Goal: Task Accomplishment & Management: Use online tool/utility

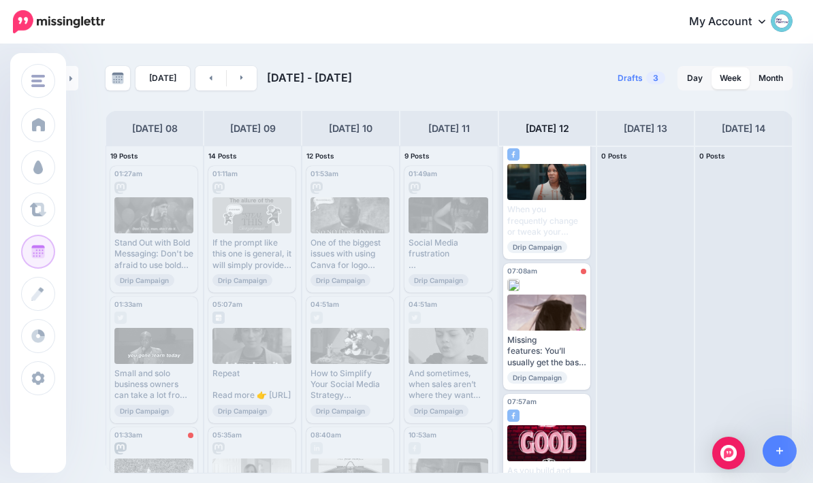
scroll to position [685, 0]
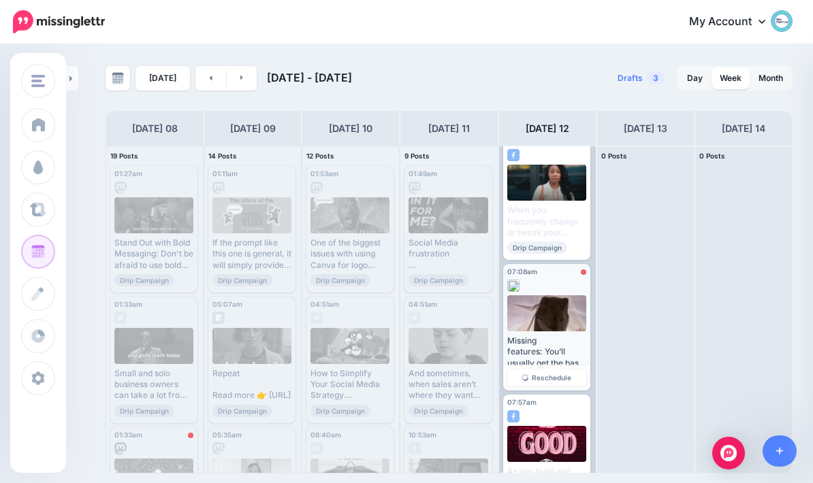
click at [568, 270] on div "Error" at bounding box center [571, 273] width 29 height 7
click at [569, 369] on link "Reschedule" at bounding box center [546, 378] width 79 height 18
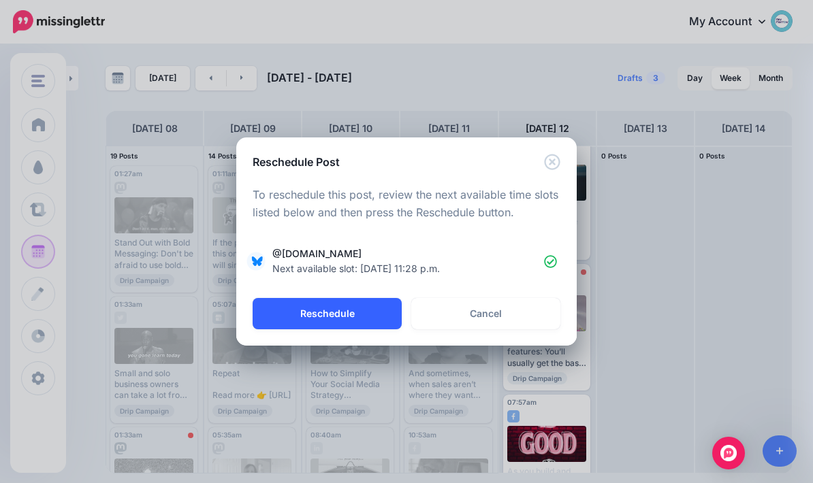
click at [355, 321] on button "Reschedule" at bounding box center [327, 313] width 149 height 31
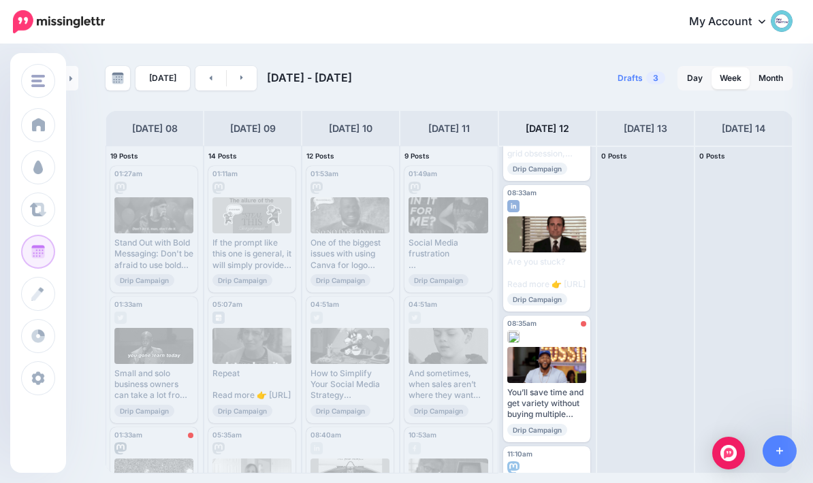
scroll to position [1026, 0]
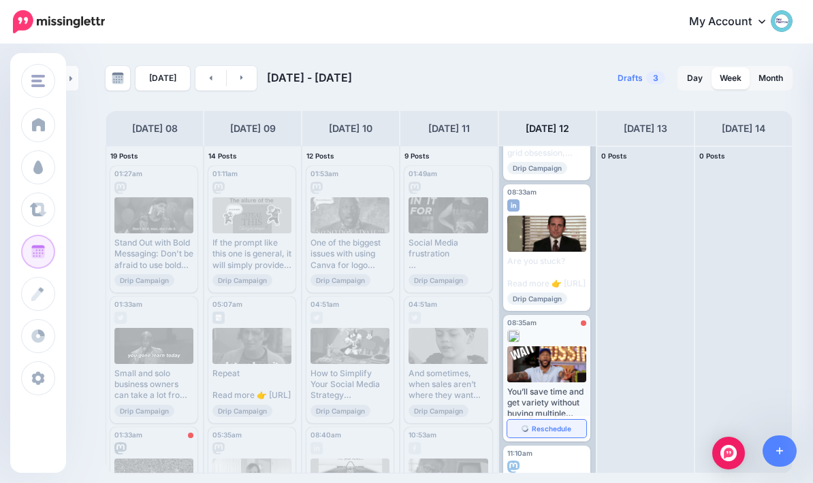
click at [566, 420] on link "Reschedule" at bounding box center [546, 429] width 79 height 18
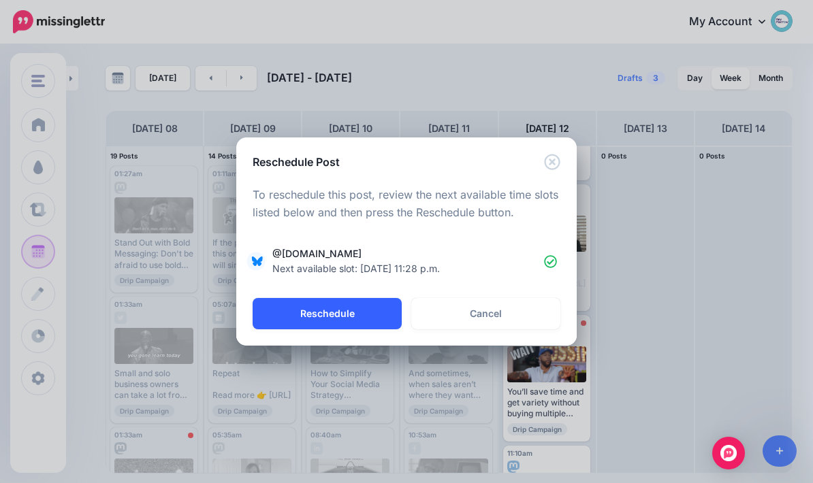
click at [359, 329] on button "Reschedule" at bounding box center [327, 313] width 149 height 31
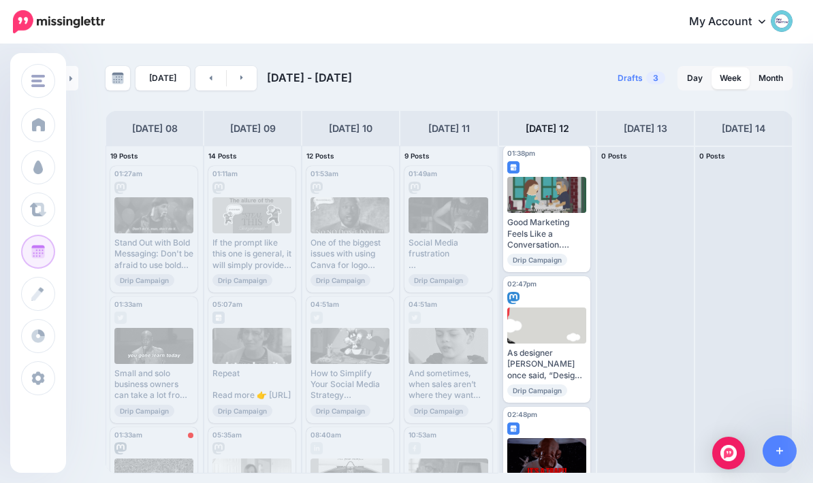
scroll to position [1586, 0]
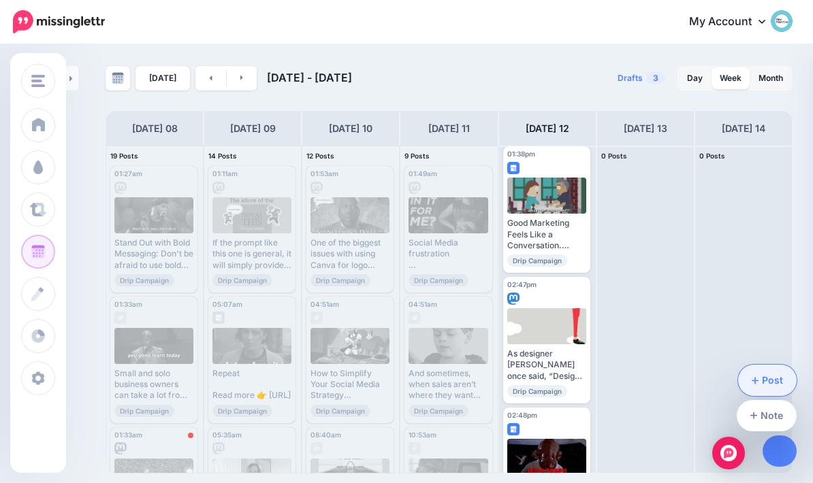
click at [774, 370] on link "Post" at bounding box center [767, 380] width 59 height 31
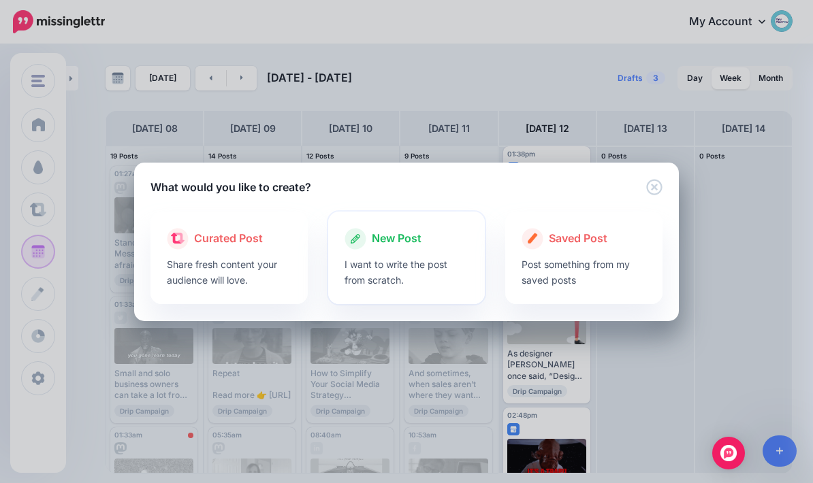
click at [380, 238] on span "New Post" at bounding box center [397, 239] width 50 height 18
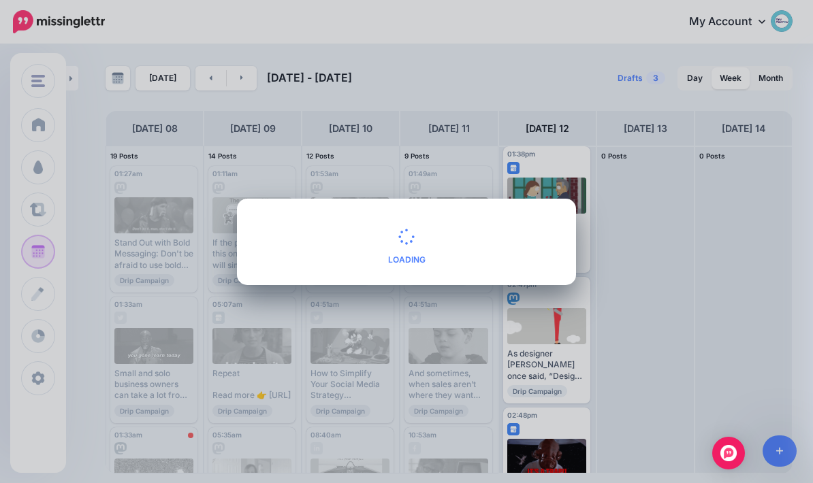
click at [596, 166] on div "Create Post Loading Loading Curated Post Share fresh content your audience will…" at bounding box center [406, 241] width 813 height 483
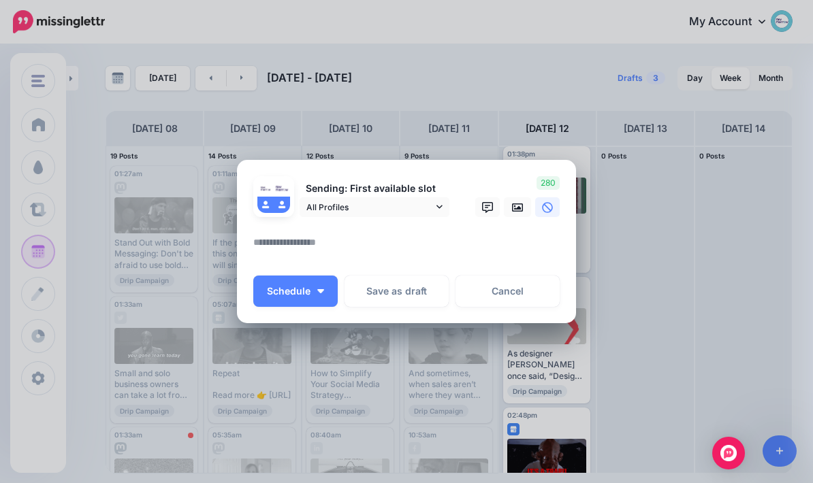
click at [430, 245] on textarea at bounding box center [409, 247] width 313 height 27
paste textarea "**********"
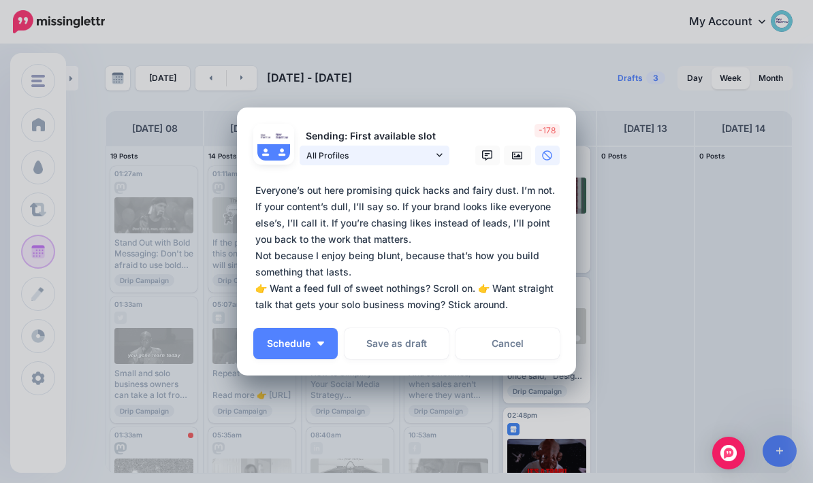
click at [438, 162] on link "All Profiles" at bounding box center [374, 156] width 150 height 20
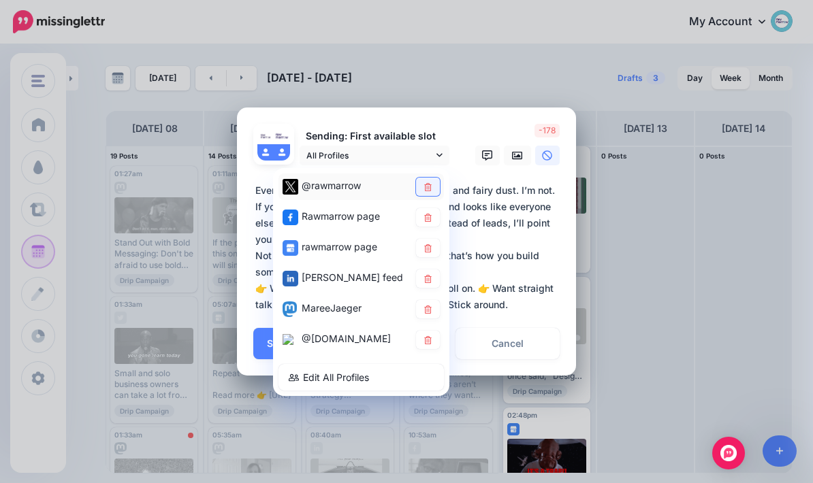
click at [427, 191] on link at bounding box center [428, 187] width 24 height 18
click at [425, 222] on link at bounding box center [428, 217] width 24 height 18
click at [431, 248] on icon at bounding box center [427, 248] width 7 height 8
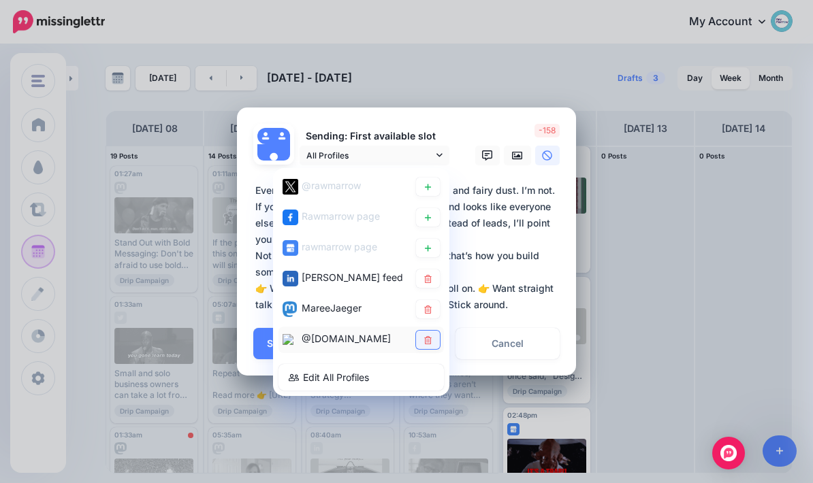
click at [429, 336] on icon at bounding box center [428, 340] width 10 height 8
click at [427, 342] on link at bounding box center [428, 340] width 24 height 18
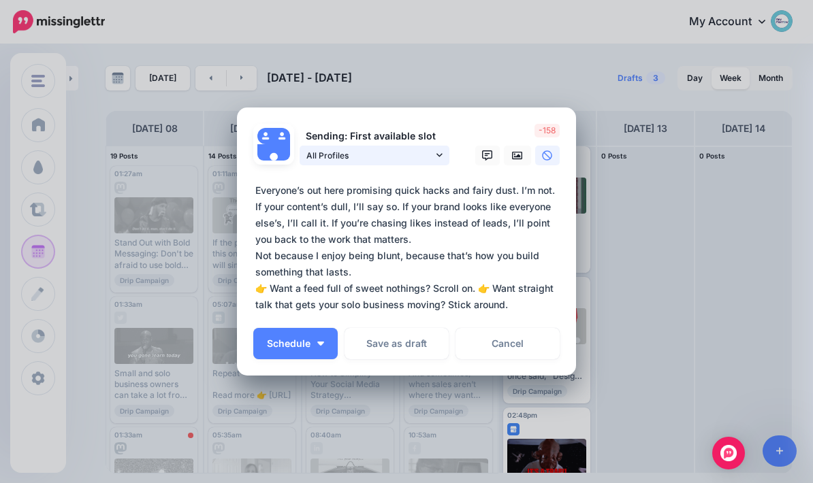
click at [444, 163] on link "All Profiles" at bounding box center [374, 156] width 150 height 20
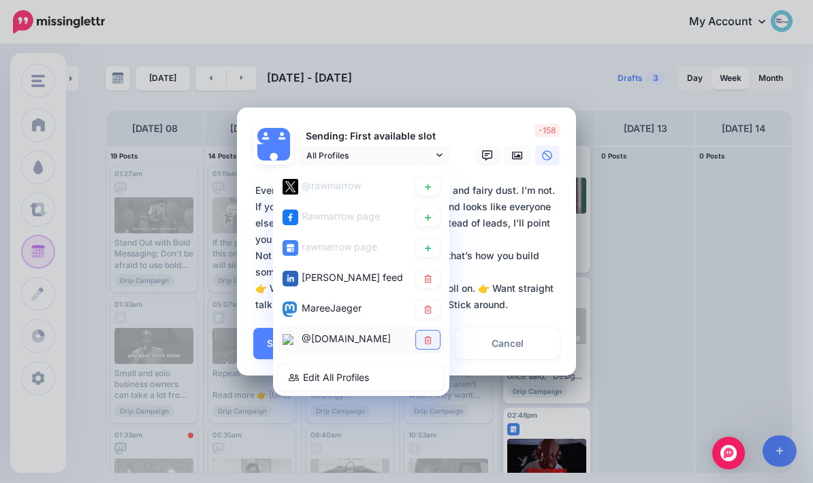
click at [428, 340] on icon at bounding box center [427, 340] width 7 height 8
click at [545, 310] on textarea "**********" at bounding box center [409, 247] width 313 height 131
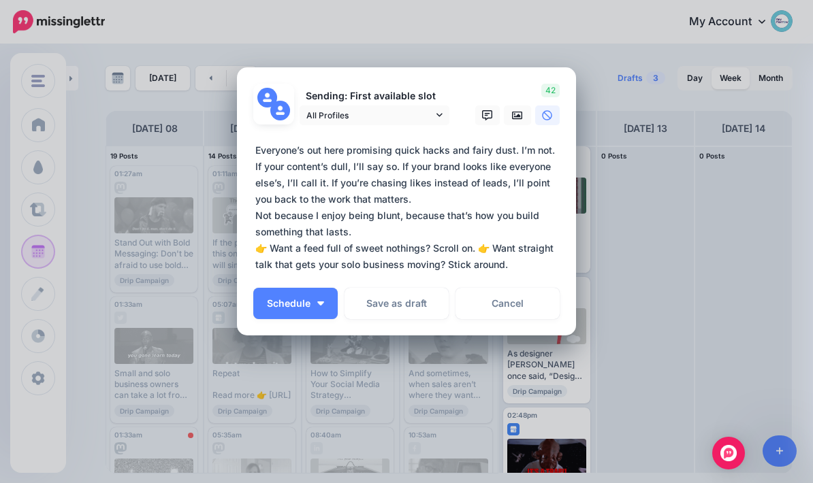
scroll to position [39, 0]
click at [474, 248] on textarea "**********" at bounding box center [409, 208] width 313 height 131
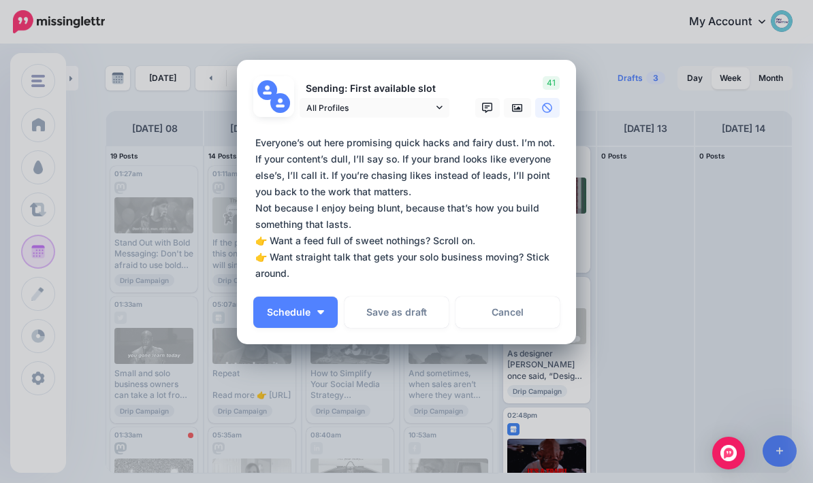
click at [331, 176] on textarea "**********" at bounding box center [409, 208] width 313 height 147
click at [513, 145] on textarea "**********" at bounding box center [409, 208] width 313 height 147
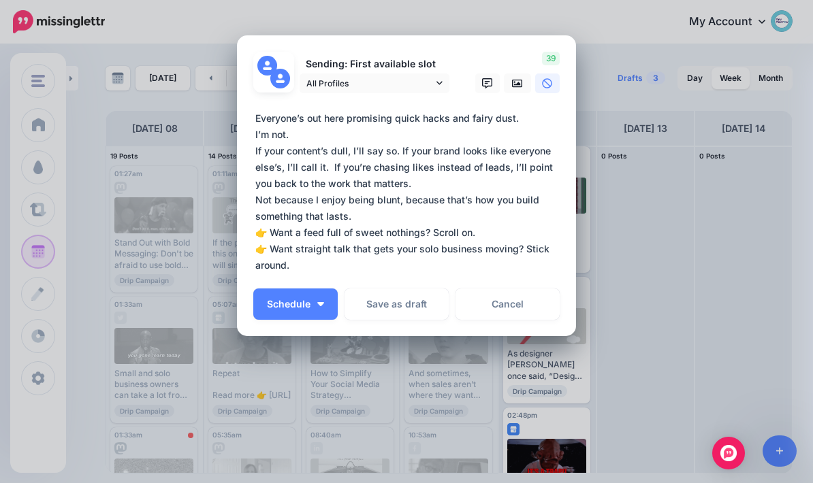
scroll to position [0, 0]
type textarea "**********"
click at [518, 84] on icon at bounding box center [517, 83] width 11 height 8
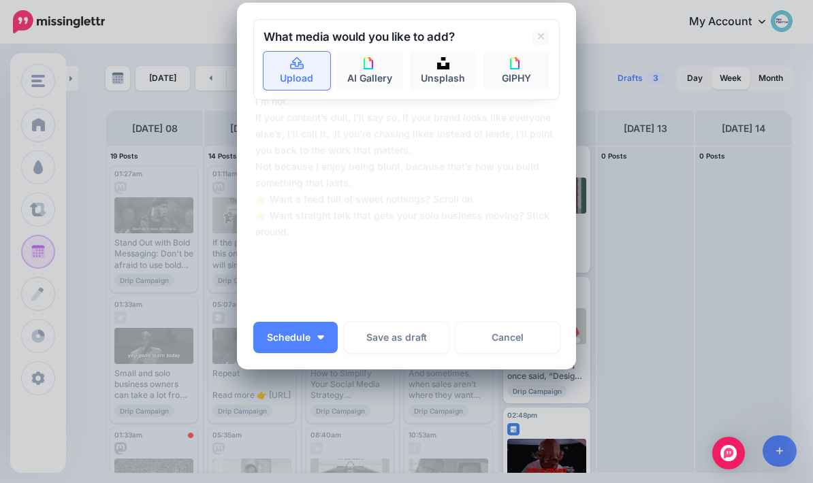
click at [299, 75] on link "Upload" at bounding box center [296, 71] width 67 height 38
click at [463, 221] on textarea "**********" at bounding box center [409, 158] width 313 height 163
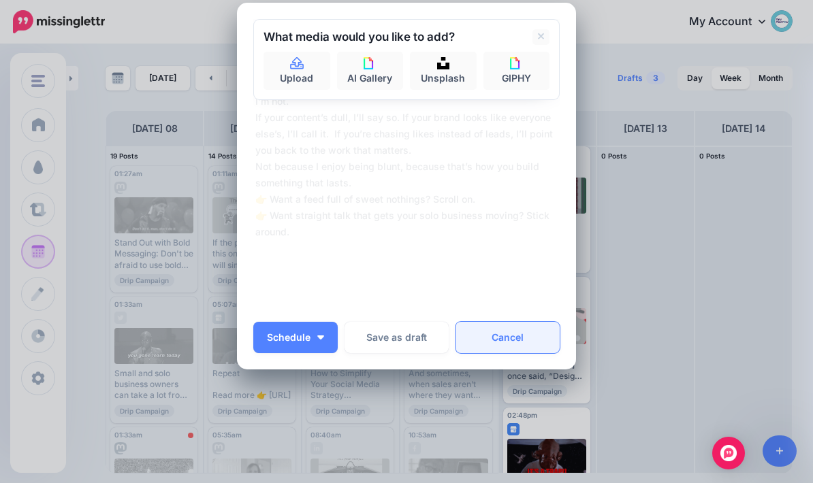
click at [523, 348] on link "Cancel" at bounding box center [507, 337] width 104 height 31
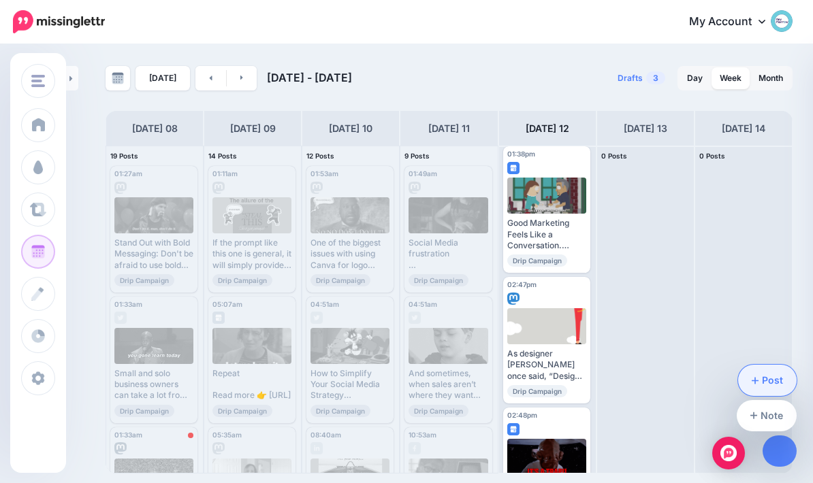
click at [771, 376] on link "Post" at bounding box center [767, 380] width 59 height 31
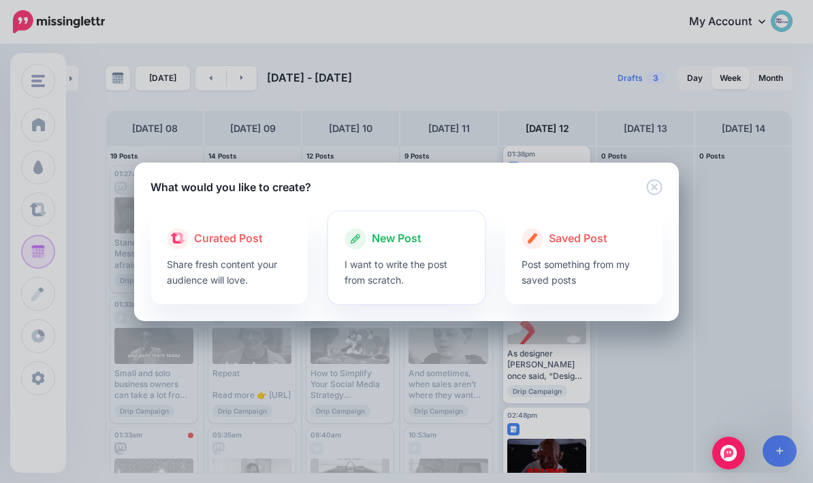
click at [405, 238] on span "New Post" at bounding box center [397, 239] width 50 height 18
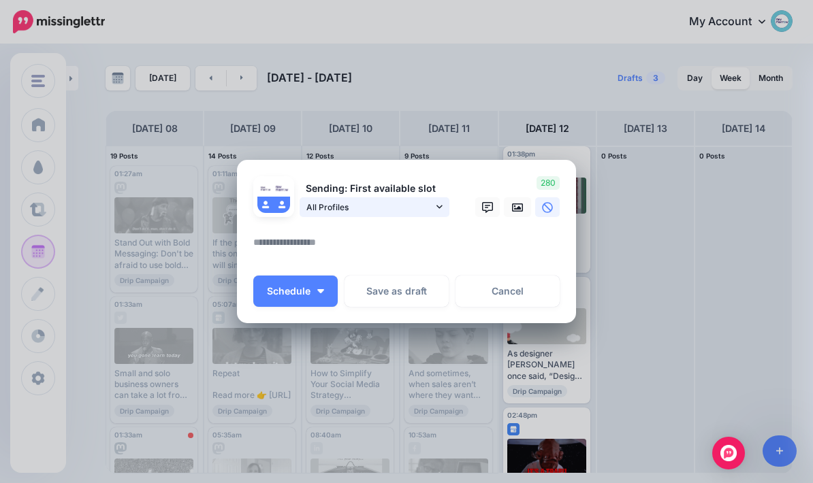
click at [432, 210] on span "All Profiles" at bounding box center [369, 207] width 127 height 14
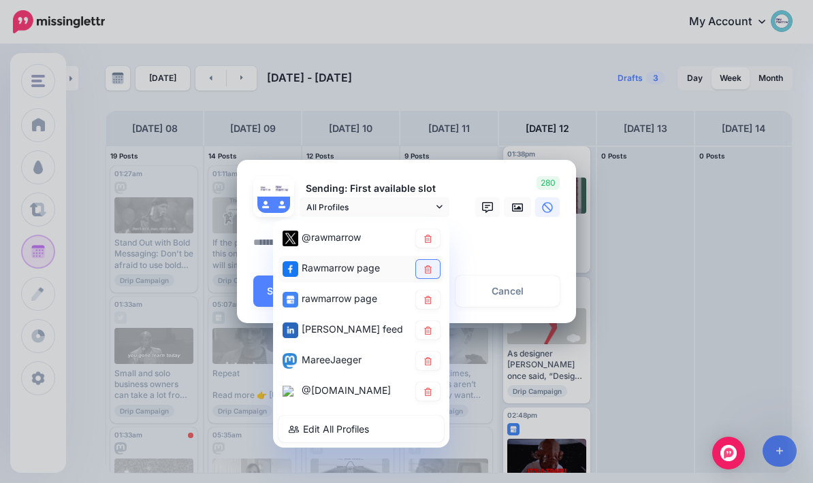
click at [423, 276] on link at bounding box center [428, 269] width 24 height 18
click at [428, 297] on icon at bounding box center [428, 300] width 10 height 8
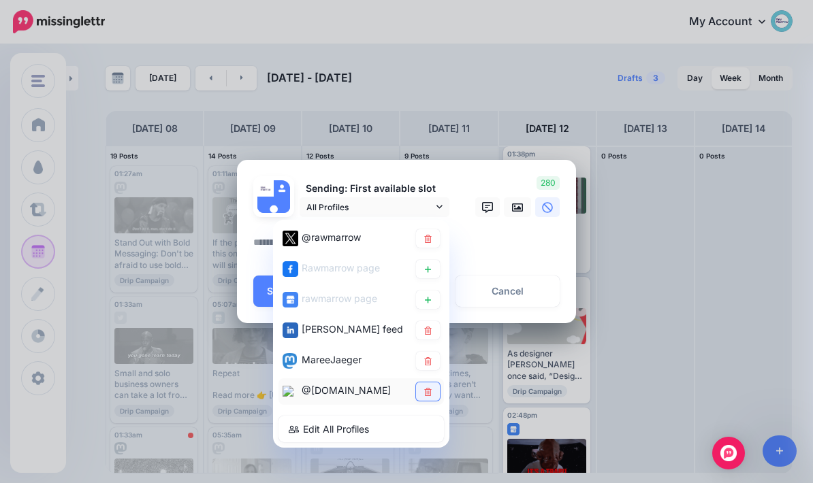
click at [423, 395] on link at bounding box center [428, 392] width 24 height 18
click at [425, 363] on icon at bounding box center [427, 361] width 7 height 8
click at [513, 240] on textarea at bounding box center [409, 247] width 313 height 27
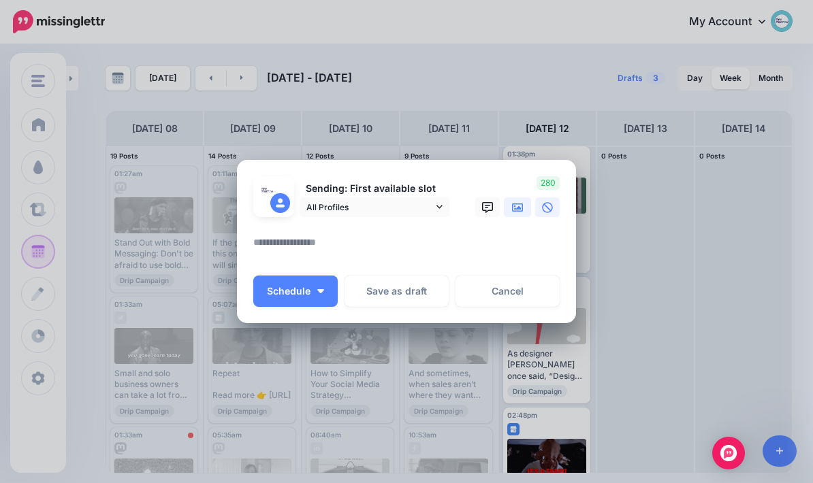
click at [515, 208] on icon at bounding box center [517, 207] width 11 height 11
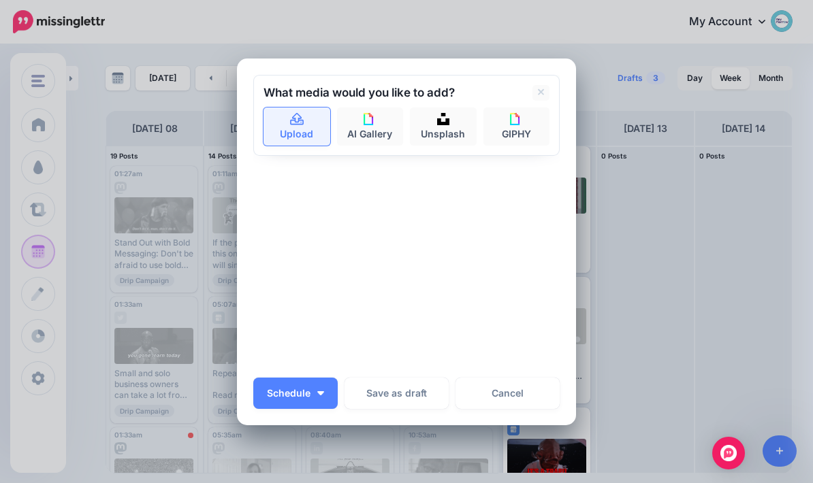
click at [303, 121] on icon at bounding box center [297, 118] width 14 height 12
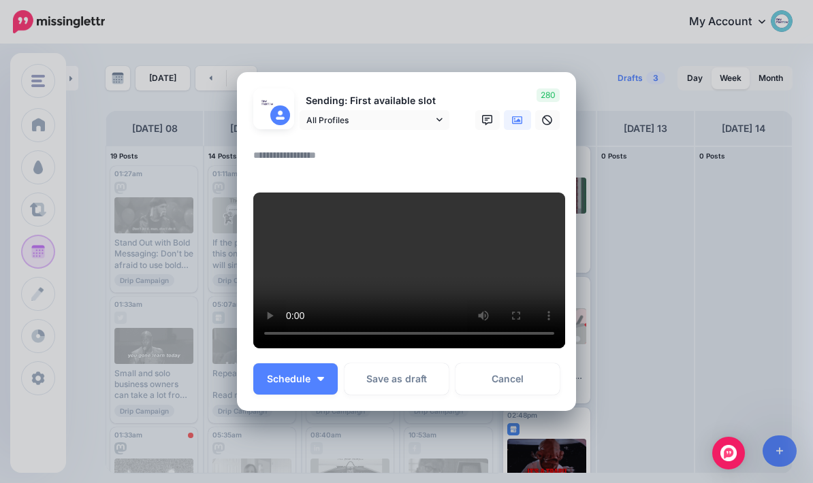
click at [432, 193] on video at bounding box center [409, 271] width 312 height 156
click at [382, 147] on textarea at bounding box center [409, 160] width 313 height 27
paste textarea "**********"
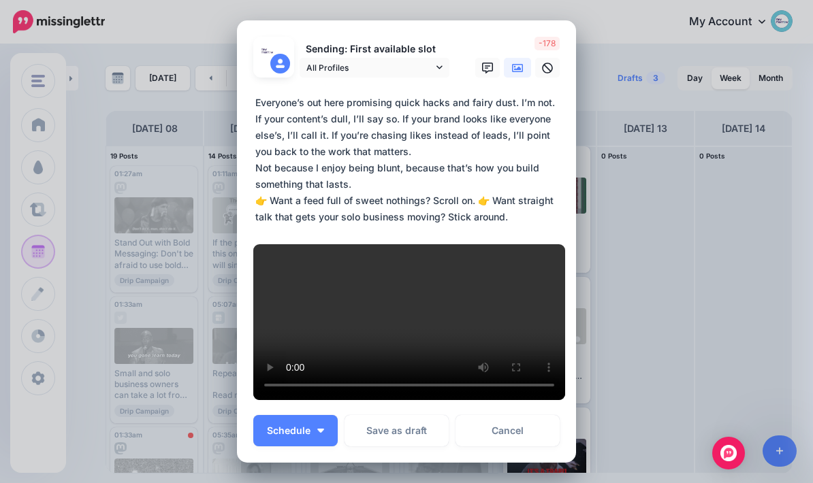
click at [519, 97] on textarea "**********" at bounding box center [409, 160] width 313 height 131
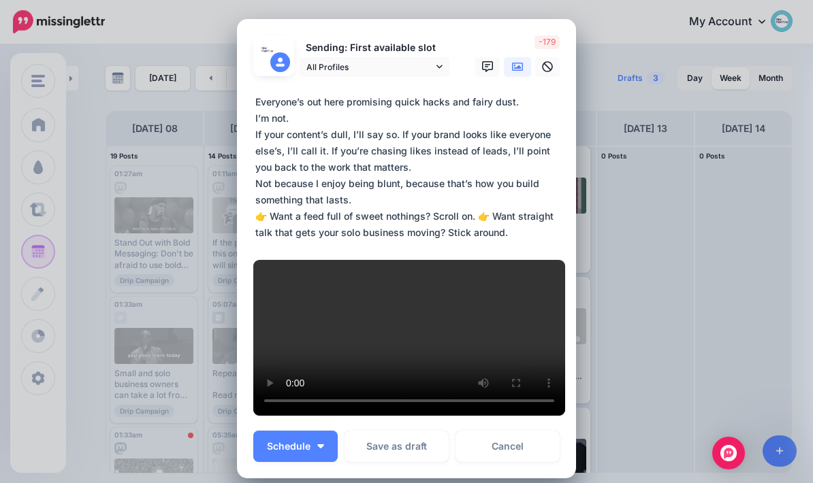
click at [404, 129] on textarea "**********" at bounding box center [409, 167] width 313 height 147
click at [327, 151] on textarea "**********" at bounding box center [409, 167] width 313 height 147
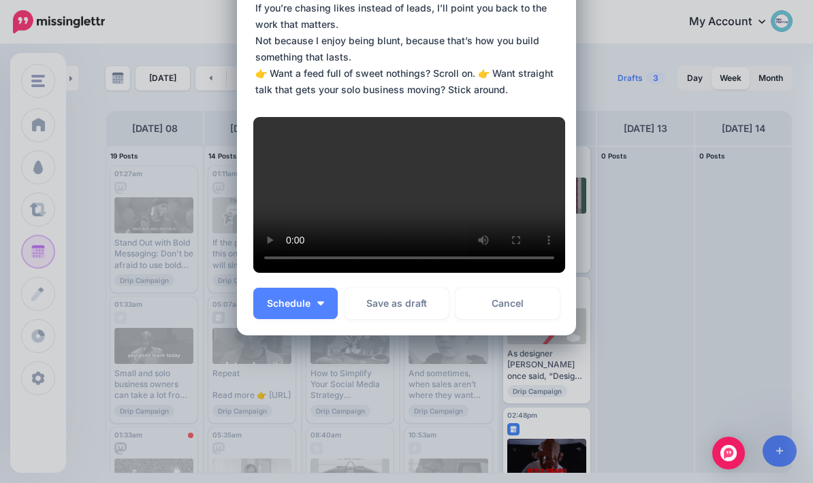
scroll to position [555, 0]
type textarea "**********"
click at [321, 310] on button "Schedule" at bounding box center [295, 303] width 84 height 31
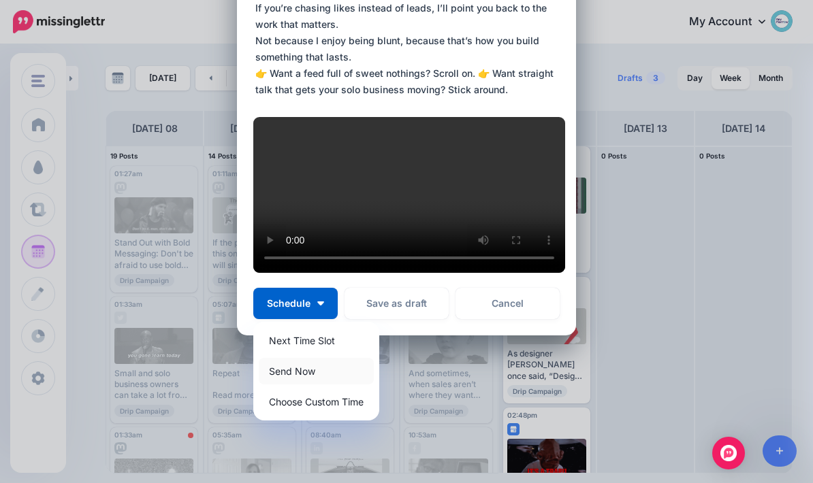
click at [316, 370] on link "Send Now" at bounding box center [316, 371] width 115 height 27
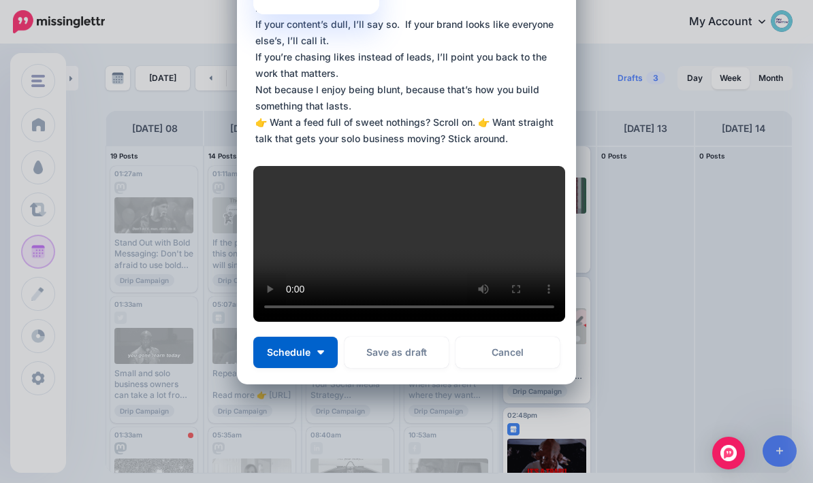
scroll to position [0, 0]
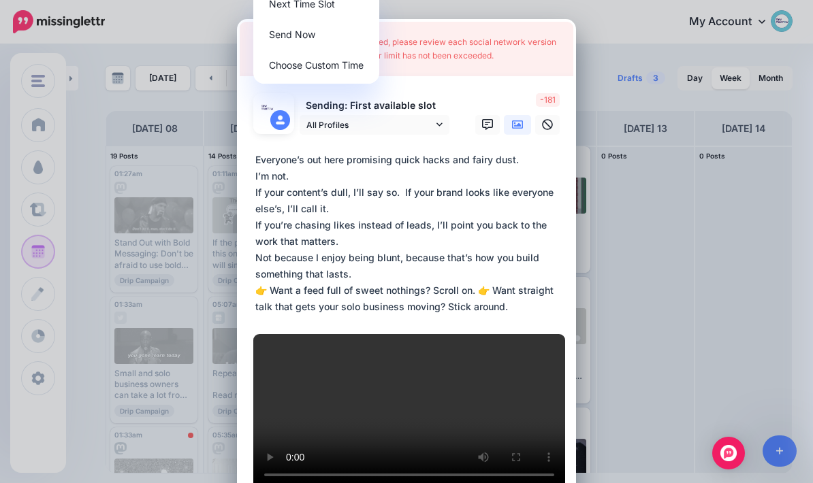
click at [465, 246] on textarea "**********" at bounding box center [409, 233] width 313 height 163
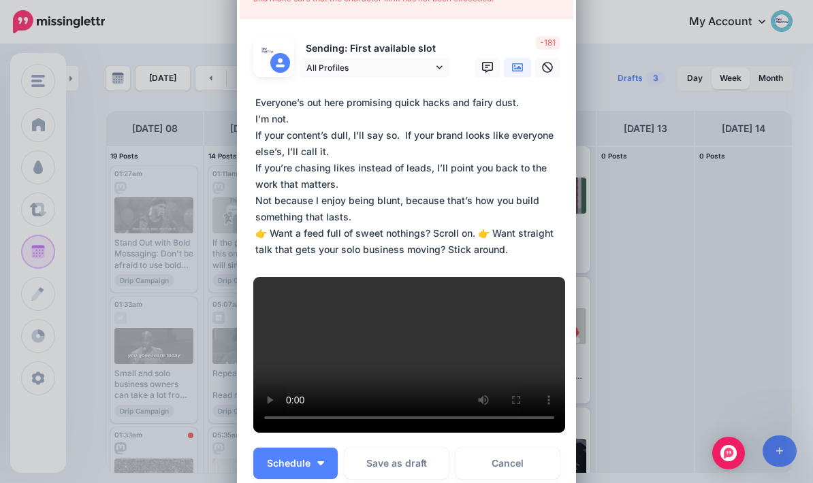
scroll to position [48, 0]
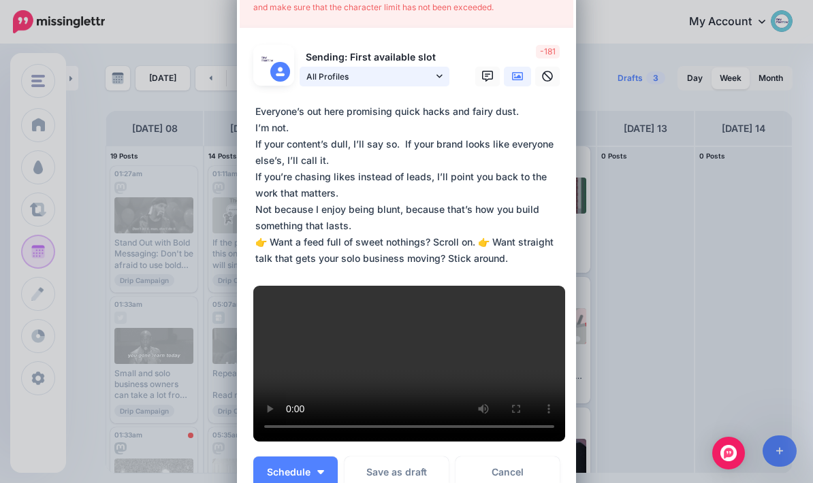
click at [449, 84] on link "All Profiles" at bounding box center [374, 77] width 150 height 20
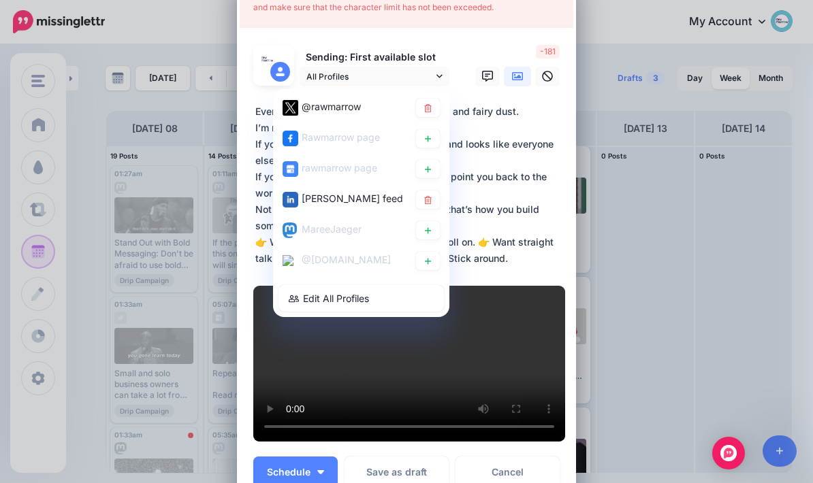
click at [523, 172] on textarea "**********" at bounding box center [409, 184] width 313 height 163
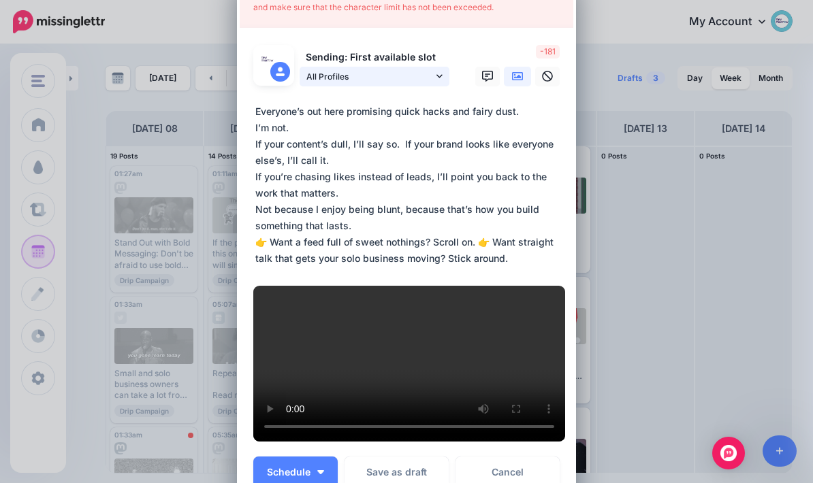
click at [442, 78] on link "All Profiles" at bounding box center [374, 77] width 150 height 20
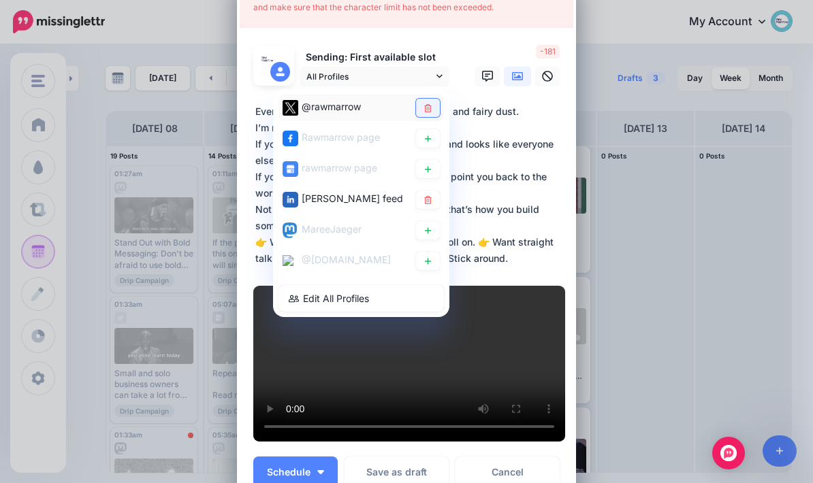
click at [434, 110] on link at bounding box center [428, 108] width 24 height 18
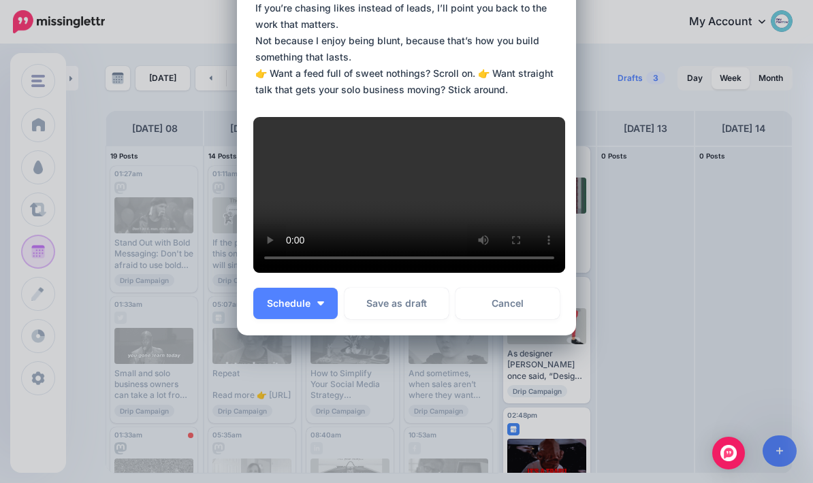
scroll to position [613, 0]
click at [300, 299] on span "Schedule" at bounding box center [289, 304] width 44 height 10
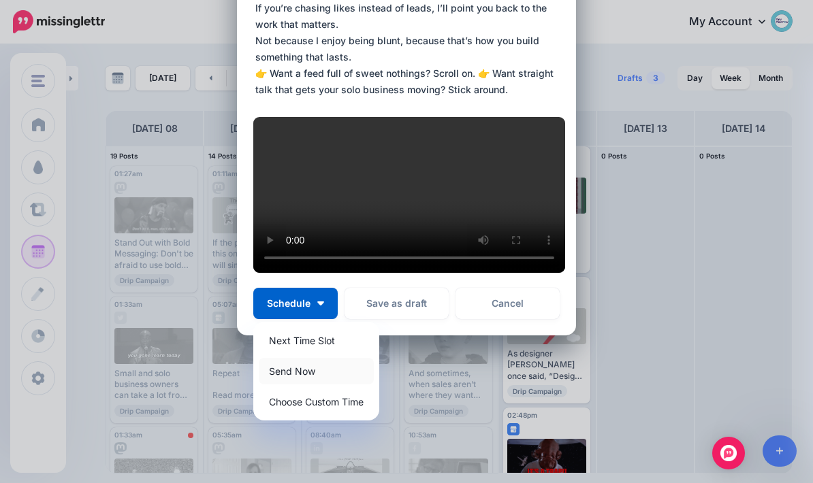
click at [314, 370] on link "Send Now" at bounding box center [316, 371] width 115 height 27
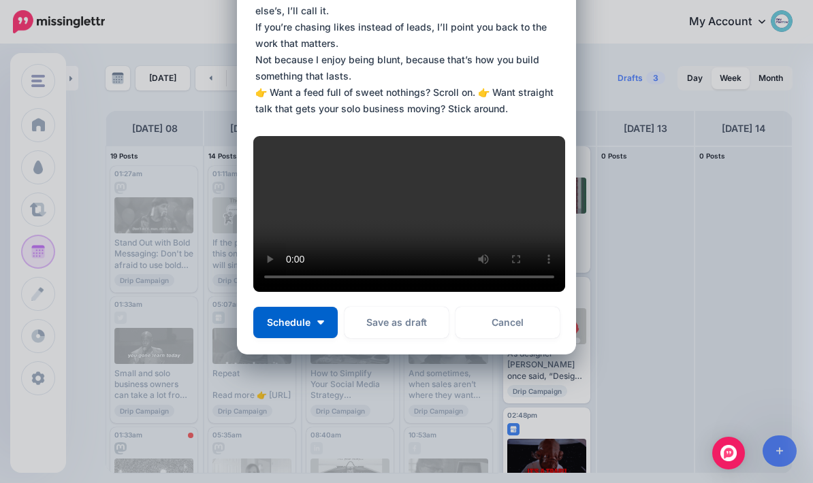
scroll to position [0, 0]
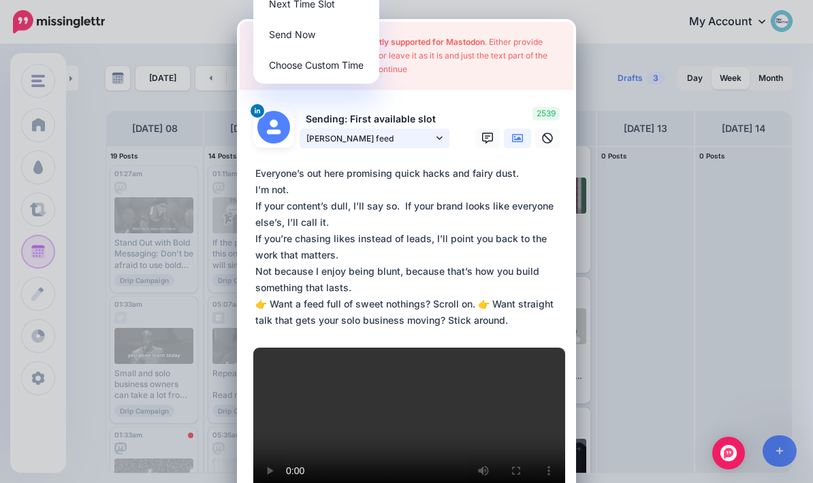
click at [445, 139] on link "Maree Jaeger feed" at bounding box center [374, 139] width 150 height 20
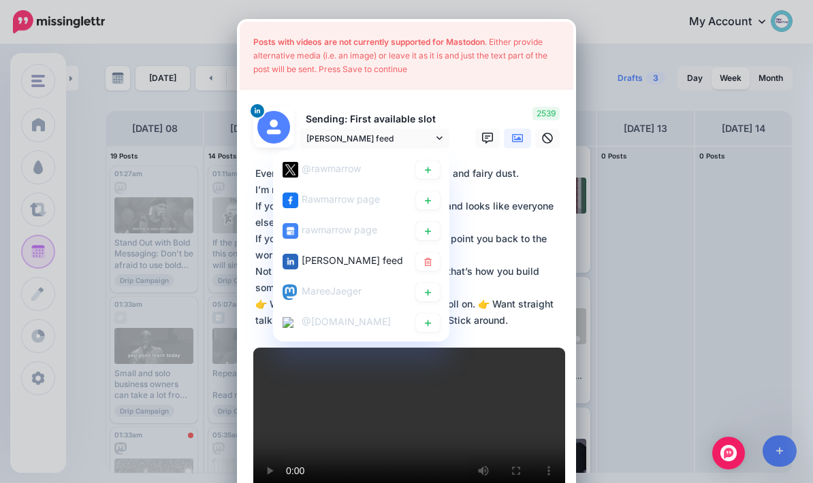
click at [524, 227] on textarea "**********" at bounding box center [409, 246] width 313 height 163
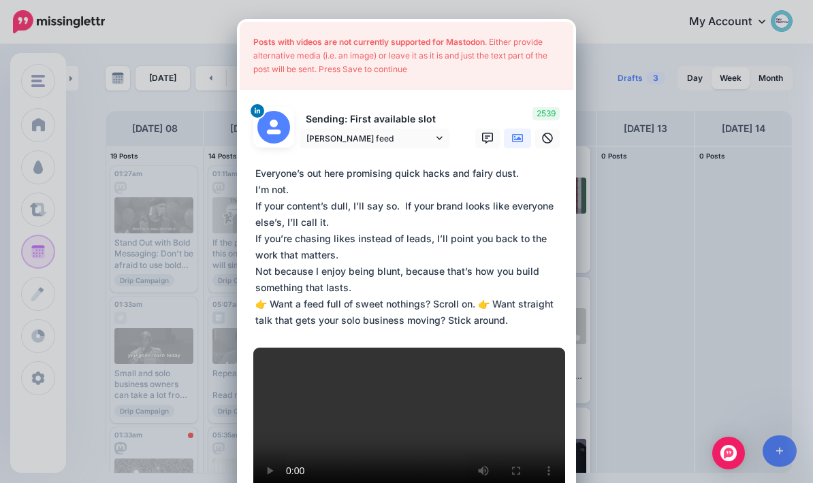
click at [518, 69] on div "Posts with videos are not currently supported for Mastodon . Either provide alt…" at bounding box center [406, 56] width 333 height 68
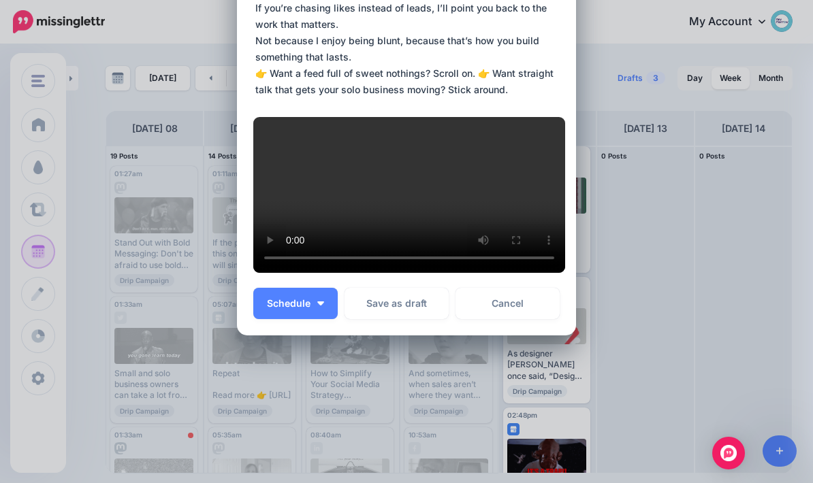
scroll to position [627, 0]
click at [324, 304] on img "button" at bounding box center [320, 304] width 7 height 4
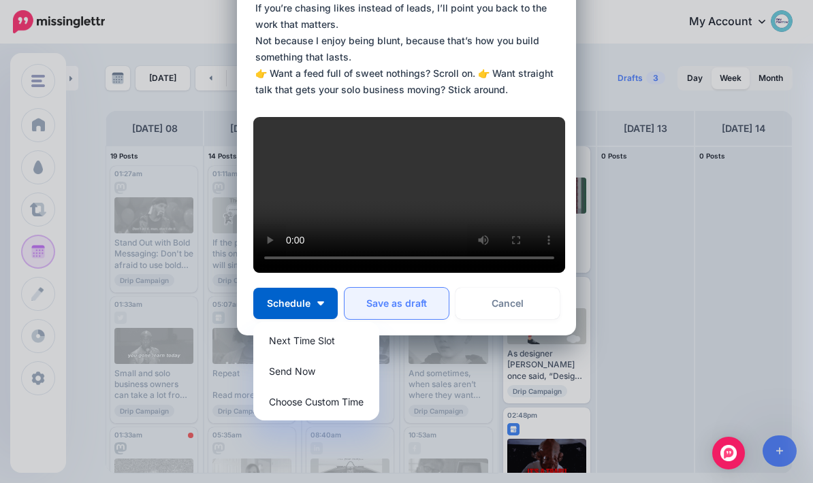
click at [417, 319] on button "Save as draft" at bounding box center [396, 303] width 104 height 31
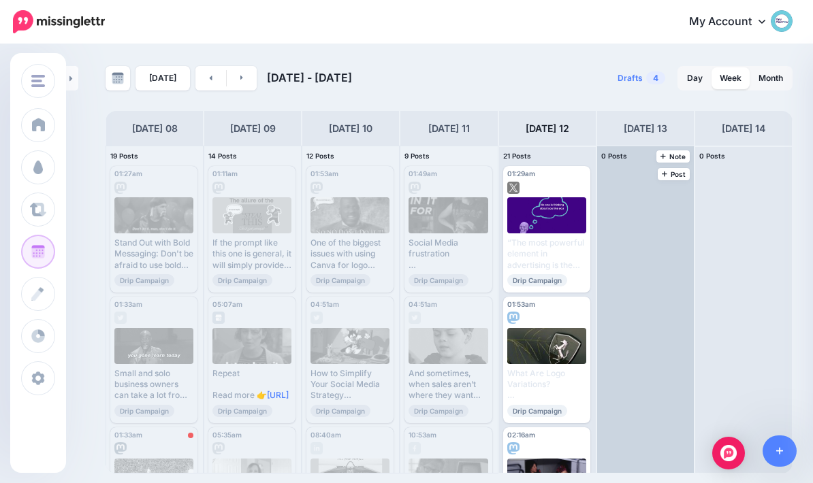
scroll to position [0, 0]
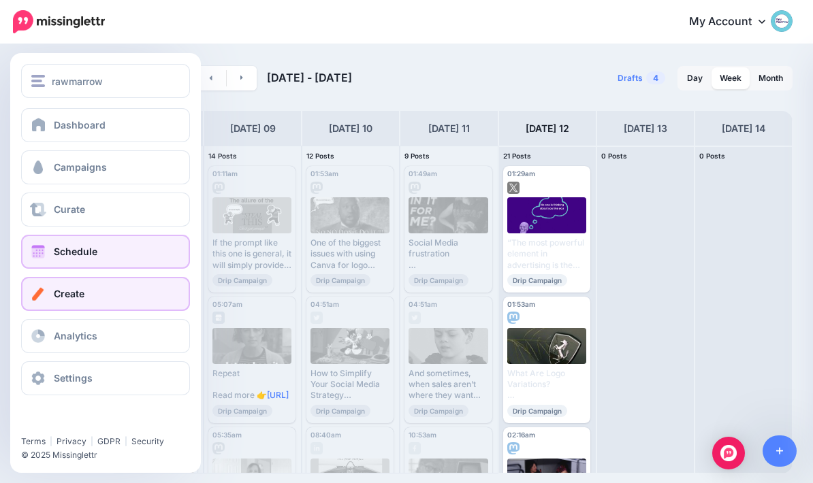
click at [40, 297] on span at bounding box center [38, 294] width 18 height 14
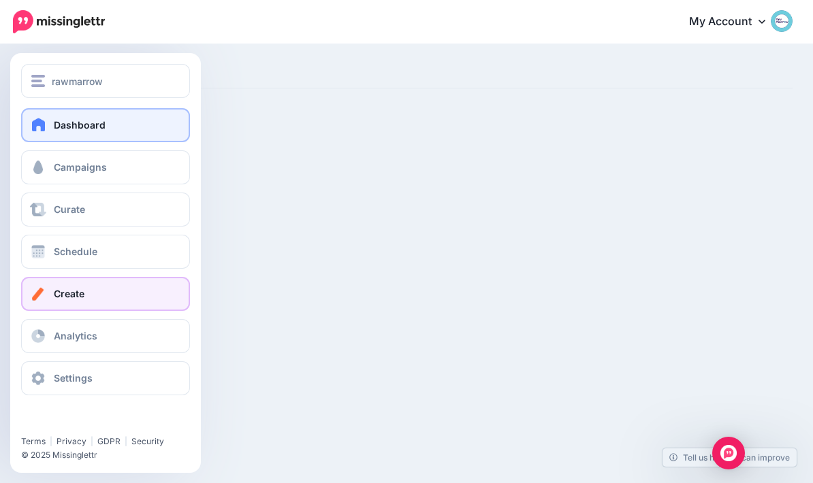
click at [42, 130] on span at bounding box center [39, 125] width 18 height 14
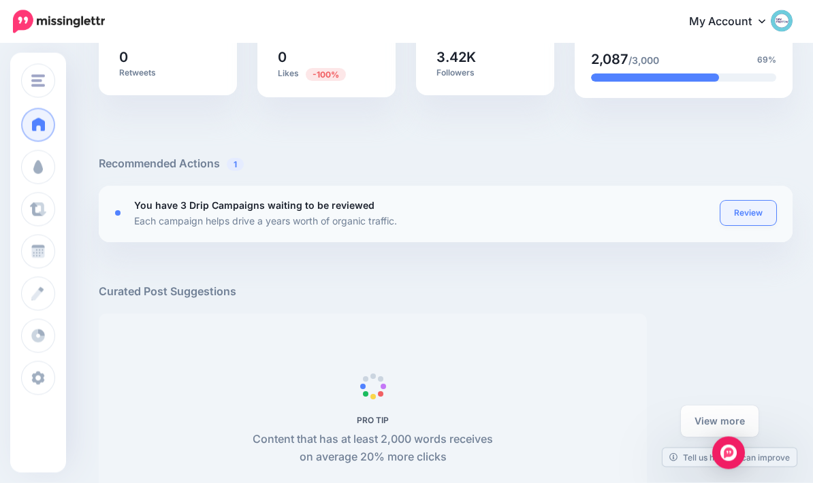
scroll to position [395, 0]
click at [738, 204] on link "Review" at bounding box center [748, 213] width 56 height 25
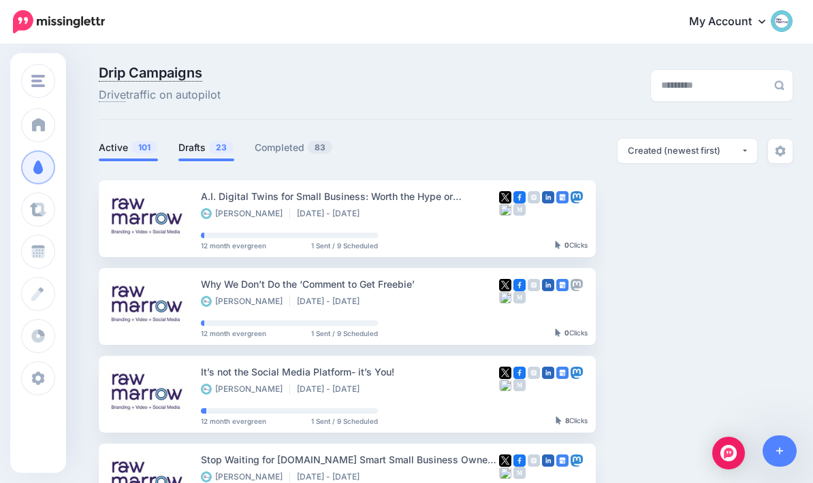
click at [221, 144] on span "23" at bounding box center [221, 147] width 25 height 13
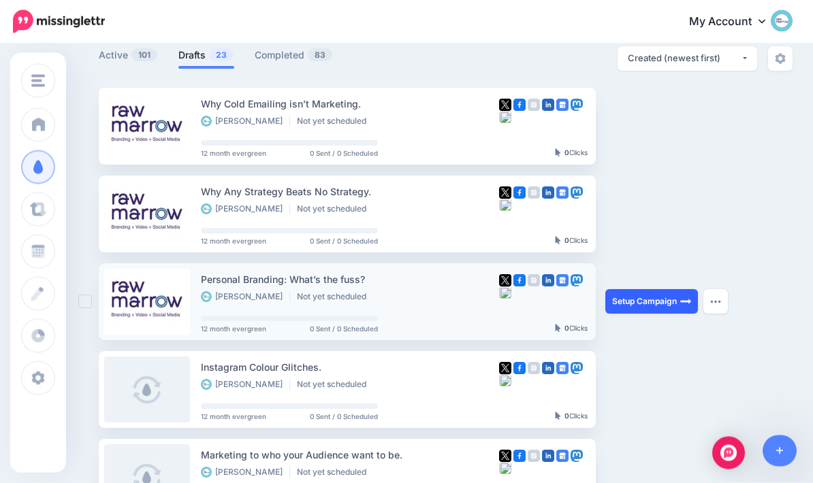
scroll to position [93, 0]
click at [683, 297] on img at bounding box center [685, 301] width 11 height 11
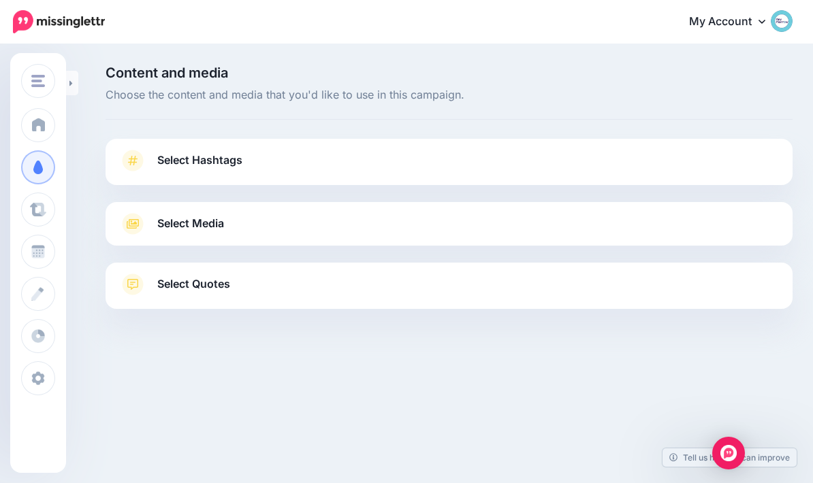
click at [684, 154] on link "Select Hashtags" at bounding box center [449, 167] width 660 height 35
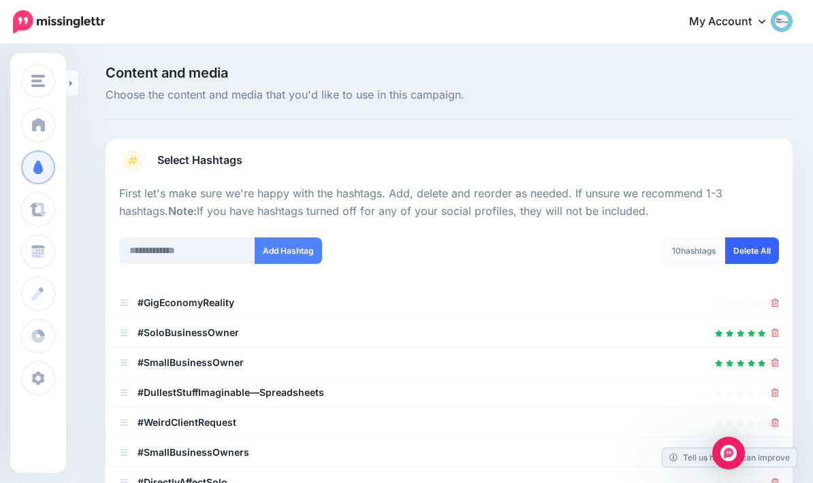
click at [749, 242] on link "Delete All" at bounding box center [752, 251] width 54 height 27
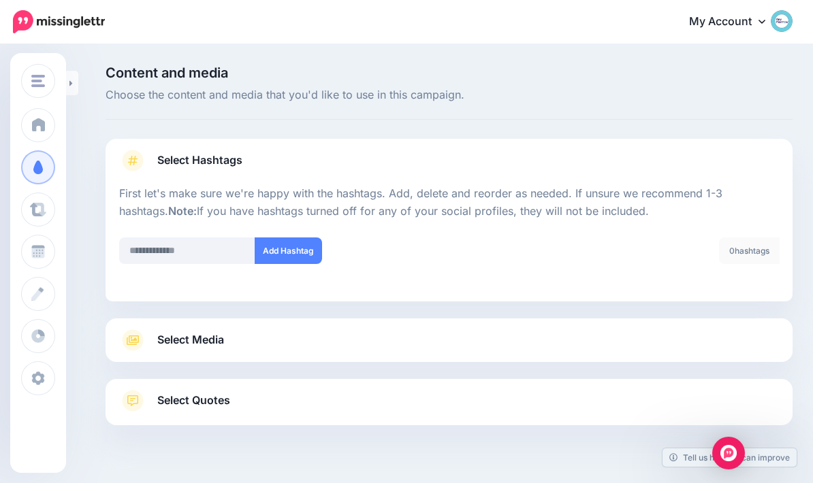
scroll to position [54, 0]
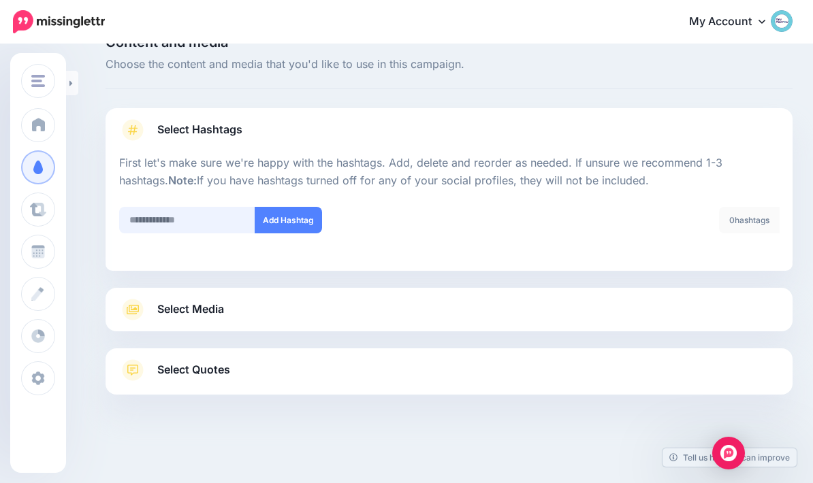
click at [144, 207] on input "text" at bounding box center [187, 220] width 136 height 27
type input "**********"
click at [398, 207] on div "**********" at bounding box center [279, 220] width 320 height 27
click at [293, 207] on button "Add Hashtag" at bounding box center [288, 220] width 67 height 27
click at [432, 299] on link "Select Media" at bounding box center [449, 310] width 660 height 22
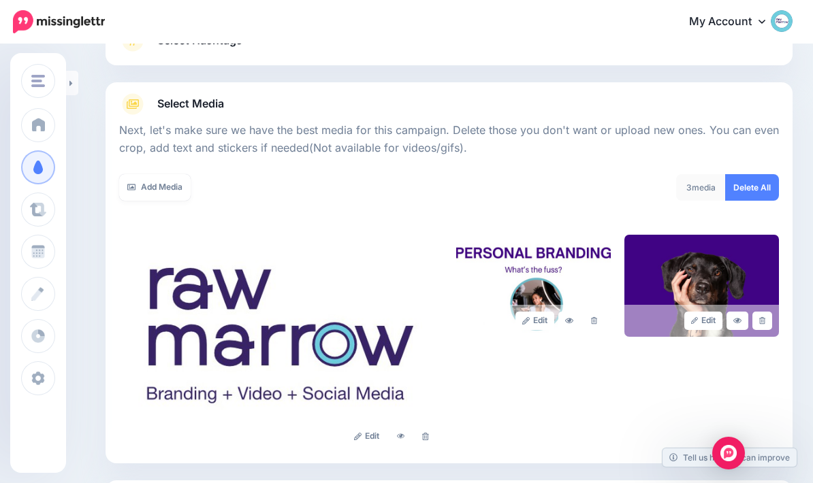
scroll to position [195, 0]
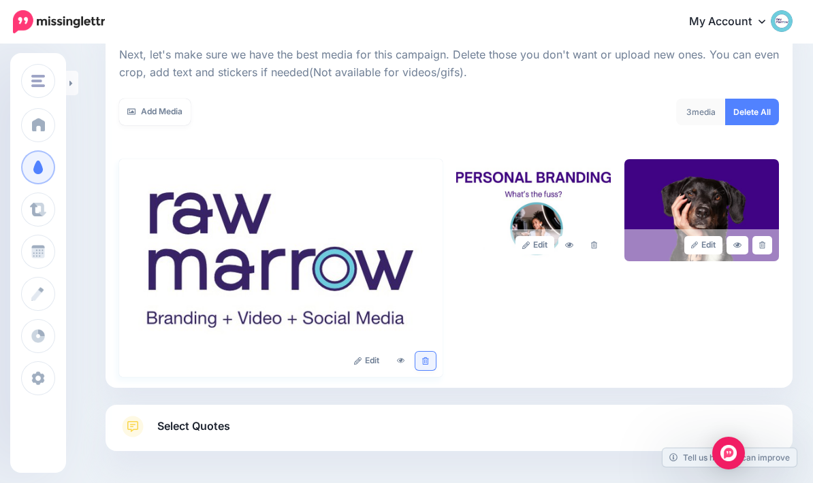
click at [434, 363] on link at bounding box center [425, 361] width 20 height 18
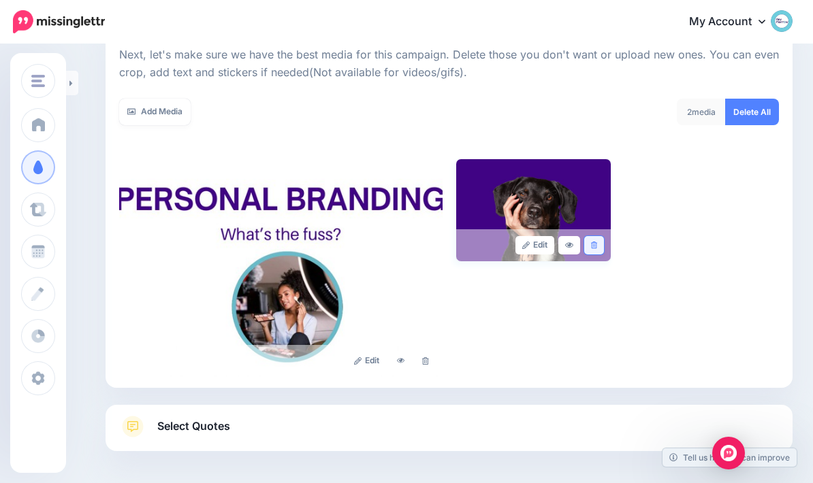
click at [603, 241] on link at bounding box center [594, 245] width 20 height 18
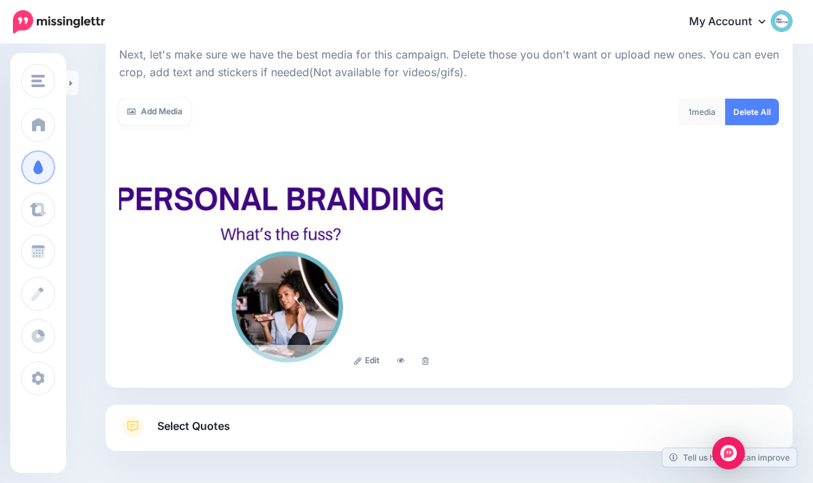
click at [463, 425] on link "Select Quotes" at bounding box center [449, 433] width 660 height 35
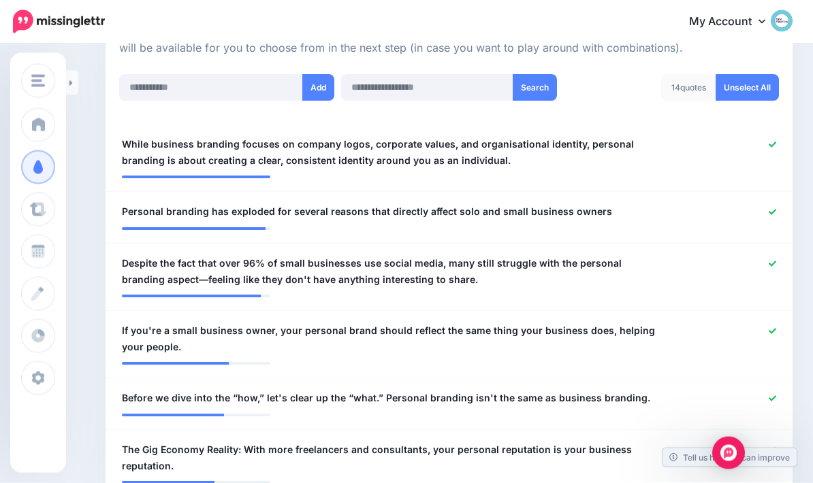
scroll to position [334, 0]
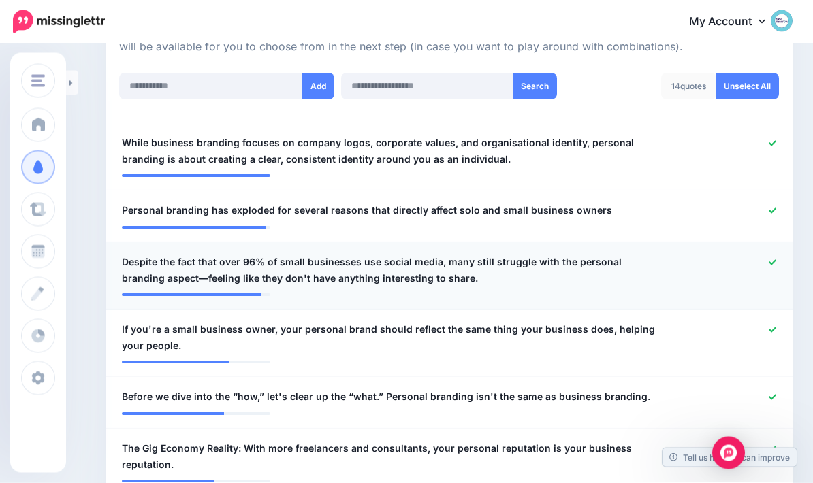
click at [772, 259] on icon at bounding box center [771, 262] width 7 height 7
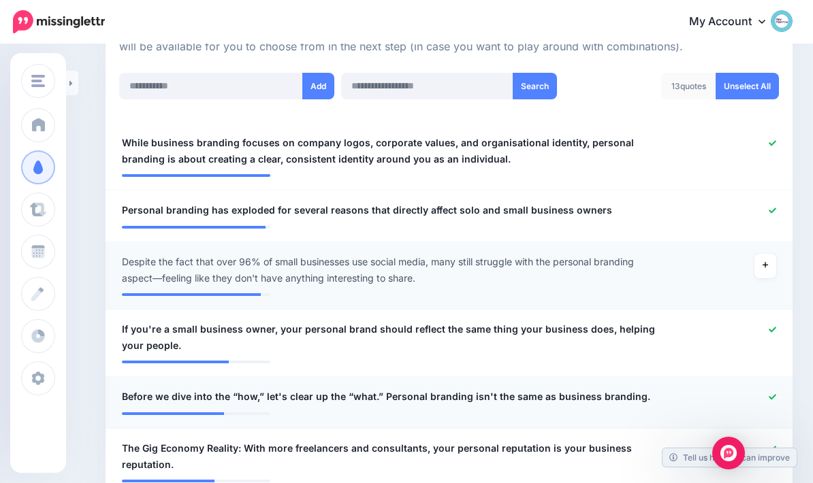
click at [772, 397] on icon at bounding box center [771, 396] width 7 height 7
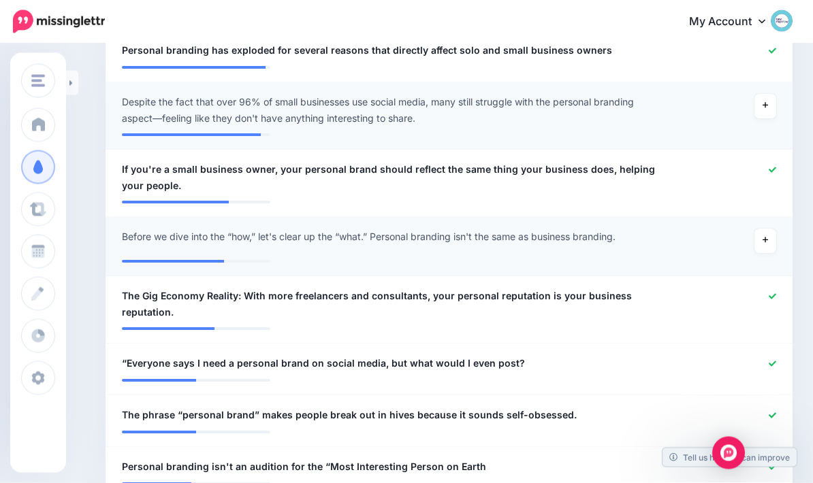
scroll to position [495, 0]
click at [779, 306] on div at bounding box center [730, 304] width 112 height 33
click at [775, 293] on icon at bounding box center [771, 296] width 7 height 7
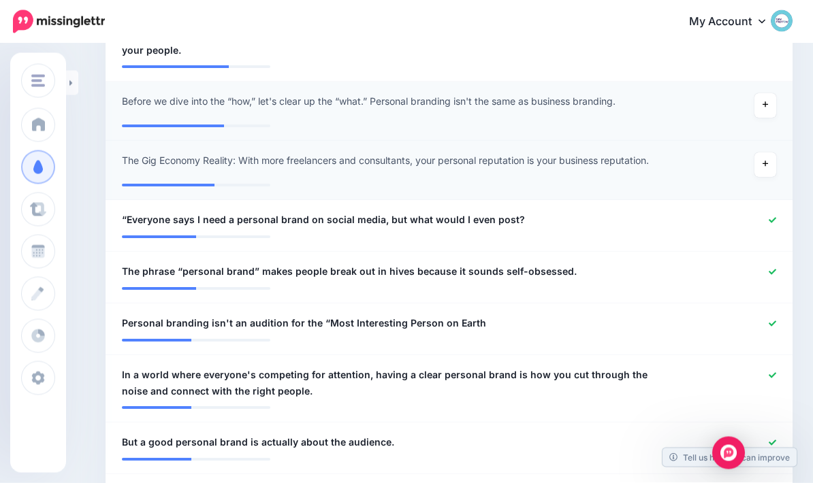
scroll to position [630, 0]
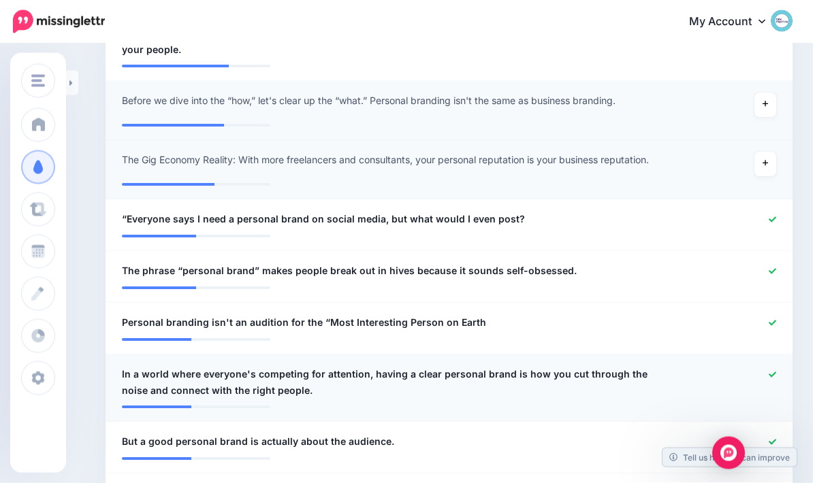
click at [780, 370] on div at bounding box center [730, 383] width 112 height 33
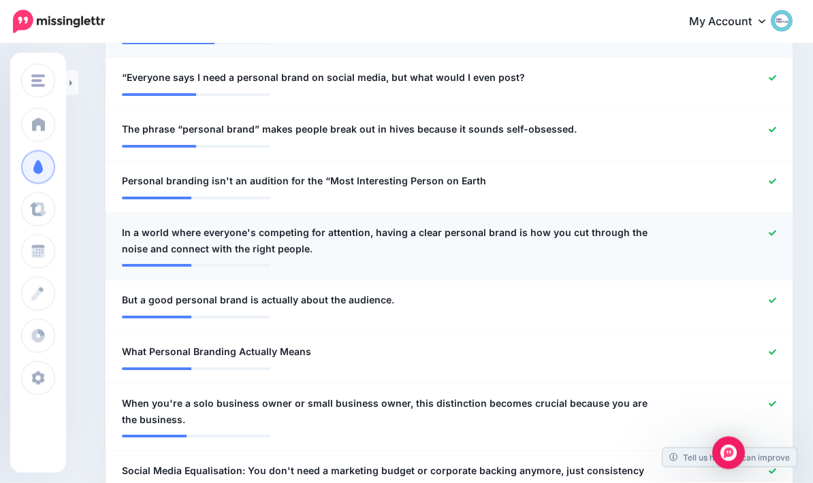
scroll to position [772, 0]
click at [774, 297] on icon at bounding box center [771, 299] width 7 height 5
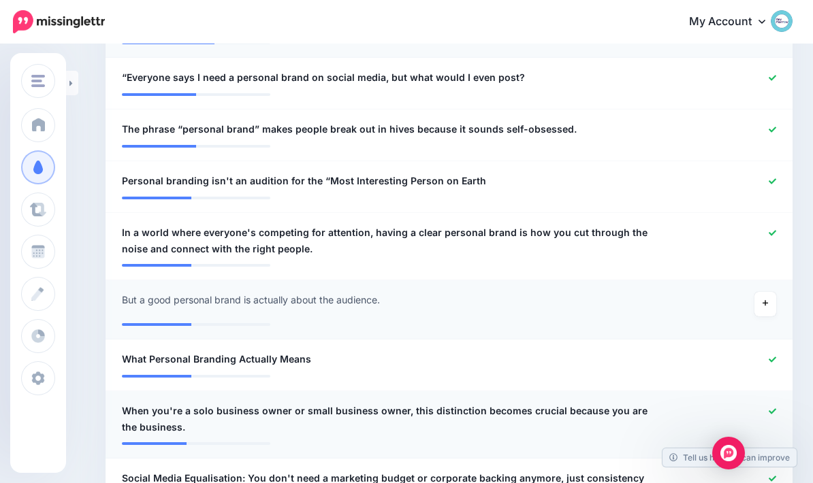
click at [777, 403] on div at bounding box center [730, 419] width 112 height 33
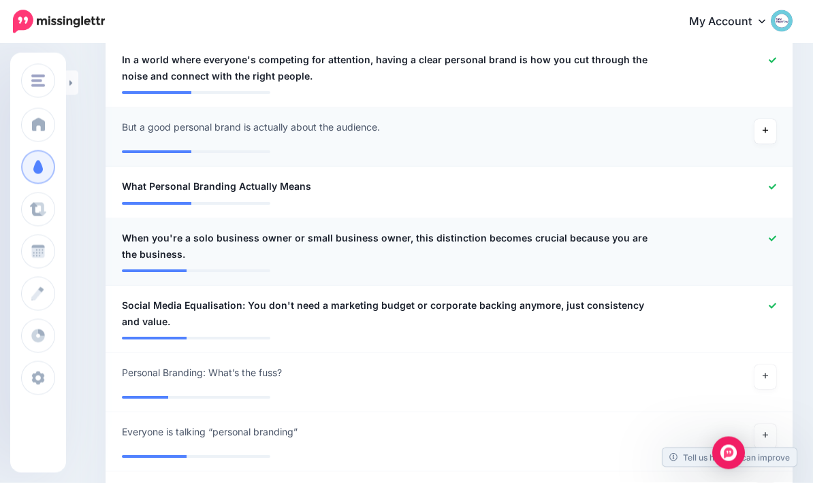
scroll to position [945, 0]
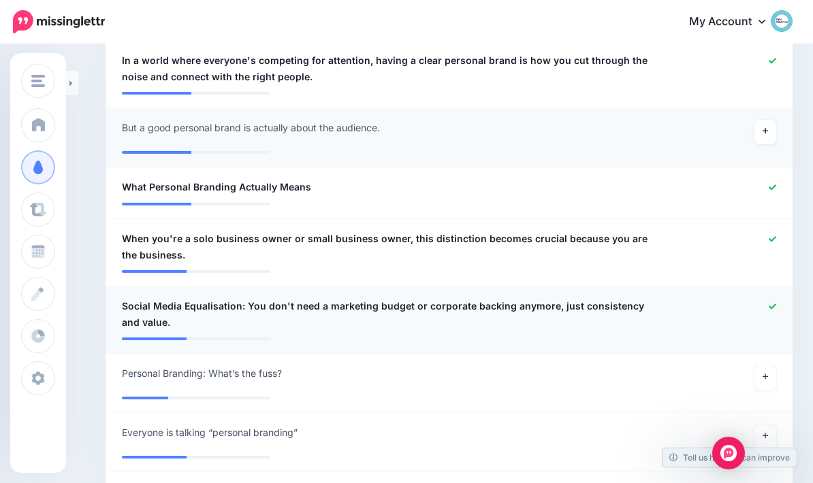
click at [773, 303] on icon at bounding box center [771, 306] width 7 height 7
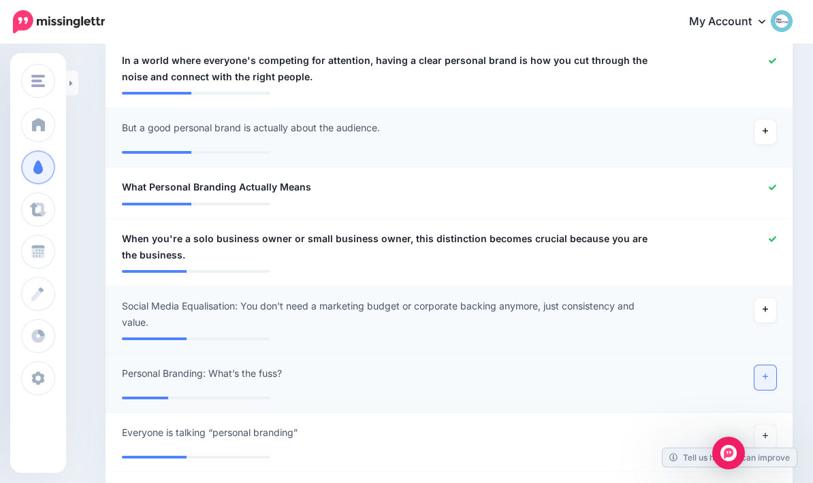
click at [763, 377] on icon at bounding box center [764, 376] width 5 height 7
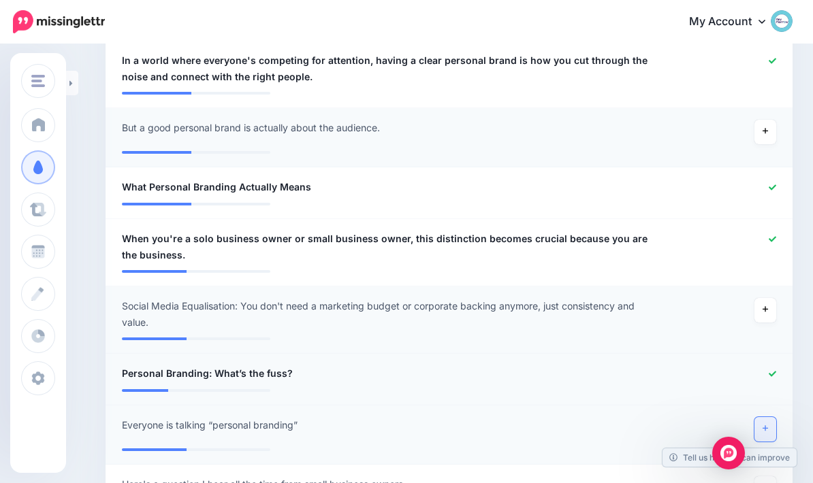
click at [763, 431] on link at bounding box center [765, 429] width 22 height 25
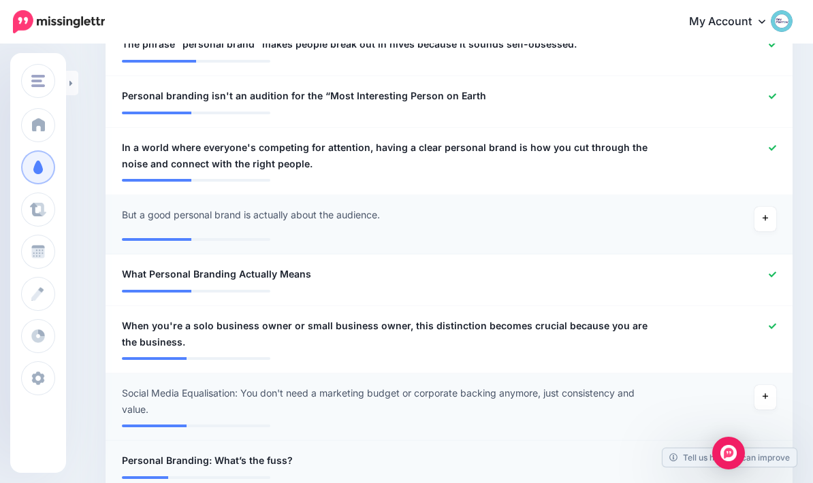
scroll to position [856, 0]
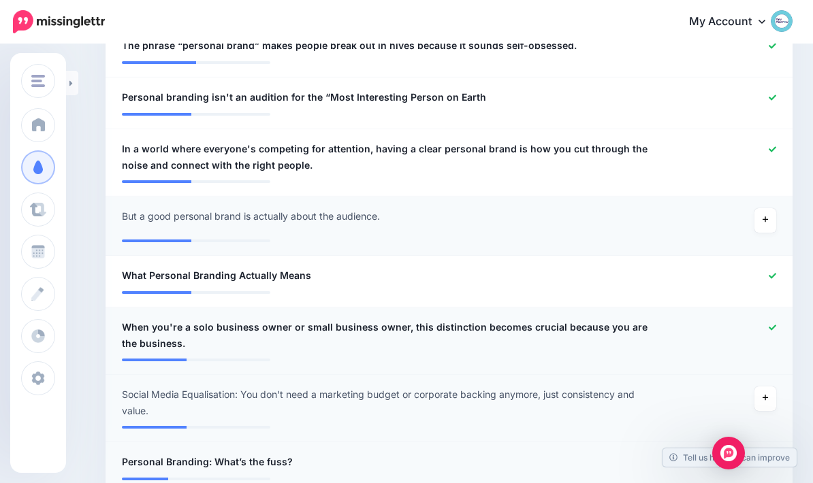
click at [774, 325] on icon at bounding box center [771, 327] width 7 height 5
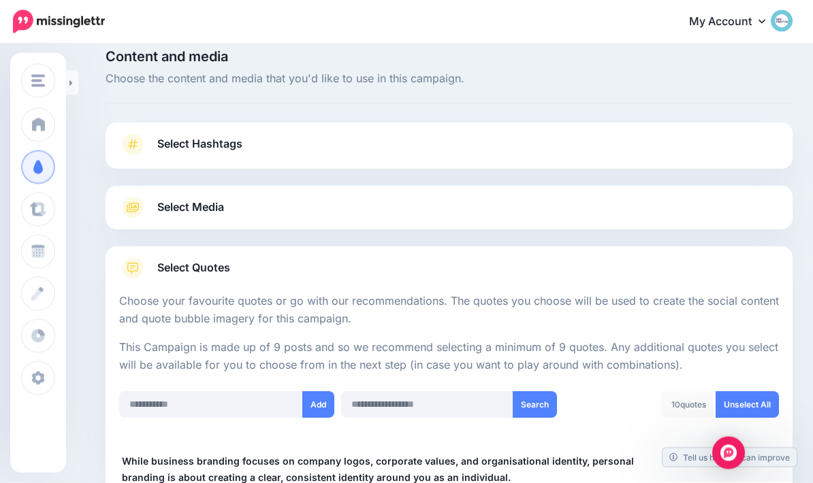
scroll to position [0, 0]
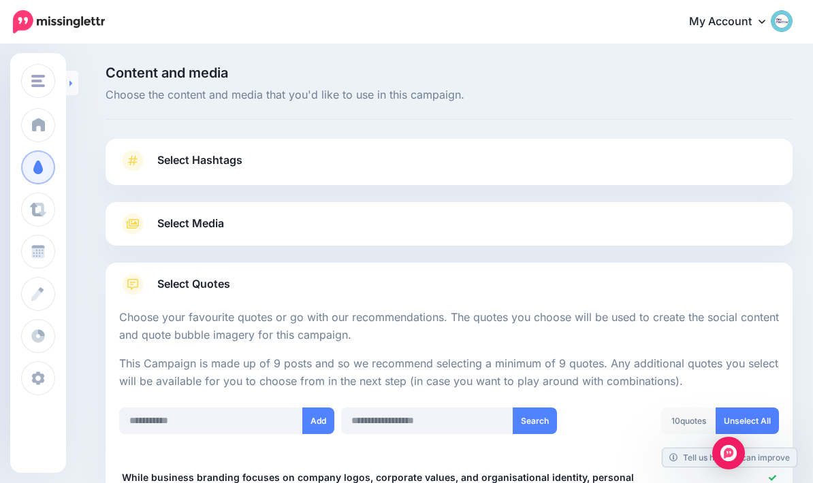
click at [73, 85] on link at bounding box center [72, 83] width 12 height 25
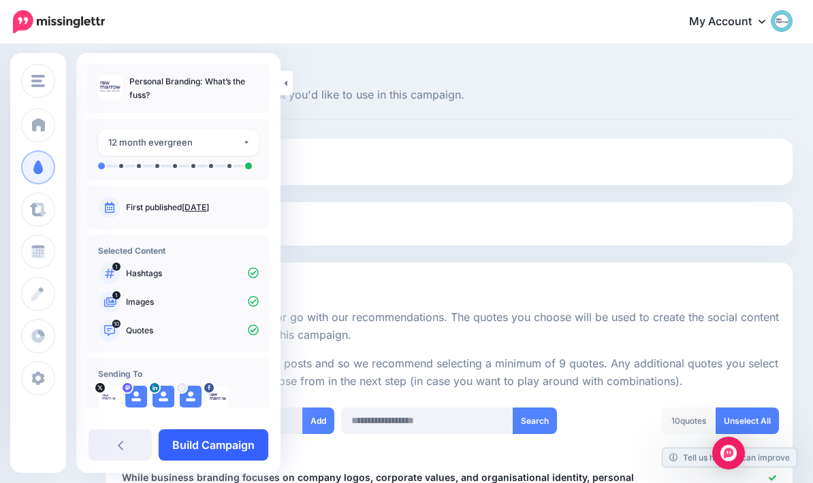
click at [235, 441] on link "Build Campaign" at bounding box center [214, 444] width 110 height 31
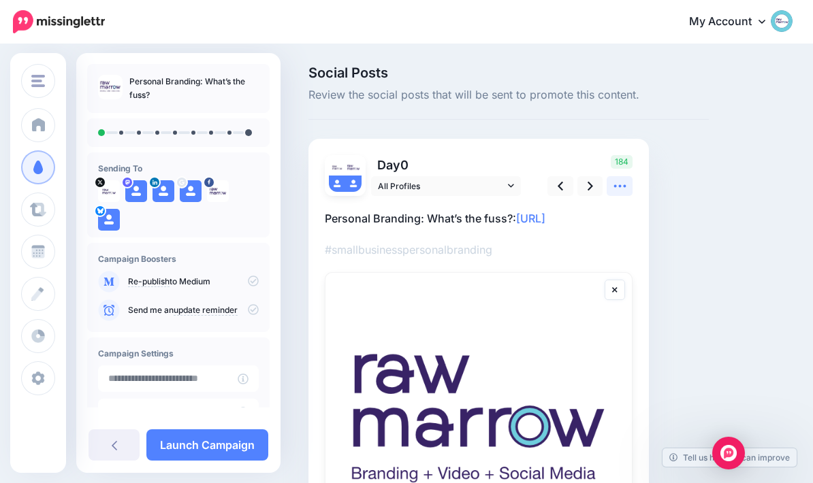
click at [624, 180] on icon at bounding box center [620, 186] width 14 height 14
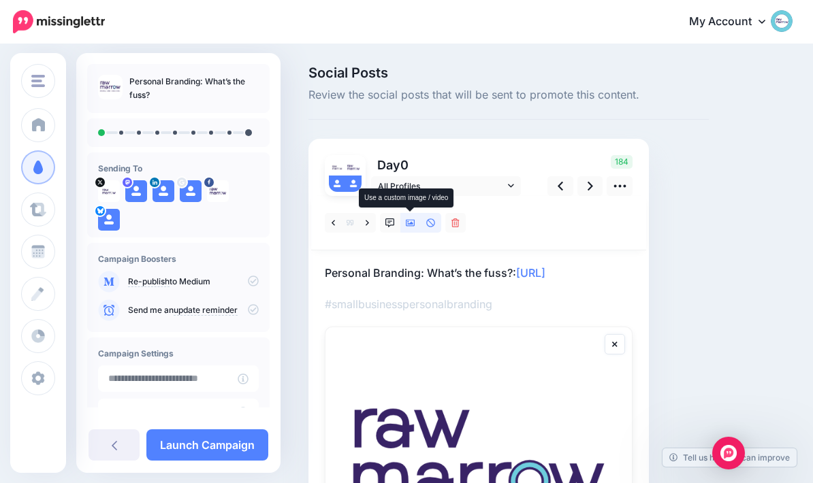
click at [415, 214] on link at bounding box center [410, 223] width 20 height 20
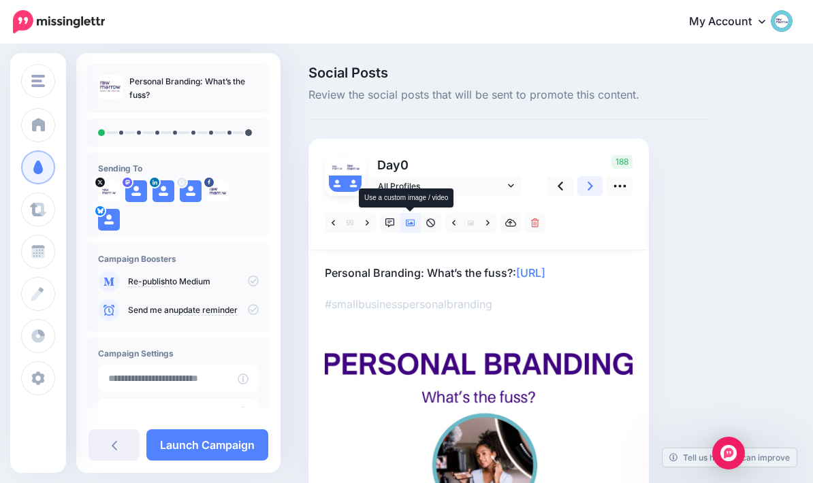
click at [585, 185] on link at bounding box center [590, 186] width 26 height 20
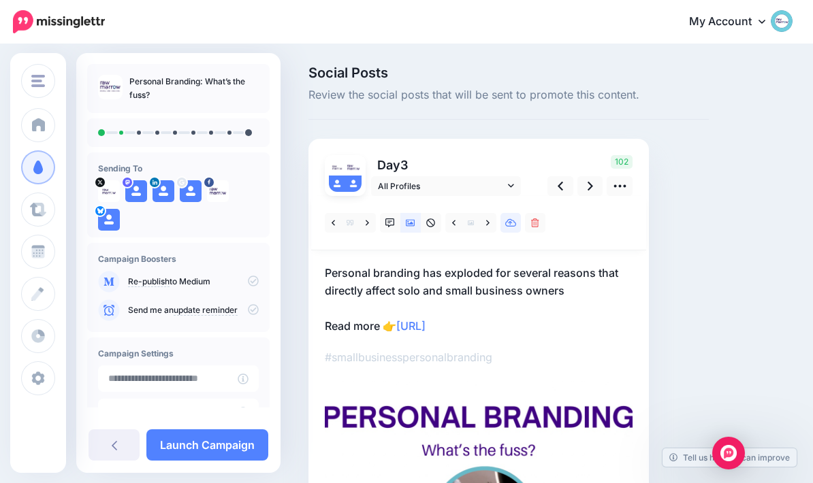
click at [508, 229] on link at bounding box center [510, 223] width 20 height 20
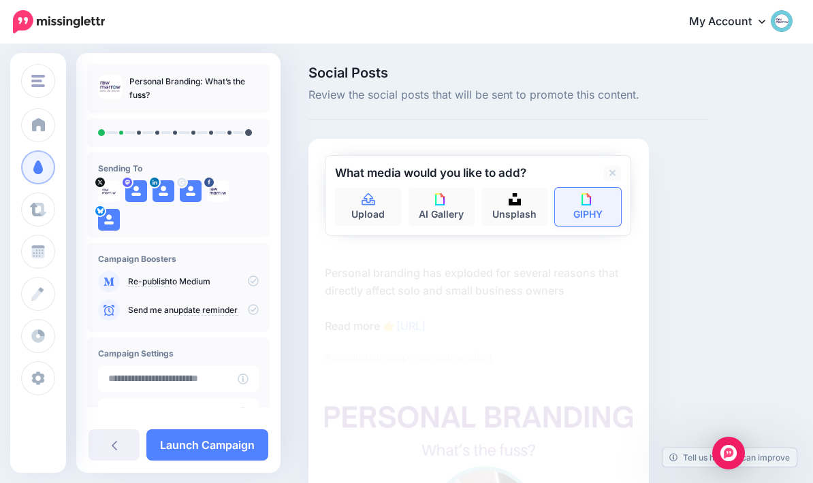
click at [592, 203] on img at bounding box center [587, 199] width 12 height 12
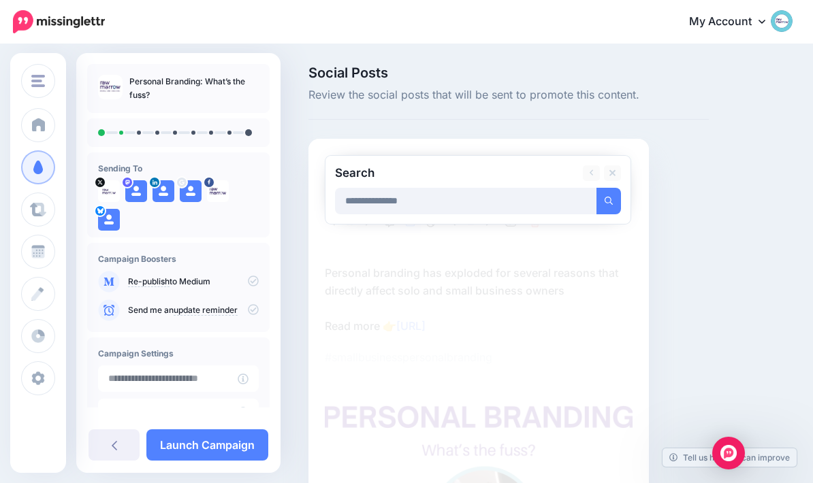
type input "**********"
click at [608, 200] on button "submit" at bounding box center [608, 201] width 25 height 27
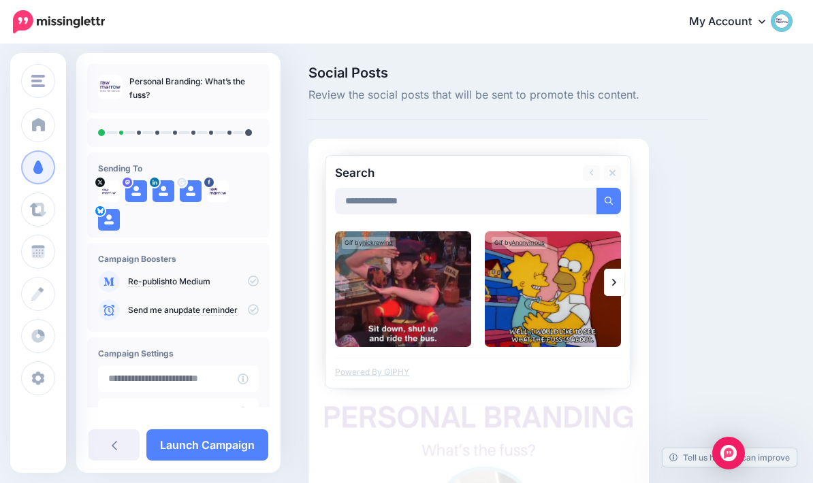
click at [616, 282] on link at bounding box center [614, 282] width 20 height 27
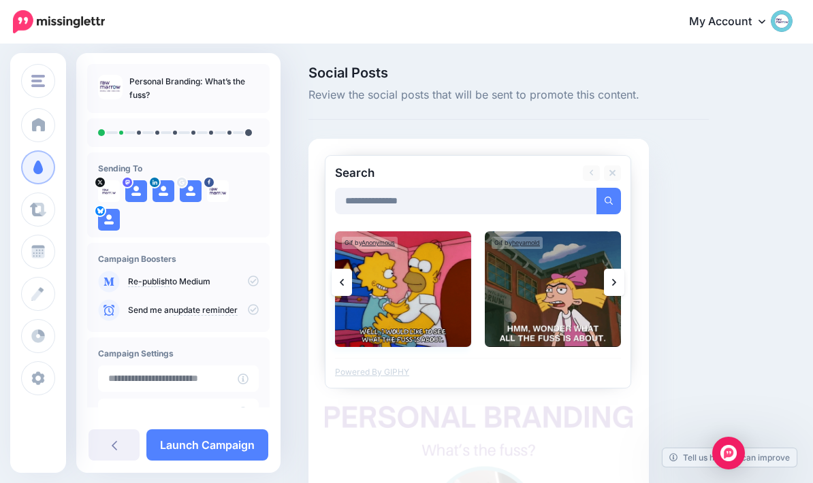
click at [409, 306] on img at bounding box center [403, 289] width 136 height 116
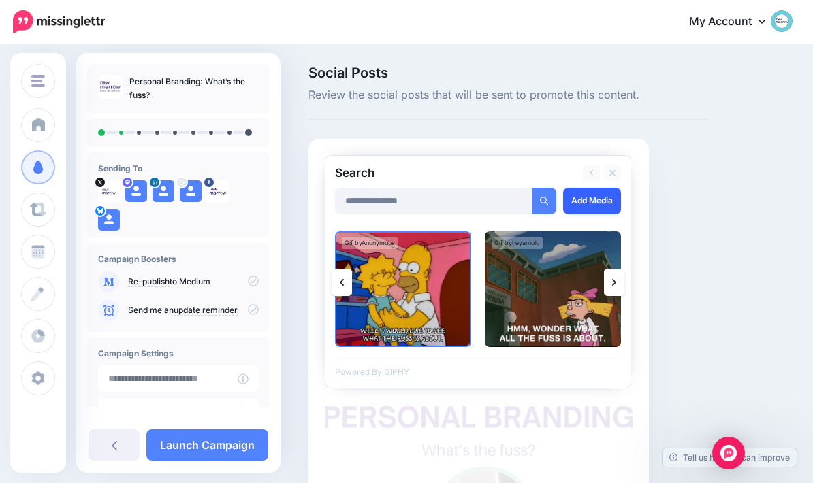
click at [598, 199] on link "Add Media" at bounding box center [592, 201] width 58 height 27
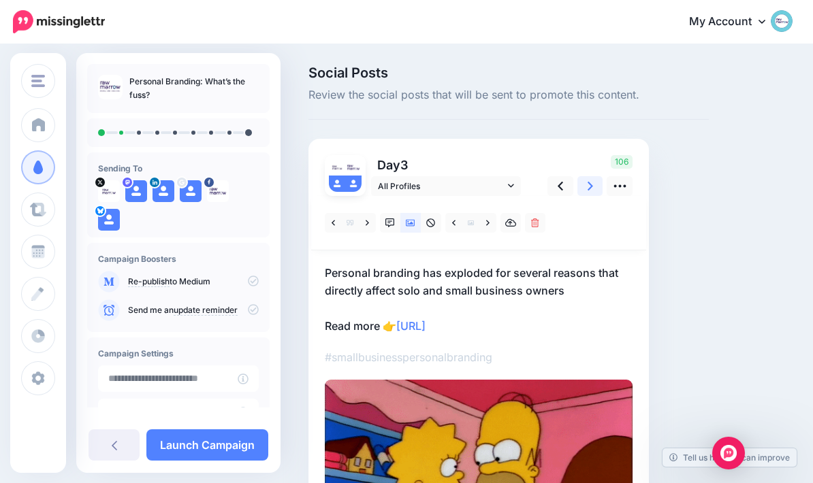
click at [588, 186] on icon at bounding box center [589, 186] width 5 height 14
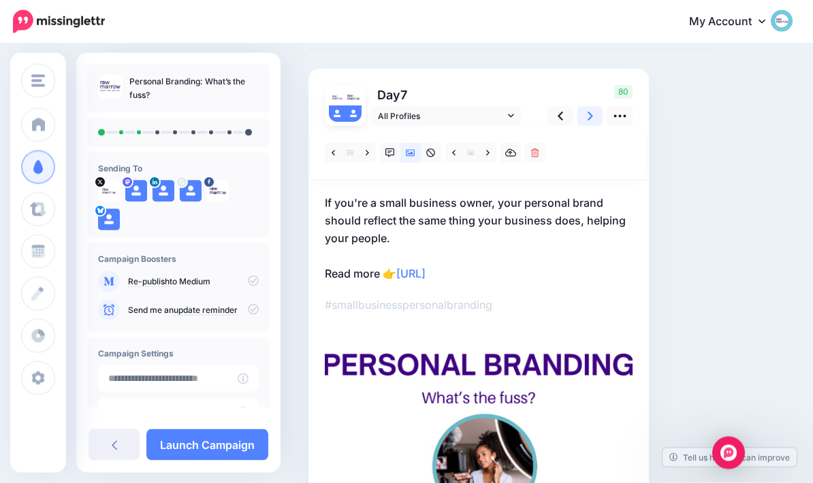
scroll to position [70, 0]
click at [517, 157] on link at bounding box center [510, 153] width 20 height 20
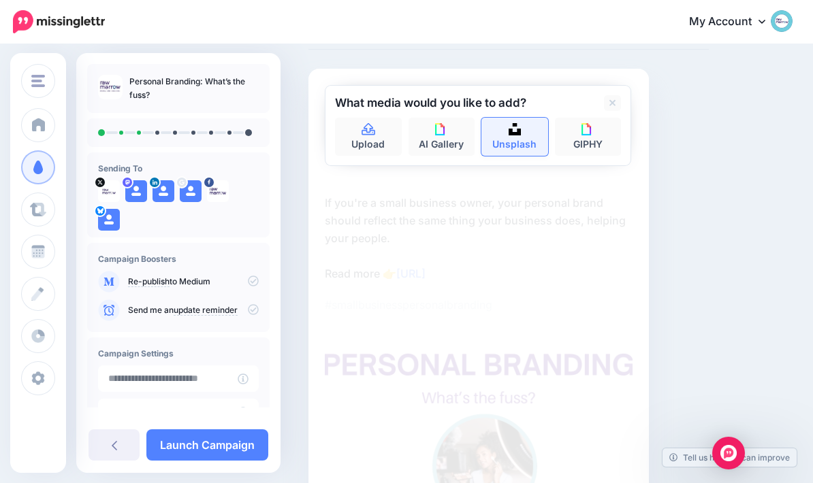
click at [518, 146] on link "Unsplash" at bounding box center [514, 137] width 67 height 38
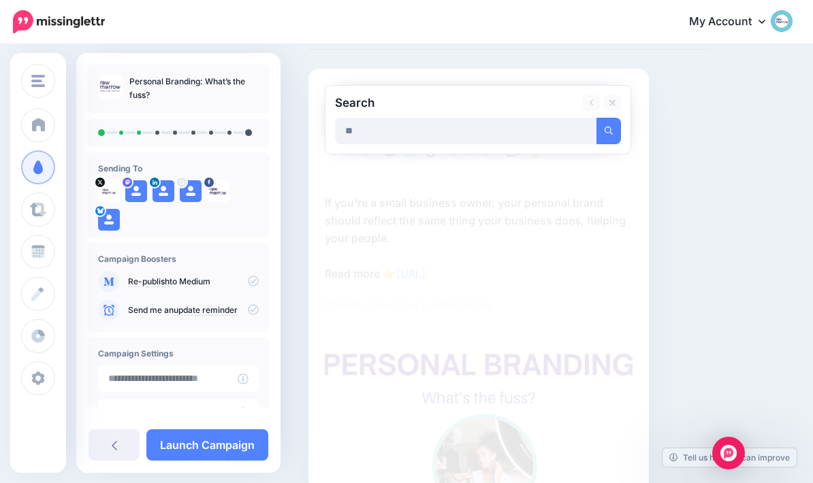
type input "*"
type input "**********"
click at [608, 130] on button "submit" at bounding box center [608, 131] width 25 height 27
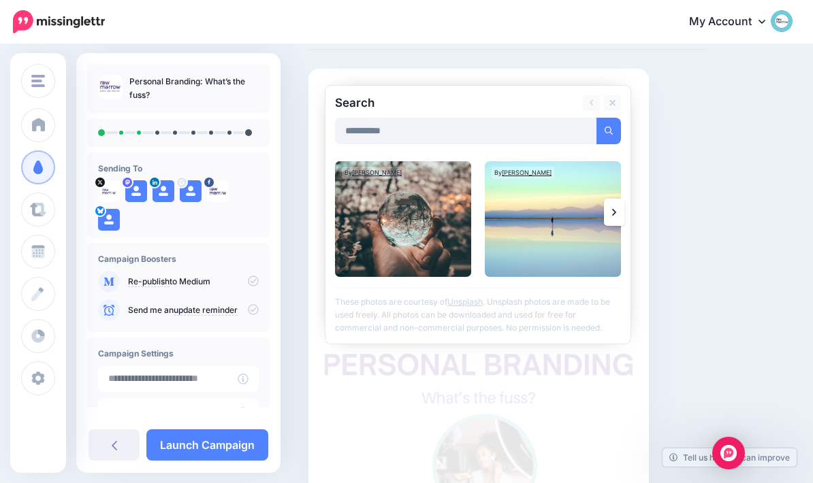
click at [611, 215] on link at bounding box center [614, 212] width 20 height 27
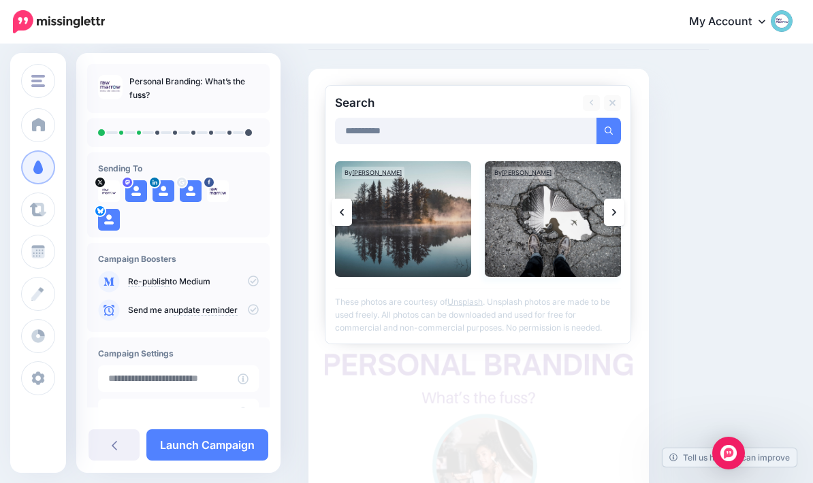
click at [560, 215] on img at bounding box center [553, 219] width 136 height 116
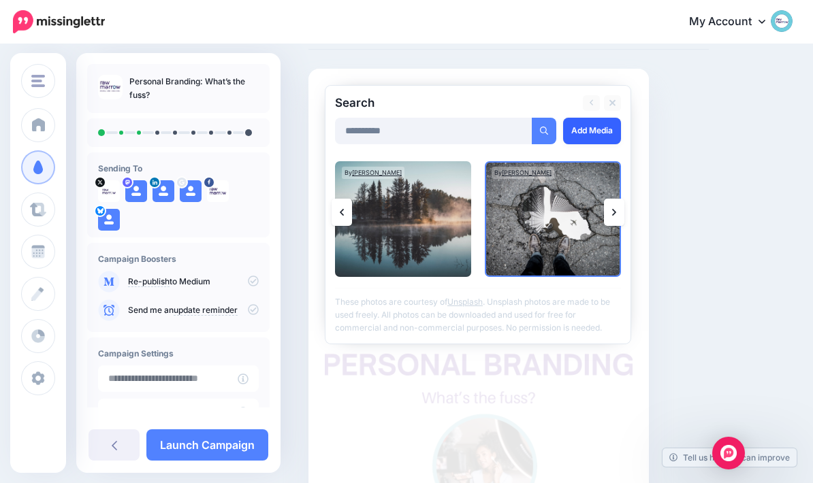
click at [593, 142] on link "Add Media" at bounding box center [592, 131] width 58 height 27
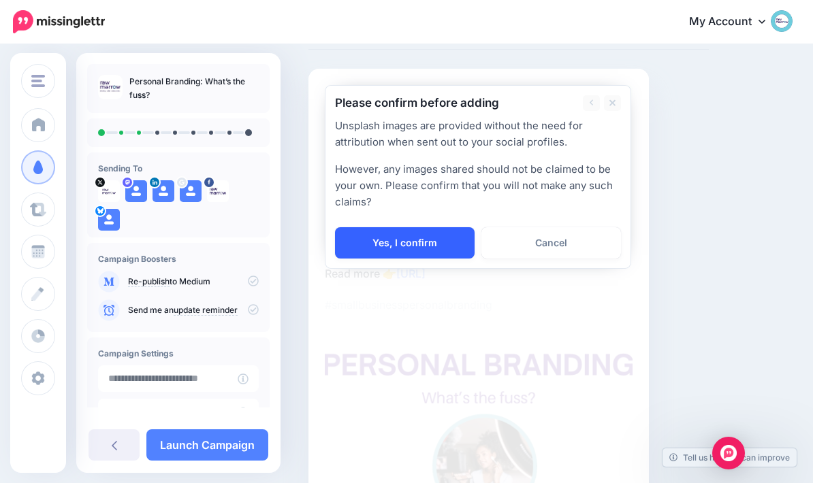
click at [431, 244] on link "Yes, I confirm" at bounding box center [405, 242] width 140 height 31
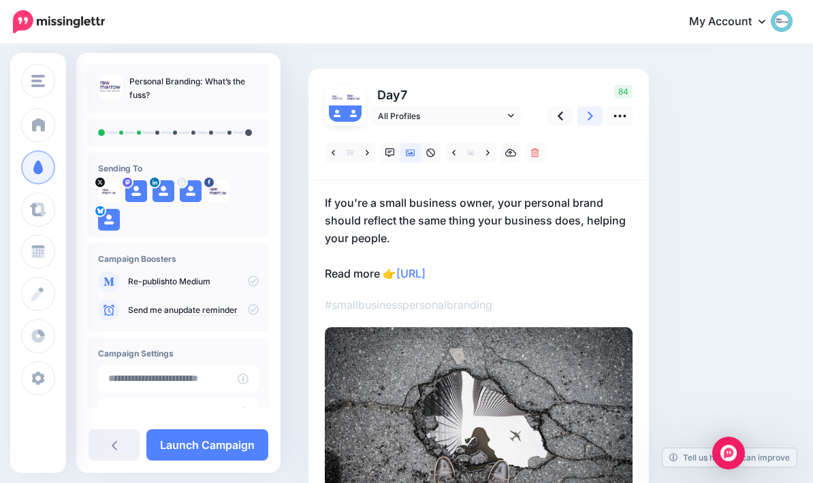
click at [591, 114] on icon at bounding box center [589, 116] width 5 height 9
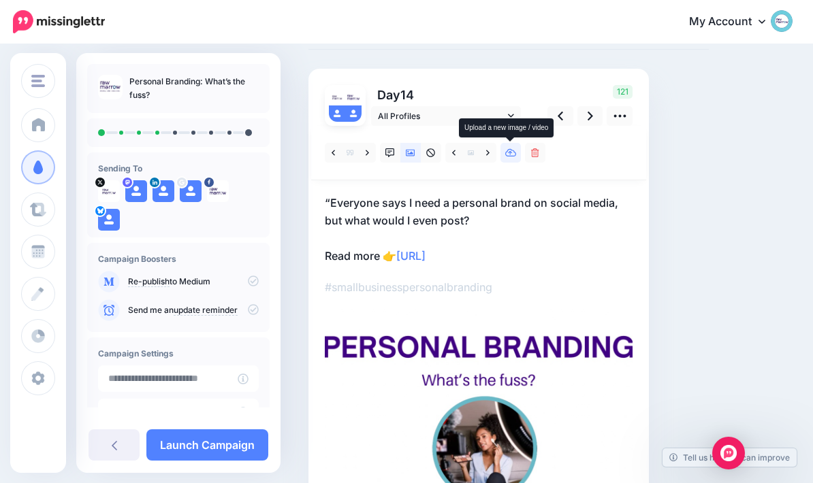
click at [512, 155] on icon at bounding box center [511, 153] width 12 height 10
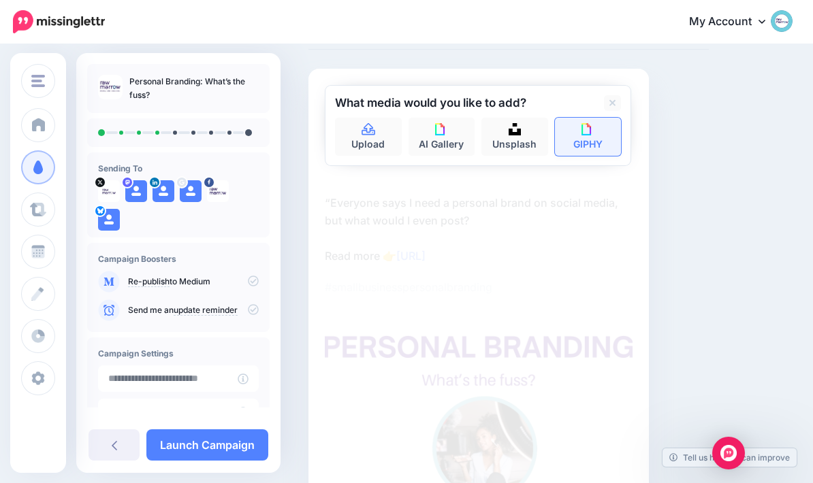
click at [591, 133] on img at bounding box center [587, 129] width 12 height 12
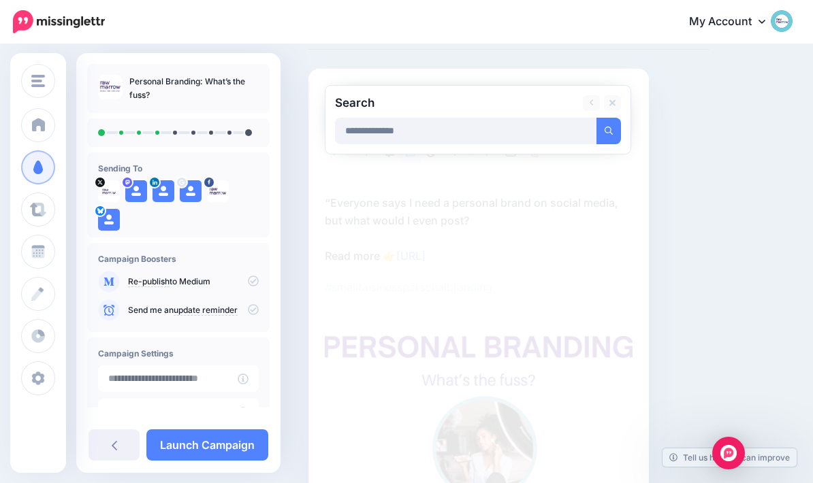
type input "**********"
click at [608, 130] on button "submit" at bounding box center [608, 131] width 25 height 27
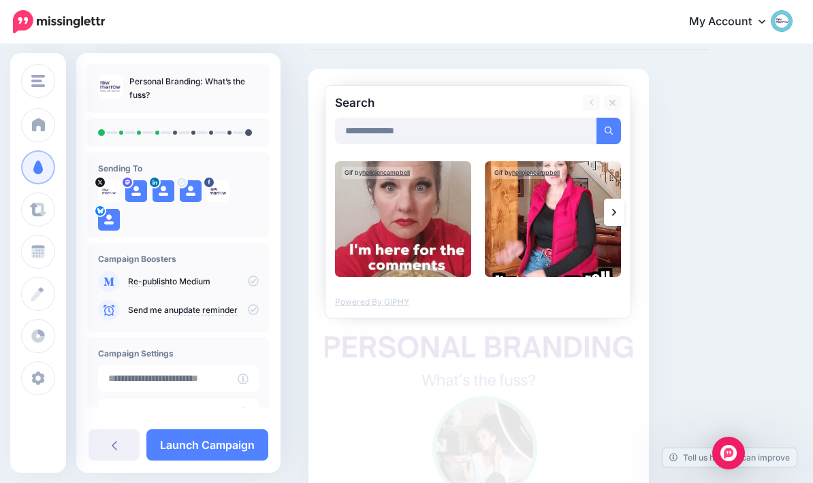
click at [617, 214] on link at bounding box center [614, 212] width 20 height 27
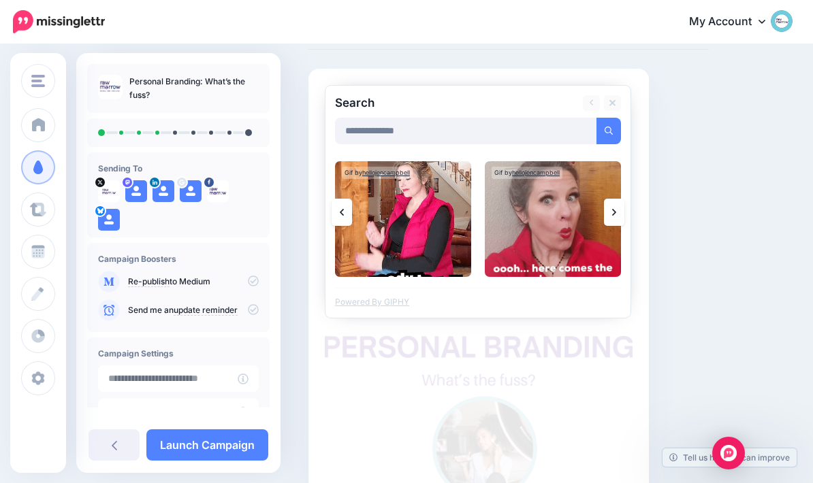
click at [615, 220] on link at bounding box center [614, 212] width 20 height 27
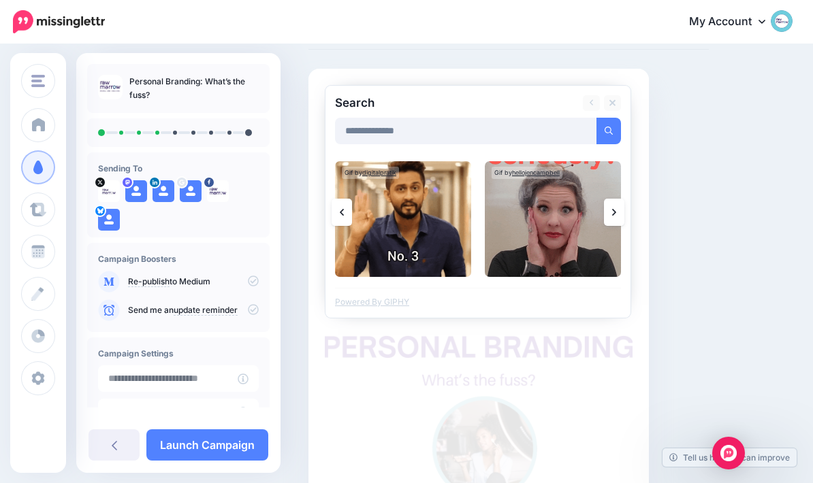
click at [615, 219] on link at bounding box center [614, 212] width 20 height 27
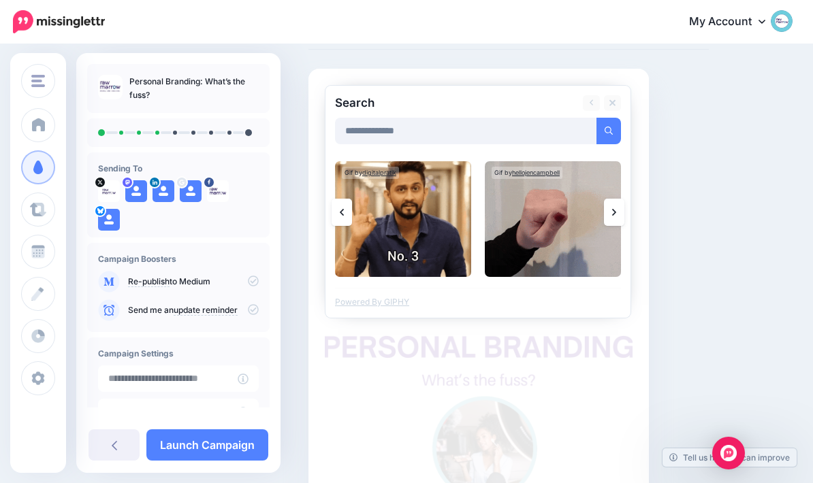
click at [617, 218] on link at bounding box center [614, 212] width 20 height 27
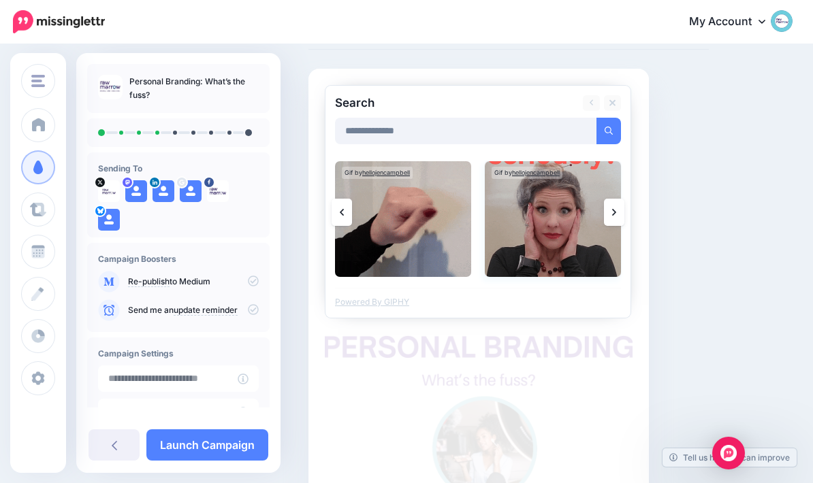
click at [555, 239] on img at bounding box center [553, 219] width 136 height 116
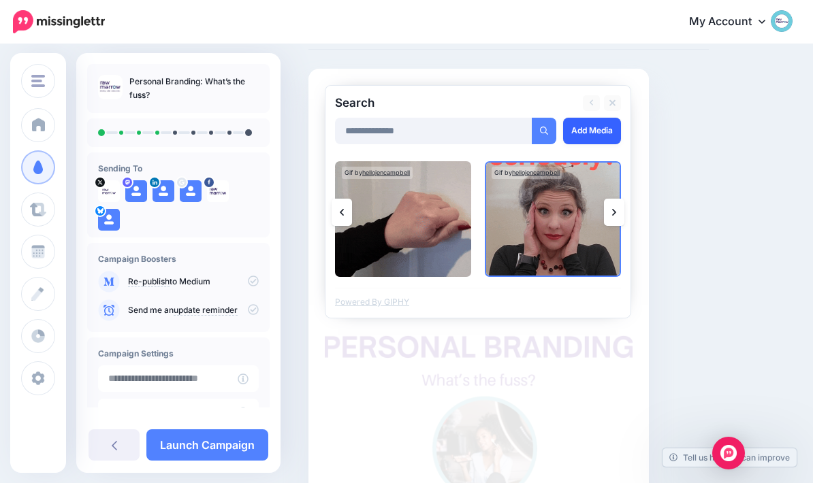
click at [596, 140] on link "Add Media" at bounding box center [592, 131] width 58 height 27
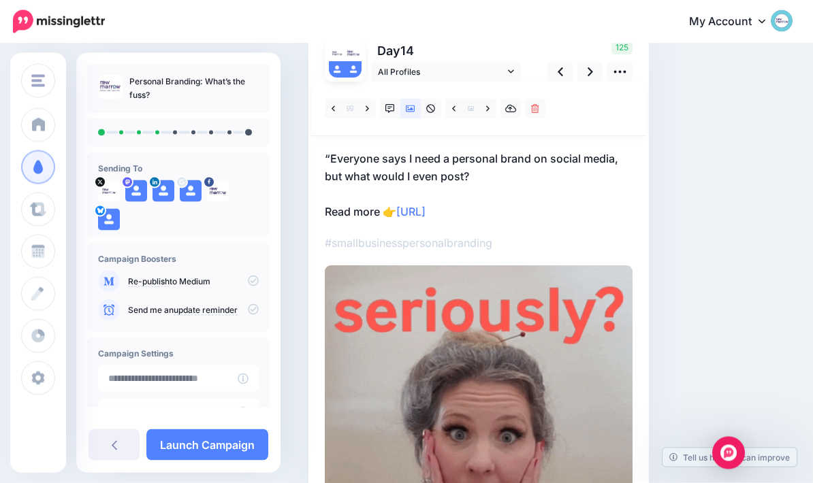
scroll to position [114, 0]
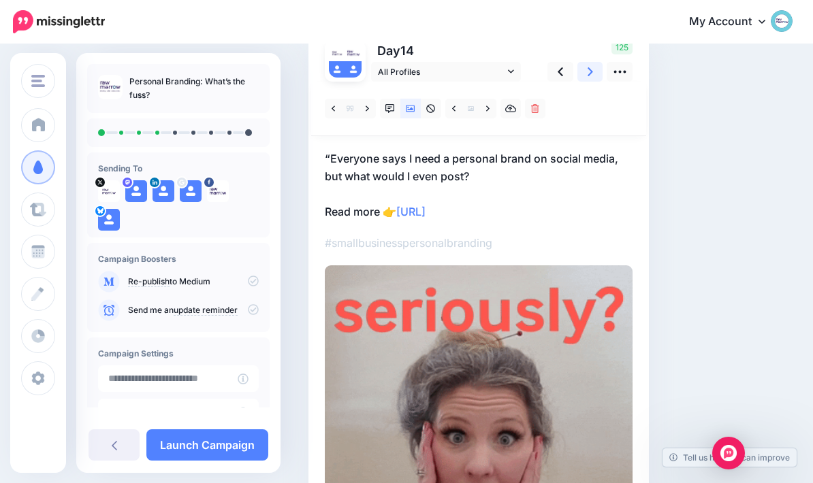
click at [587, 76] on icon at bounding box center [589, 72] width 5 height 14
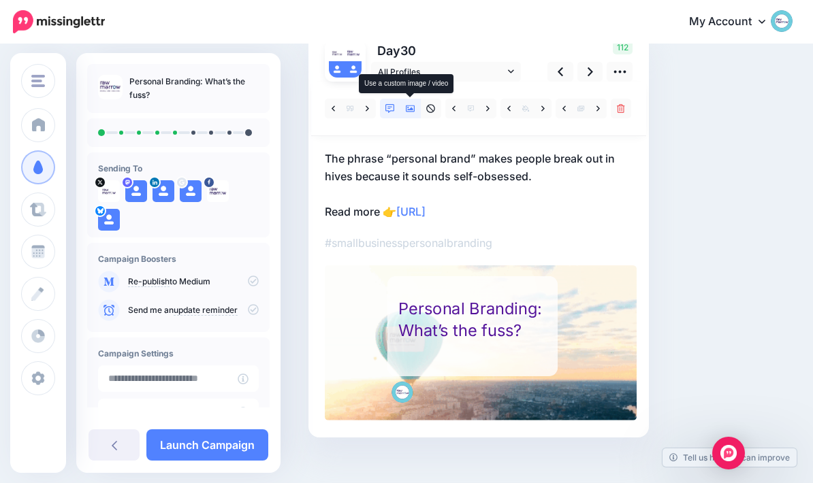
click at [414, 113] on link at bounding box center [410, 109] width 20 height 20
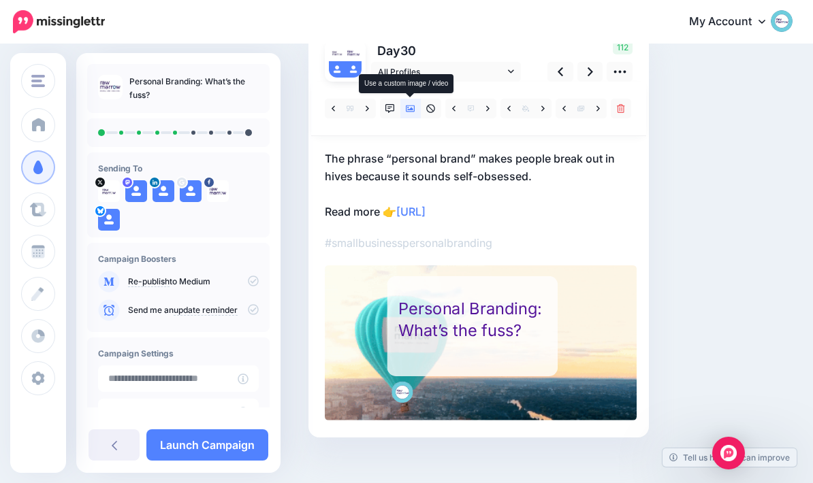
scroll to position [54, 0]
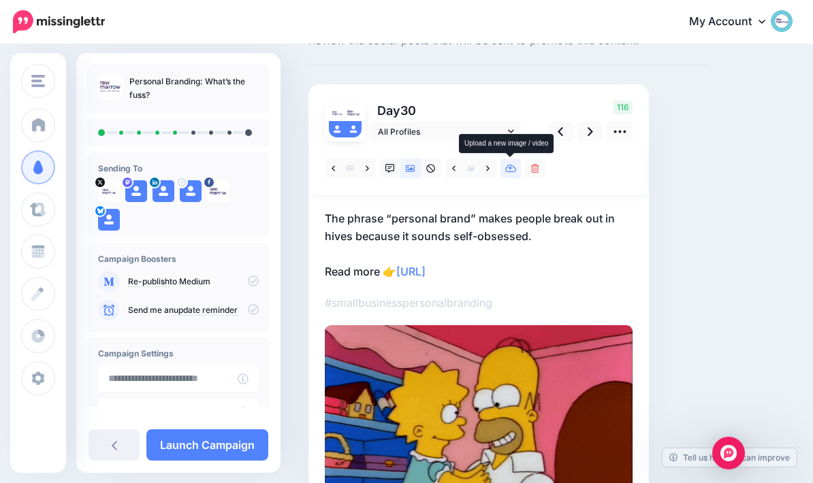
click at [515, 174] on link at bounding box center [510, 169] width 20 height 20
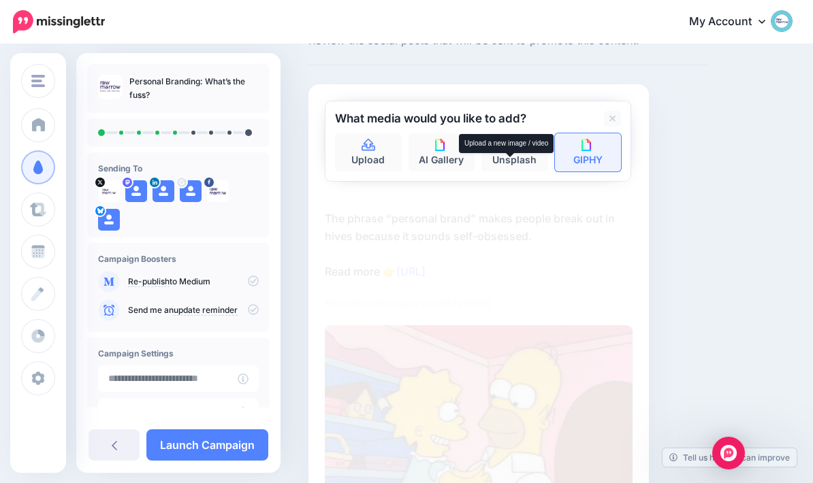
click at [591, 149] on img at bounding box center [587, 145] width 12 height 12
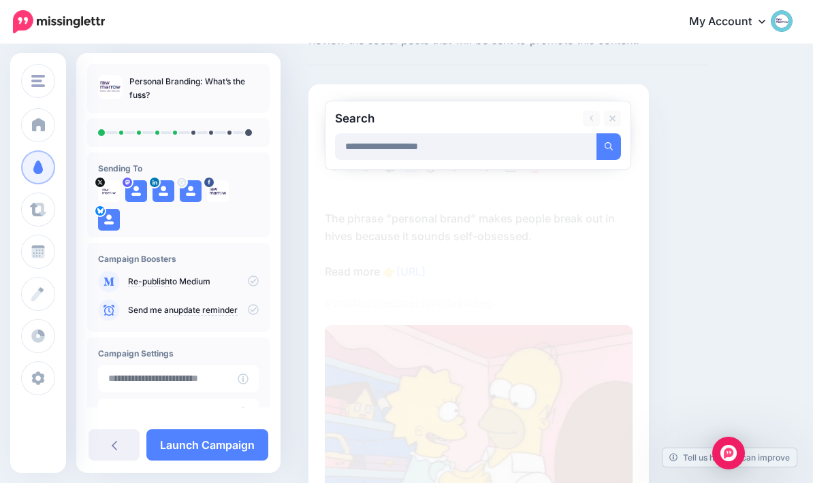
click at [608, 146] on button "submit" at bounding box center [608, 146] width 25 height 27
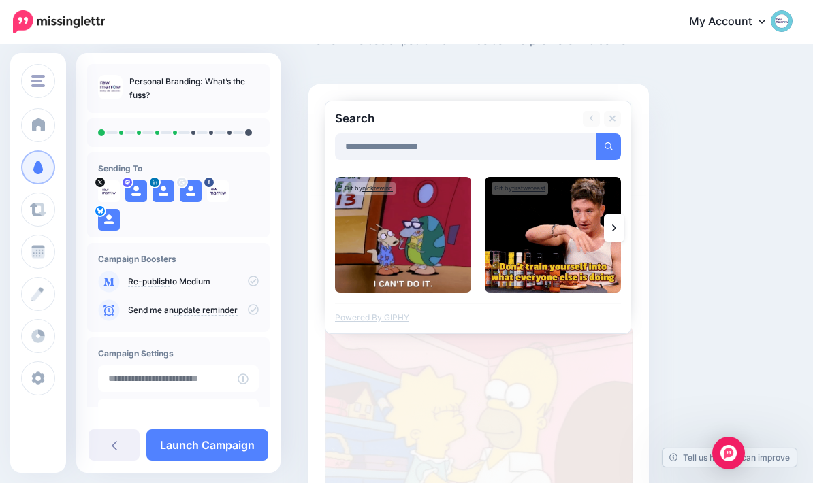
click at [613, 228] on icon at bounding box center [614, 228] width 4 height 11
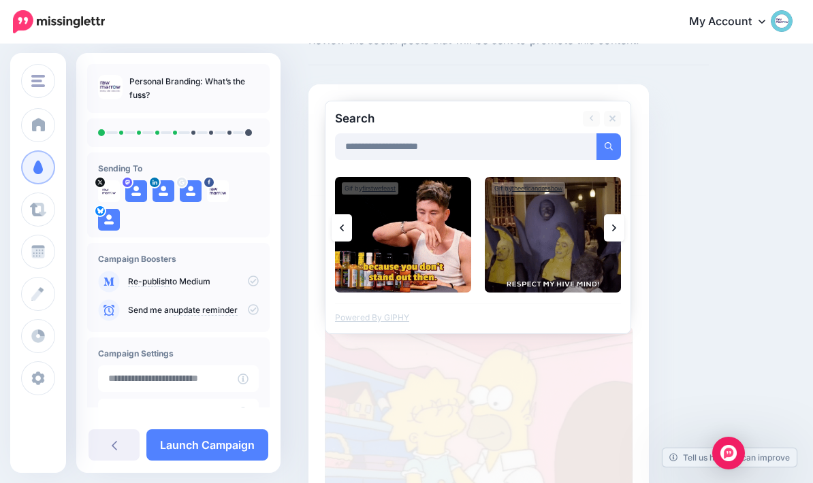
click at [623, 227] on link at bounding box center [614, 227] width 20 height 27
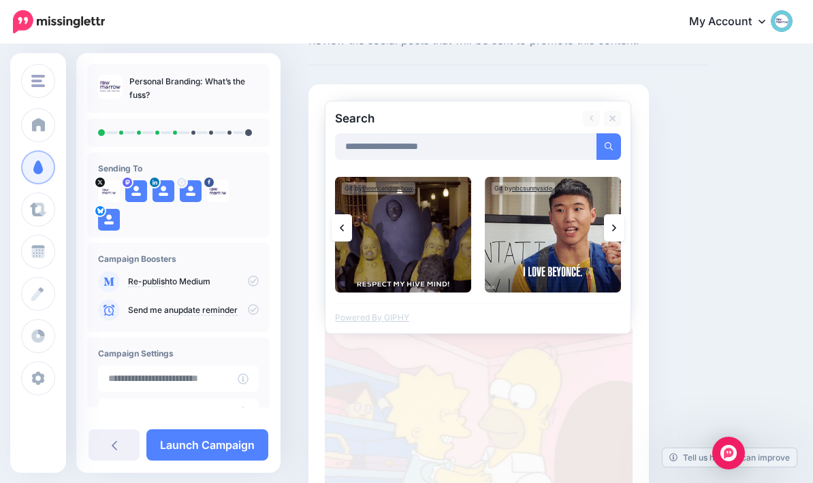
click at [623, 225] on link at bounding box center [614, 227] width 20 height 27
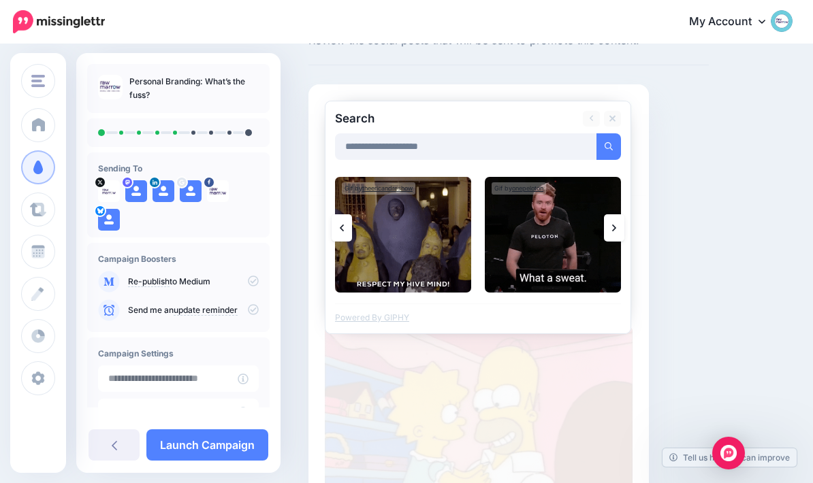
click at [619, 225] on link at bounding box center [614, 227] width 20 height 27
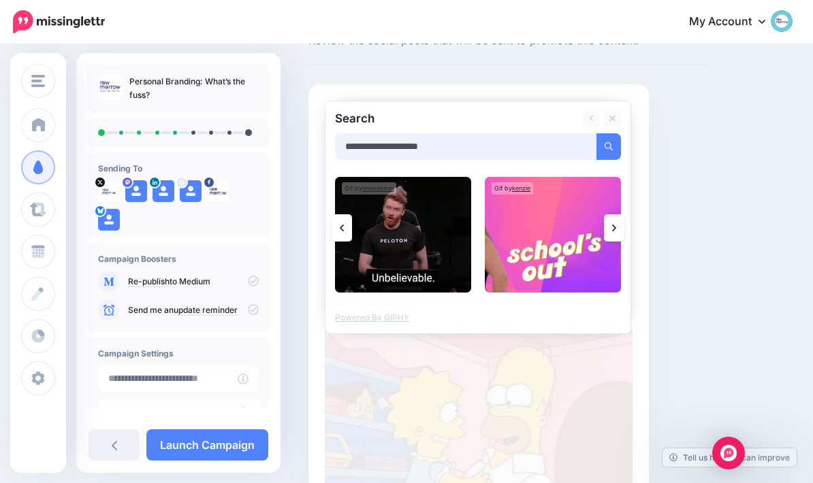
click at [415, 148] on input "**********" at bounding box center [466, 146] width 262 height 27
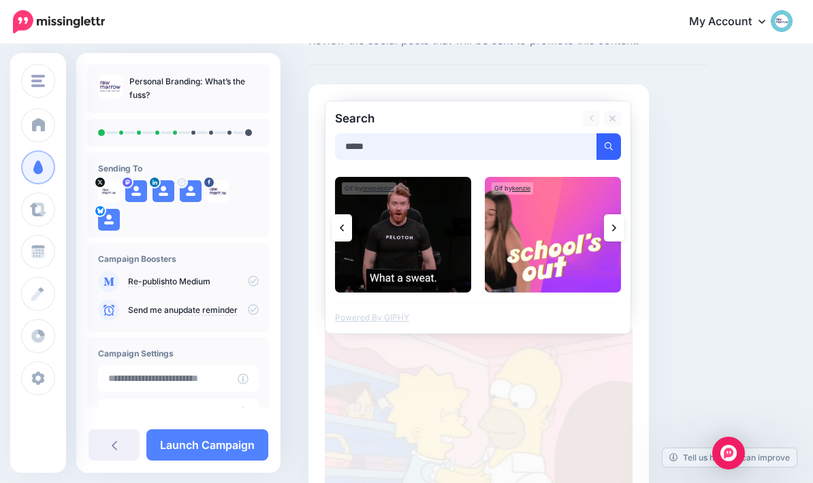
type input "*****"
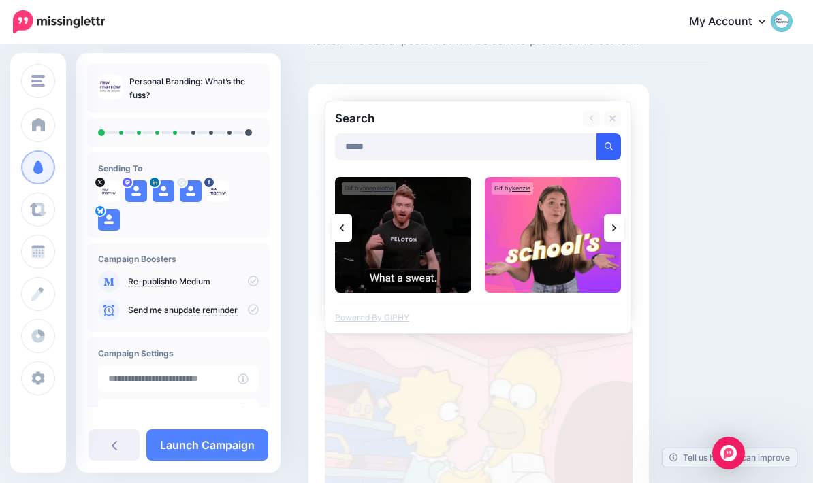
click at [607, 153] on button "submit" at bounding box center [608, 146] width 25 height 27
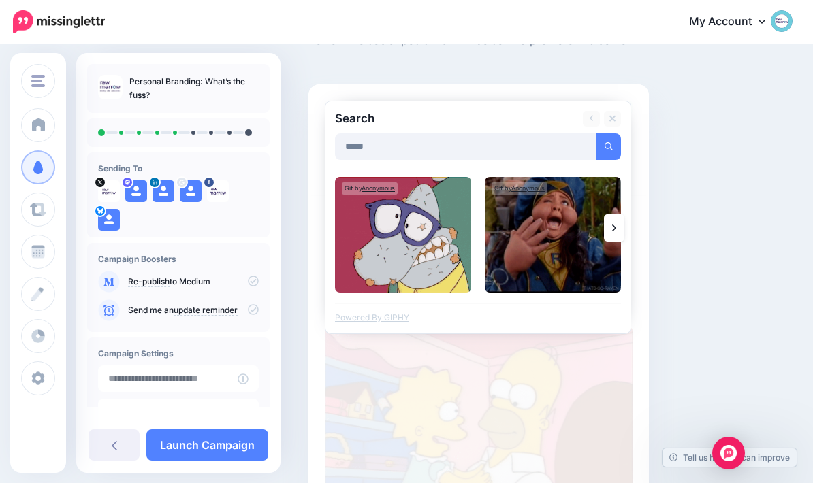
click at [615, 235] on link at bounding box center [614, 227] width 20 height 27
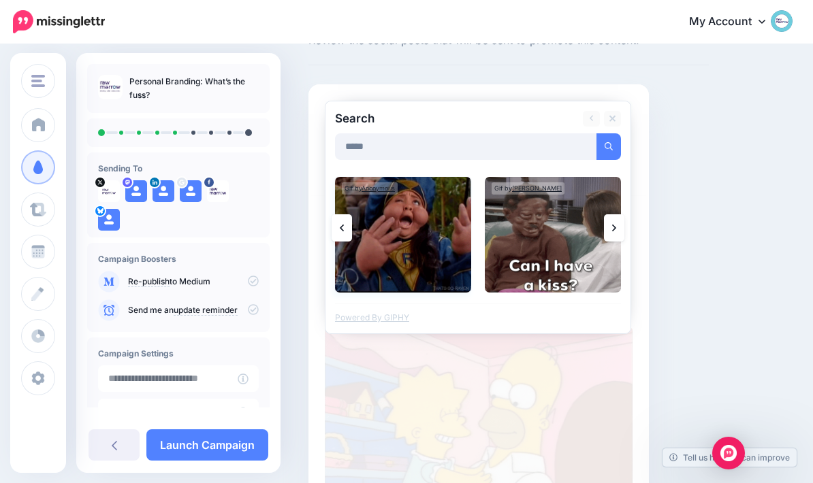
click at [418, 267] on img at bounding box center [403, 235] width 136 height 116
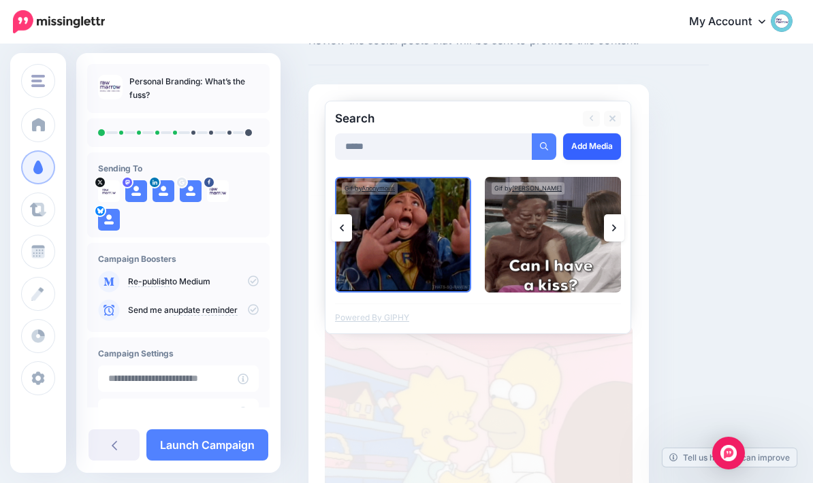
click at [596, 148] on link "Add Media" at bounding box center [592, 146] width 58 height 27
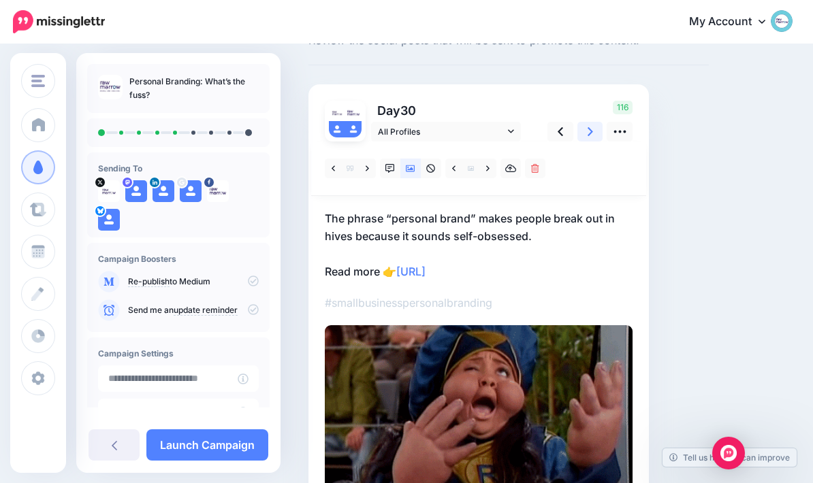
click at [585, 134] on link at bounding box center [590, 132] width 26 height 20
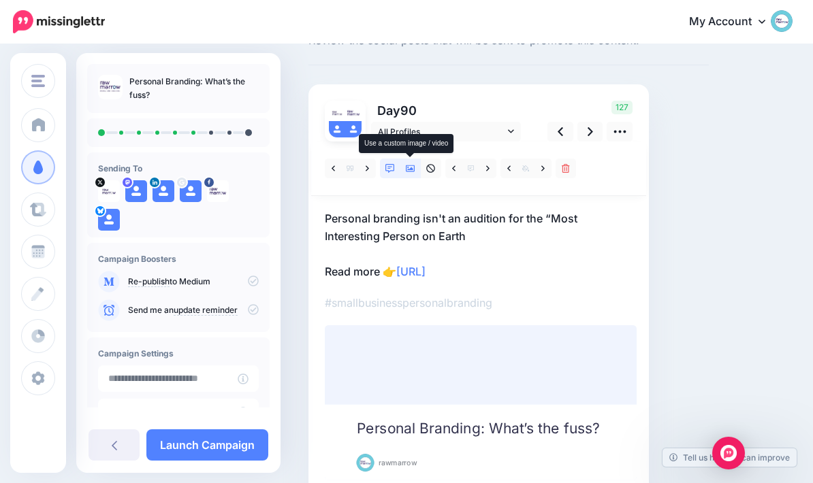
click at [418, 176] on link at bounding box center [410, 169] width 20 height 20
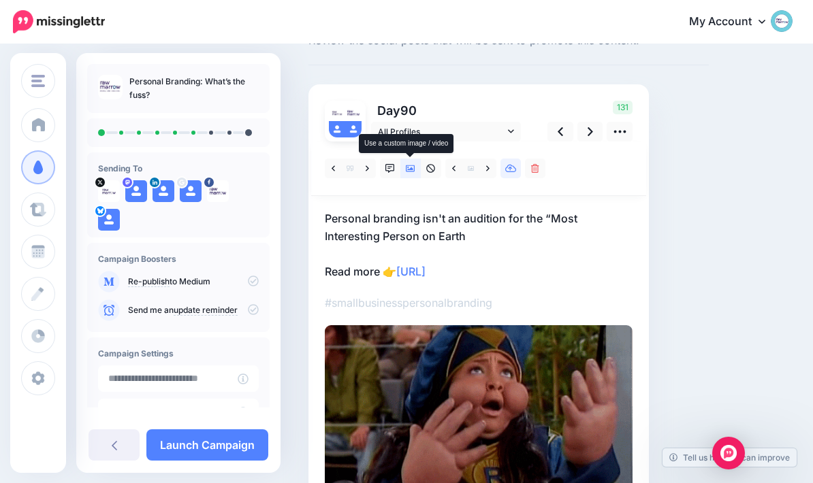
click at [517, 174] on link at bounding box center [510, 169] width 20 height 20
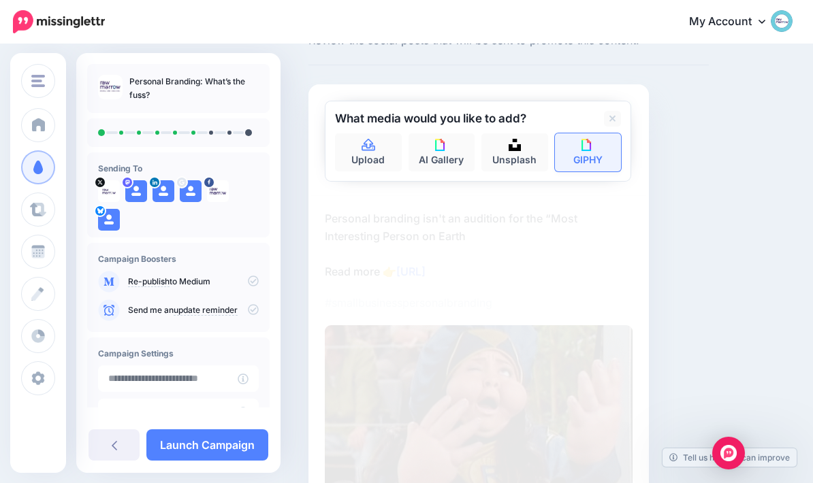
click at [592, 148] on img at bounding box center [587, 145] width 12 height 12
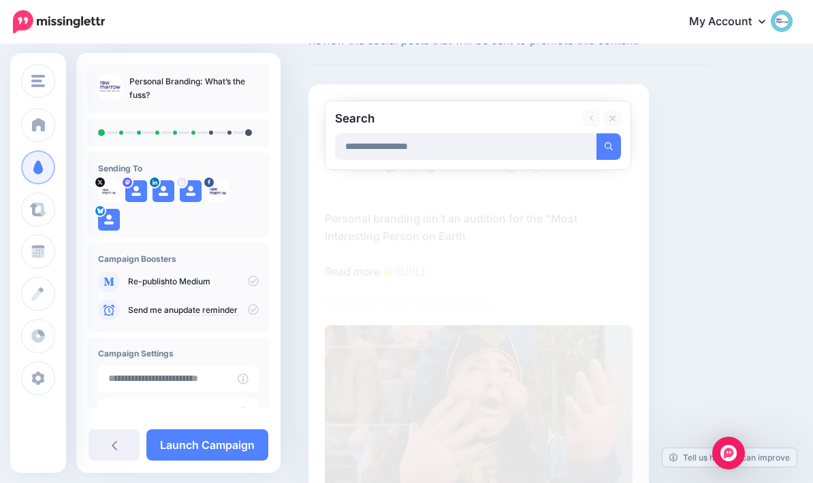
click at [608, 146] on button "submit" at bounding box center [608, 146] width 25 height 27
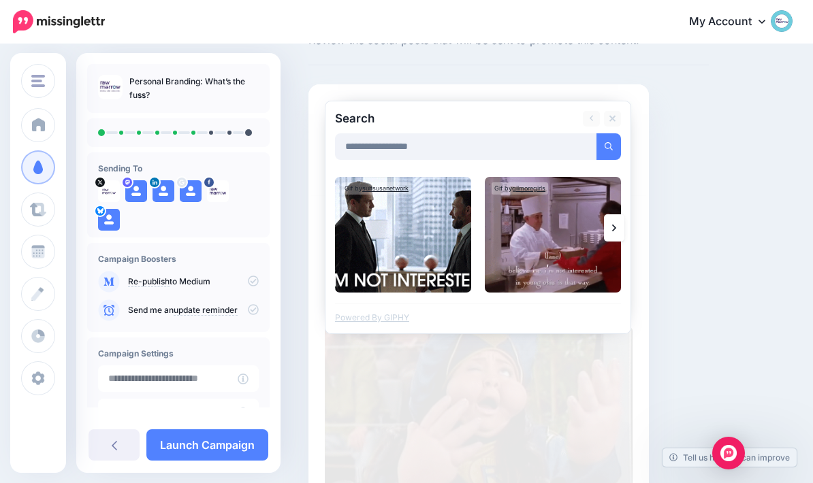
click at [619, 225] on link at bounding box center [614, 227] width 20 height 27
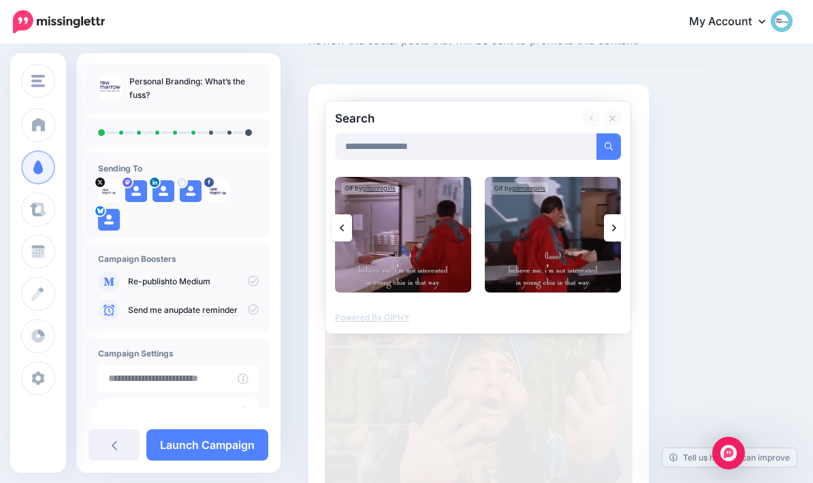
click at [620, 231] on link at bounding box center [614, 227] width 20 height 27
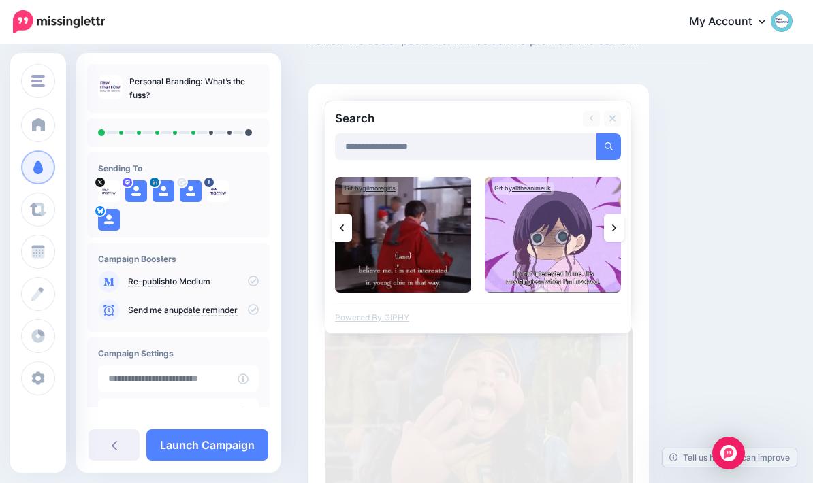
click at [616, 237] on link at bounding box center [614, 227] width 20 height 27
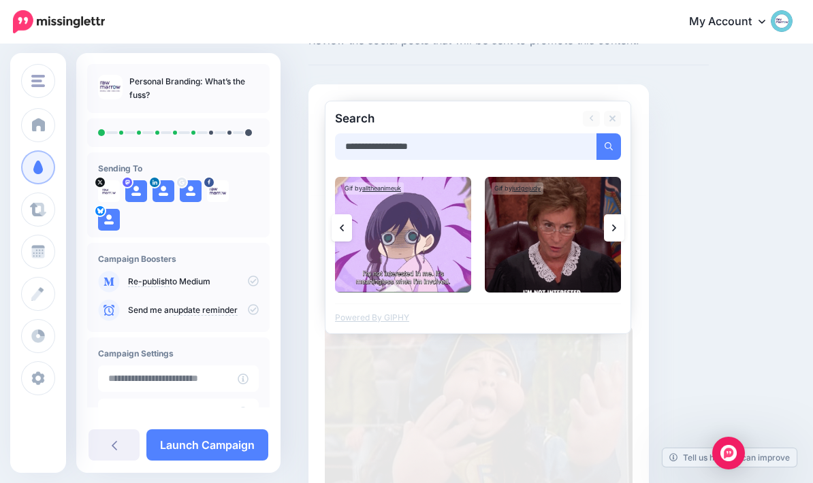
click at [375, 150] on input "**********" at bounding box center [466, 146] width 262 height 27
click at [356, 148] on input "**********" at bounding box center [466, 146] width 262 height 27
type input "**********"
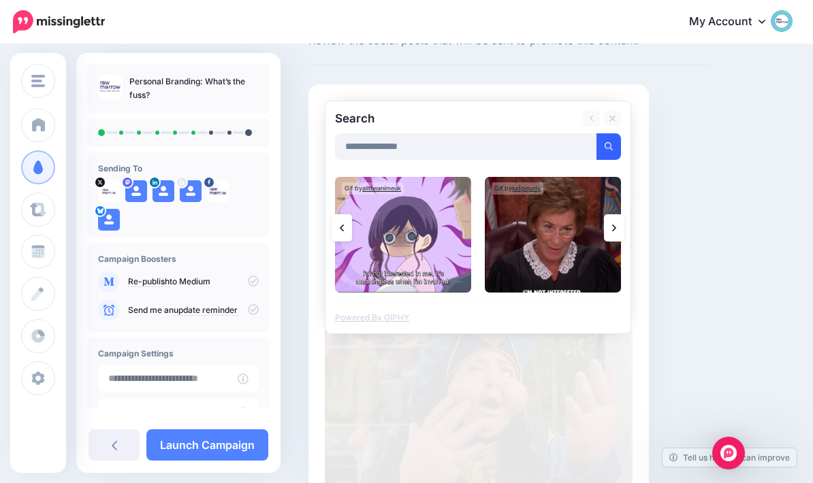
click at [609, 144] on icon "submit" at bounding box center [608, 146] width 8 height 8
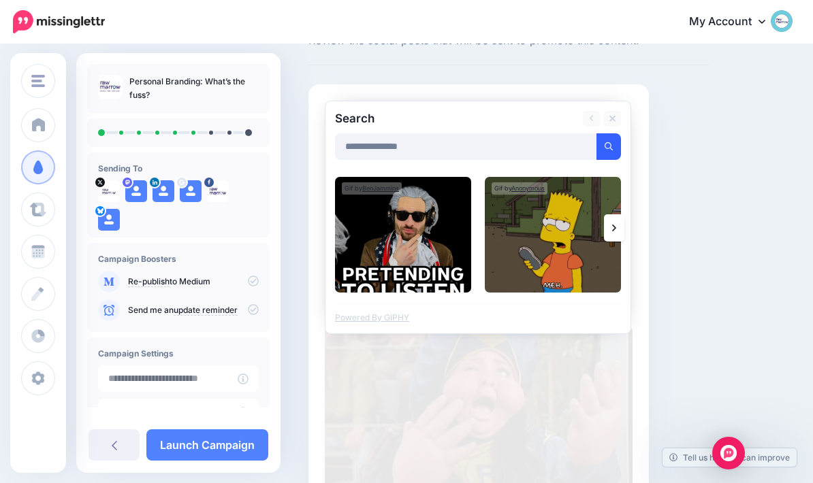
click at [616, 222] on link at bounding box center [614, 227] width 20 height 27
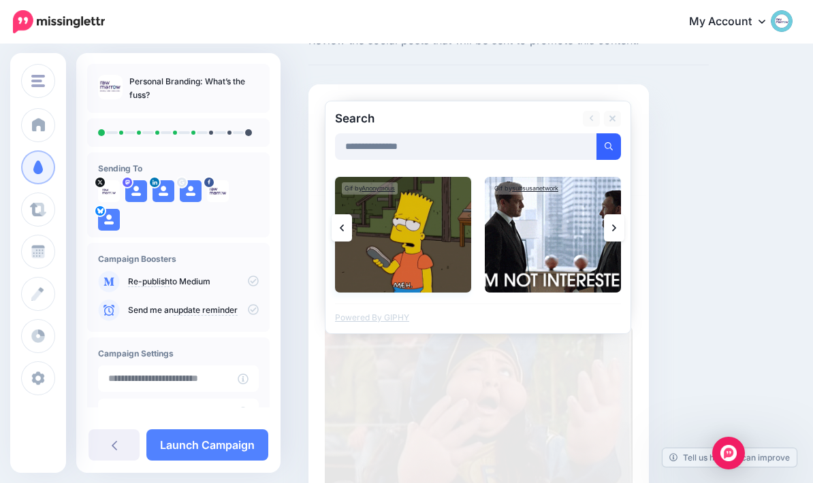
click at [409, 253] on img at bounding box center [403, 235] width 136 height 116
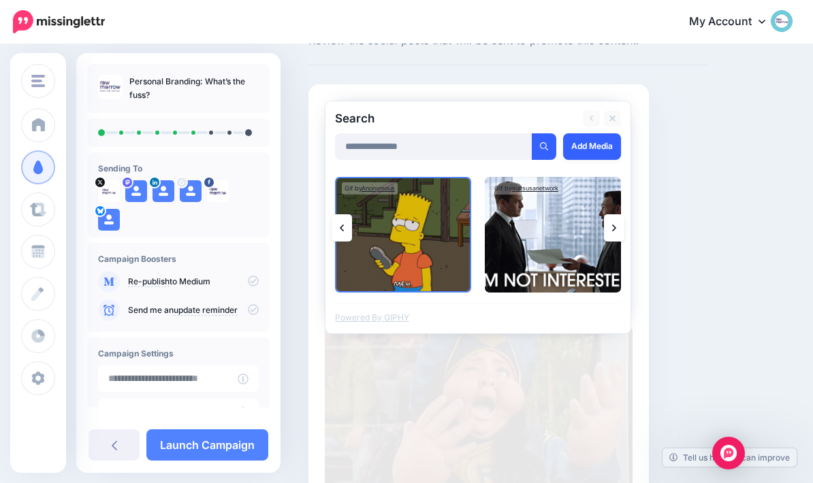
click at [596, 144] on link "Add Media" at bounding box center [592, 146] width 58 height 27
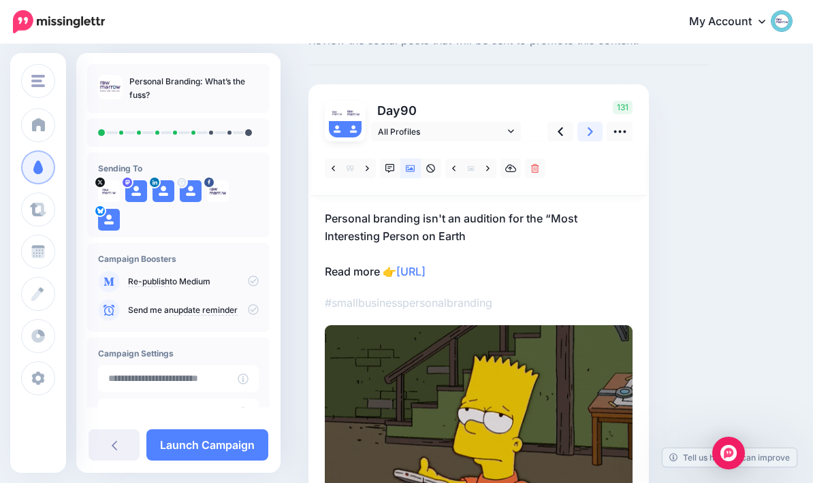
click at [591, 133] on icon at bounding box center [589, 132] width 5 height 14
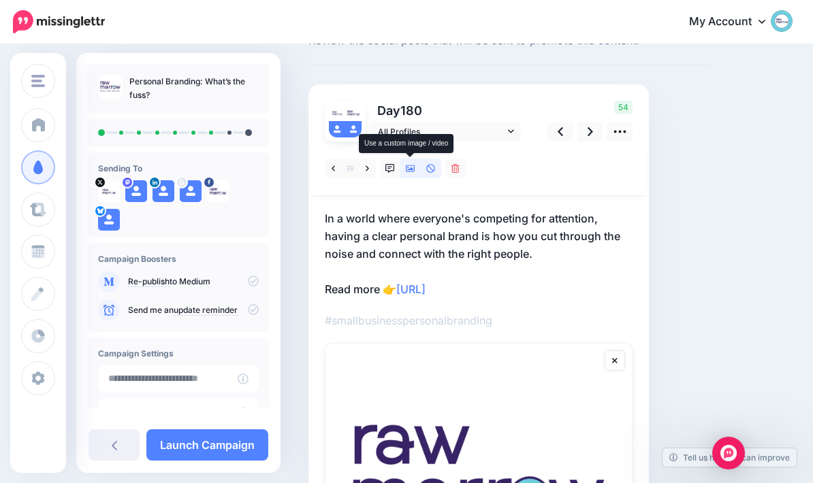
click at [412, 168] on icon at bounding box center [411, 168] width 10 height 7
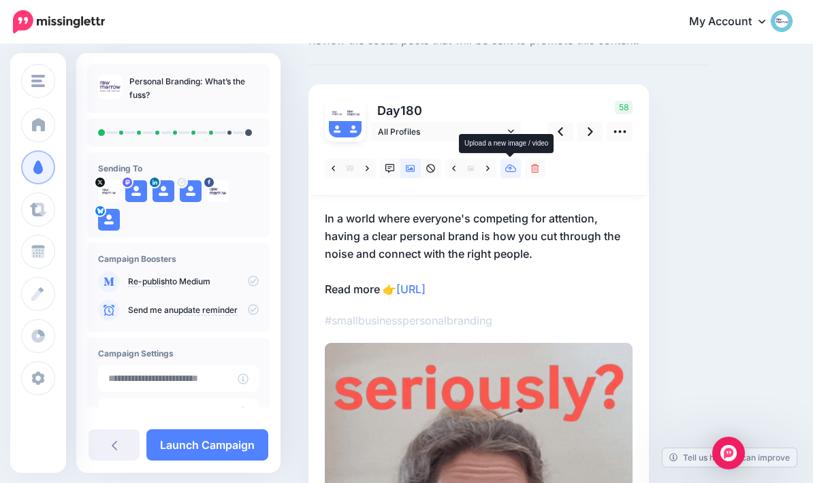
click at [519, 169] on link at bounding box center [510, 169] width 20 height 20
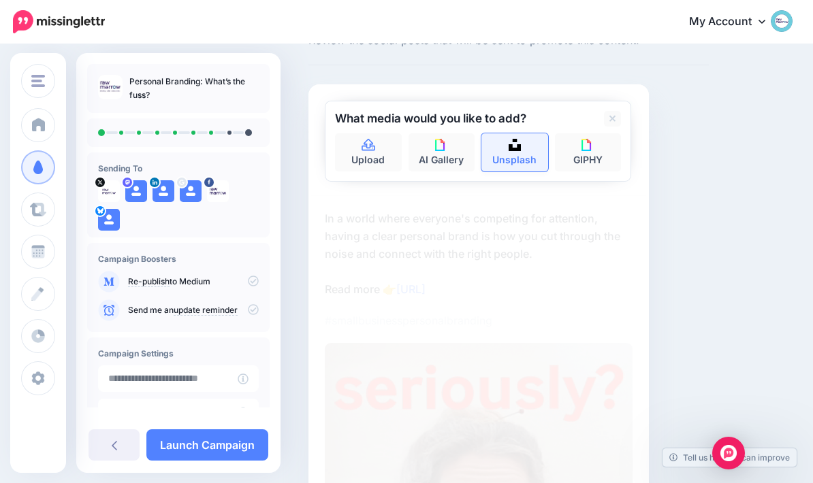
click at [519, 164] on link "Unsplash" at bounding box center [514, 152] width 67 height 38
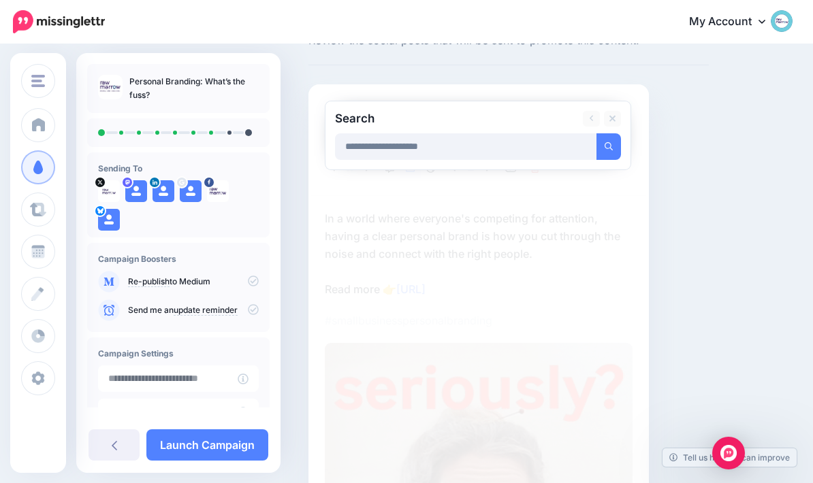
type input "**********"
click at [608, 146] on button "submit" at bounding box center [608, 146] width 25 height 27
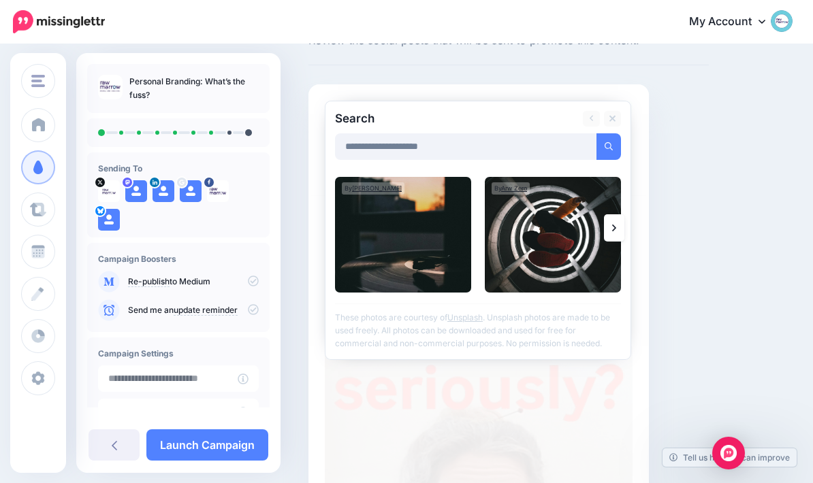
click at [623, 225] on link at bounding box center [614, 227] width 20 height 27
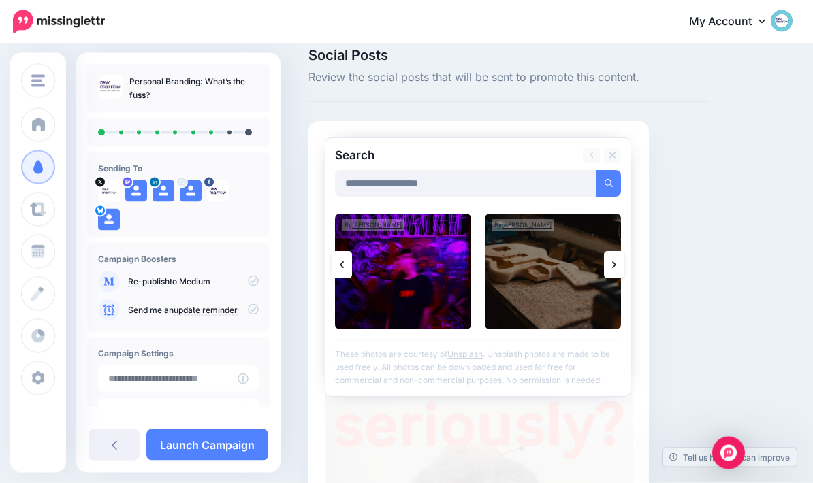
scroll to position [0, 0]
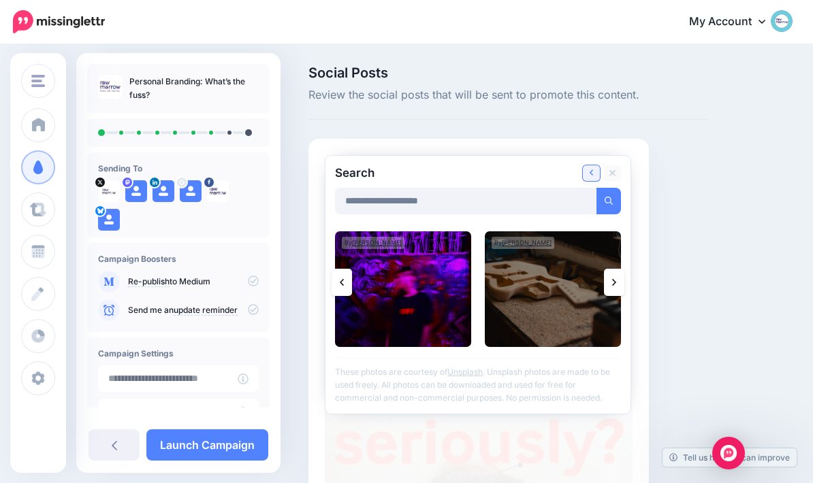
click at [593, 175] on icon at bounding box center [591, 172] width 4 height 7
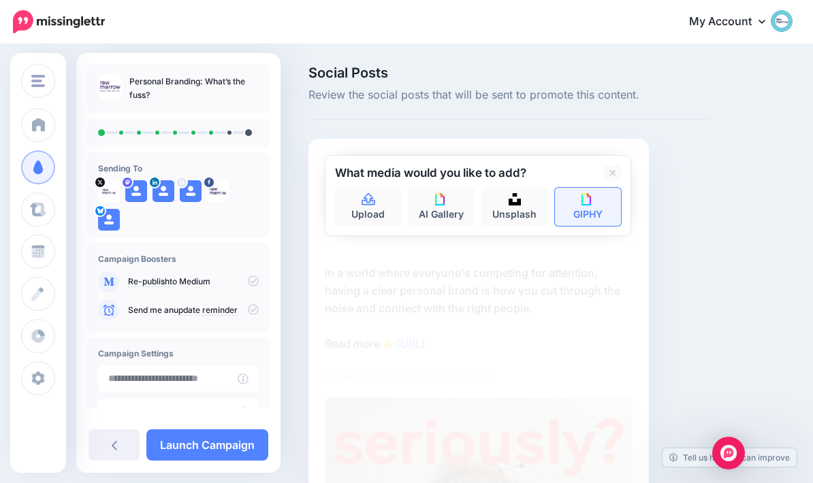
click at [586, 204] on img at bounding box center [587, 199] width 12 height 12
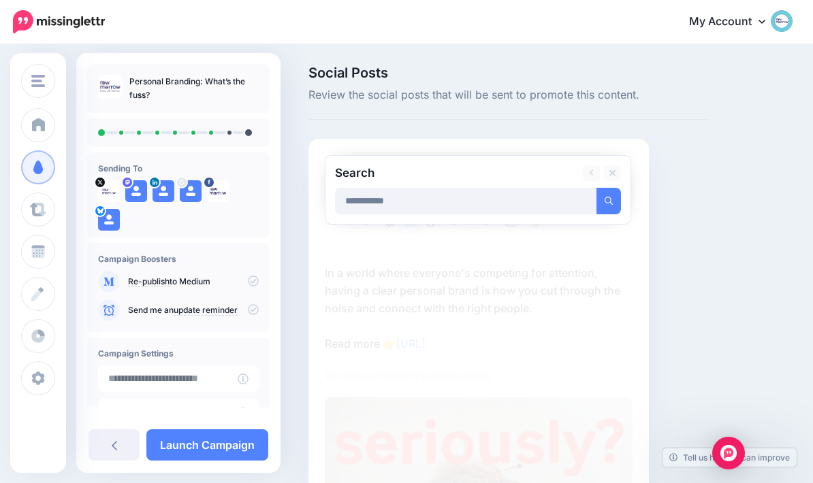
click at [358, 199] on input "**********" at bounding box center [466, 201] width 262 height 27
type input "**********"
click at [600, 212] on button "submit" at bounding box center [608, 201] width 25 height 27
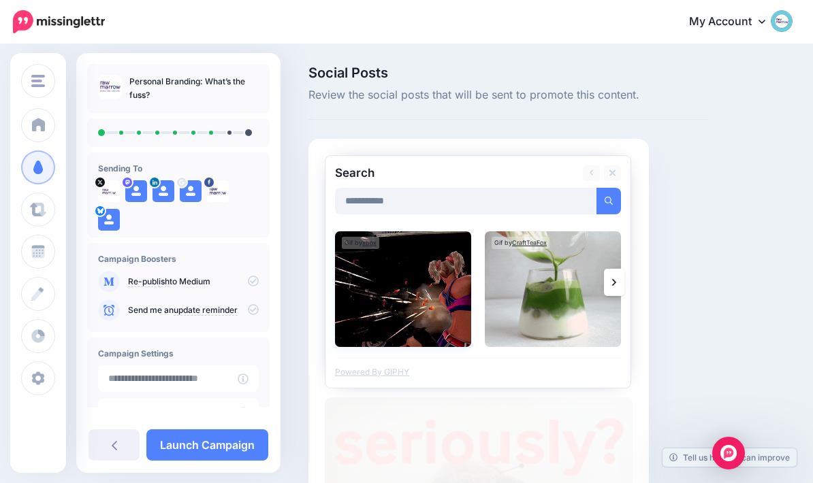
click at [418, 302] on img at bounding box center [403, 289] width 136 height 116
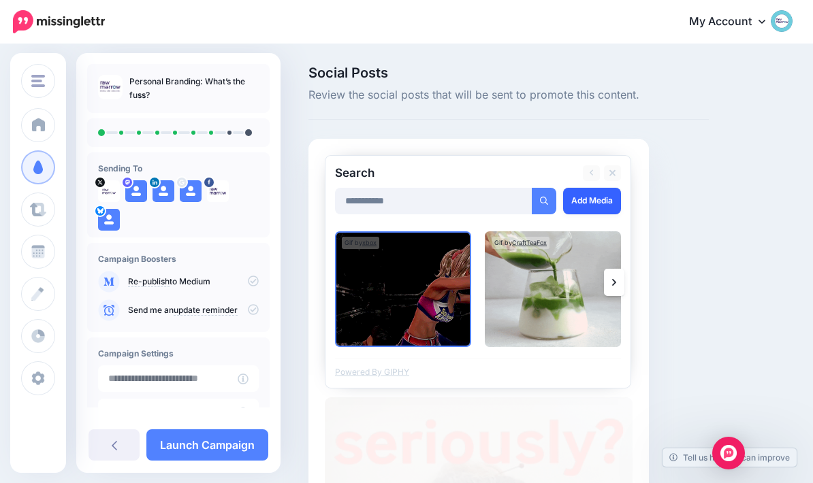
click at [602, 214] on div at bounding box center [478, 222] width 286 height 17
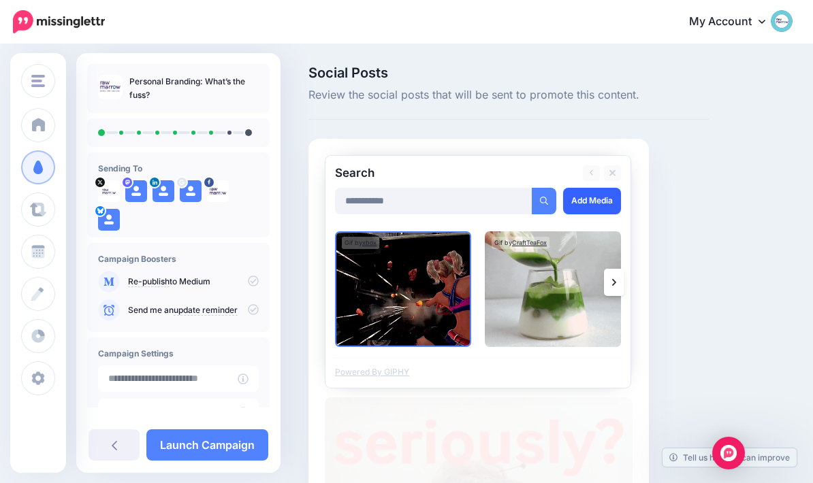
click at [586, 199] on link "Add Media" at bounding box center [592, 201] width 58 height 27
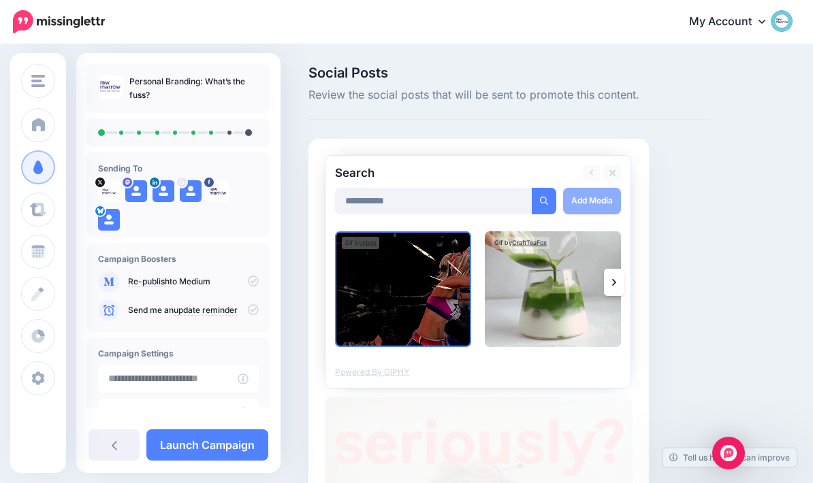
click at [591, 205] on div "**********" at bounding box center [478, 201] width 286 height 27
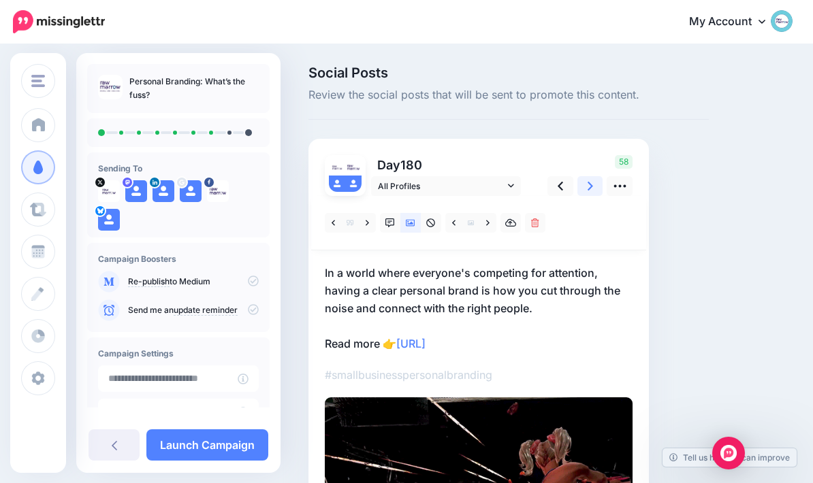
click at [594, 181] on link at bounding box center [590, 186] width 26 height 20
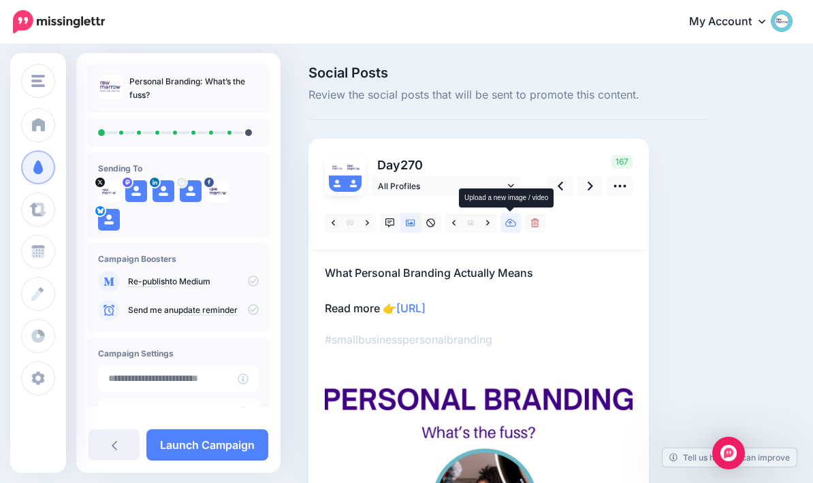
click at [514, 227] on link at bounding box center [510, 223] width 20 height 20
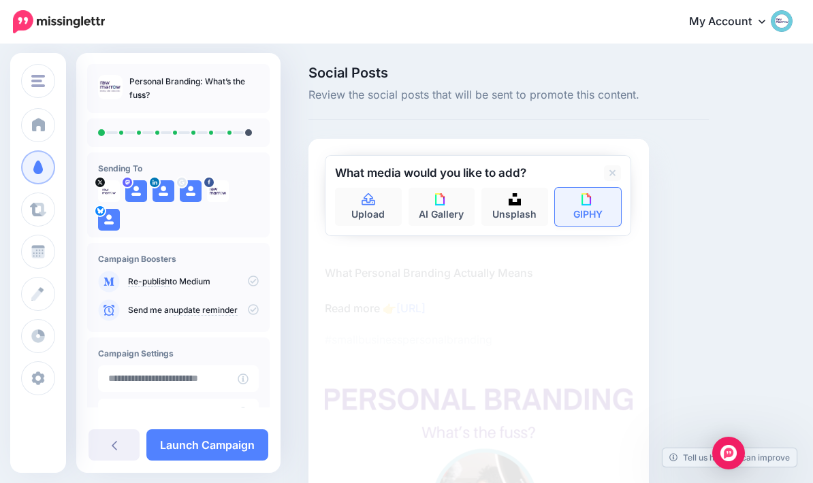
click at [589, 213] on link "GIPHY" at bounding box center [588, 207] width 67 height 38
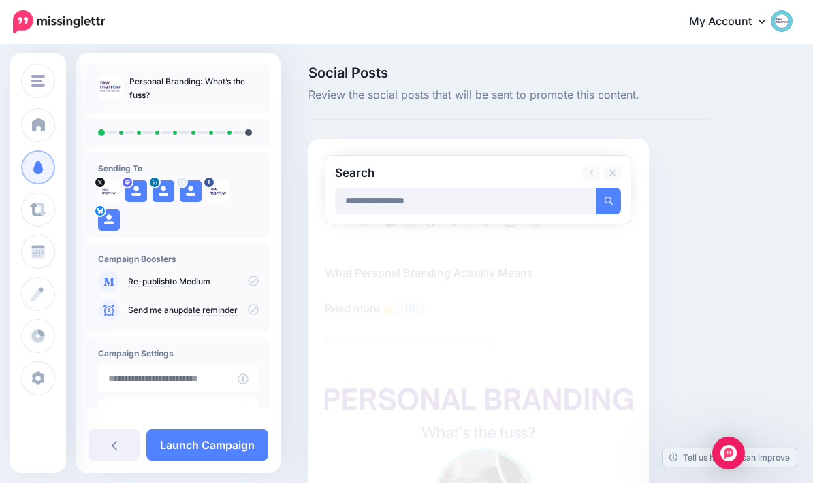
type input "**********"
click at [608, 200] on button "submit" at bounding box center [608, 201] width 25 height 27
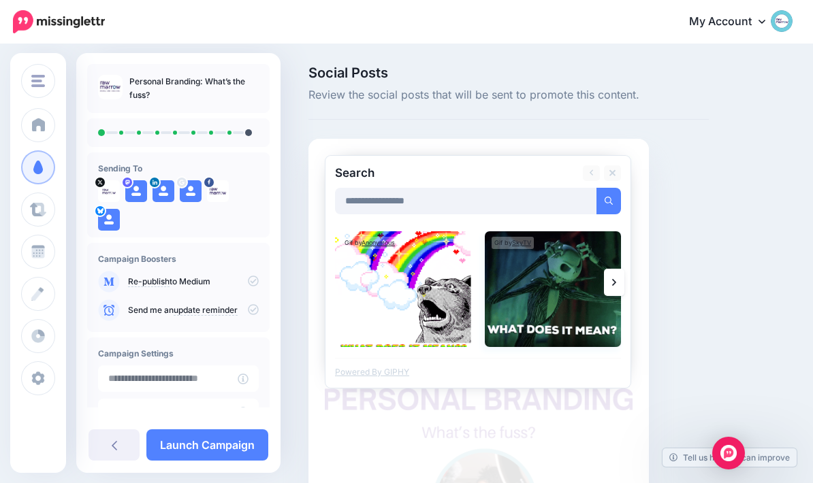
click at [555, 294] on img at bounding box center [553, 289] width 136 height 116
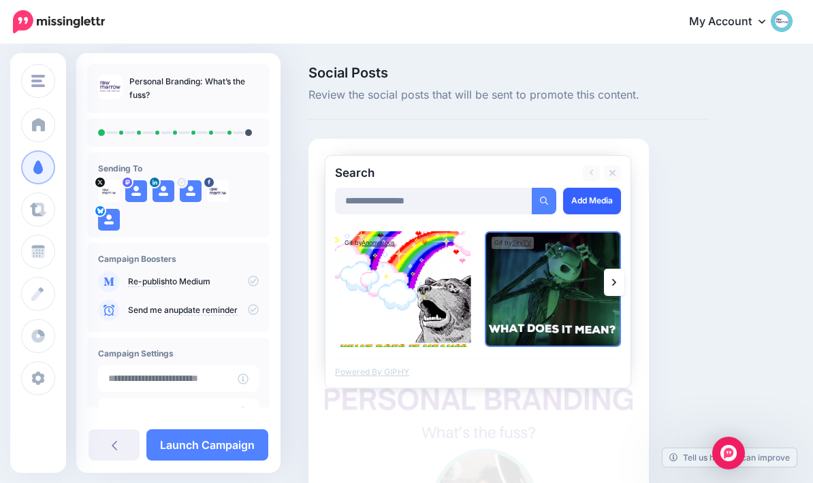
click at [593, 206] on link "Add Media" at bounding box center [592, 201] width 58 height 27
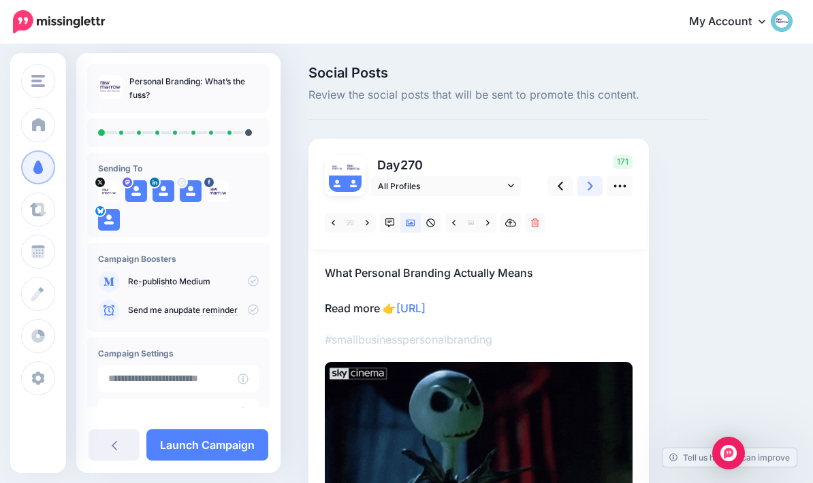
click at [592, 186] on icon at bounding box center [589, 186] width 5 height 14
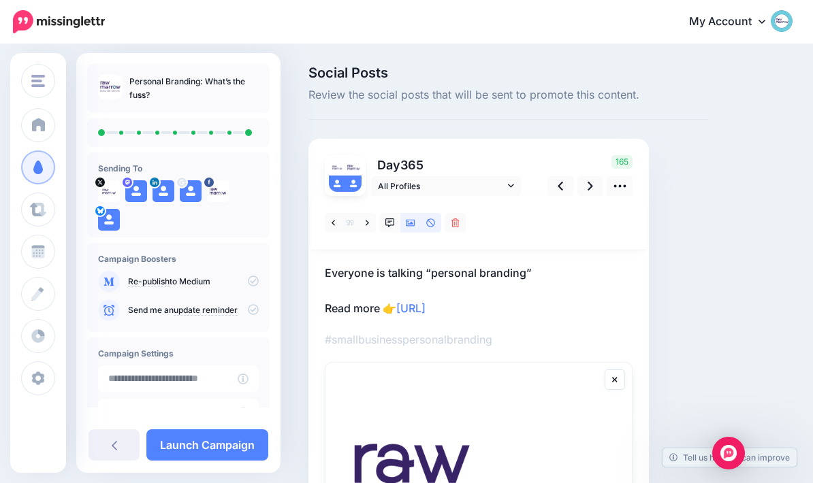
click at [412, 231] on link at bounding box center [410, 223] width 20 height 20
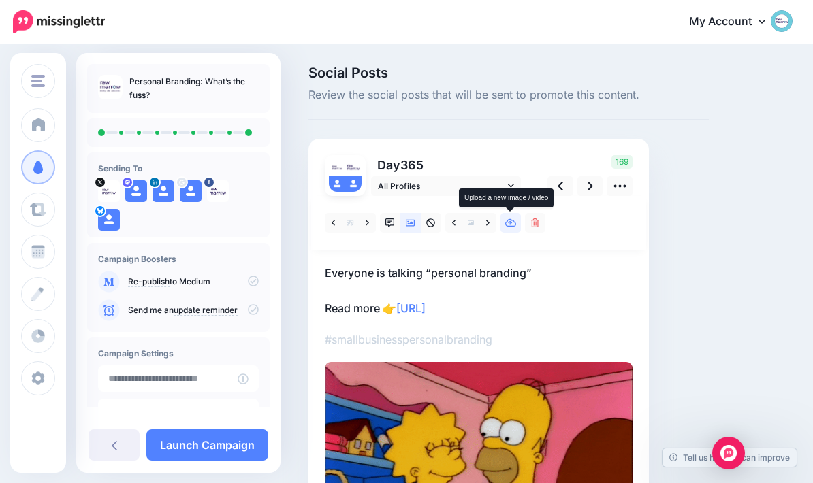
click at [516, 216] on link at bounding box center [510, 223] width 20 height 20
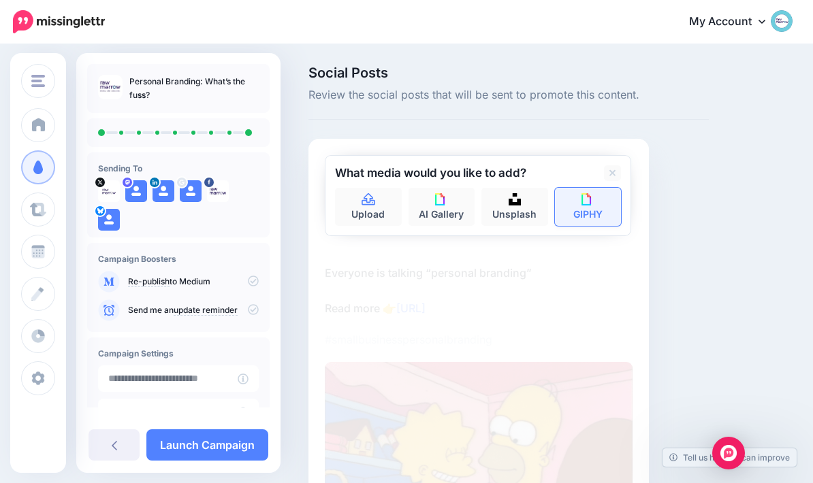
click at [601, 201] on link "GIPHY" at bounding box center [588, 207] width 67 height 38
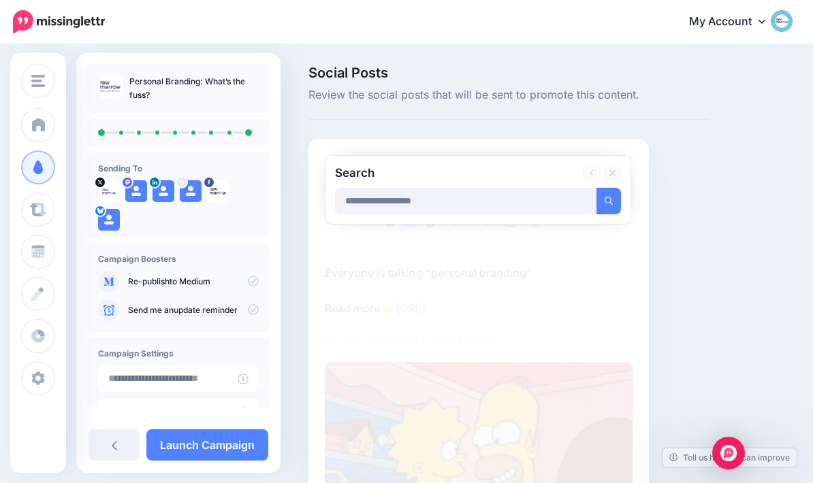
type input "**********"
click at [608, 200] on button "submit" at bounding box center [608, 201] width 25 height 27
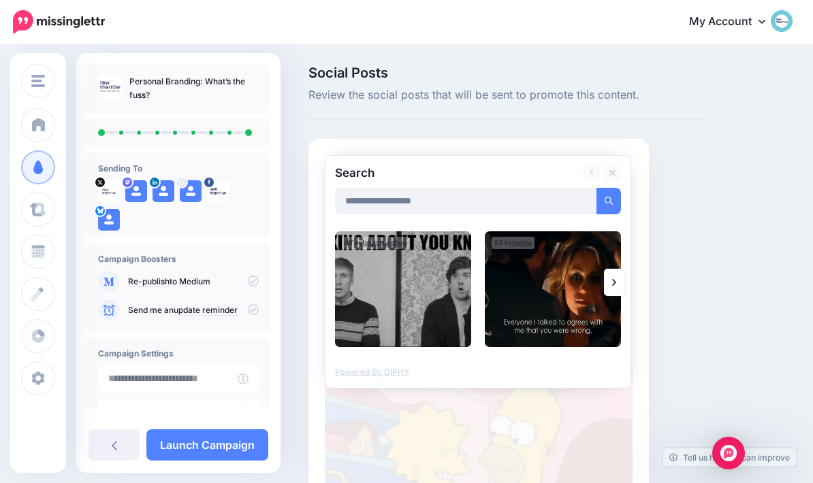
click at [614, 285] on icon at bounding box center [614, 282] width 4 height 11
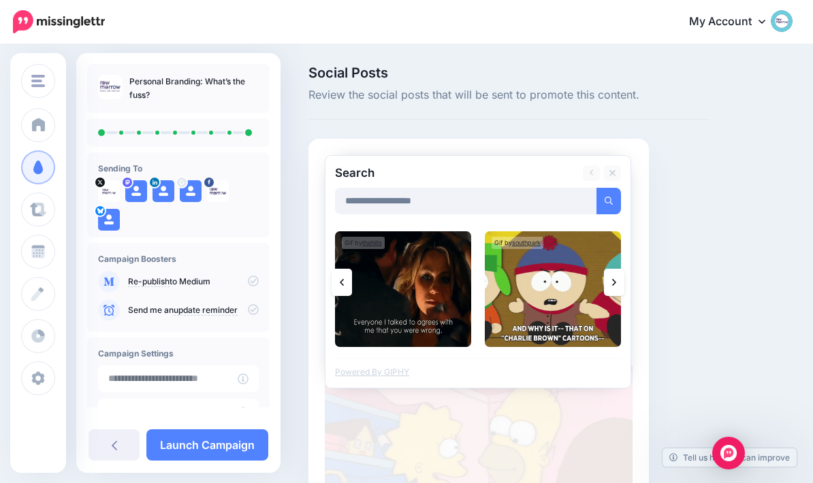
click at [615, 280] on icon at bounding box center [614, 282] width 4 height 11
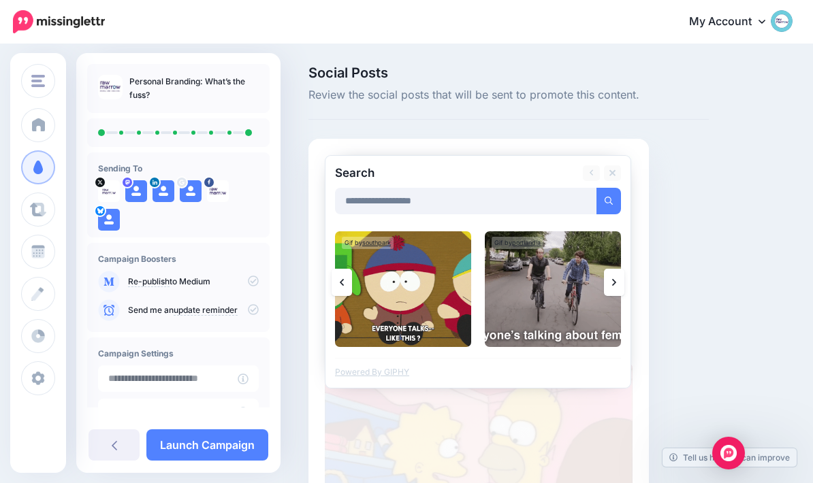
click at [611, 279] on link at bounding box center [614, 282] width 20 height 27
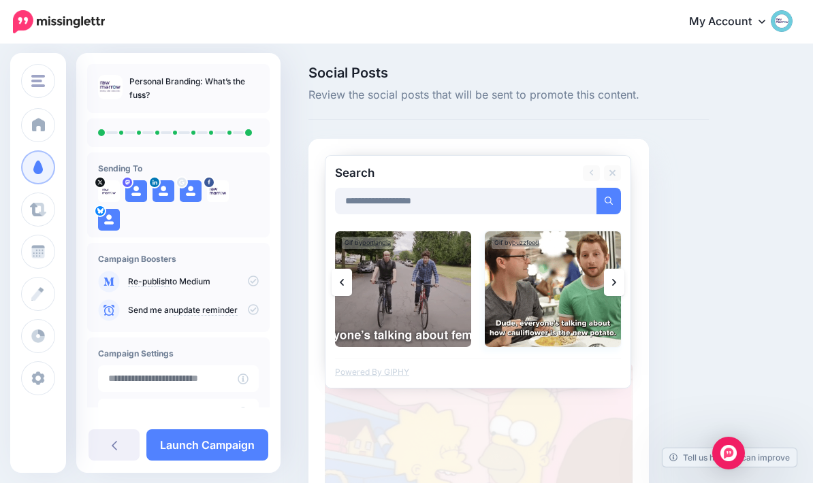
click at [524, 295] on img at bounding box center [553, 289] width 136 height 116
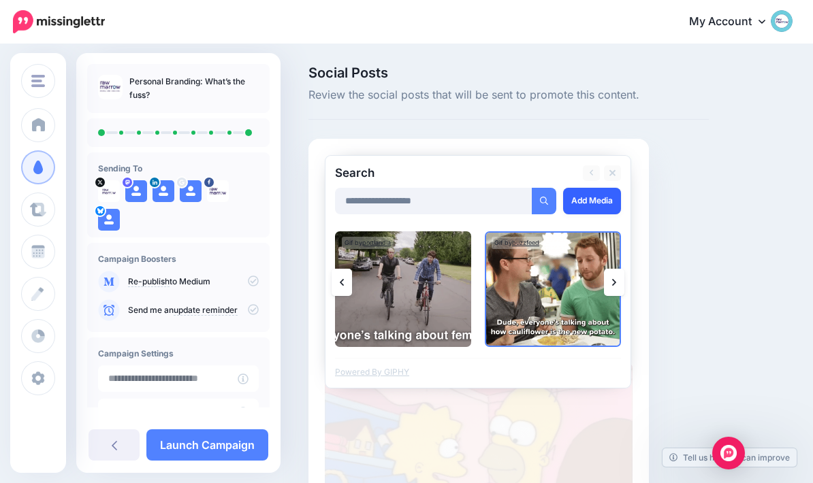
click at [601, 201] on link "Add Media" at bounding box center [592, 201] width 58 height 27
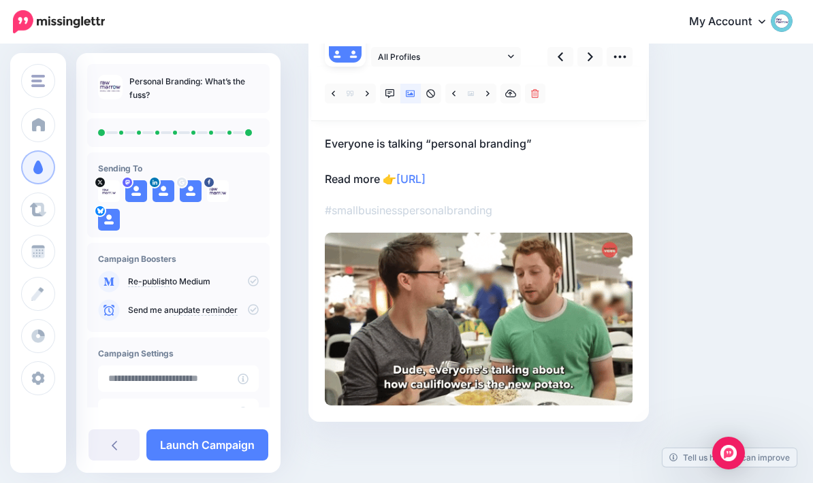
scroll to position [129, 0]
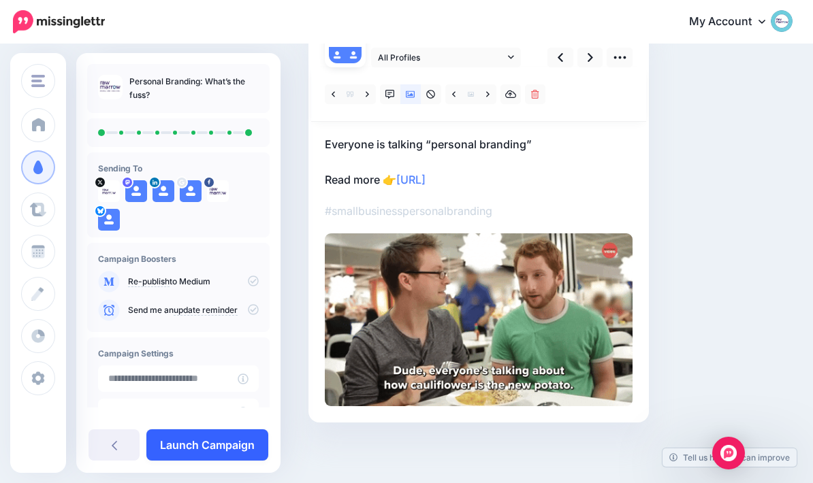
click at [197, 440] on link "Launch Campaign" at bounding box center [207, 444] width 122 height 31
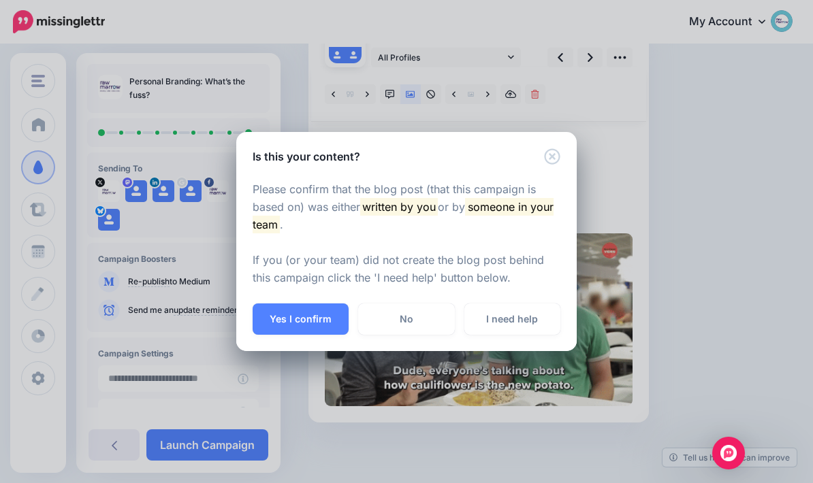
click icon "Close"
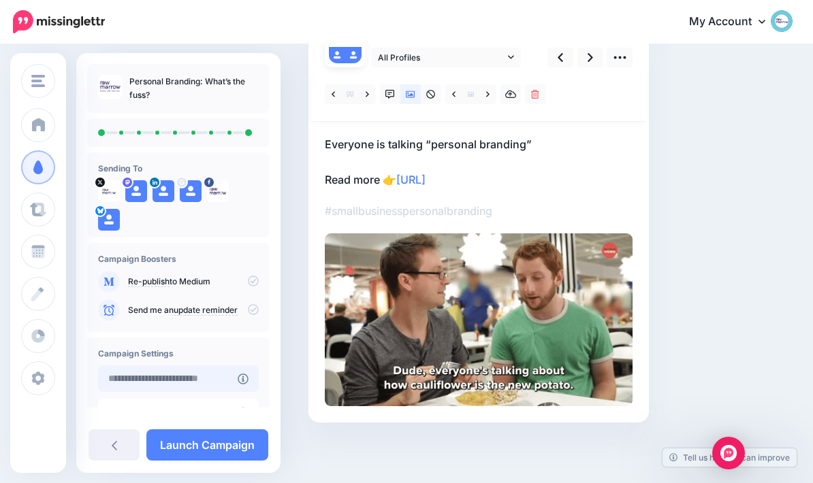
click input "text"
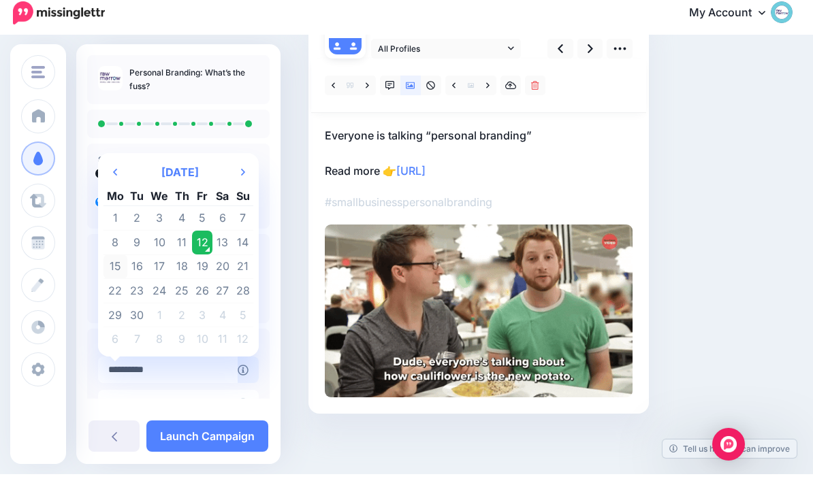
click td "15"
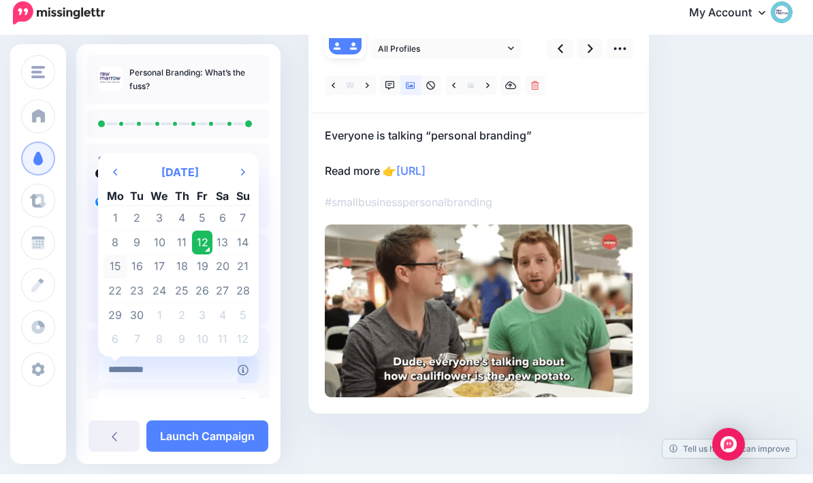
type input "**********"
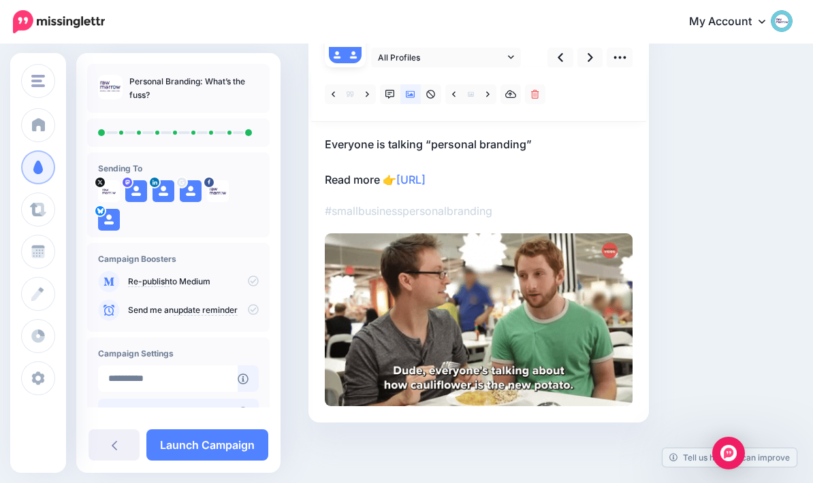
click input "text"
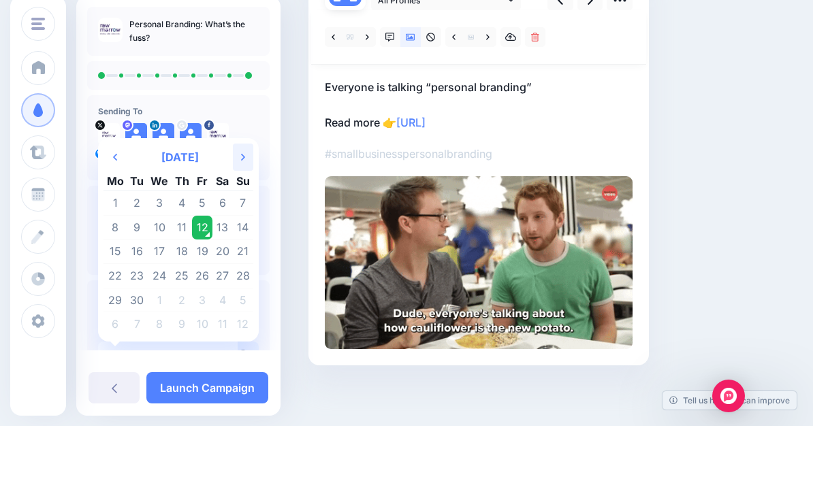
click th "Next Month"
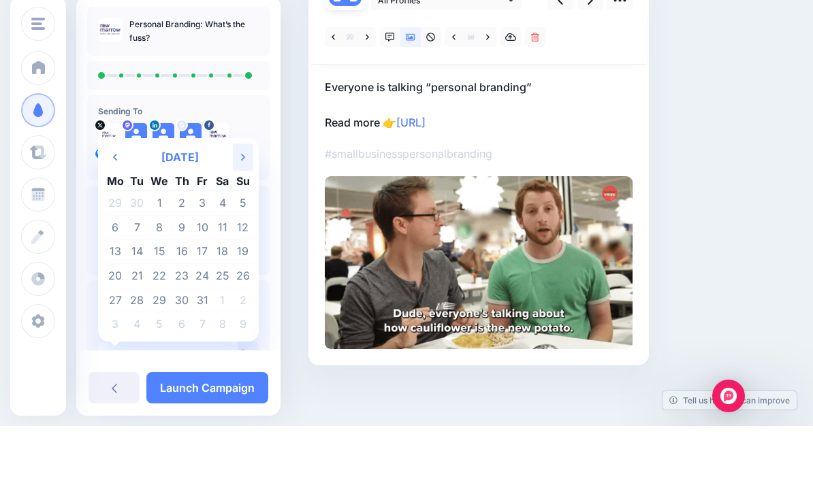
click th "Next Month"
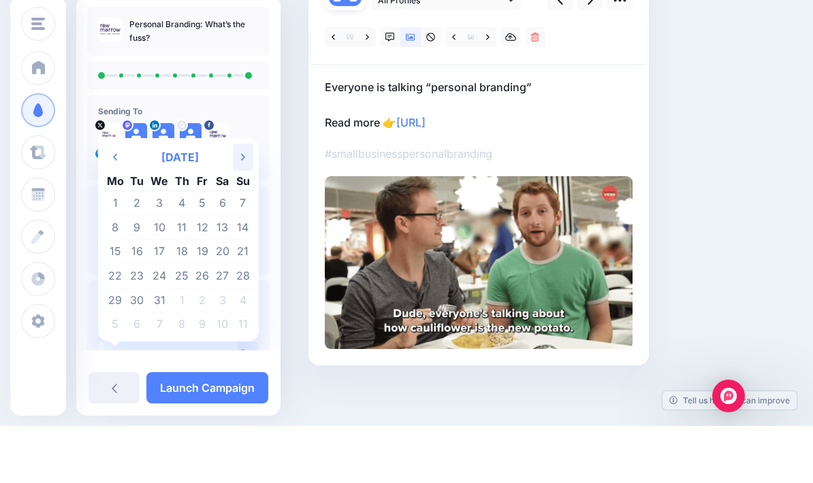
click th "Next Month"
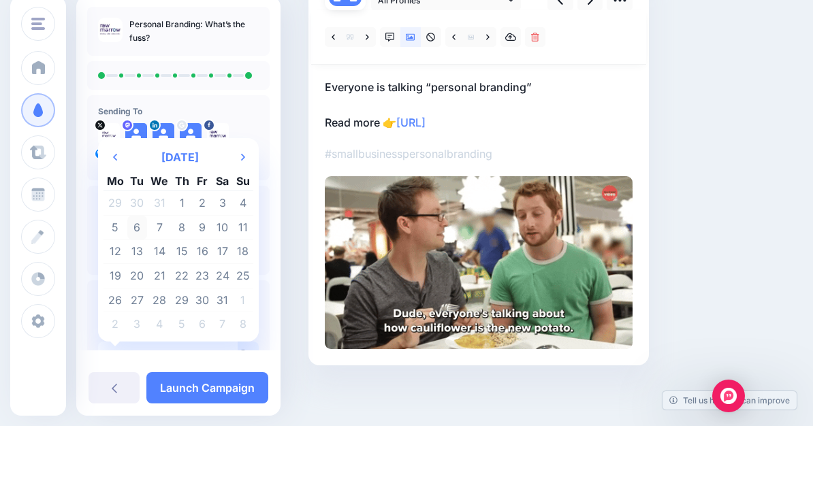
click td "6"
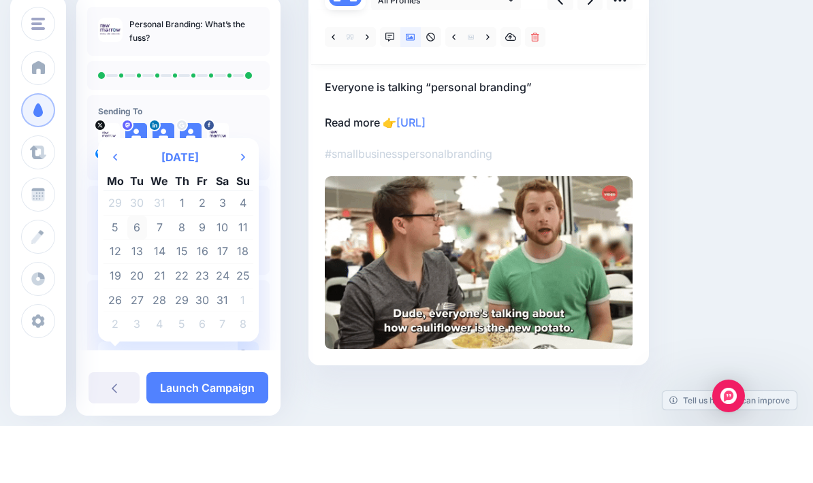
type input "**********"
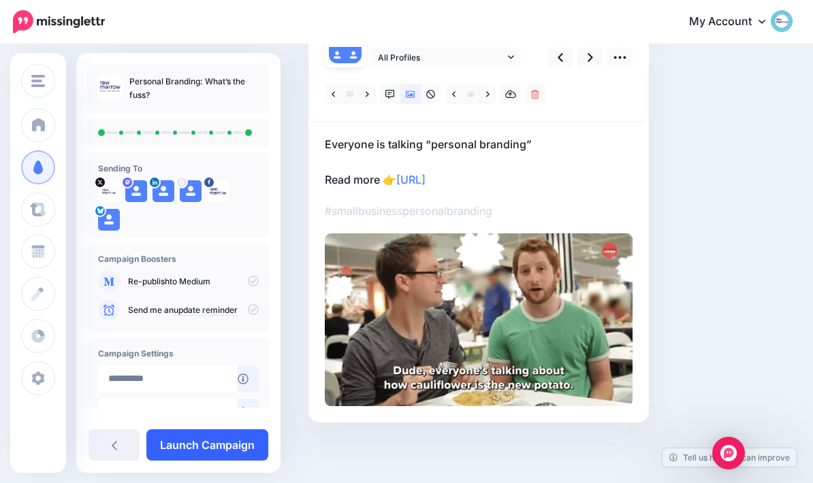
click link "Launch Campaign"
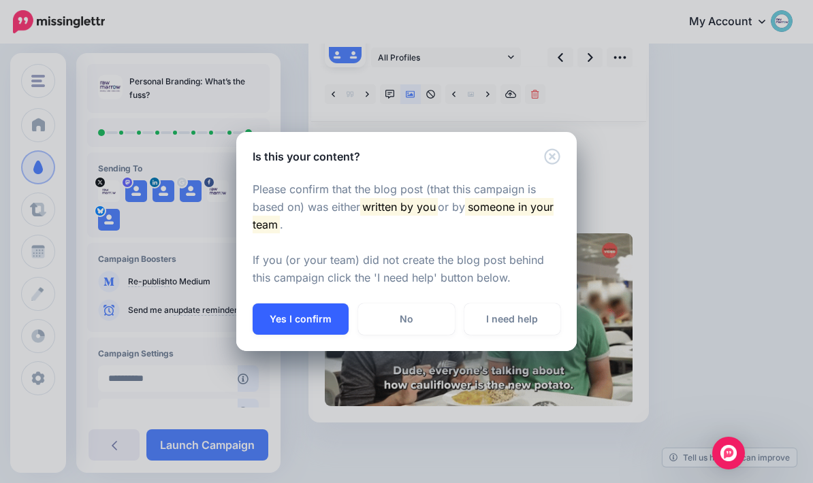
click button "Yes I confirm"
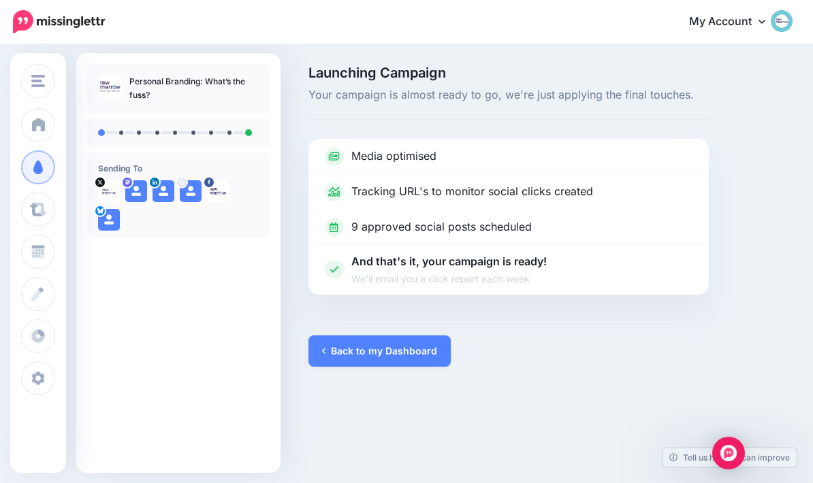
click at [326, 326] on div at bounding box center [508, 315] width 400 height 41
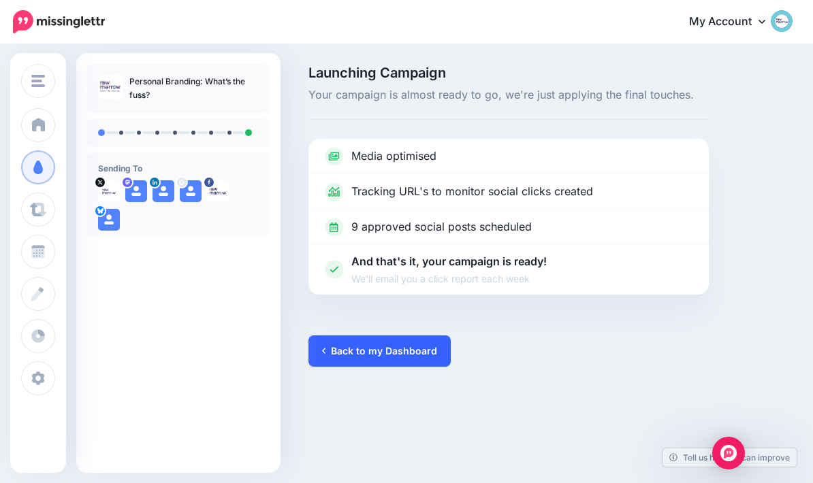
click at [329, 338] on link "Back to my Dashboard" at bounding box center [379, 351] width 142 height 31
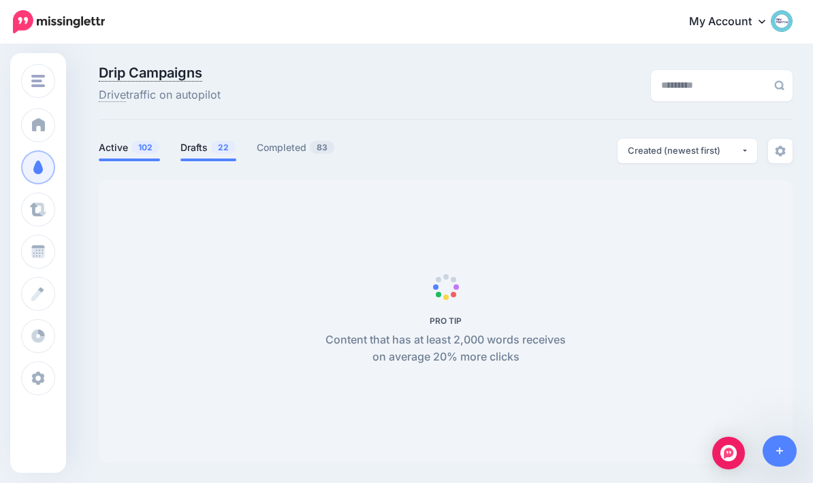
click at [189, 154] on link "Drafts 22" at bounding box center [208, 148] width 56 height 16
click at [114, 153] on link "Active 102" at bounding box center [129, 148] width 61 height 16
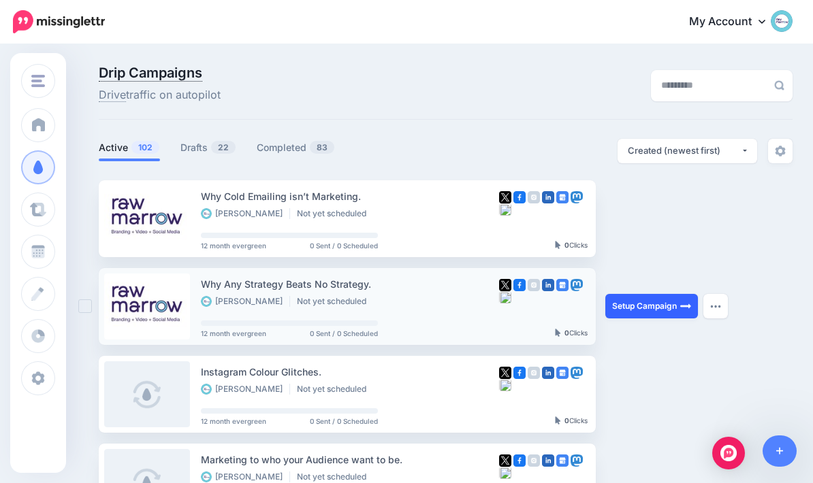
click at [681, 310] on img at bounding box center [685, 306] width 11 height 11
click at [715, 301] on button "button" at bounding box center [715, 306] width 25 height 25
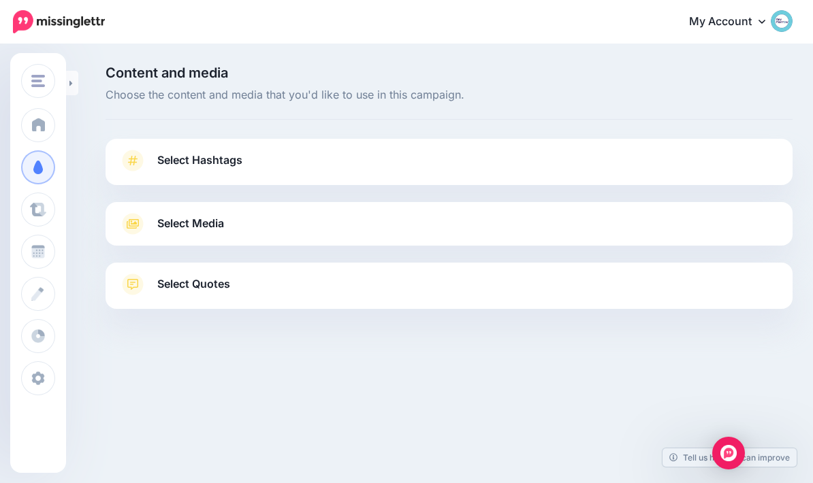
click at [129, 166] on icon at bounding box center [132, 161] width 19 height 22
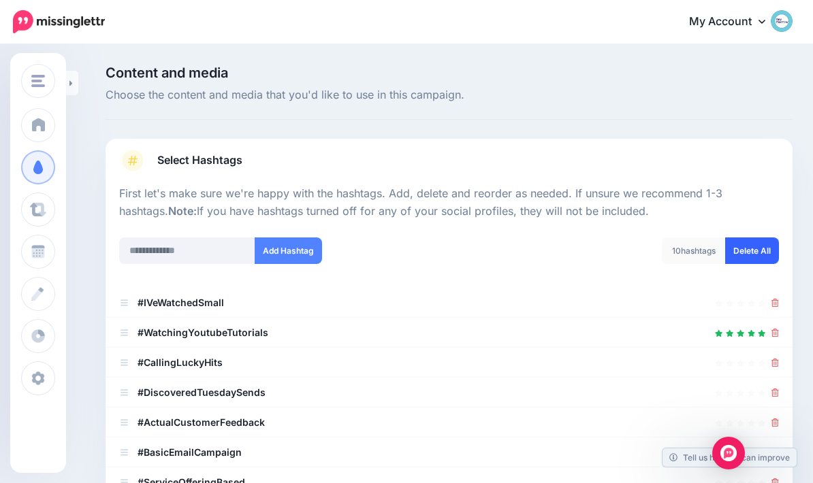
click at [755, 250] on link "Delete All" at bounding box center [752, 251] width 54 height 27
click at [144, 251] on input "text" at bounding box center [187, 251] width 136 height 27
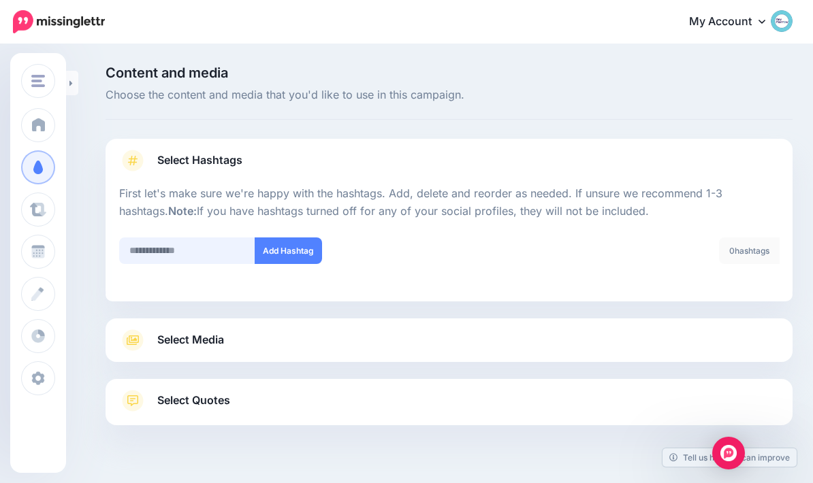
scroll to position [54, 0]
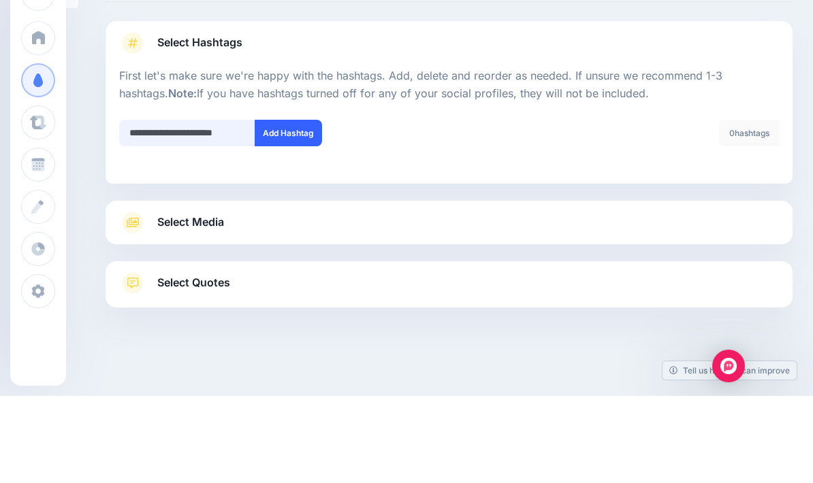
type input "**********"
click at [299, 207] on button "Add Hashtag" at bounding box center [288, 220] width 67 height 27
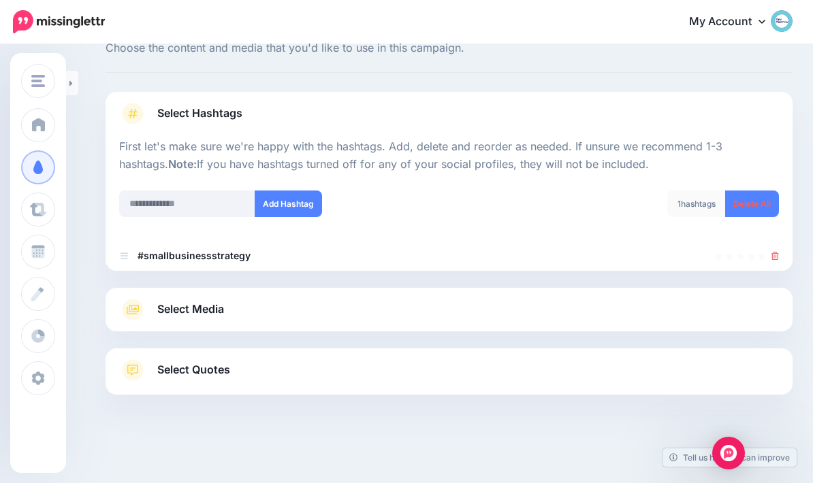
click at [152, 308] on link "Select Media" at bounding box center [449, 310] width 660 height 22
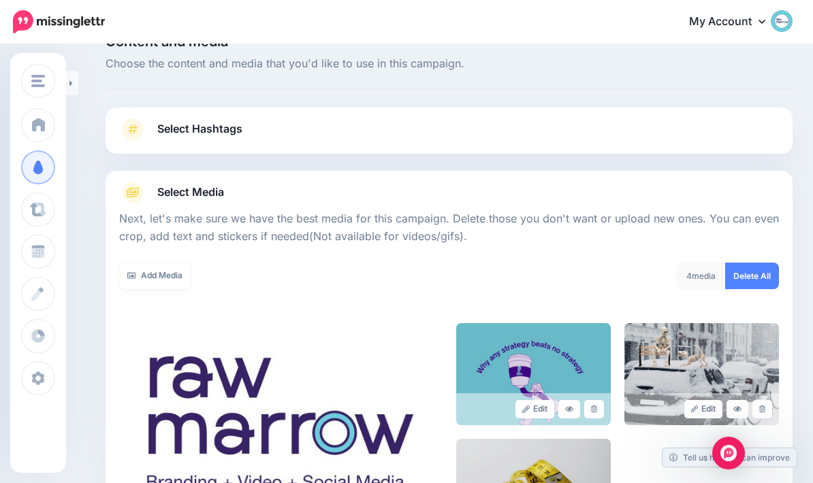
scroll to position [0, 0]
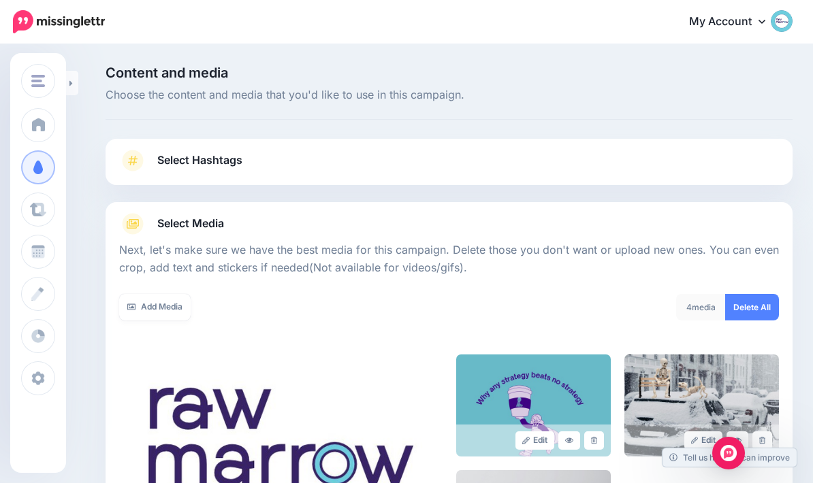
click at [611, 168] on link "Select Hashtags" at bounding box center [449, 167] width 660 height 35
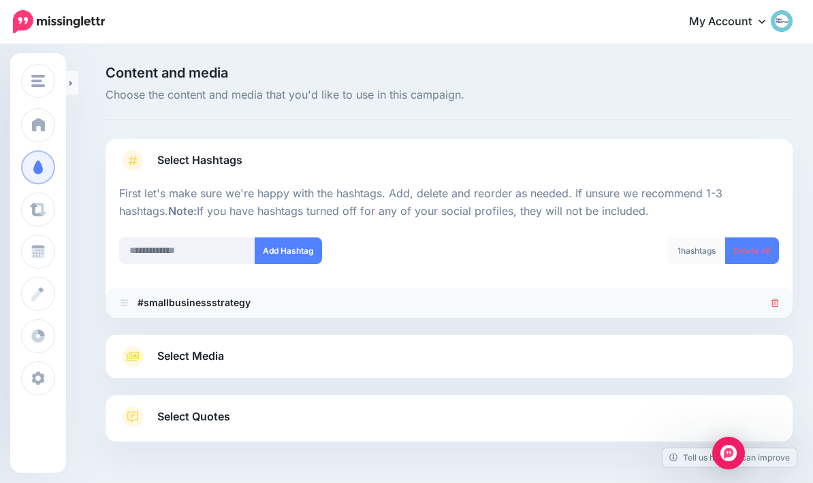
click at [238, 303] on b "#smallbusinessstrategy" at bounding box center [193, 303] width 113 height 12
click at [181, 304] on b "#smallbusinessstrategy" at bounding box center [193, 303] width 113 height 12
click at [785, 295] on li "#smallbusinessstrategy" at bounding box center [448, 303] width 687 height 30
click at [777, 299] on icon at bounding box center [774, 303] width 7 height 8
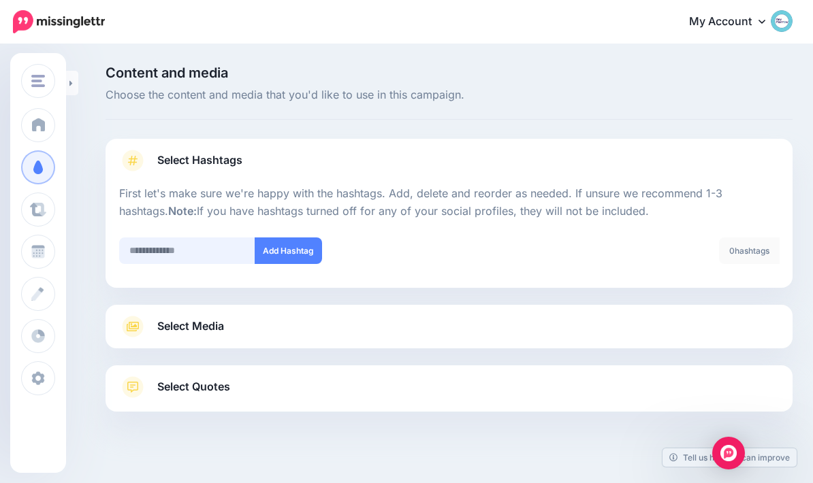
click at [134, 253] on input "text" at bounding box center [187, 251] width 136 height 27
type input "**********"
click at [300, 257] on button "Add Hashtag" at bounding box center [288, 251] width 67 height 27
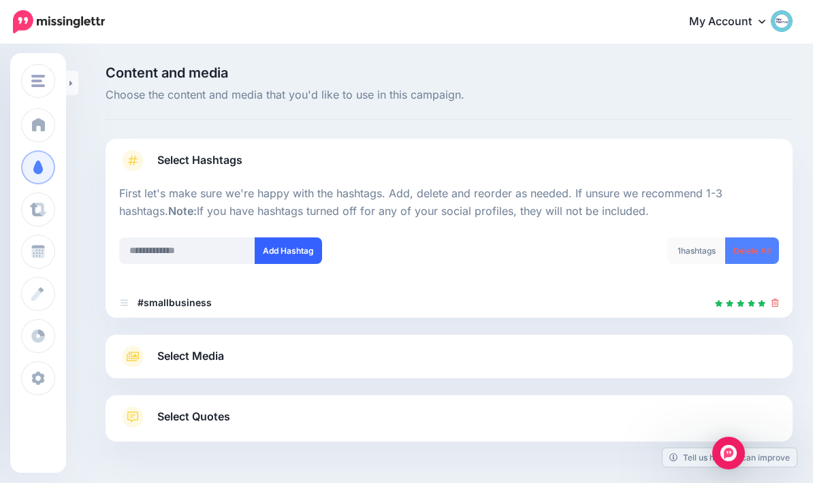
scroll to position [54, 0]
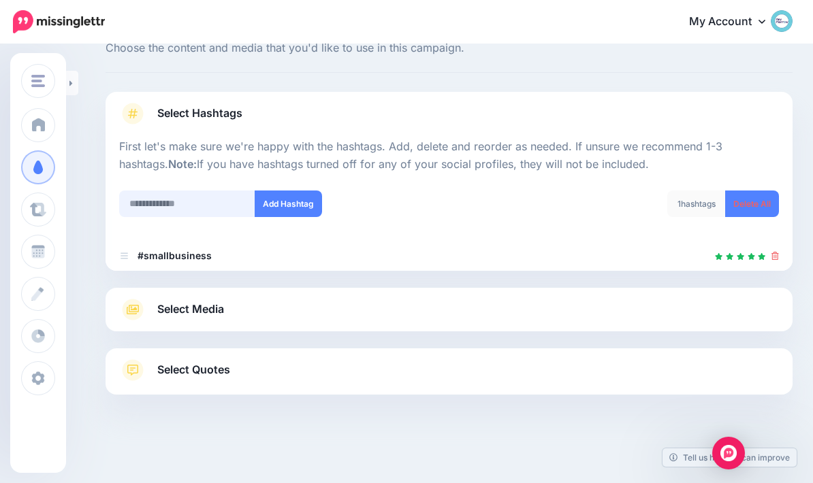
click at [221, 200] on input "text" at bounding box center [187, 204] width 136 height 27
type input "*"
type input "*********"
click at [294, 205] on button "Add Hashtag" at bounding box center [288, 204] width 67 height 27
click at [419, 307] on link "Select Media" at bounding box center [449, 310] width 660 height 22
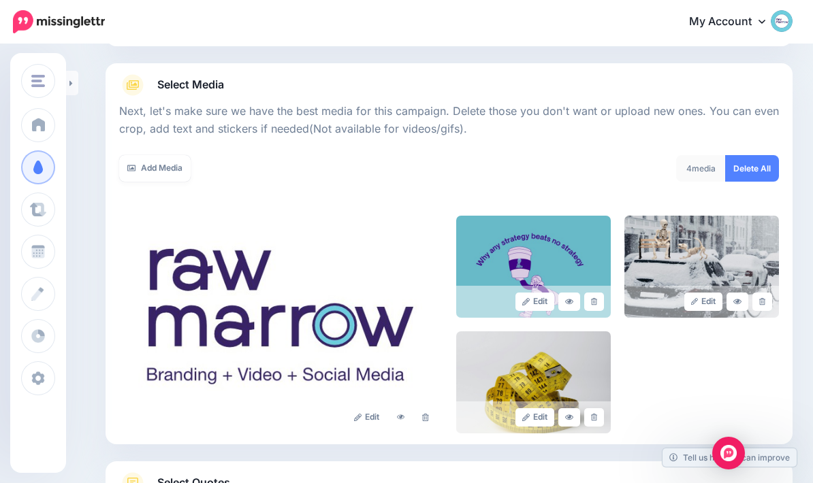
scroll to position [195, 0]
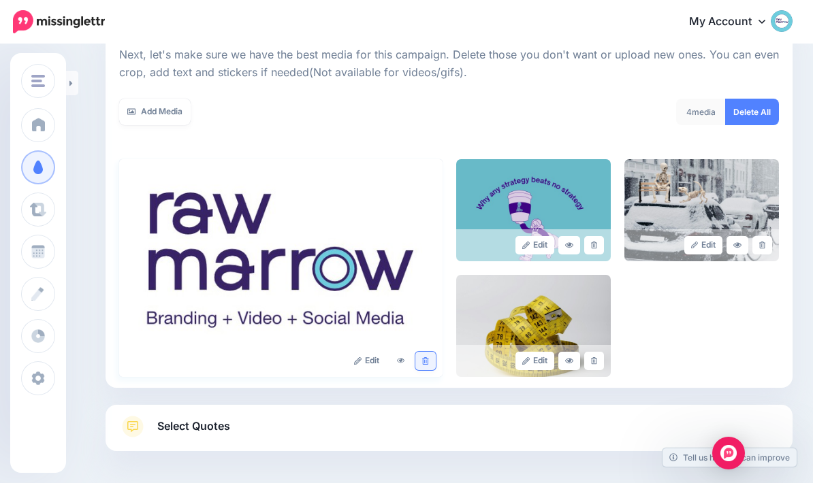
click at [434, 361] on link at bounding box center [425, 361] width 20 height 18
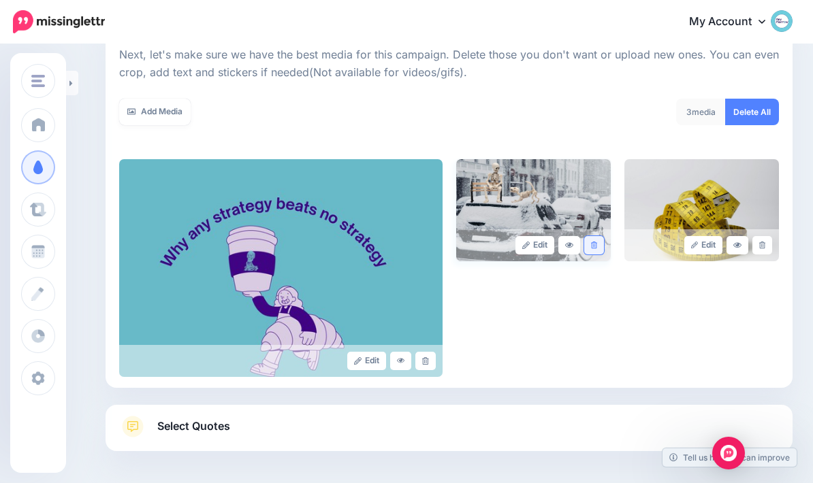
click at [600, 244] on link at bounding box center [594, 245] width 20 height 18
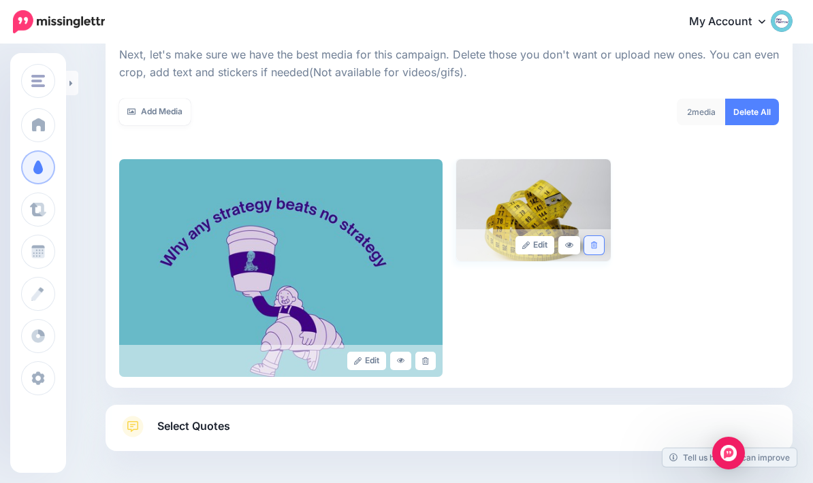
click at [597, 250] on link at bounding box center [594, 245] width 20 height 18
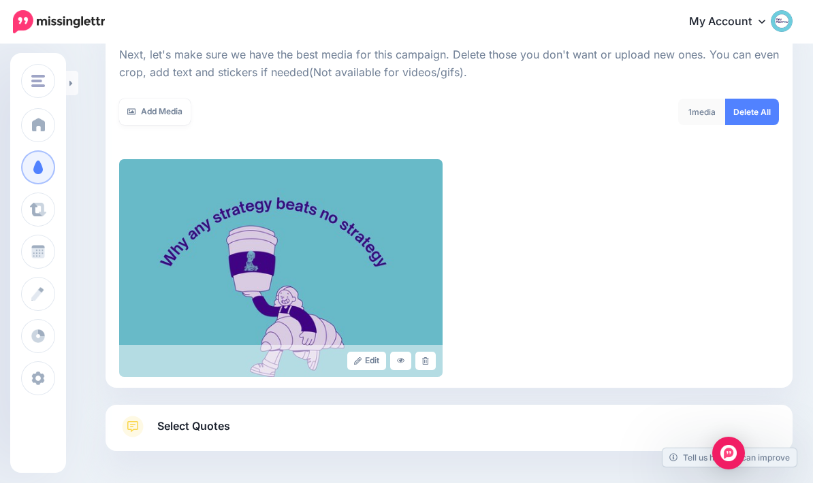
click at [175, 430] on span "Select Quotes" at bounding box center [193, 426] width 73 height 18
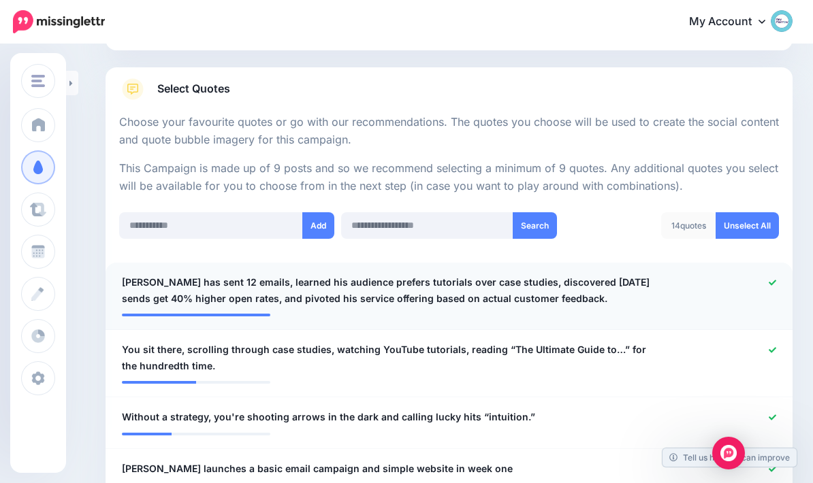
click at [775, 282] on icon at bounding box center [771, 282] width 7 height 7
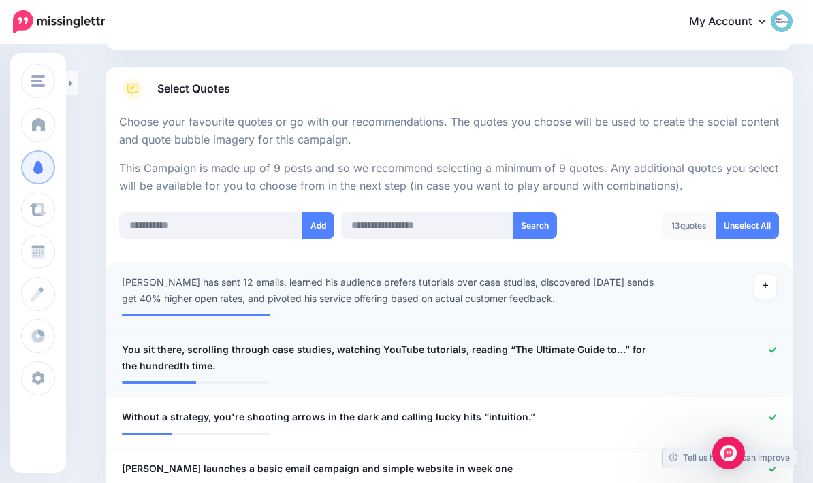
click at [772, 350] on icon at bounding box center [771, 349] width 7 height 7
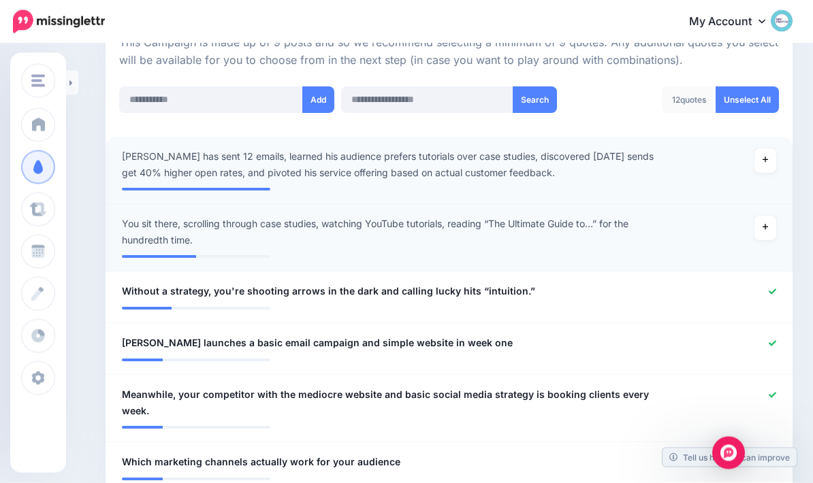
scroll to position [321, 0]
click at [775, 344] on icon at bounding box center [771, 343] width 7 height 7
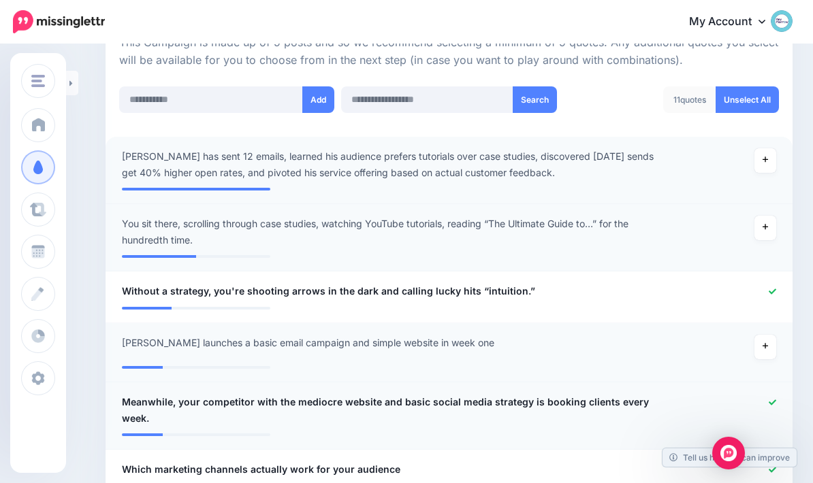
click at [775, 402] on icon at bounding box center [771, 402] width 7 height 7
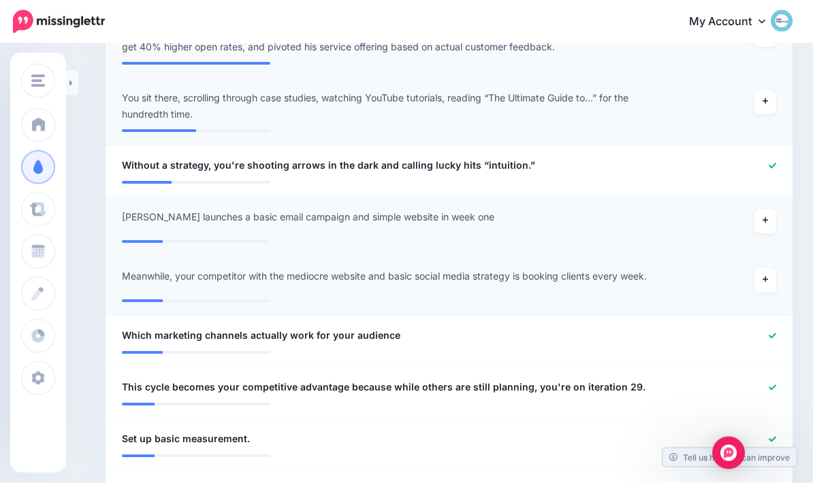
scroll to position [449, 0]
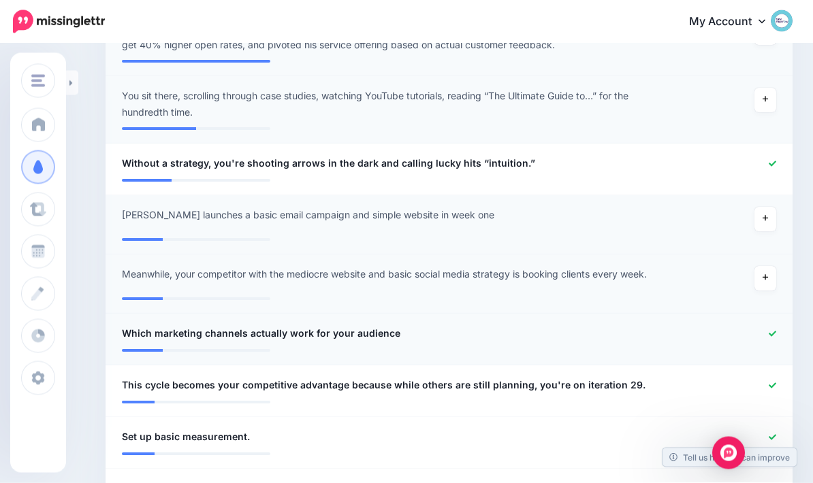
click at [772, 331] on icon at bounding box center [771, 333] width 7 height 5
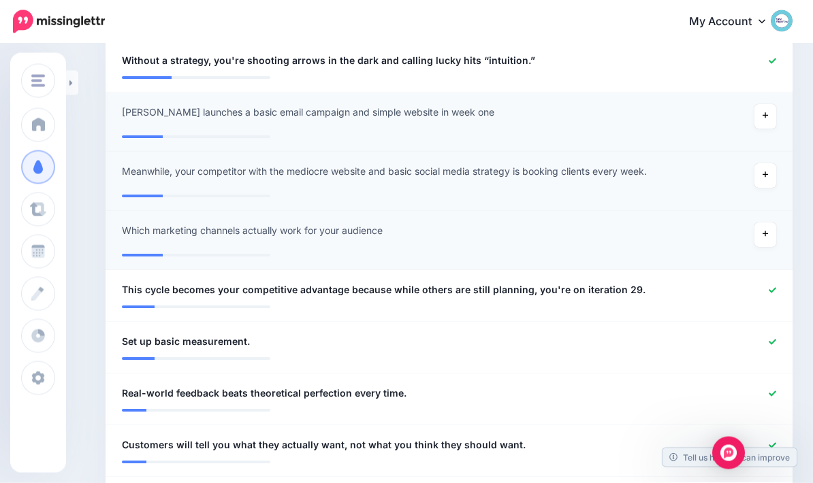
scroll to position [553, 0]
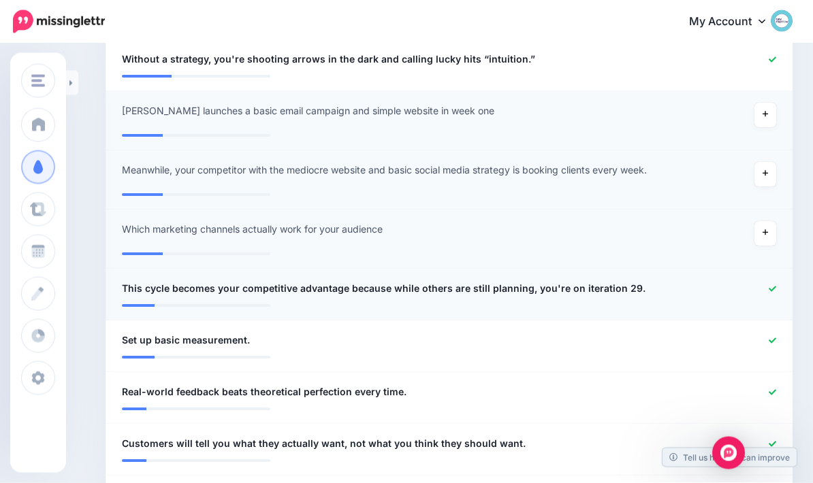
click at [775, 287] on icon at bounding box center [771, 289] width 7 height 7
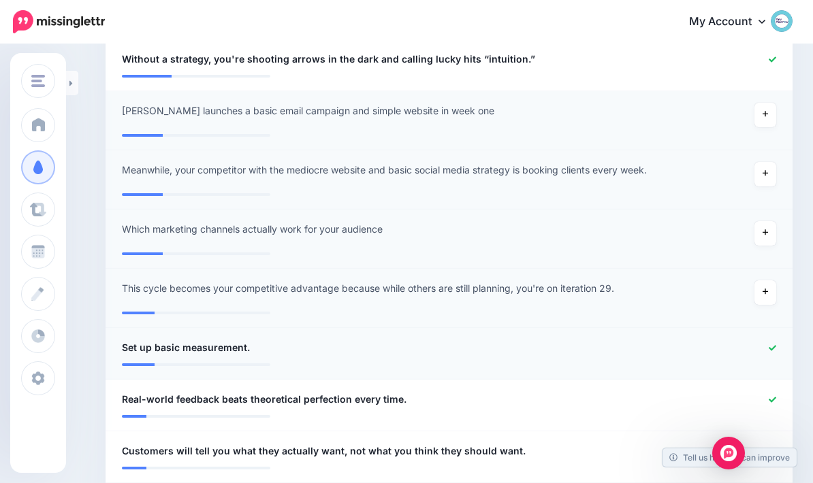
click at [775, 346] on icon at bounding box center [771, 347] width 7 height 7
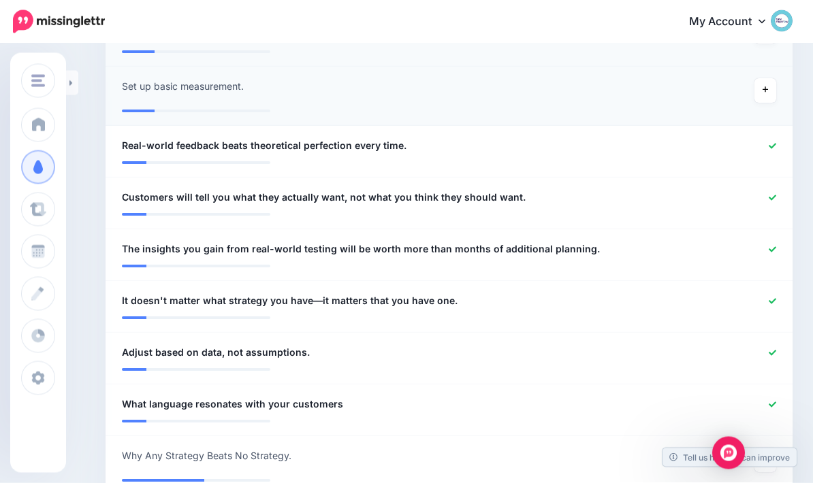
scroll to position [815, 0]
click at [775, 349] on icon at bounding box center [771, 352] width 7 height 7
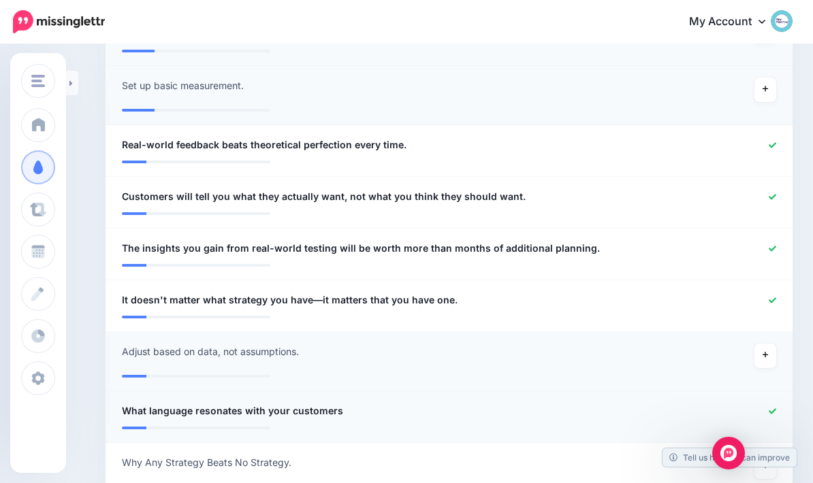
click at [771, 408] on icon at bounding box center [771, 411] width 7 height 7
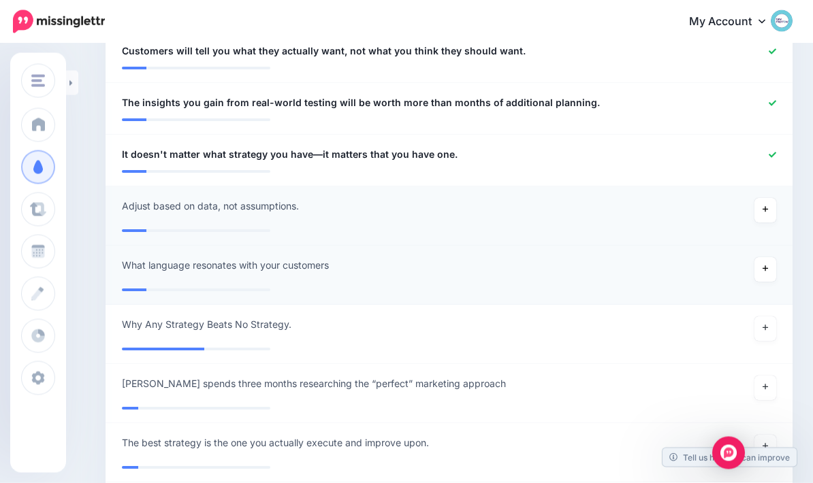
scroll to position [961, 0]
click at [768, 324] on link at bounding box center [765, 328] width 22 height 25
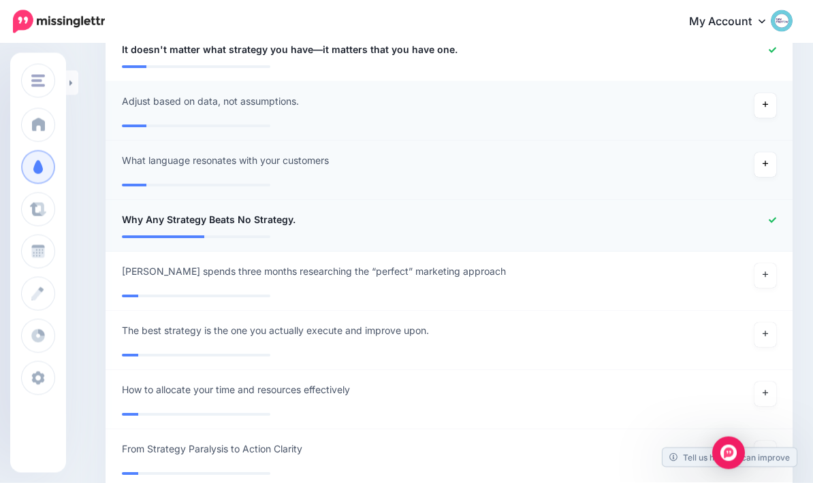
scroll to position [1066, 0]
click at [766, 337] on link at bounding box center [765, 335] width 22 height 25
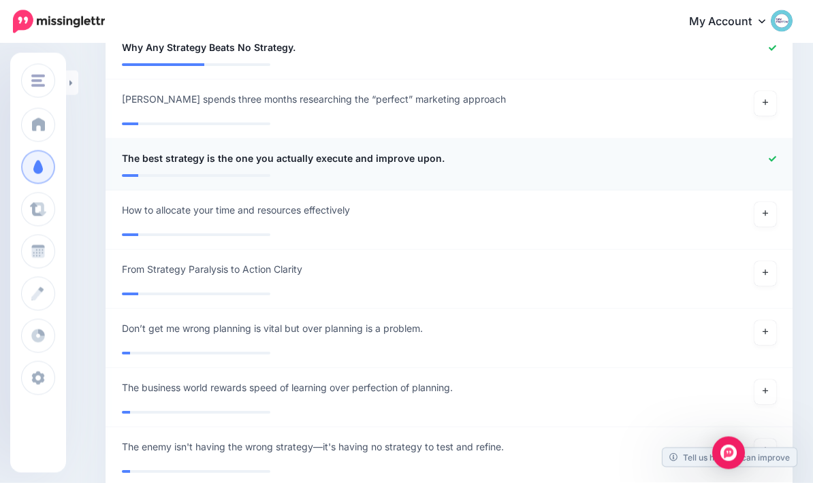
scroll to position [1242, 0]
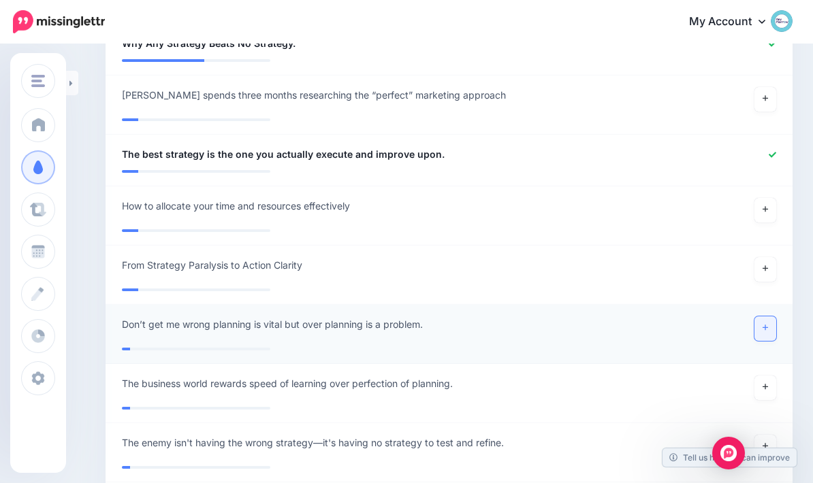
click at [756, 327] on link at bounding box center [765, 328] width 22 height 25
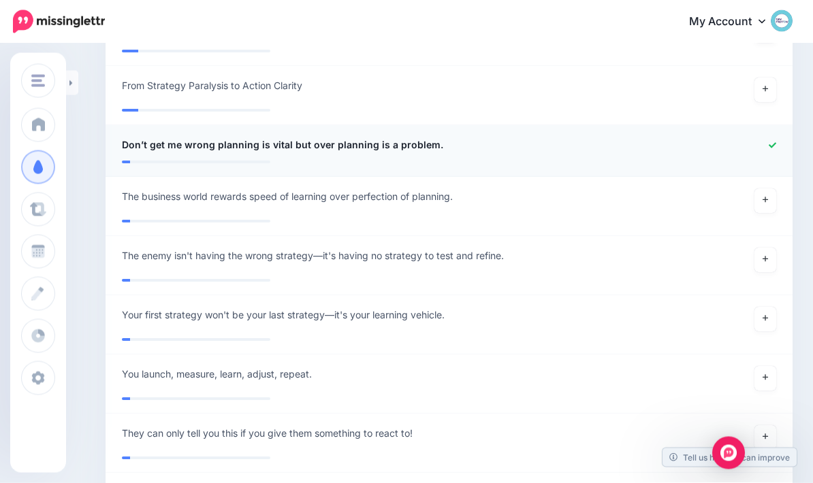
scroll to position [1422, 0]
click at [769, 263] on link at bounding box center [765, 260] width 22 height 25
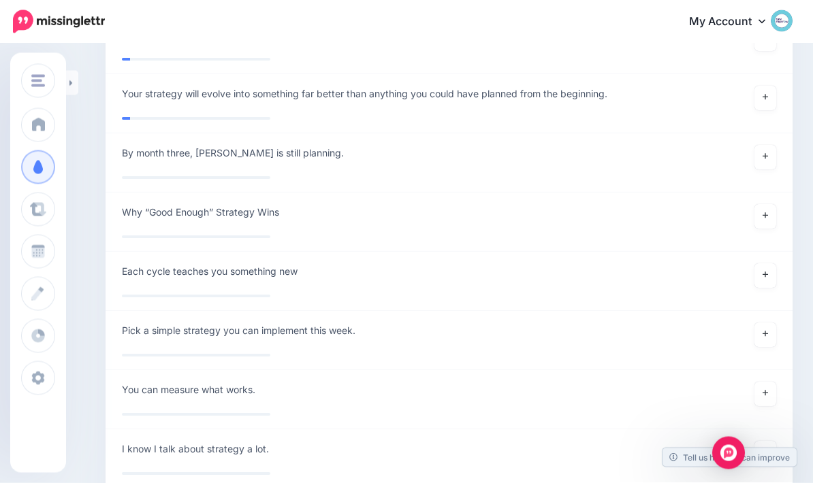
scroll to position [1932, 0]
click at [764, 216] on link at bounding box center [765, 216] width 22 height 25
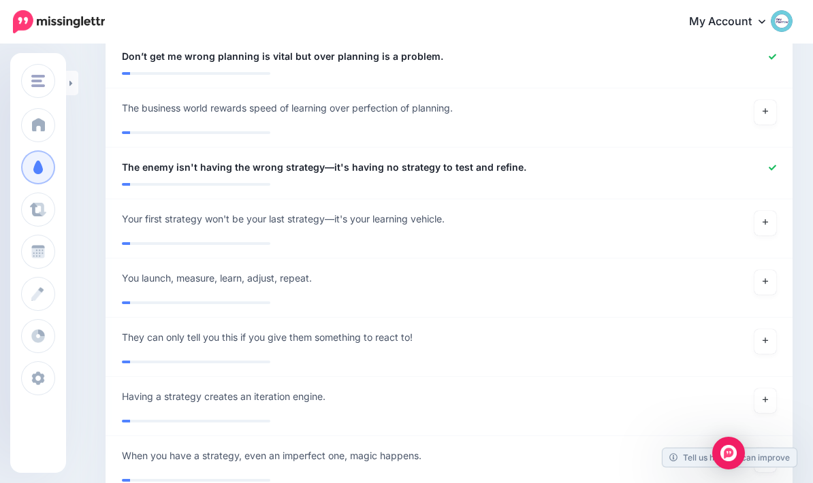
scroll to position [1509, 0]
click at [69, 82] on link at bounding box center [72, 83] width 12 height 25
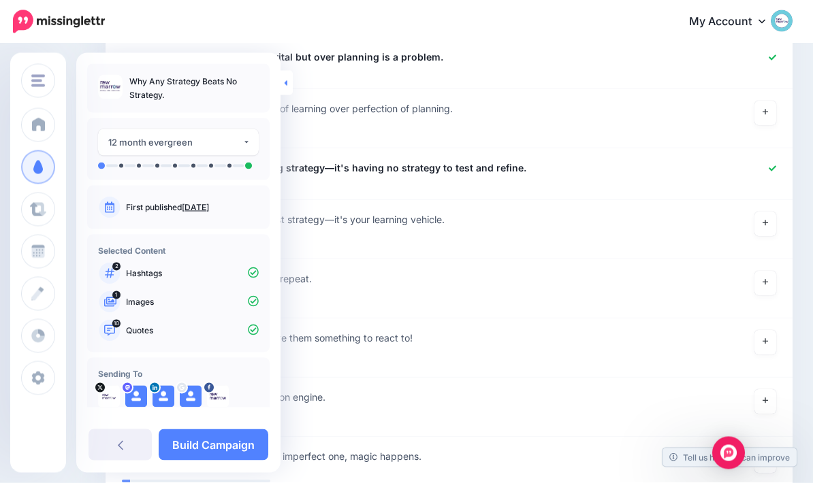
scroll to position [1510, 0]
click at [194, 445] on link "Build Campaign" at bounding box center [214, 444] width 110 height 31
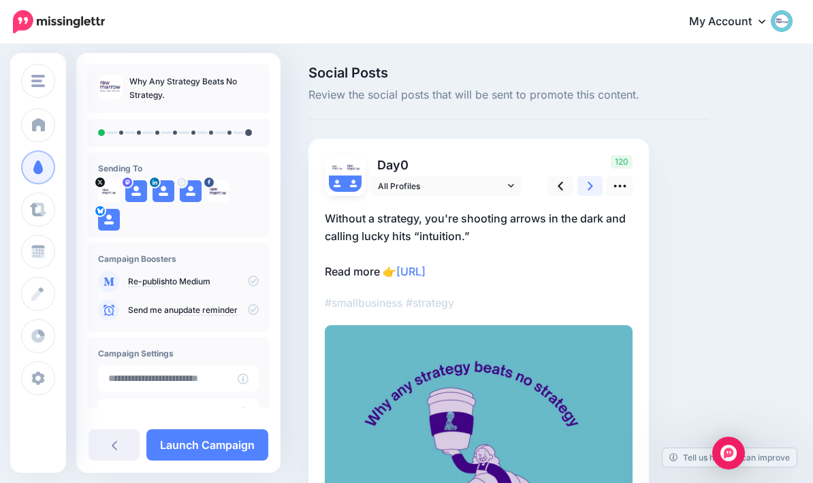
click at [591, 184] on icon at bounding box center [589, 186] width 5 height 9
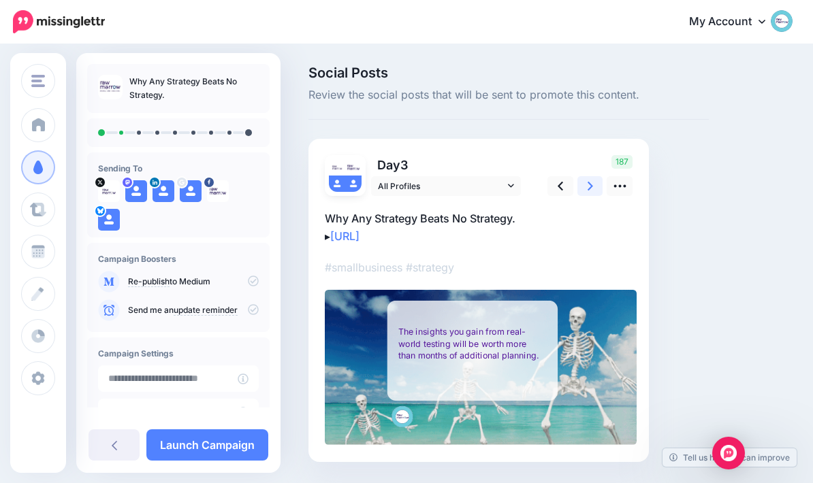
click at [597, 182] on link at bounding box center [590, 186] width 26 height 20
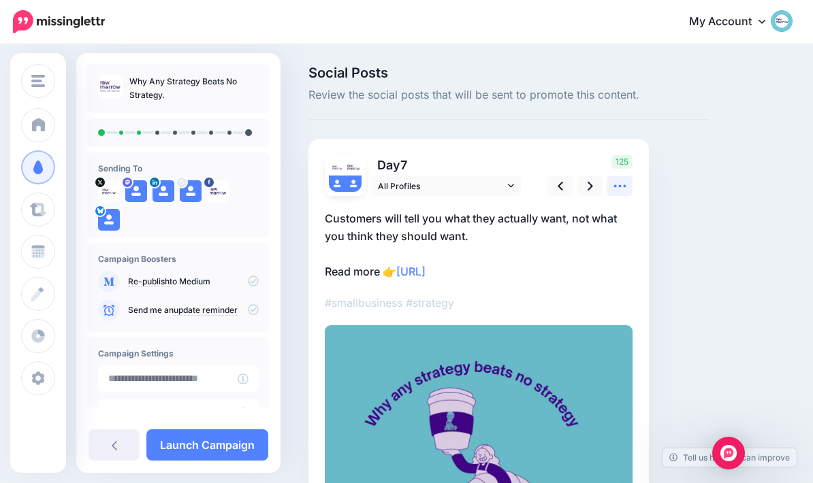
click at [628, 189] on link at bounding box center [619, 186] width 26 height 20
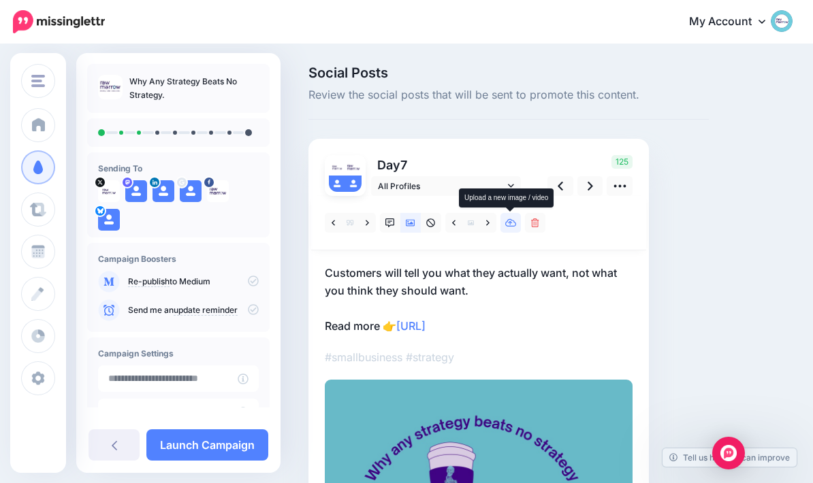
click at [504, 229] on link at bounding box center [510, 223] width 20 height 20
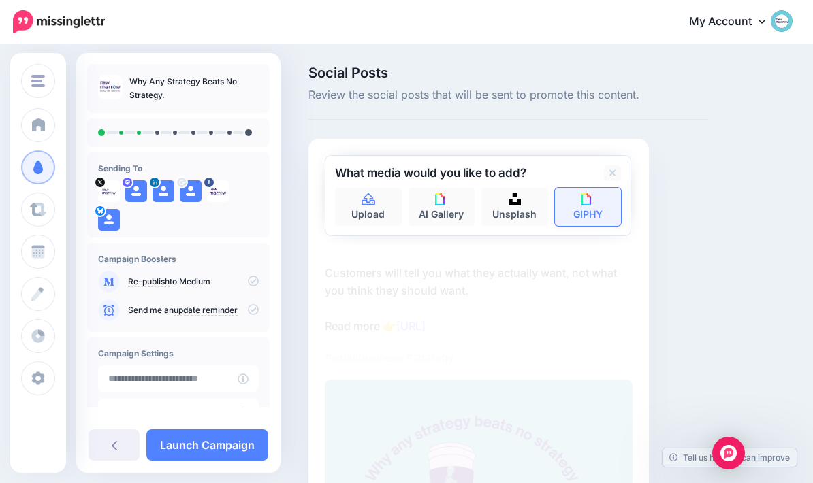
click at [587, 204] on img at bounding box center [587, 199] width 12 height 12
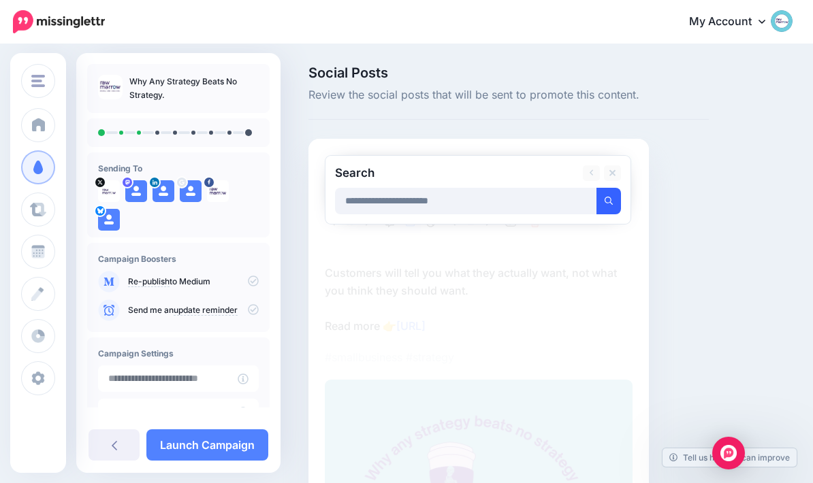
type input "**********"
click at [604, 213] on button "submit" at bounding box center [608, 201] width 25 height 27
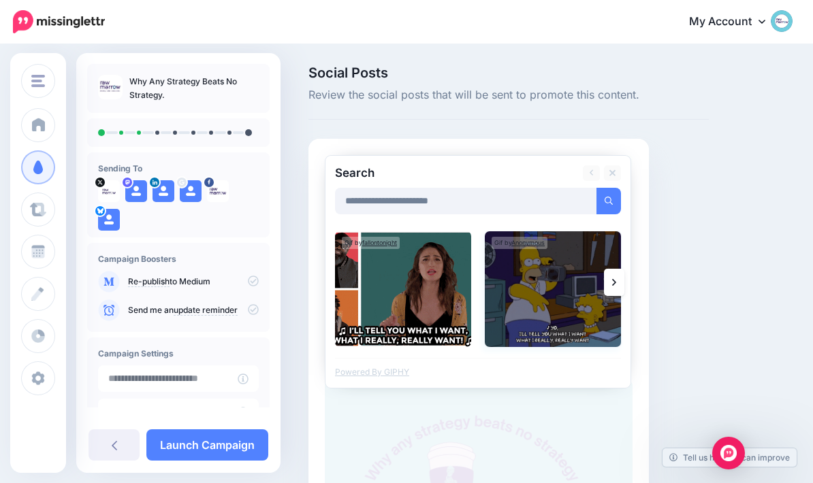
click at [556, 297] on img at bounding box center [553, 289] width 136 height 116
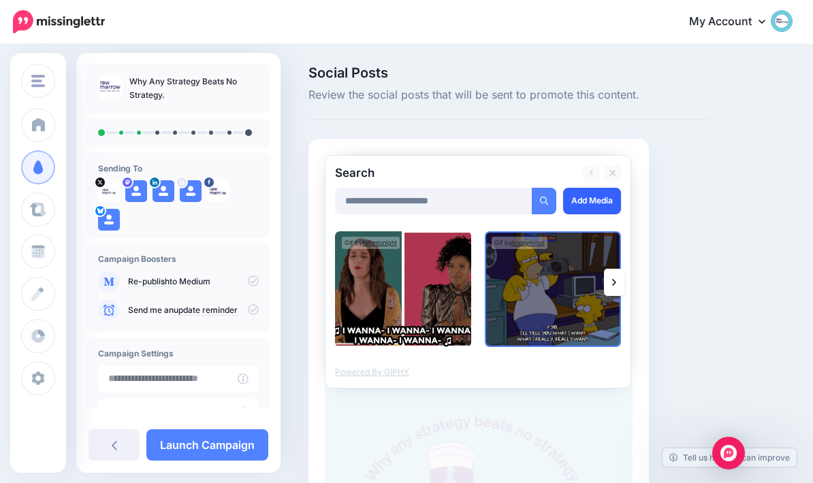
click at [584, 202] on link "Add Media" at bounding box center [592, 201] width 58 height 27
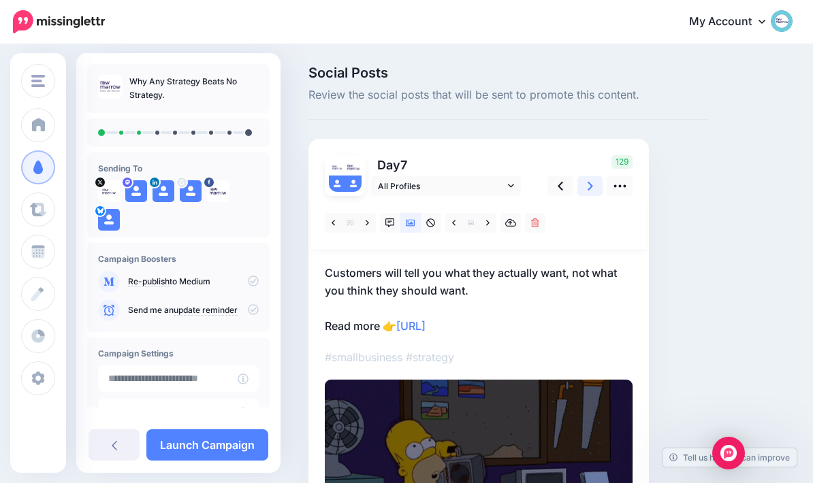
click at [591, 183] on icon at bounding box center [589, 186] width 5 height 14
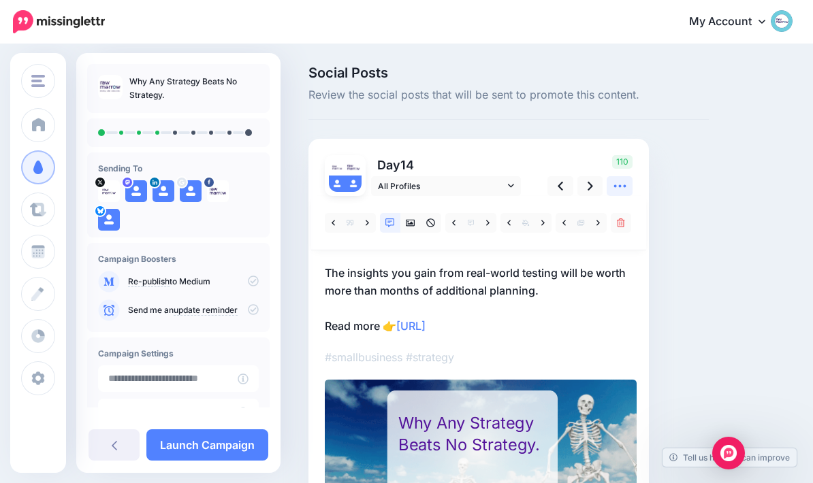
click at [628, 184] on link at bounding box center [619, 186] width 26 height 20
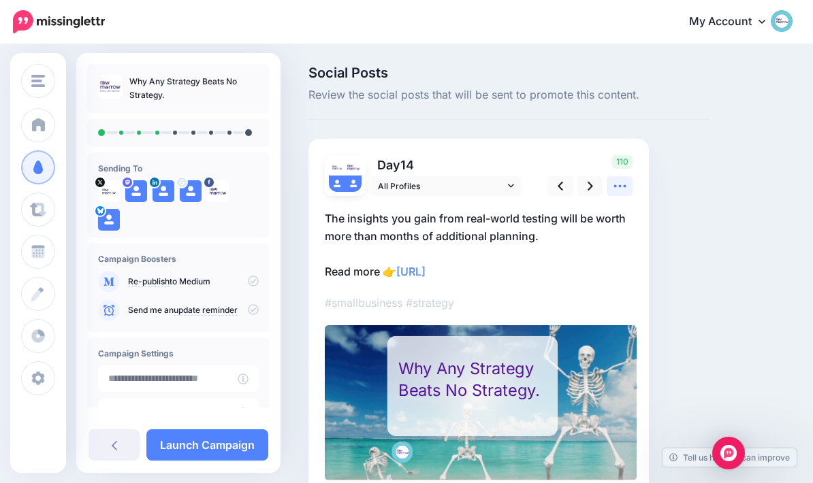
click at [627, 183] on link at bounding box center [619, 186] width 26 height 20
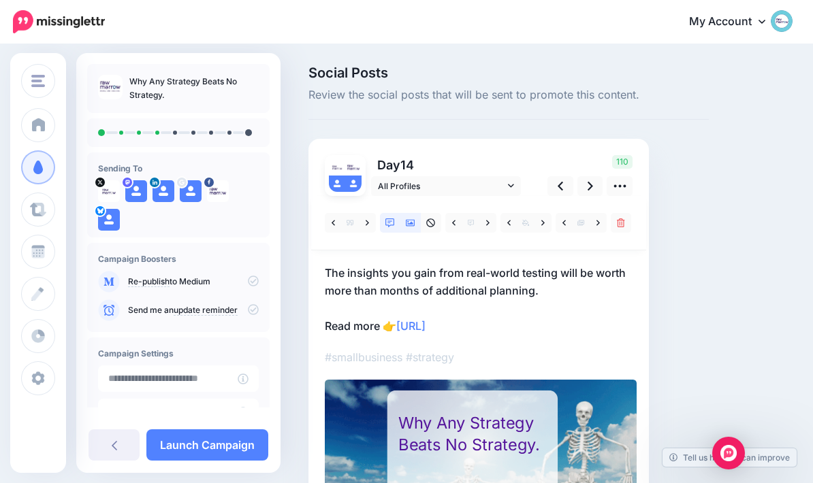
click at [406, 224] on icon at bounding box center [411, 223] width 10 height 10
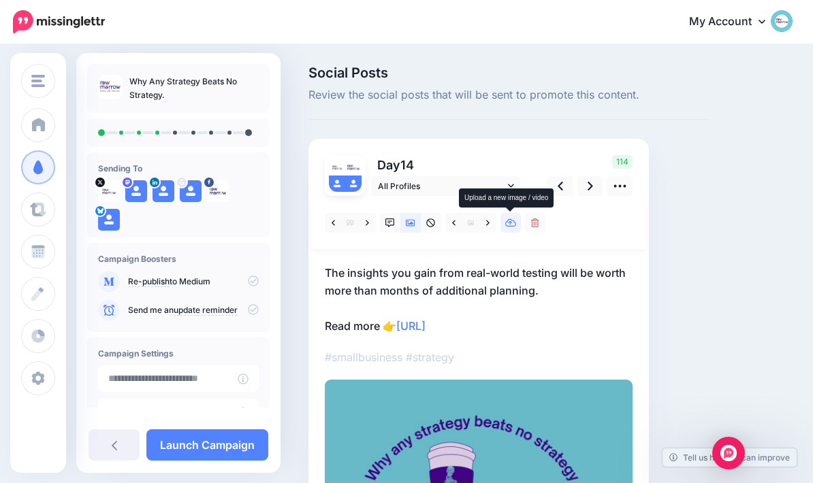
click at [516, 225] on icon at bounding box center [511, 223] width 12 height 8
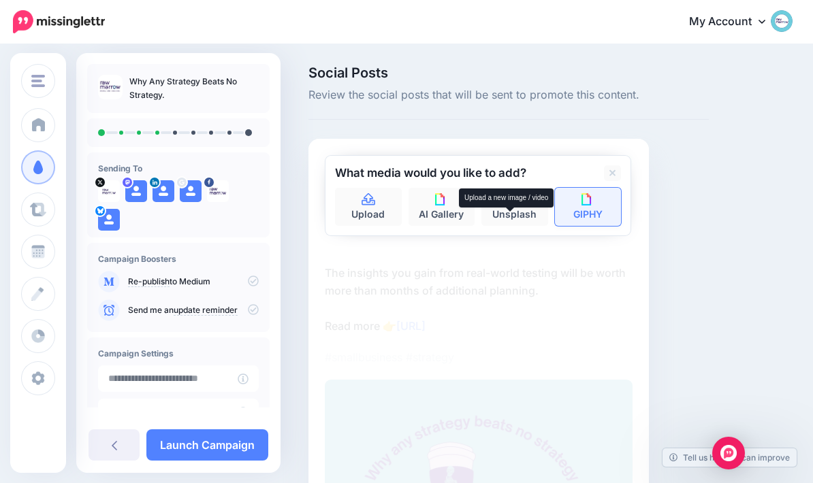
click at [593, 193] on img at bounding box center [587, 199] width 12 height 12
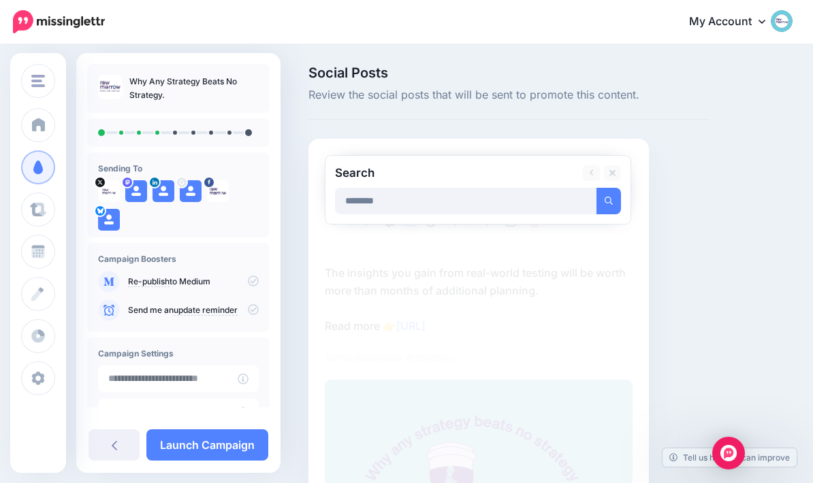
click at [608, 200] on button "submit" at bounding box center [608, 201] width 25 height 27
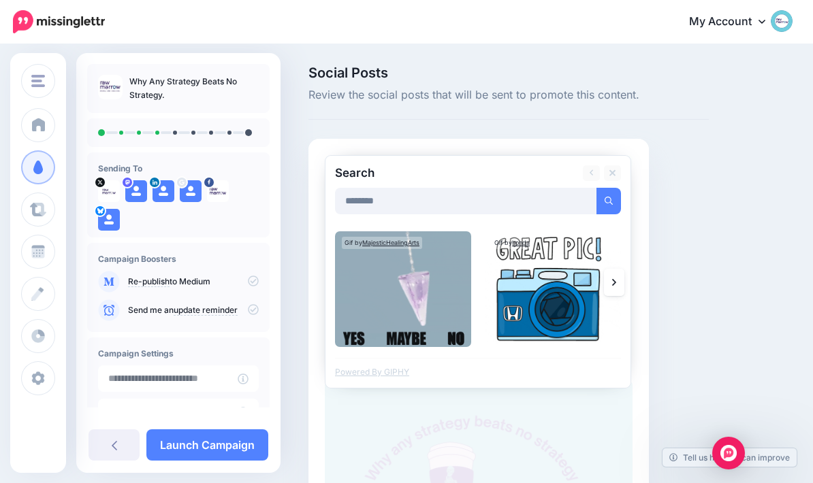
click at [614, 282] on icon at bounding box center [614, 282] width 4 height 7
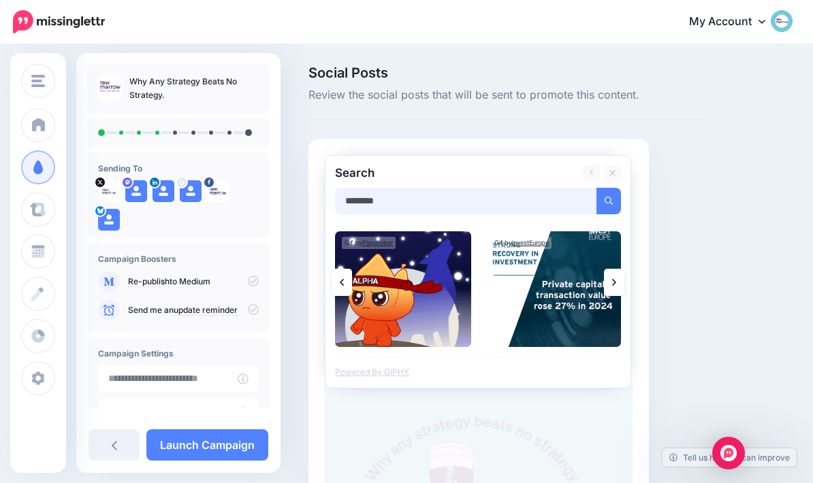
click at [480, 210] on input "********" at bounding box center [466, 201] width 262 height 27
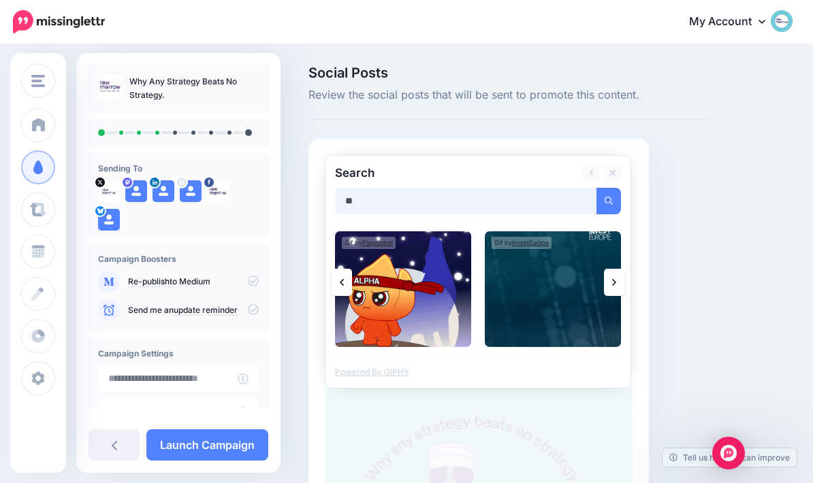
type input "*"
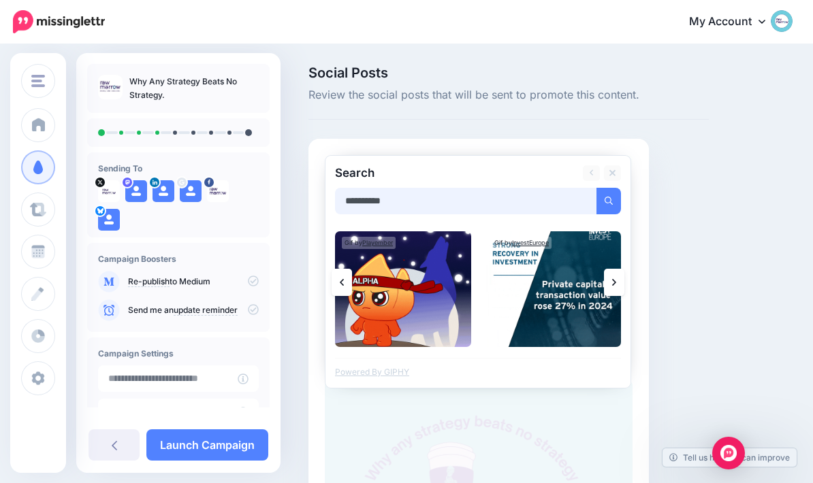
type input "**********"
click at [608, 200] on button "submit" at bounding box center [608, 201] width 25 height 27
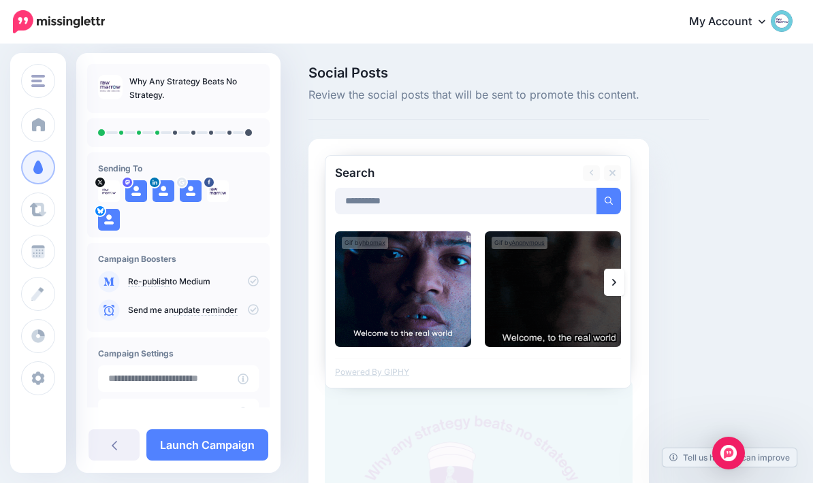
click at [615, 285] on icon at bounding box center [614, 282] width 4 height 11
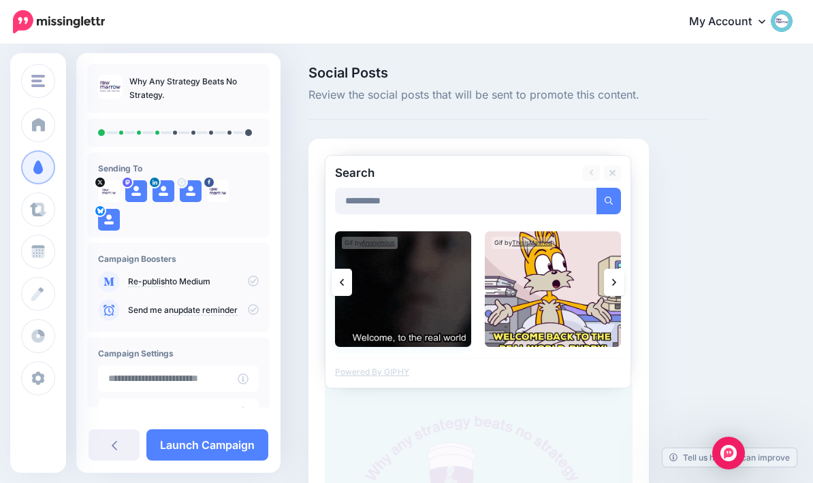
click at [406, 309] on img at bounding box center [403, 289] width 136 height 116
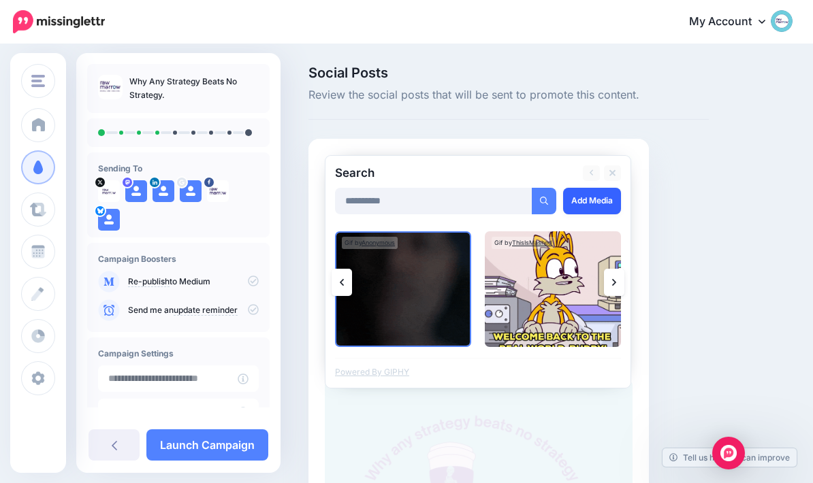
click at [593, 204] on link "Add Media" at bounding box center [592, 201] width 58 height 27
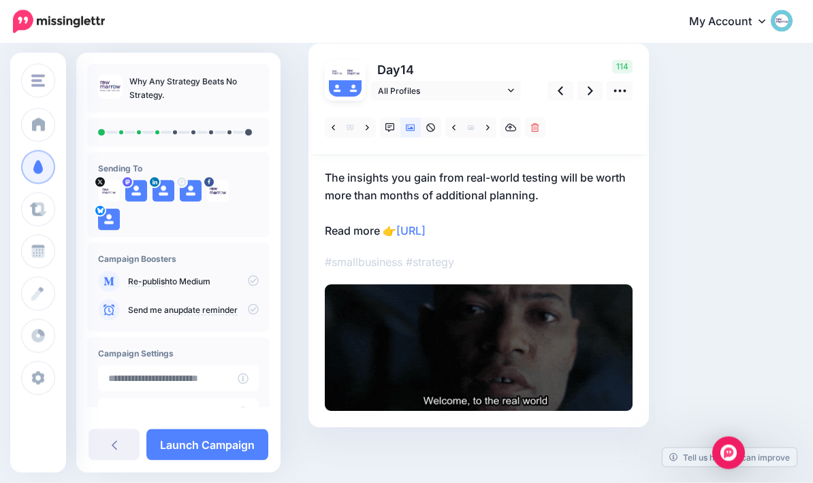
scroll to position [43, 0]
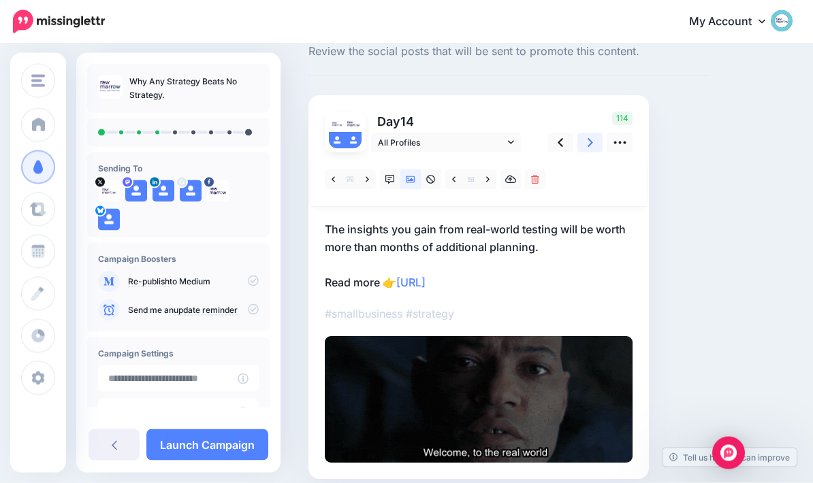
click at [593, 146] on link at bounding box center [590, 143] width 26 height 20
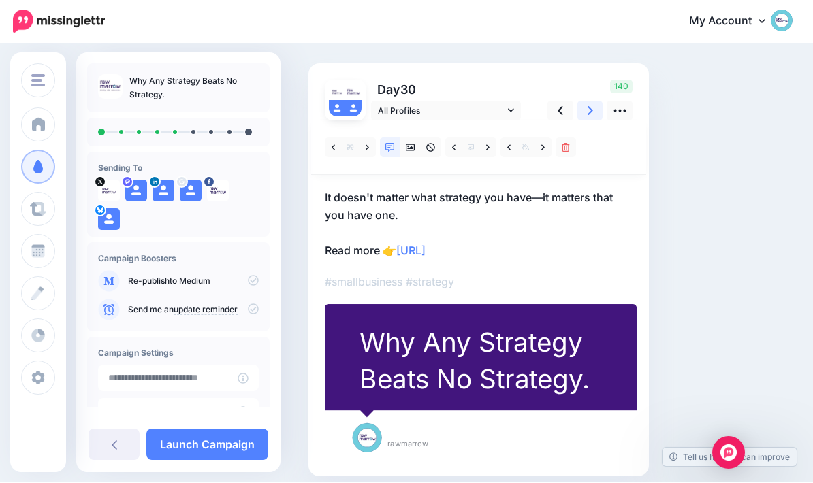
scroll to position [0, 0]
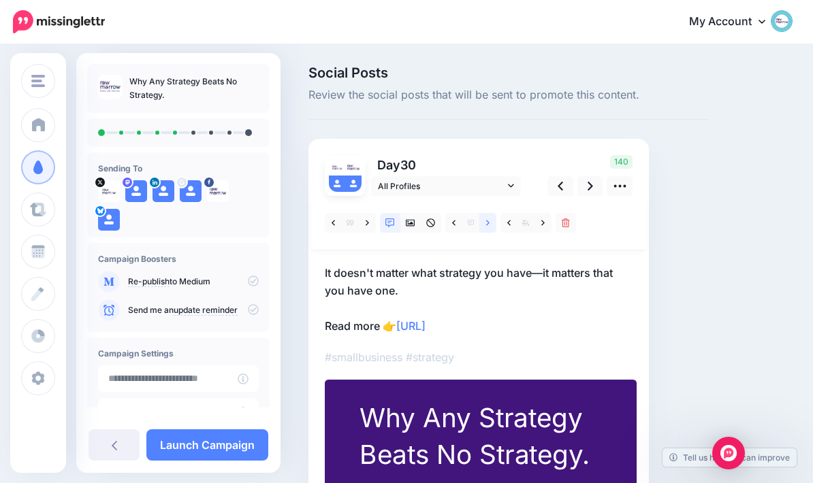
click at [488, 227] on link at bounding box center [487, 223] width 17 height 20
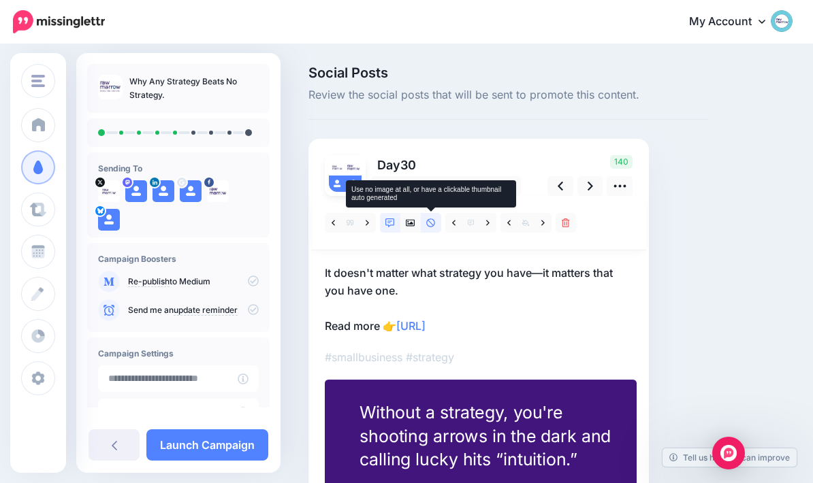
click at [436, 227] on link at bounding box center [431, 223] width 20 height 20
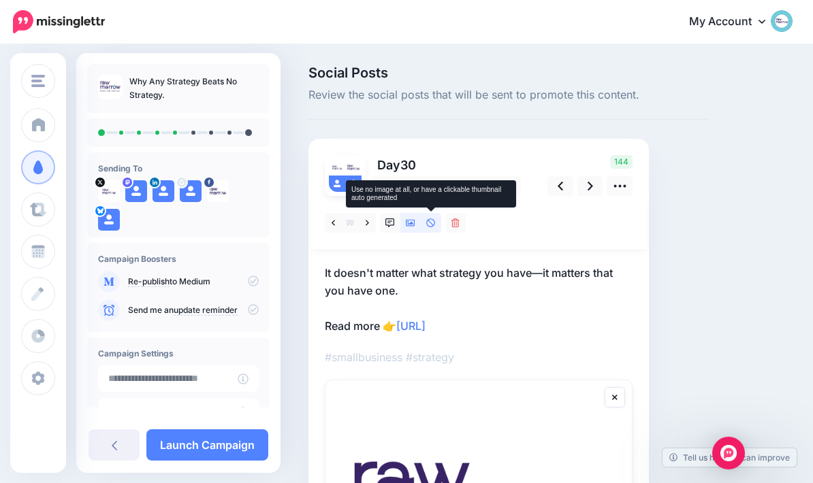
click at [415, 225] on link at bounding box center [410, 223] width 20 height 20
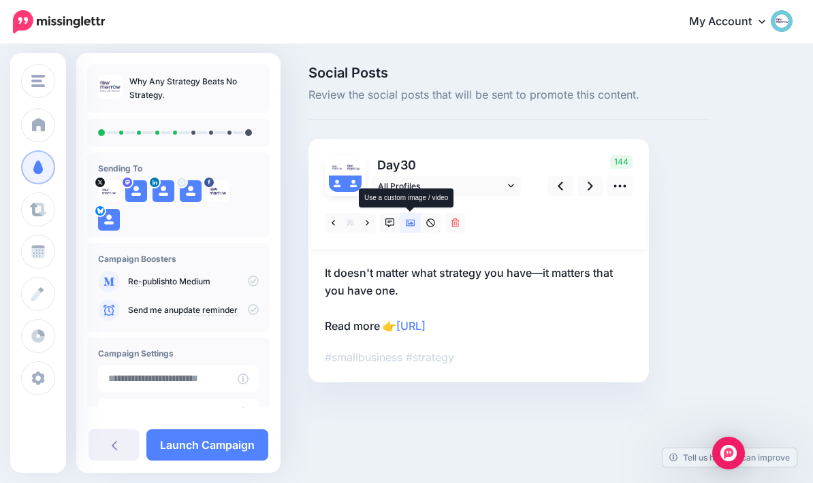
scroll to position [54, 0]
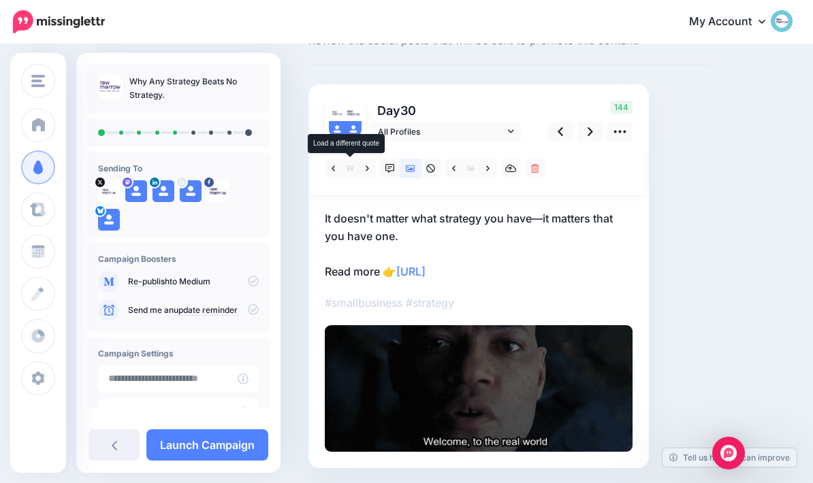
click at [348, 173] on span at bounding box center [350, 169] width 17 height 20
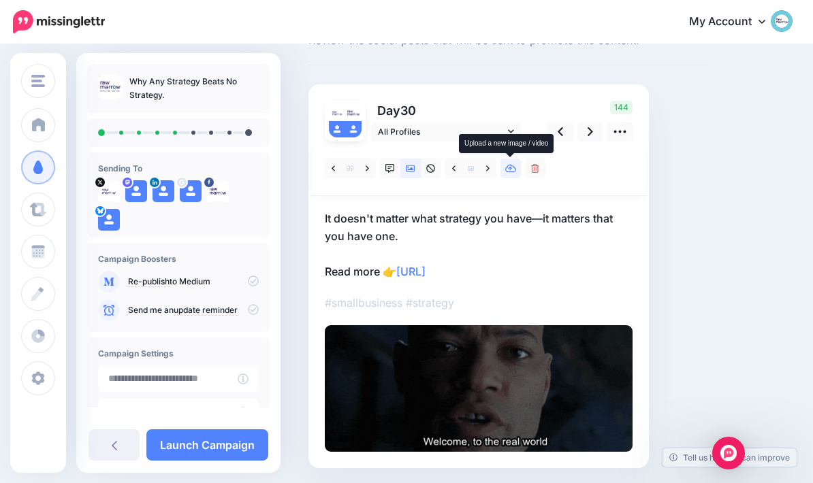
click at [512, 176] on link at bounding box center [510, 169] width 20 height 20
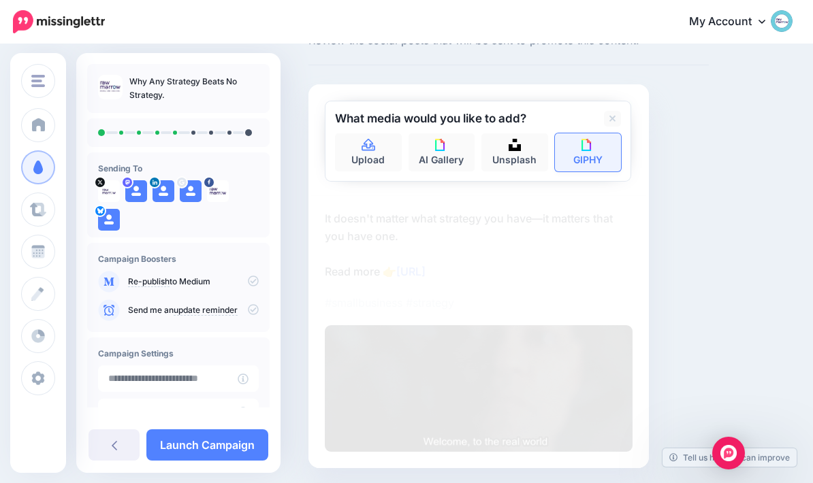
click at [585, 149] on img at bounding box center [587, 145] width 12 height 12
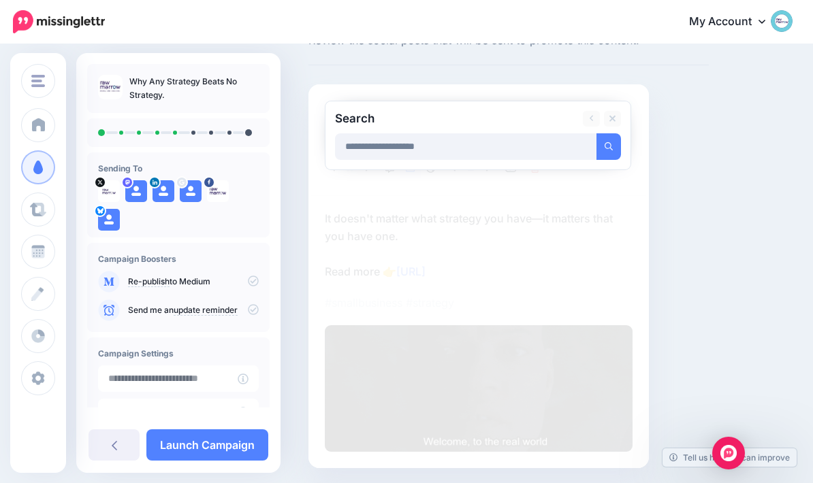
click at [608, 146] on button "submit" at bounding box center [608, 146] width 25 height 27
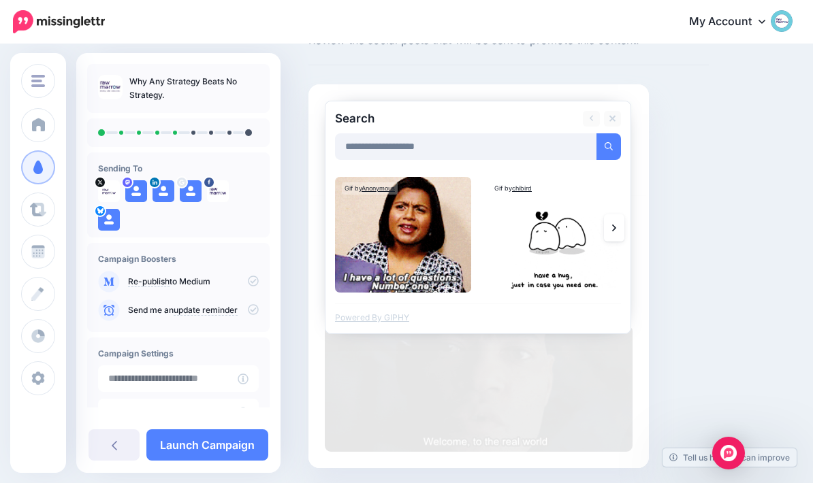
click at [622, 232] on link at bounding box center [614, 227] width 20 height 27
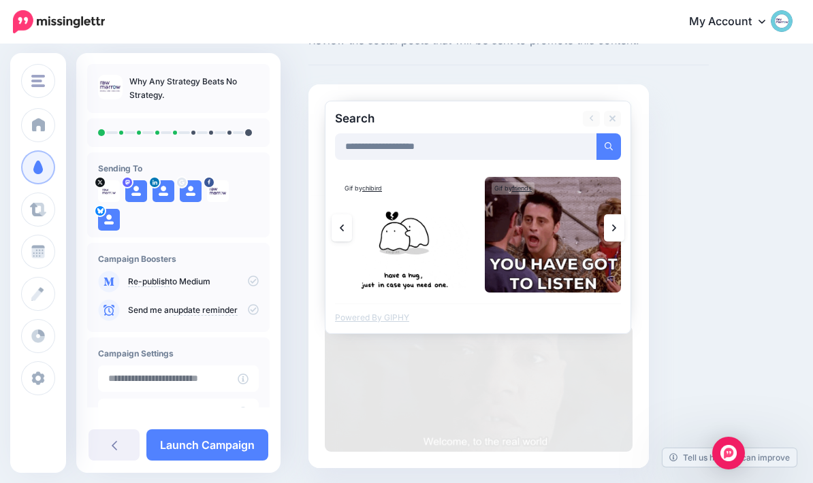
click at [614, 217] on link at bounding box center [614, 227] width 20 height 27
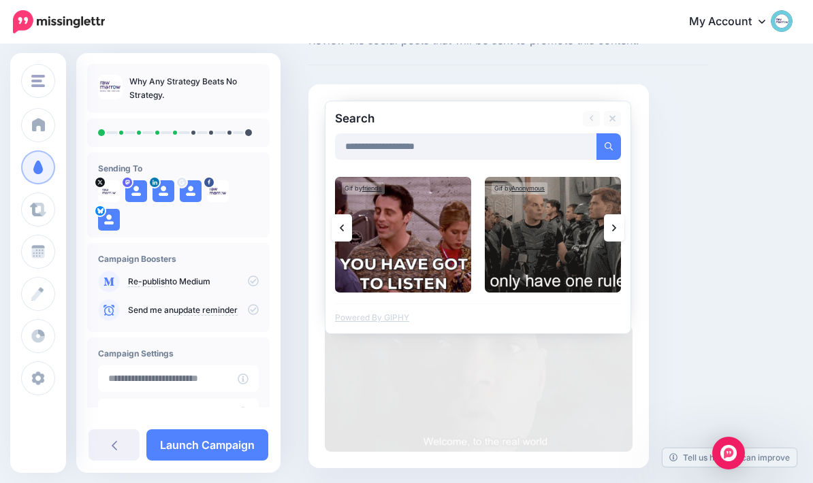
click at [619, 234] on link at bounding box center [614, 227] width 20 height 27
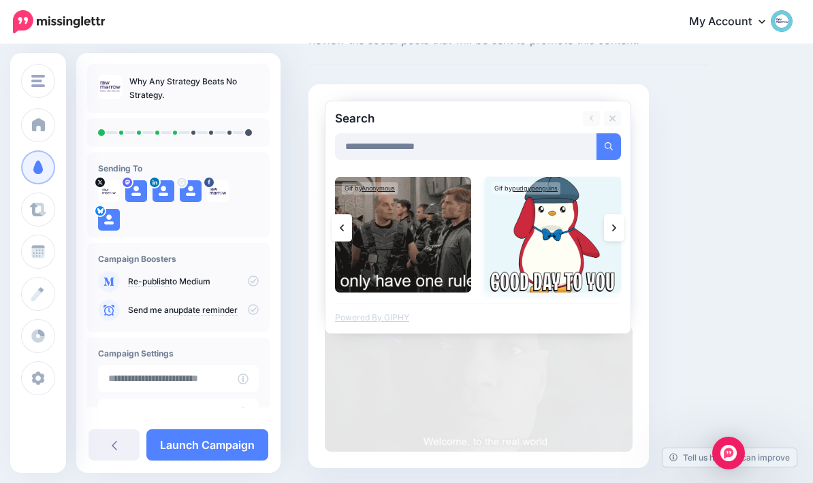
click at [619, 241] on img at bounding box center [553, 235] width 136 height 116
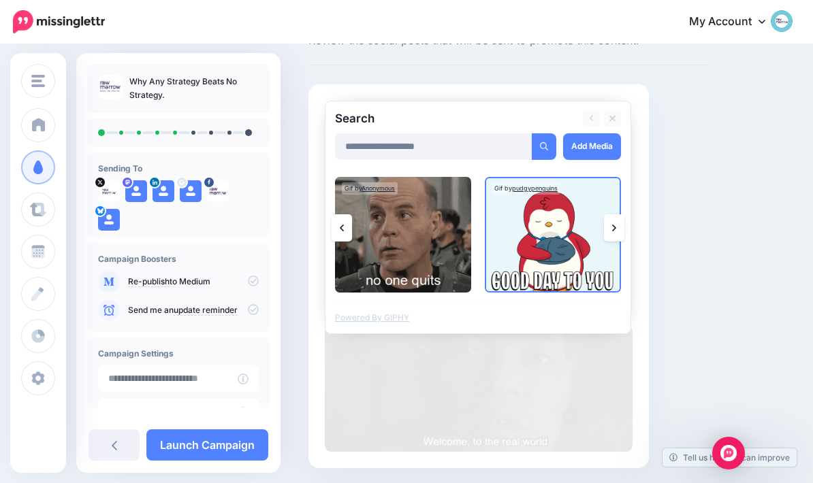
click at [616, 229] on link at bounding box center [614, 227] width 20 height 27
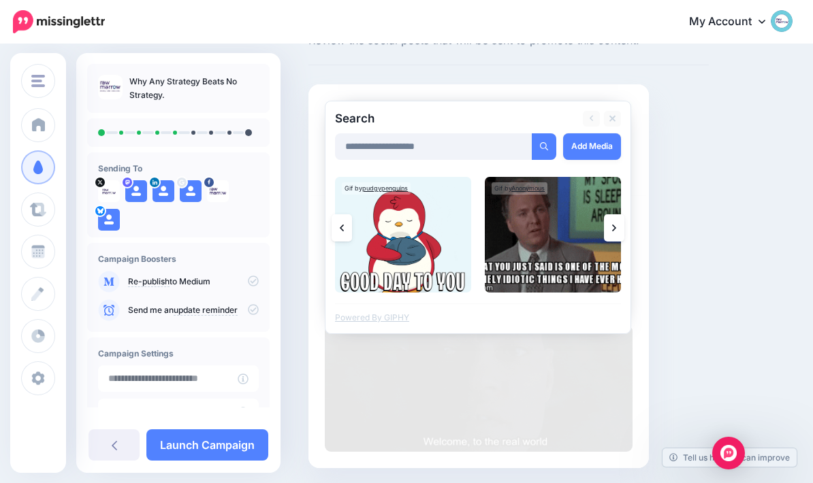
click at [622, 233] on link at bounding box center [614, 227] width 20 height 27
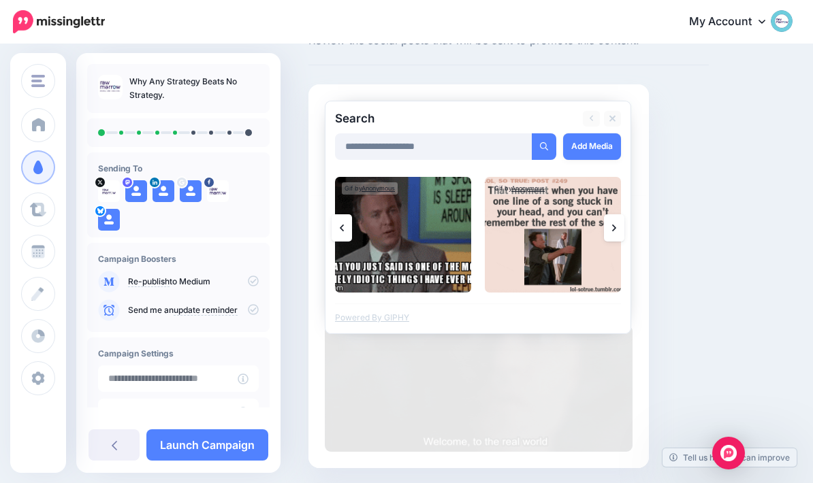
click at [621, 230] on link at bounding box center [614, 227] width 20 height 27
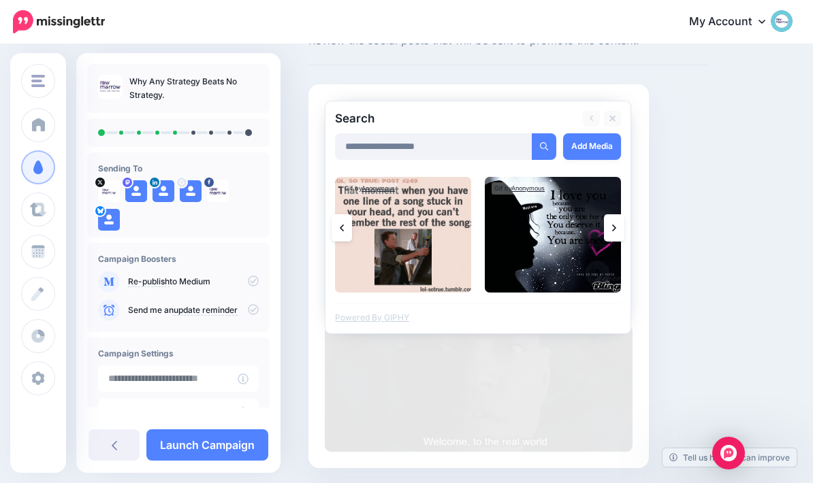
click at [620, 227] on link at bounding box center [614, 227] width 20 height 27
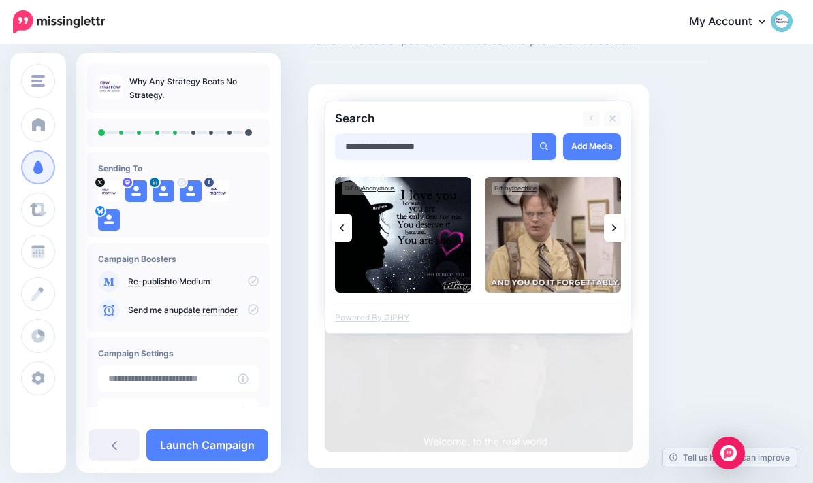
click at [489, 156] on input "**********" at bounding box center [433, 146] width 197 height 27
type input "**********"
click at [542, 146] on button "submit" at bounding box center [544, 146] width 25 height 27
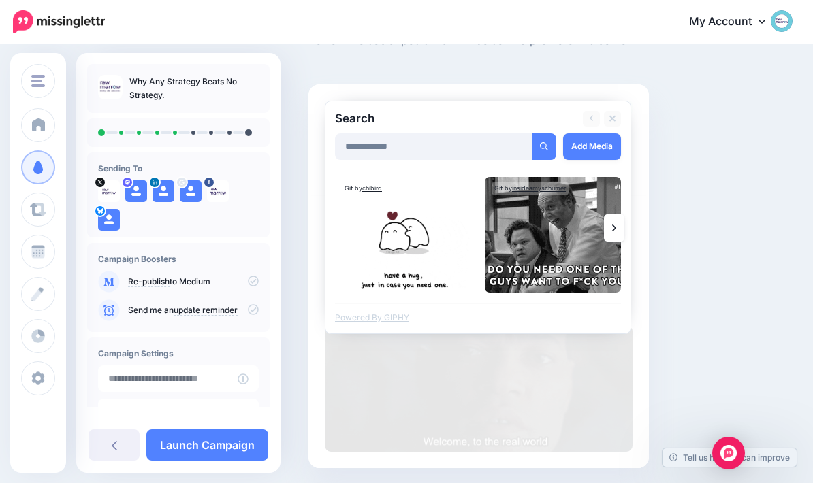
click at [613, 234] on link at bounding box center [614, 227] width 20 height 27
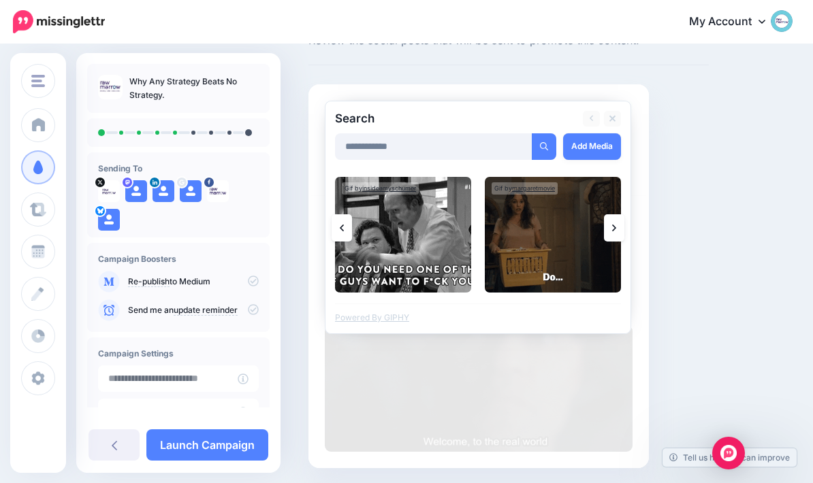
click at [616, 233] on link at bounding box center [614, 227] width 20 height 27
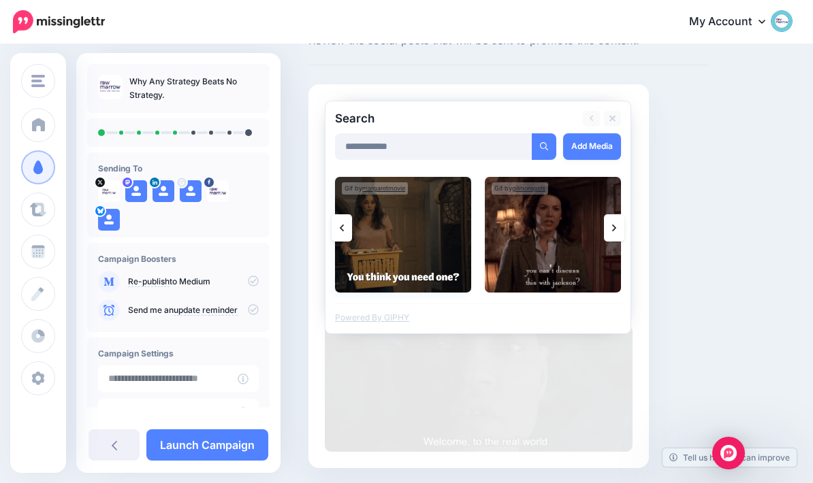
click at [423, 250] on img at bounding box center [403, 235] width 136 height 116
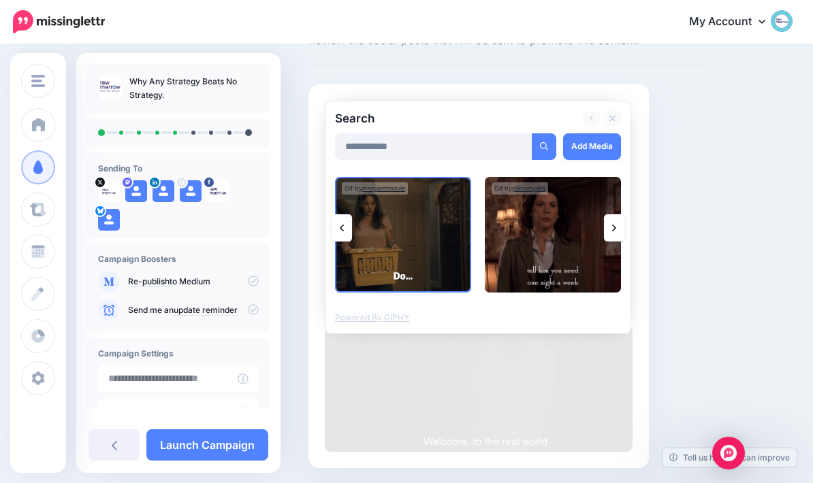
click at [616, 234] on link at bounding box center [614, 227] width 20 height 27
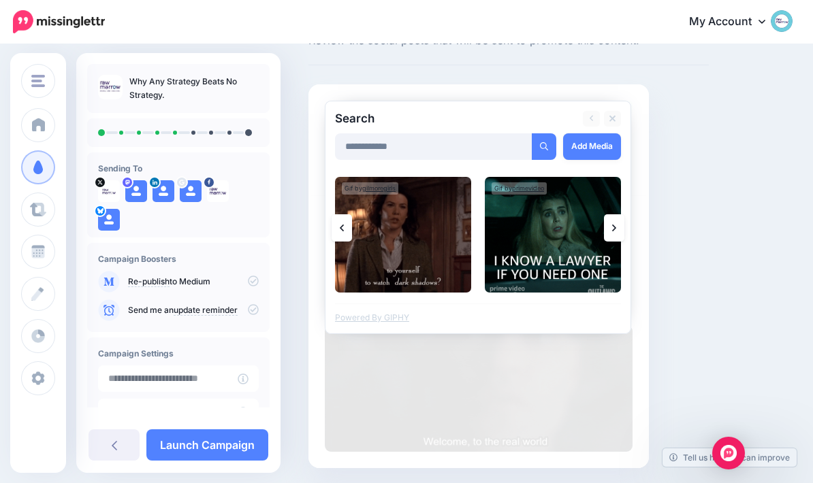
click at [613, 233] on link at bounding box center [614, 227] width 20 height 27
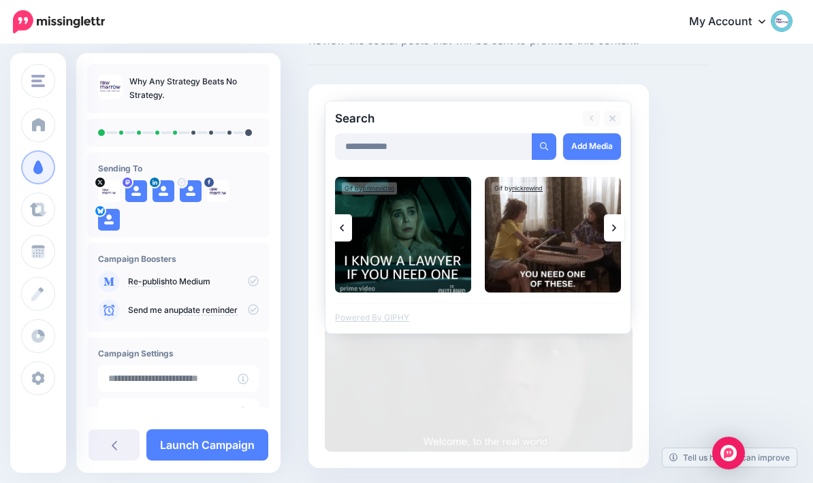
click at [614, 232] on icon at bounding box center [614, 228] width 4 height 11
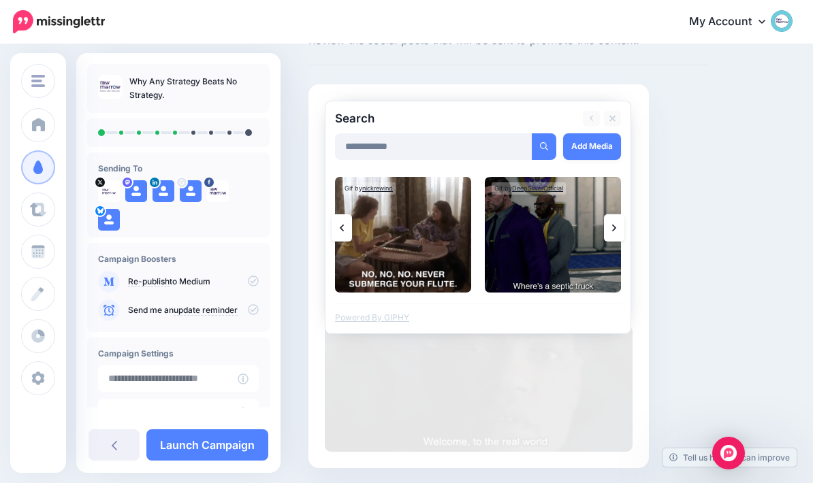
click at [616, 235] on link at bounding box center [614, 227] width 20 height 27
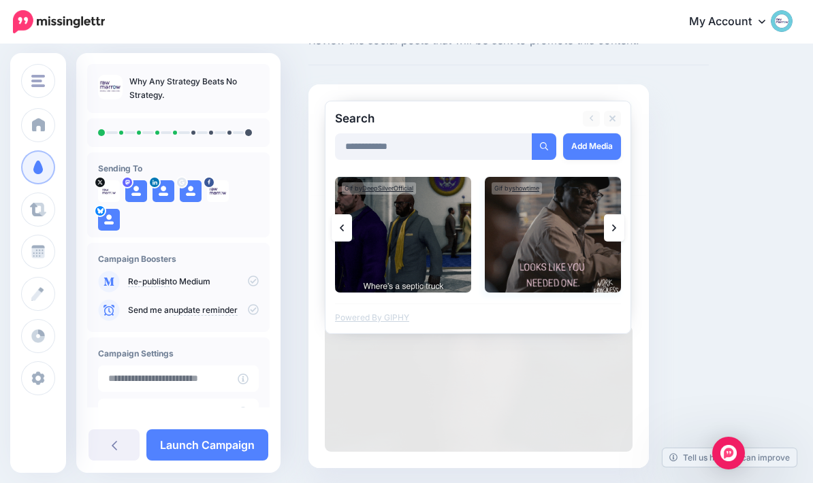
click at [564, 229] on img at bounding box center [553, 235] width 136 height 116
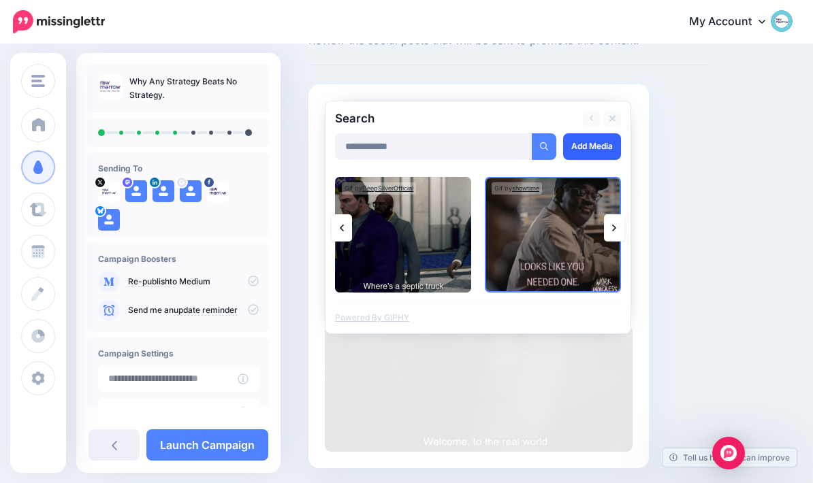
click at [587, 155] on link "Add Media" at bounding box center [592, 146] width 58 height 27
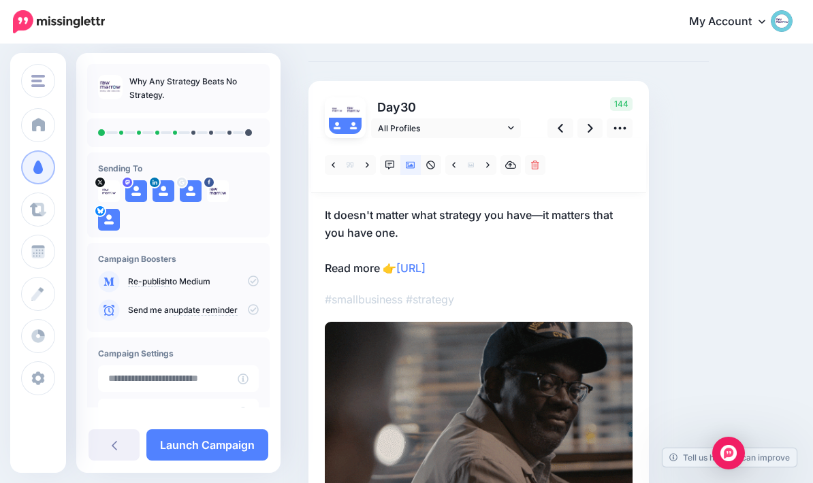
scroll to position [0, 0]
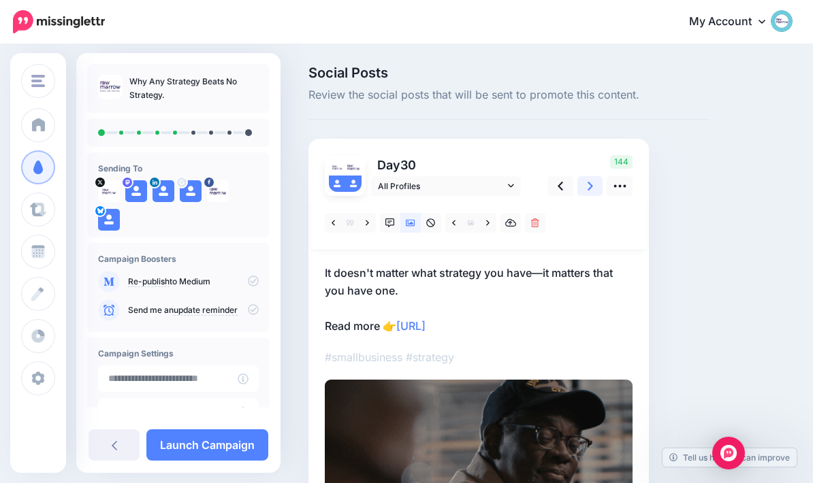
click at [591, 191] on icon at bounding box center [589, 186] width 5 height 14
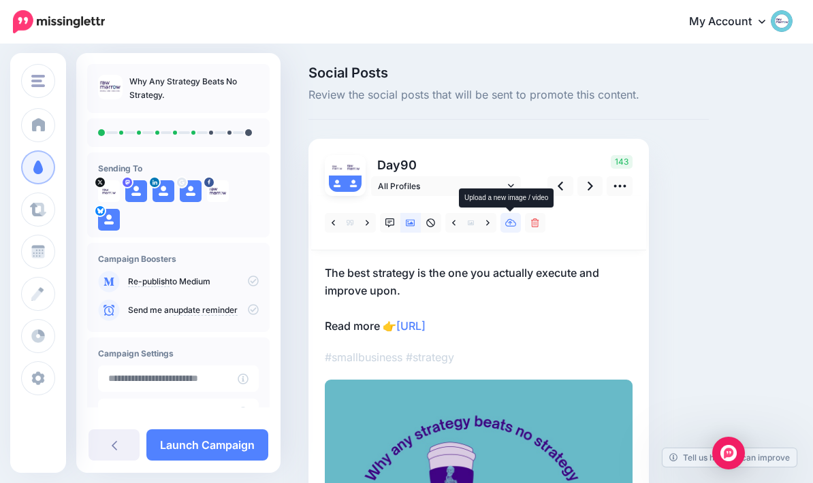
click at [515, 229] on link at bounding box center [510, 223] width 20 height 20
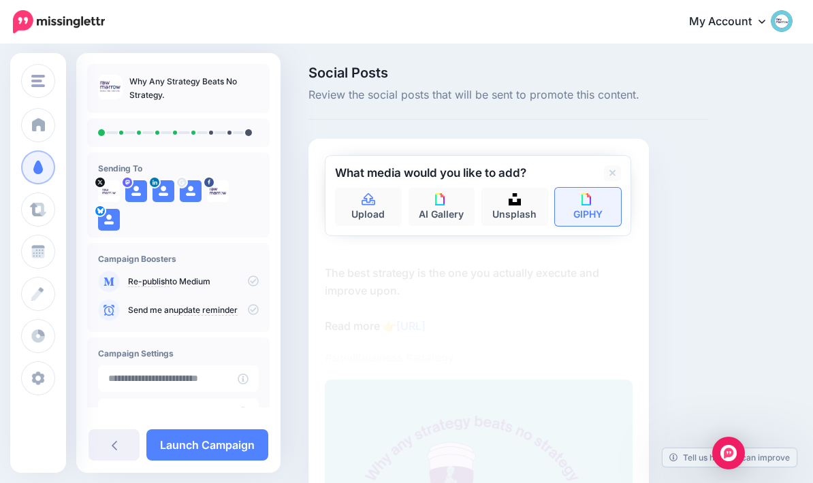
click at [596, 215] on link "GIPHY" at bounding box center [588, 207] width 67 height 38
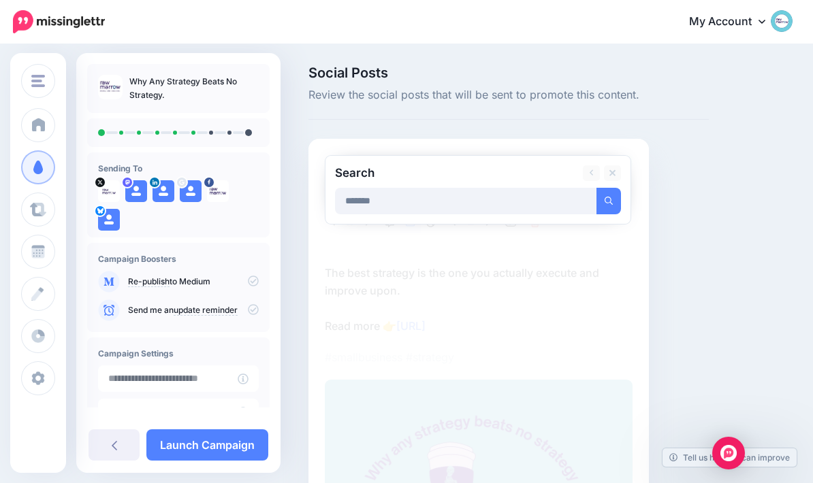
type input "*******"
click at [608, 200] on button "submit" at bounding box center [608, 201] width 25 height 27
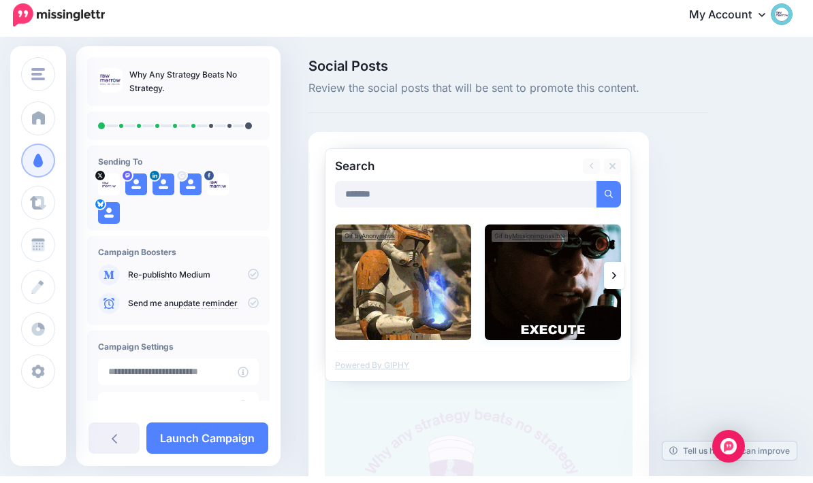
click at [557, 290] on img at bounding box center [553, 289] width 136 height 116
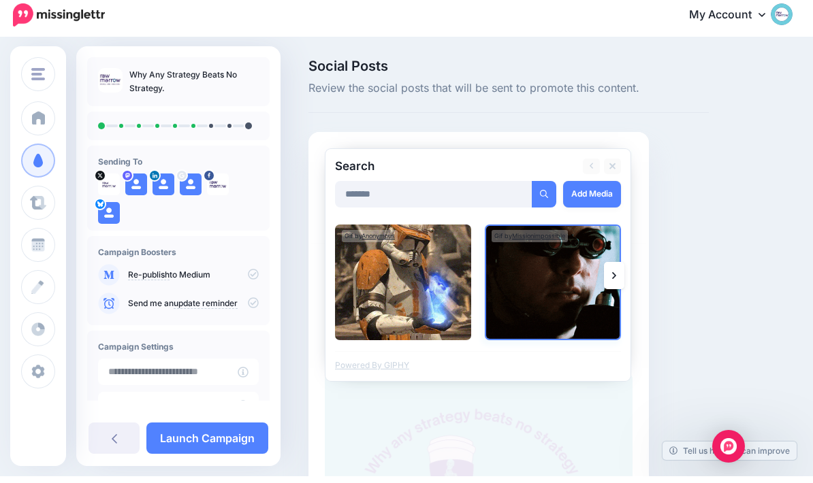
scroll to position [7, 0]
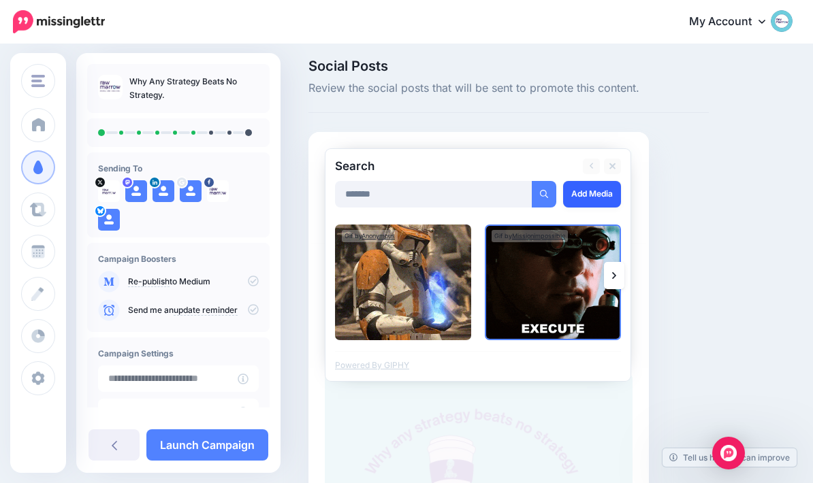
click at [601, 195] on link "Add Media" at bounding box center [592, 194] width 58 height 27
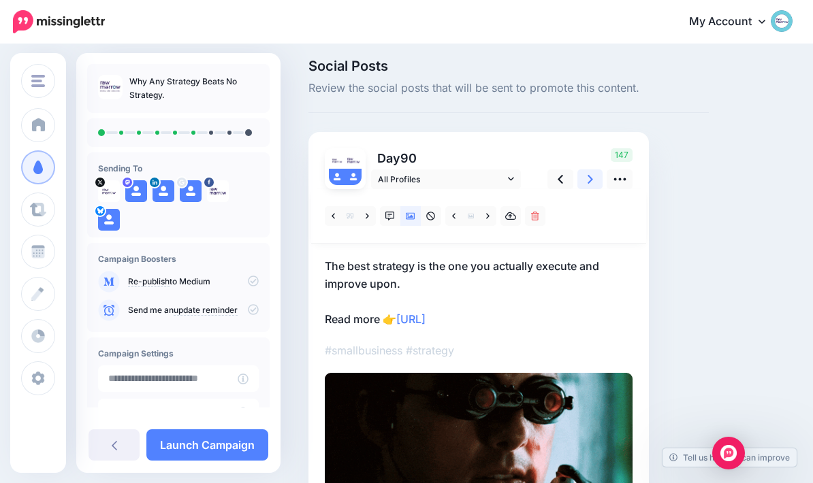
click at [589, 186] on link at bounding box center [590, 179] width 26 height 20
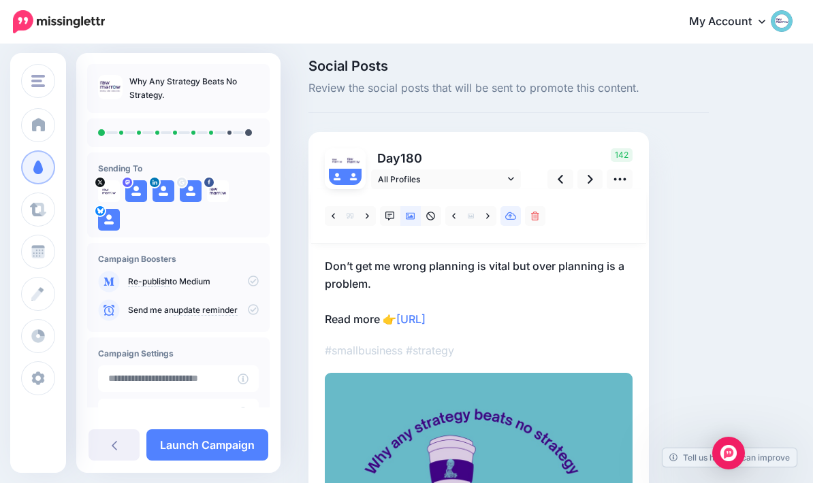
click at [519, 213] on link at bounding box center [510, 216] width 20 height 20
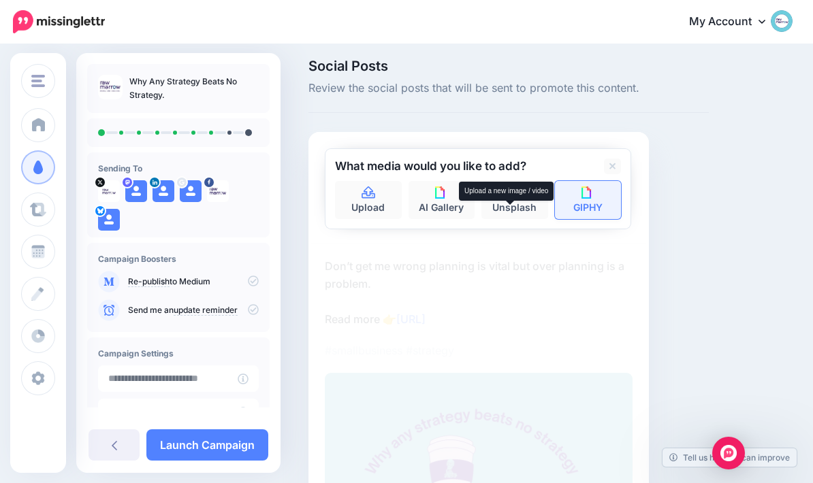
click at [601, 192] on link "GIPHY" at bounding box center [588, 200] width 67 height 38
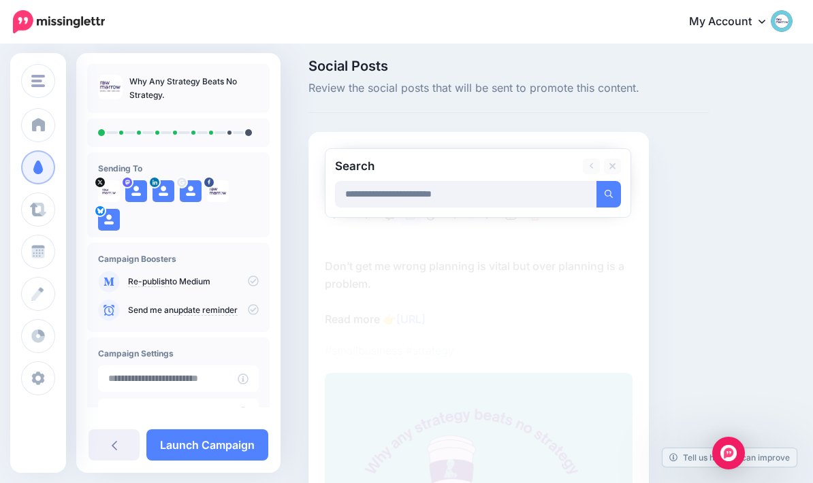
click at [608, 193] on button "submit" at bounding box center [608, 194] width 25 height 27
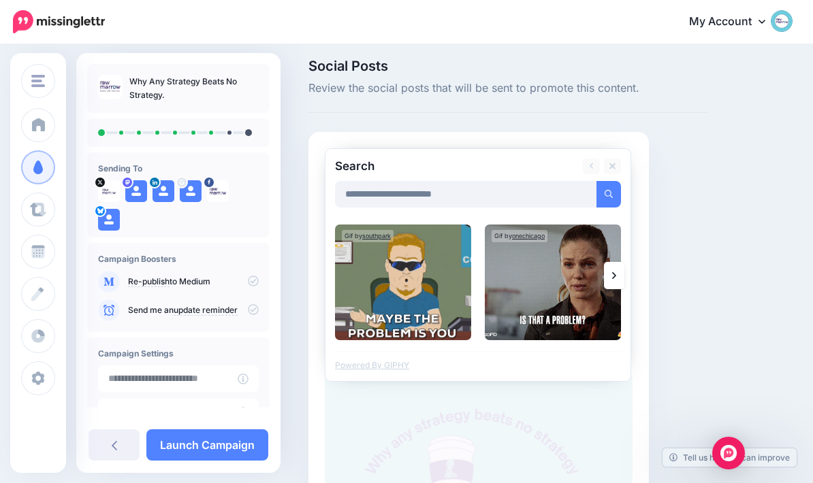
click at [619, 277] on link at bounding box center [614, 275] width 20 height 27
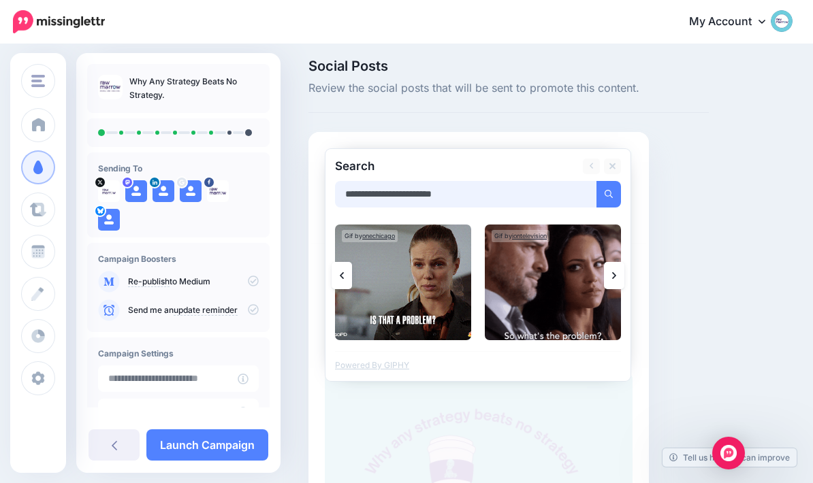
click at [488, 201] on input "**********" at bounding box center [466, 194] width 262 height 27
click at [608, 193] on button "submit" at bounding box center [608, 194] width 25 height 27
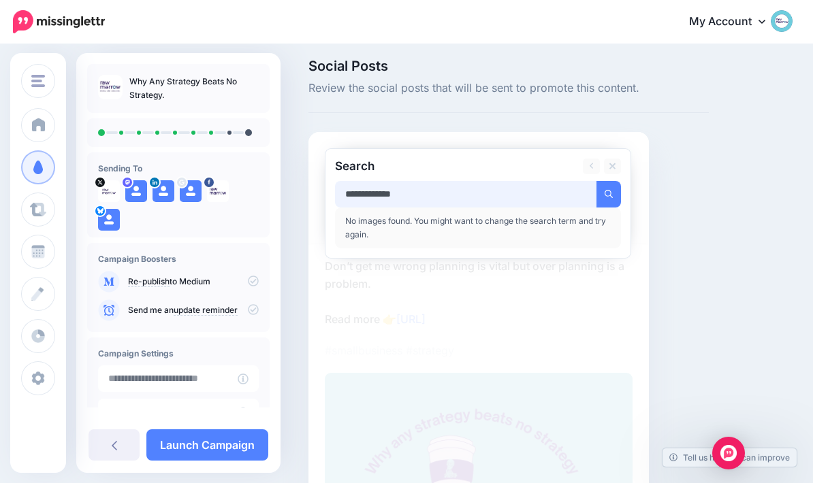
type input "**********"
click at [608, 193] on button "submit" at bounding box center [608, 194] width 25 height 27
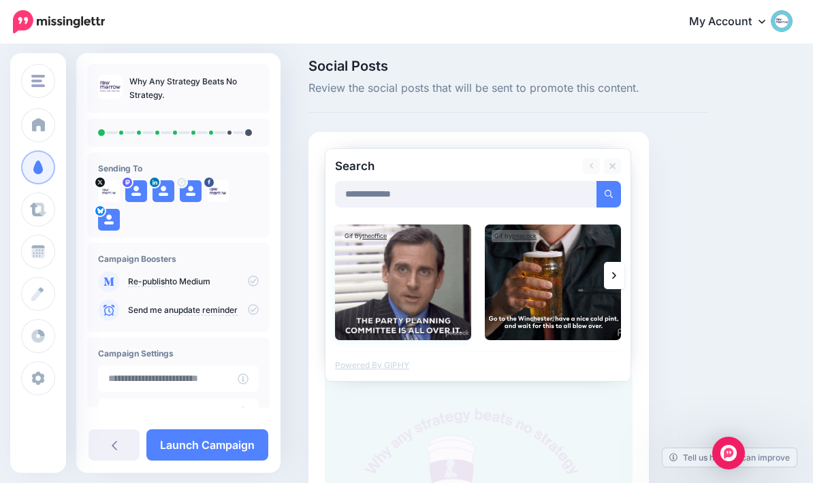
click at [411, 284] on img at bounding box center [403, 283] width 136 height 116
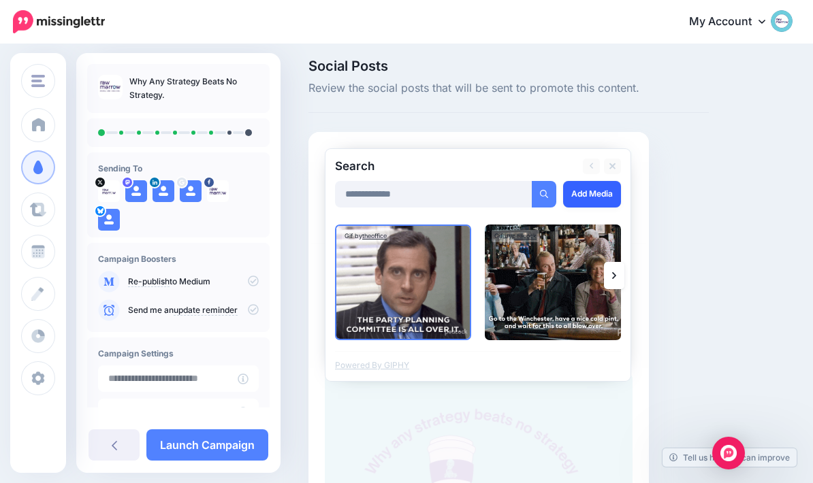
click at [596, 205] on link "Add Media" at bounding box center [592, 194] width 58 height 27
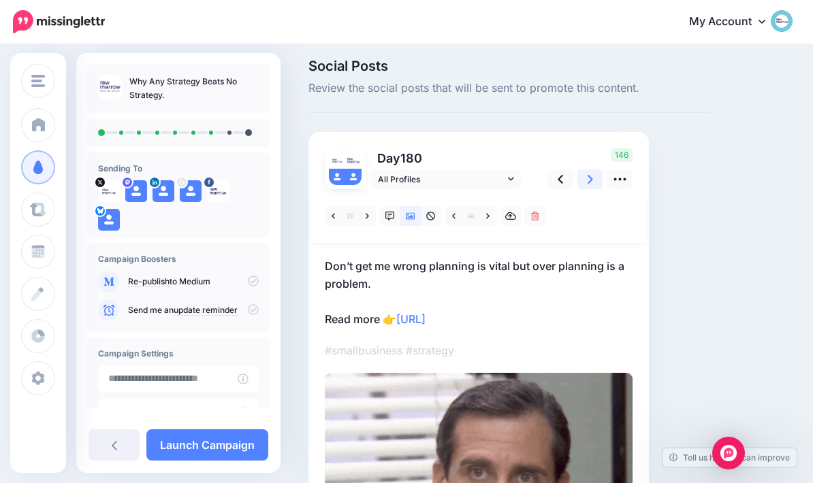
click at [593, 181] on link at bounding box center [590, 179] width 26 height 20
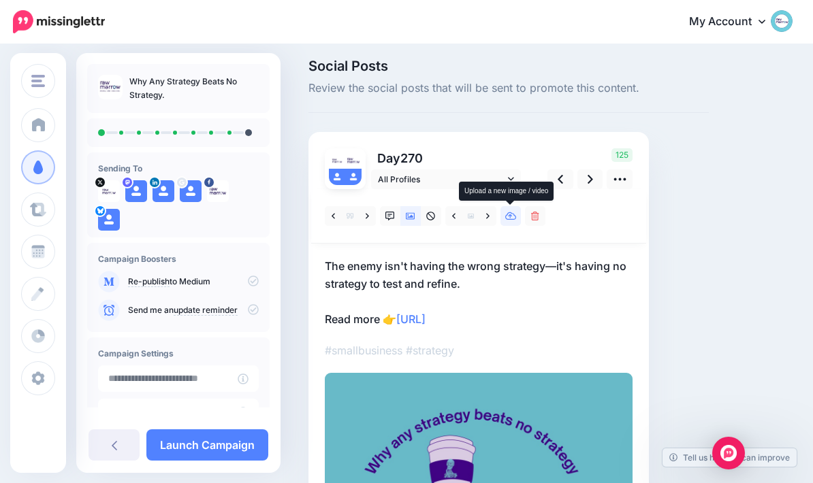
click at [515, 221] on link at bounding box center [510, 216] width 20 height 20
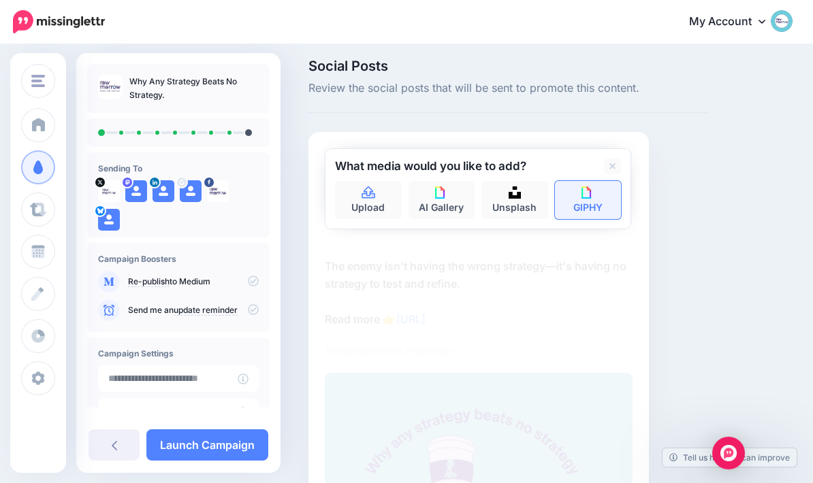
click at [590, 196] on img at bounding box center [587, 192] width 12 height 12
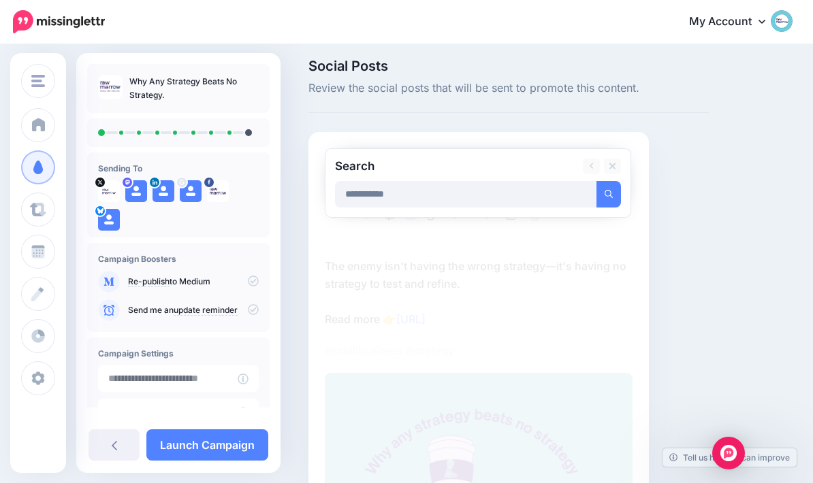
type input "**********"
click at [608, 193] on button "submit" at bounding box center [608, 194] width 25 height 27
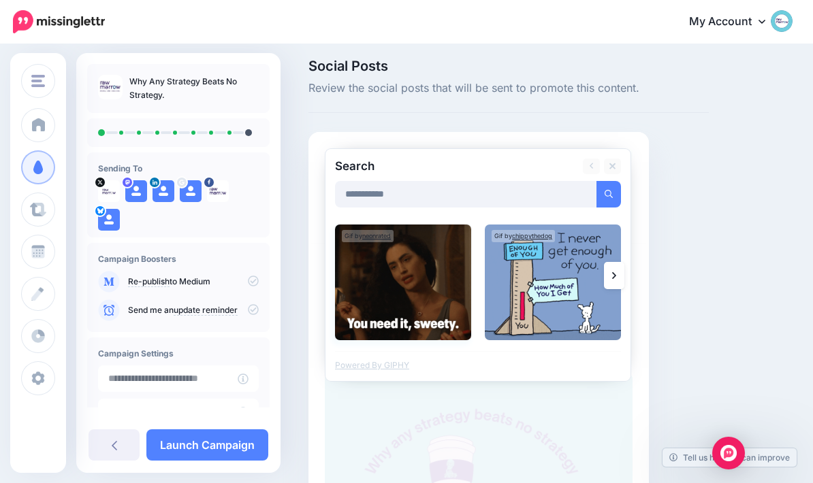
click at [393, 282] on img at bounding box center [403, 283] width 136 height 116
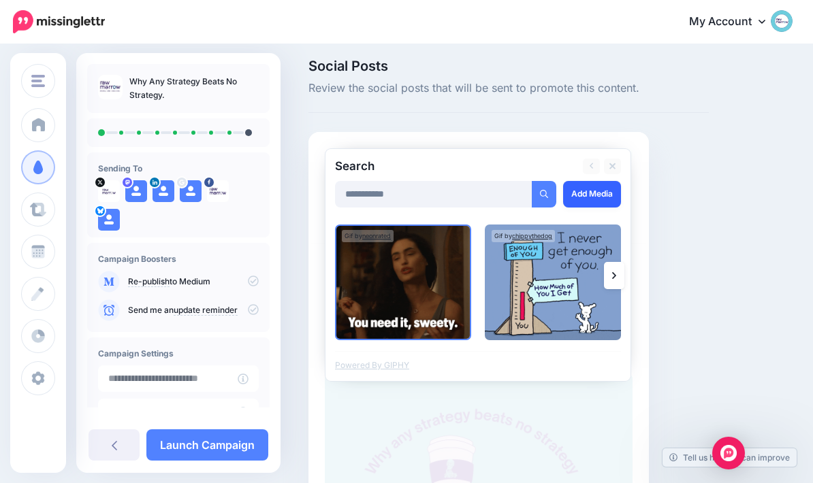
click at [600, 199] on link "Add Media" at bounding box center [592, 194] width 58 height 27
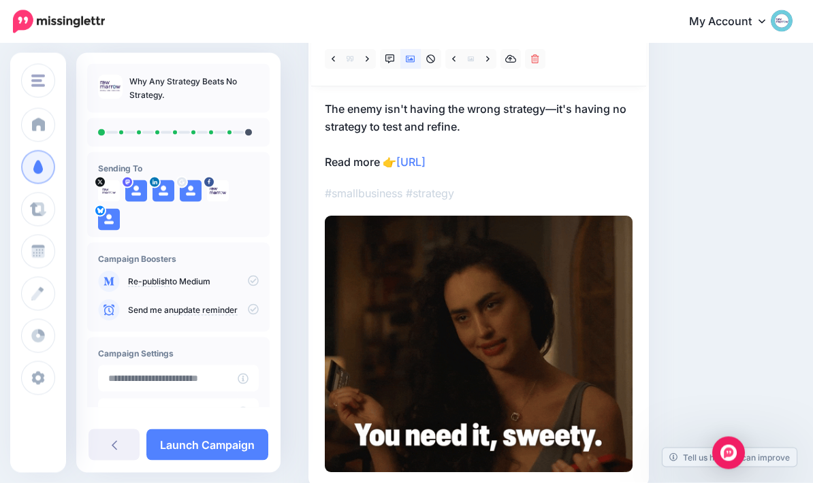
scroll to position [176, 0]
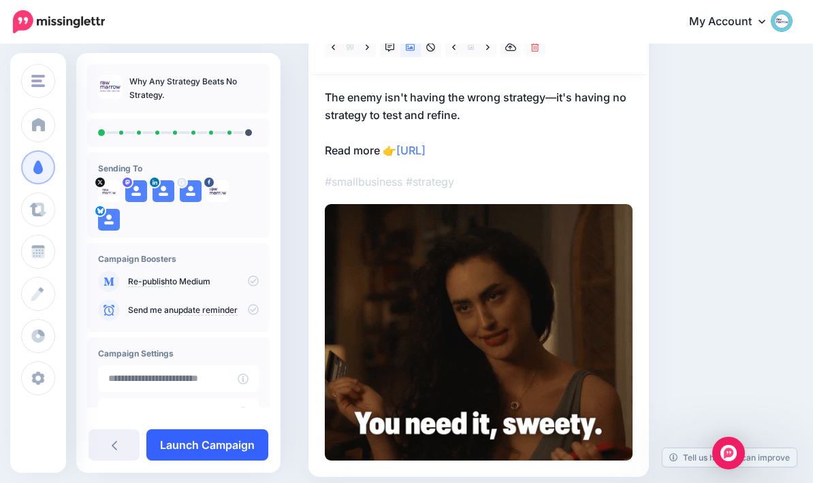
click at [226, 461] on link "Launch Campaign" at bounding box center [207, 444] width 122 height 31
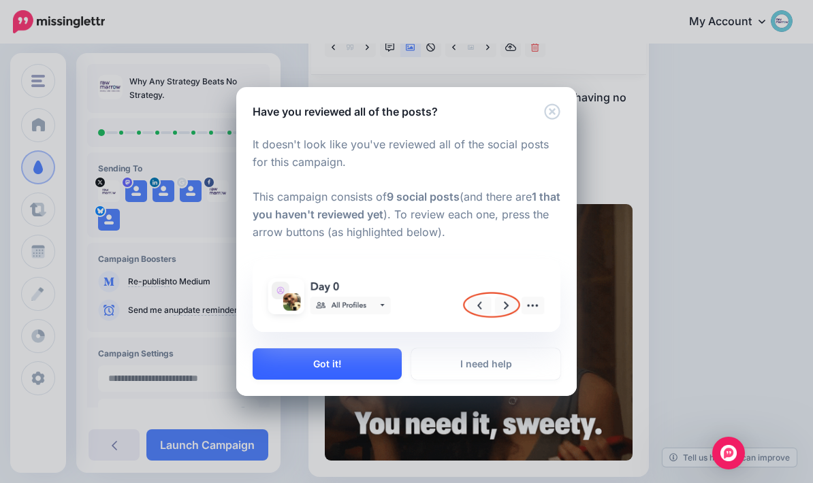
click at [376, 380] on button "Got it!" at bounding box center [327, 363] width 149 height 31
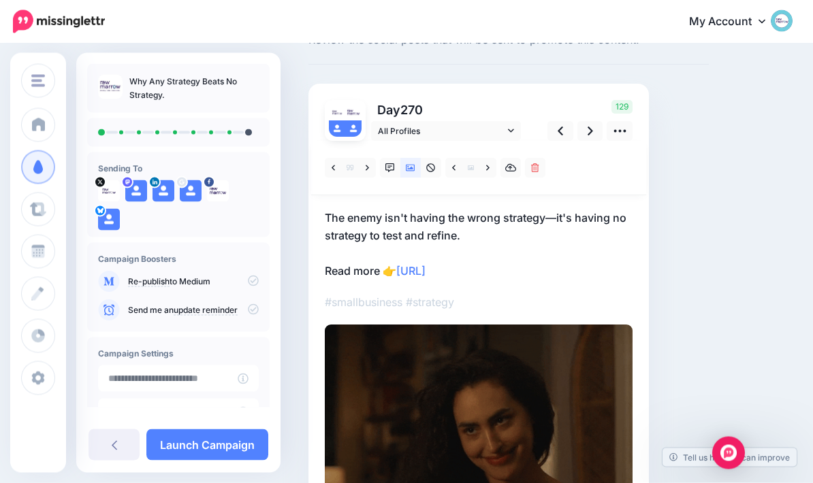
scroll to position [0, 0]
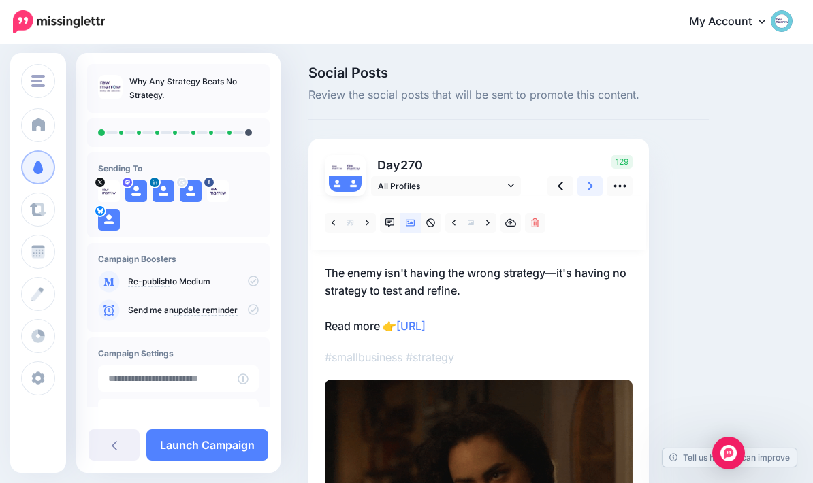
click at [593, 185] on link at bounding box center [590, 186] width 26 height 20
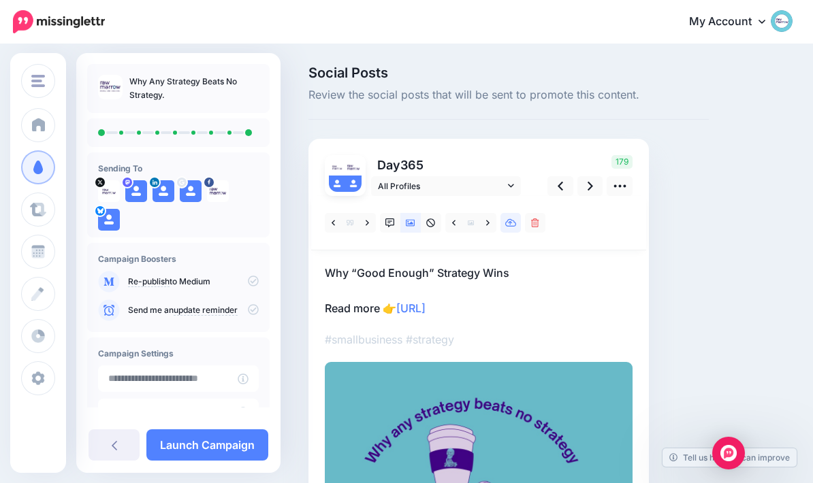
click at [513, 225] on icon at bounding box center [511, 223] width 12 height 10
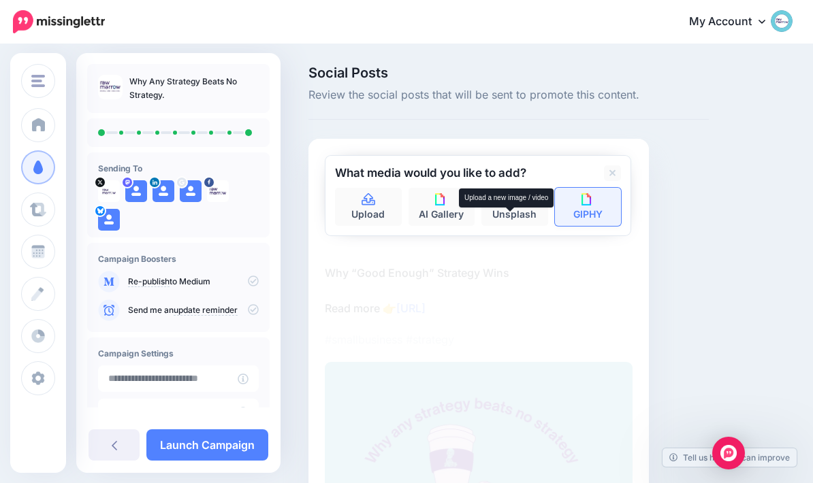
click at [594, 212] on link "GIPHY" at bounding box center [588, 207] width 67 height 38
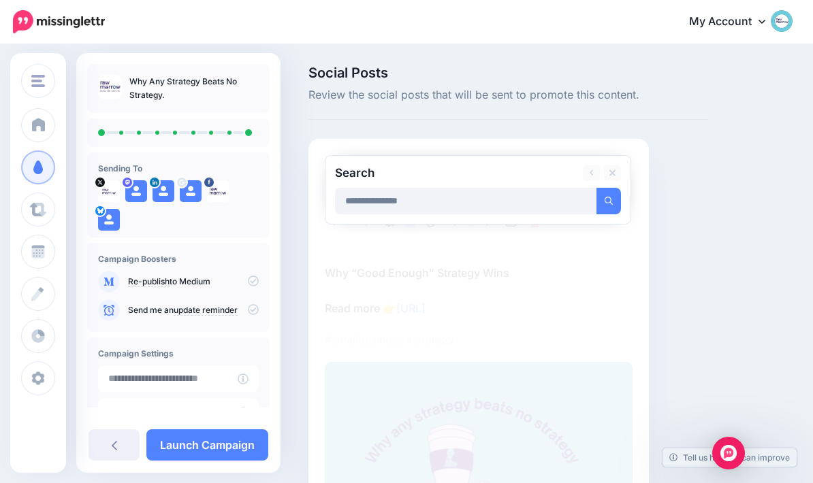
type input "**********"
click at [608, 200] on button "submit" at bounding box center [608, 201] width 25 height 27
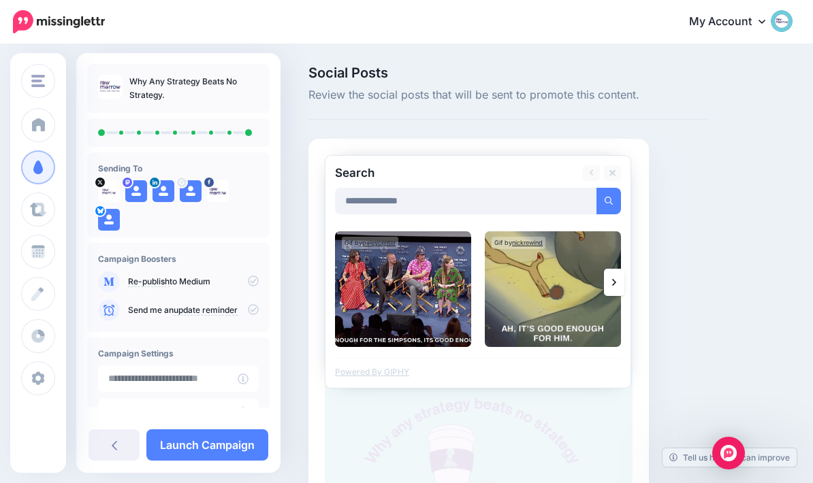
click at [615, 289] on link at bounding box center [614, 282] width 20 height 27
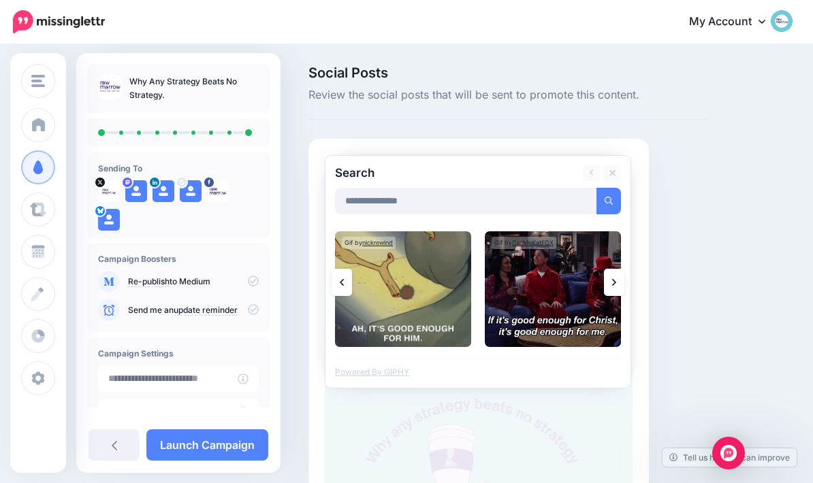
click at [613, 291] on link at bounding box center [614, 282] width 20 height 27
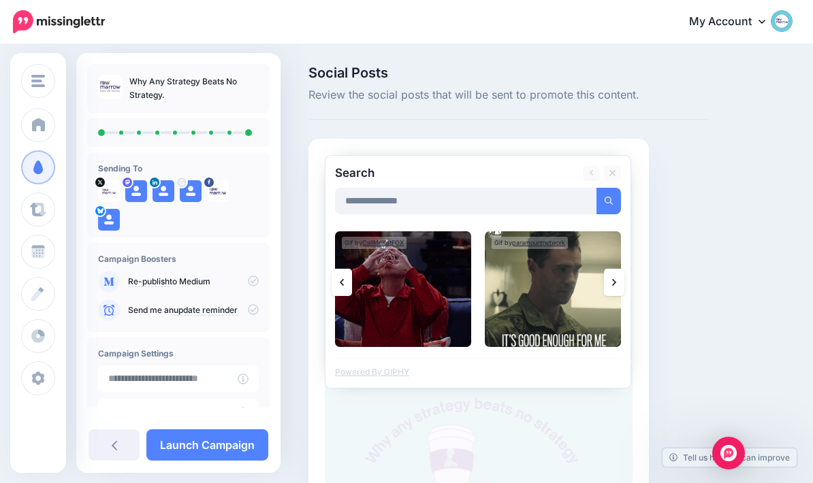
click at [616, 286] on link at bounding box center [614, 282] width 20 height 27
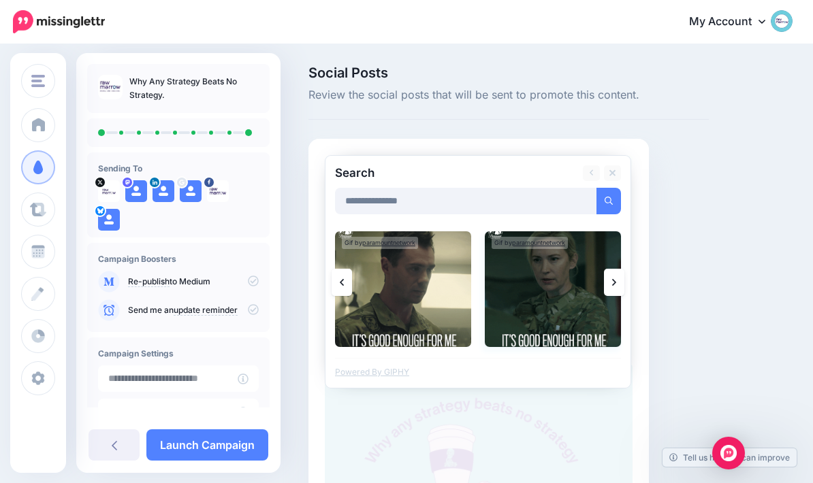
click at [561, 294] on img at bounding box center [553, 289] width 136 height 116
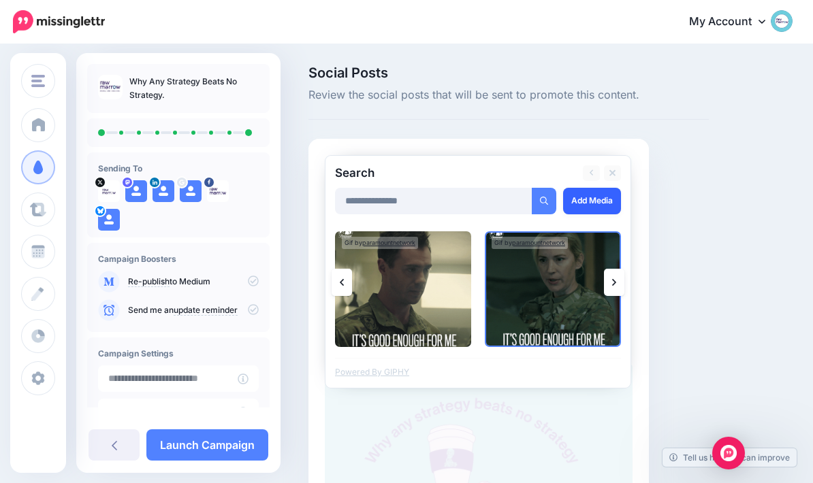
click at [600, 201] on link "Add Media" at bounding box center [592, 201] width 58 height 27
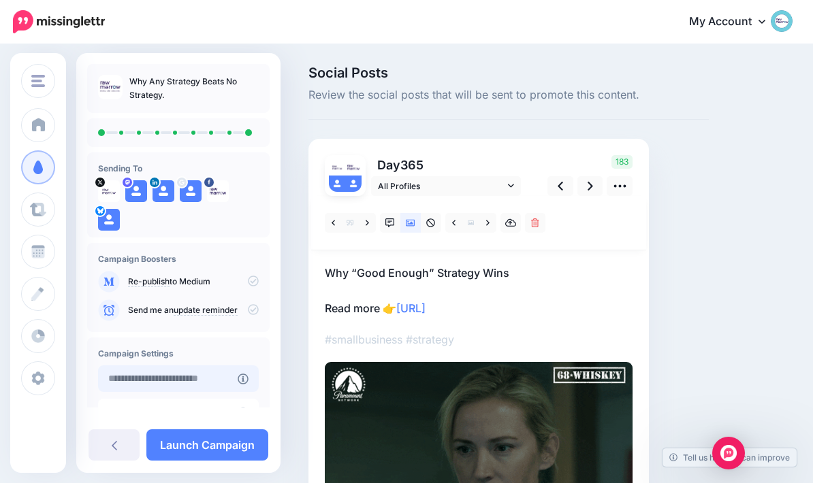
click at [230, 379] on input "text" at bounding box center [168, 378] width 140 height 27
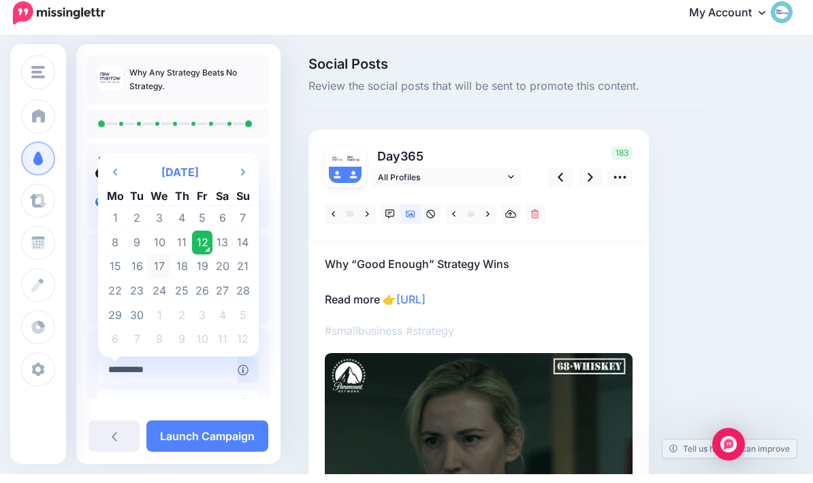
click at [168, 273] on td "17" at bounding box center [159, 275] width 25 height 25
type input "**********"
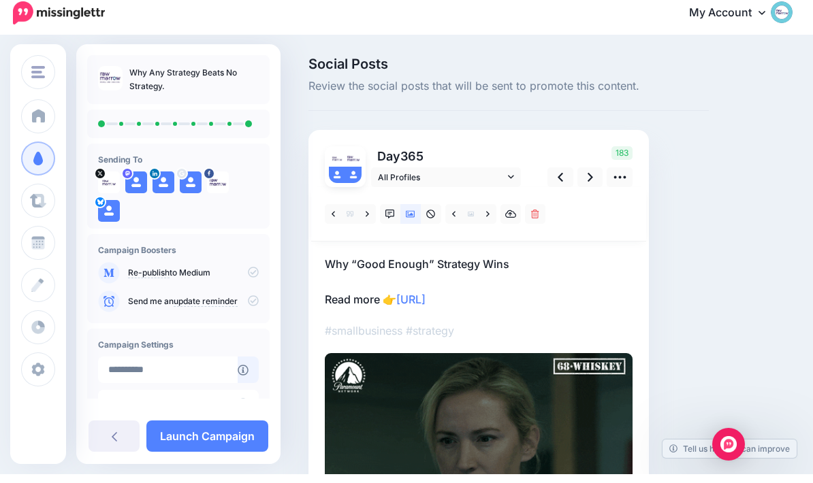
scroll to position [9, 0]
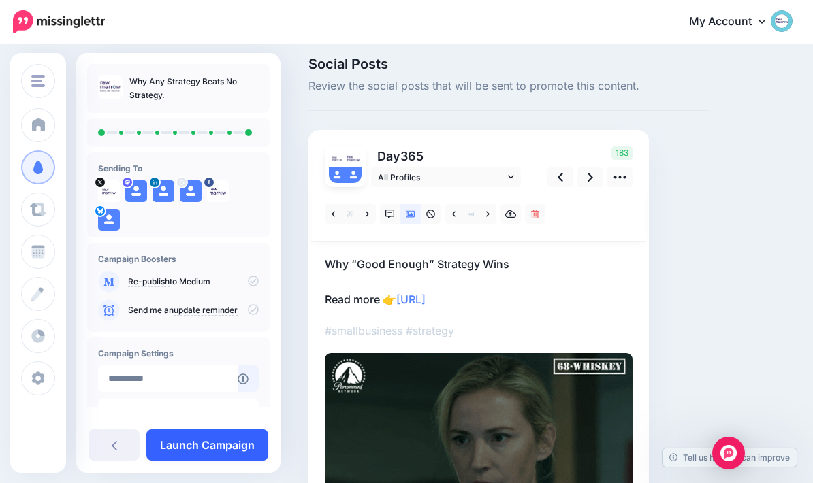
click at [224, 450] on link "Launch Campaign" at bounding box center [207, 444] width 122 height 31
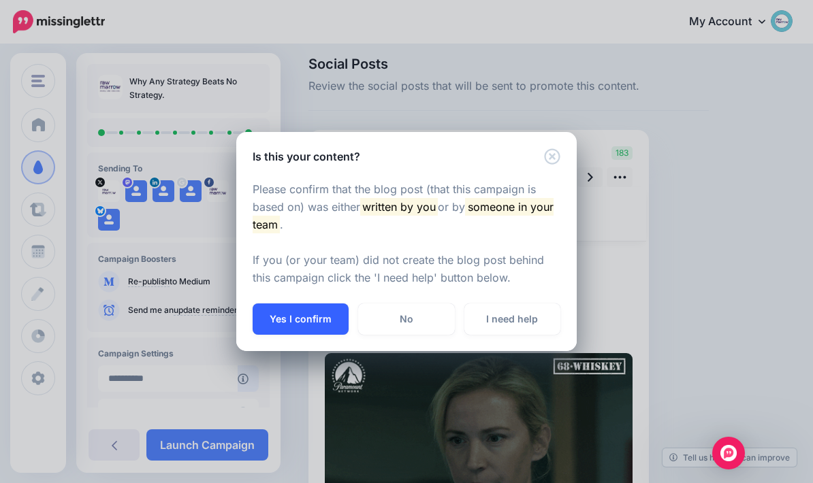
click at [293, 327] on button "Yes I confirm" at bounding box center [301, 319] width 96 height 31
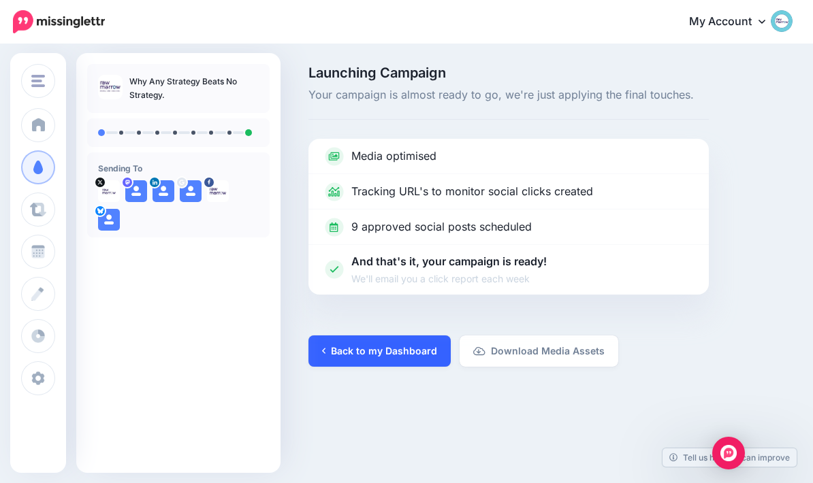
click at [387, 351] on link "Back to my Dashboard" at bounding box center [379, 351] width 142 height 31
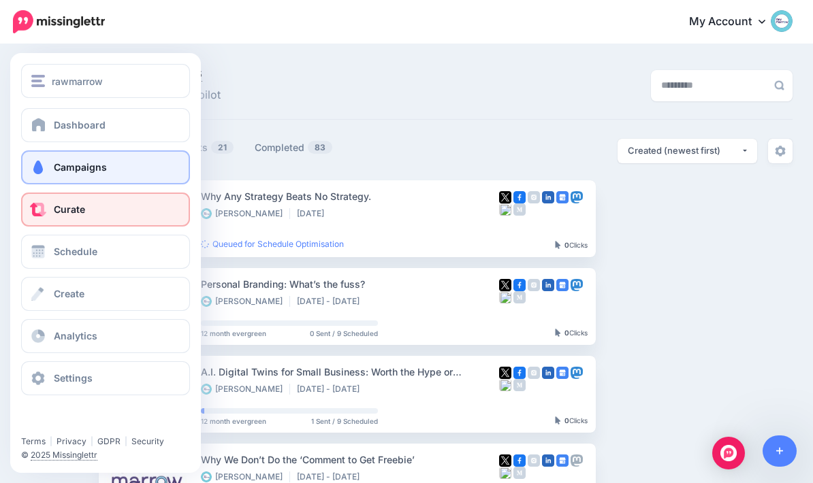
click at [46, 215] on span at bounding box center [38, 210] width 18 height 14
click at [142, 202] on link "Curate" at bounding box center [105, 210] width 169 height 34
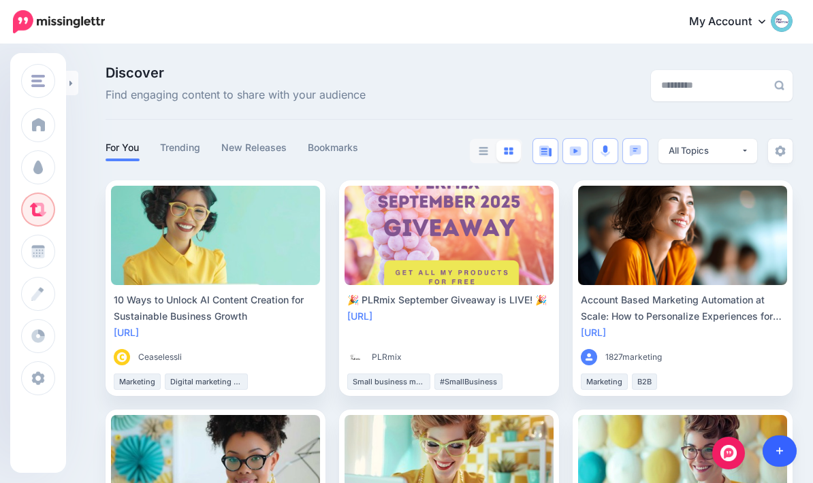
click at [787, 467] on link at bounding box center [779, 451] width 35 height 31
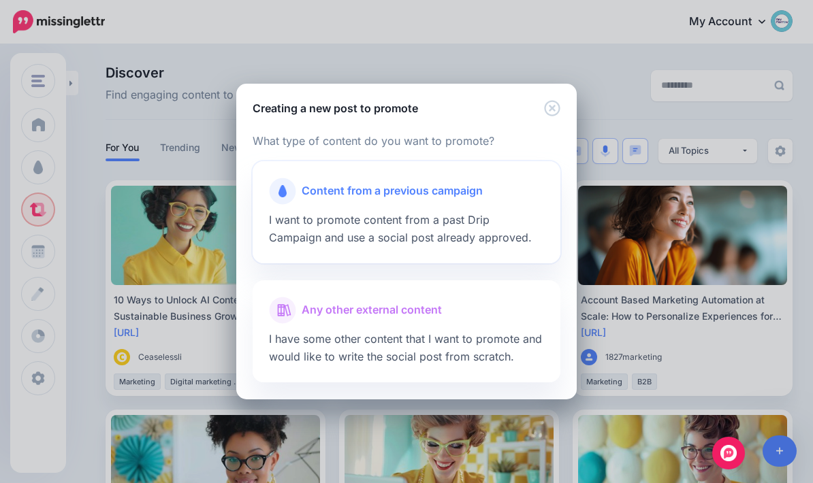
click at [430, 200] on span "Content from a previous campaign" at bounding box center [392, 191] width 181 height 18
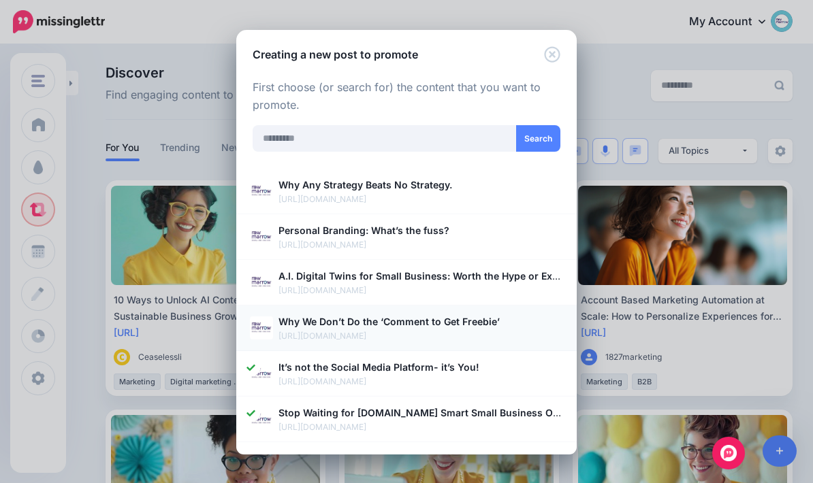
click at [264, 340] on img at bounding box center [261, 327] width 23 height 23
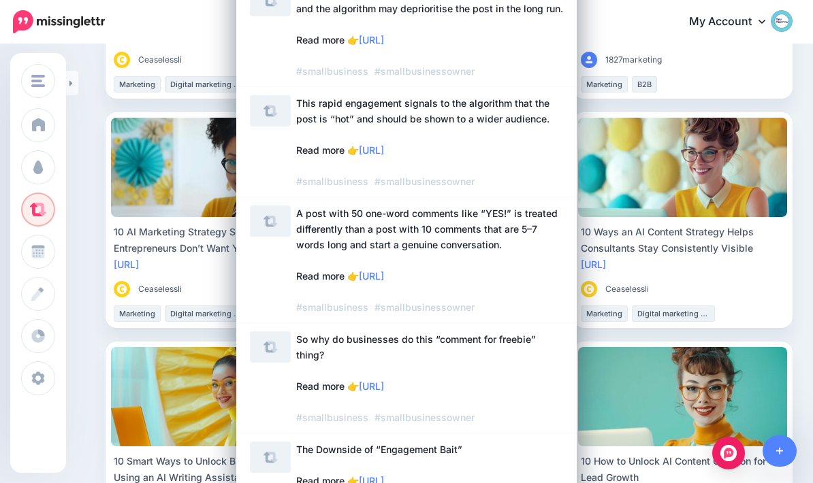
scroll to position [400, 0]
click at [270, 373] on link "So why do businesses do this “comment for freebie” thing? Read more 👉 [URL] #sm…" at bounding box center [406, 378] width 313 height 94
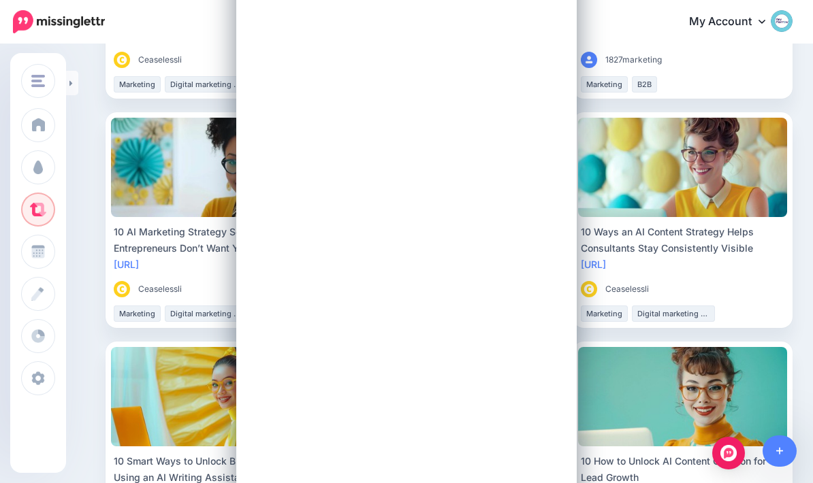
scroll to position [0, 0]
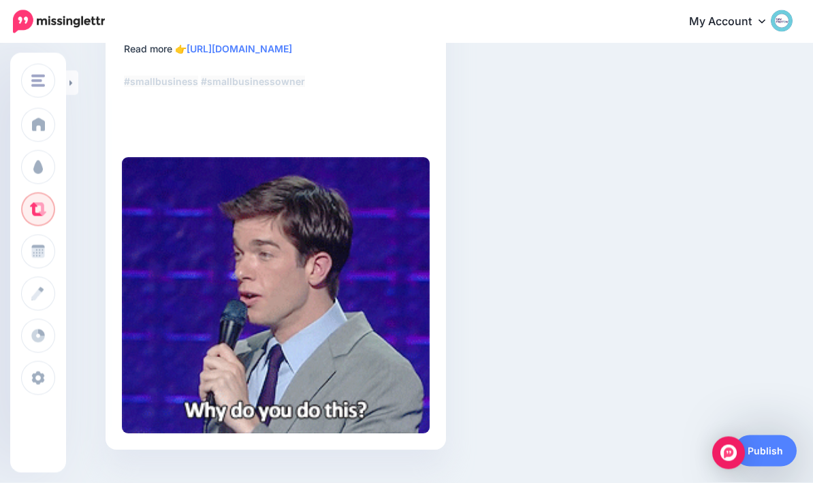
scroll to position [223, 0]
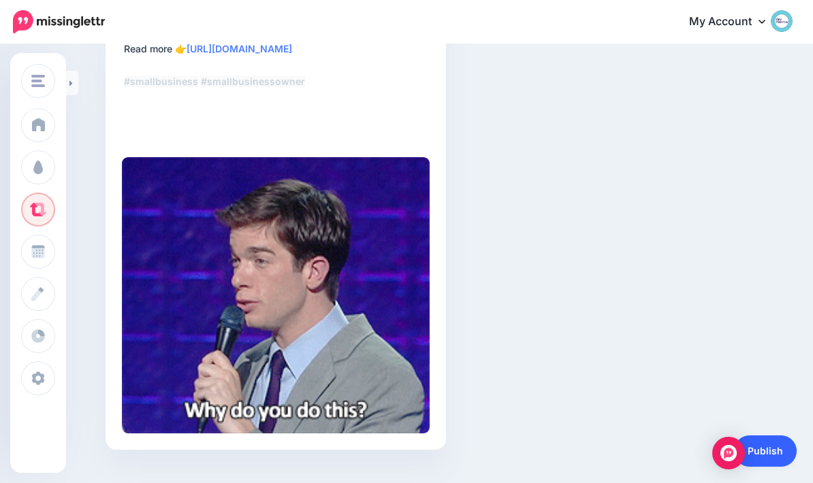
click at [769, 442] on link "Publish" at bounding box center [765, 451] width 63 height 31
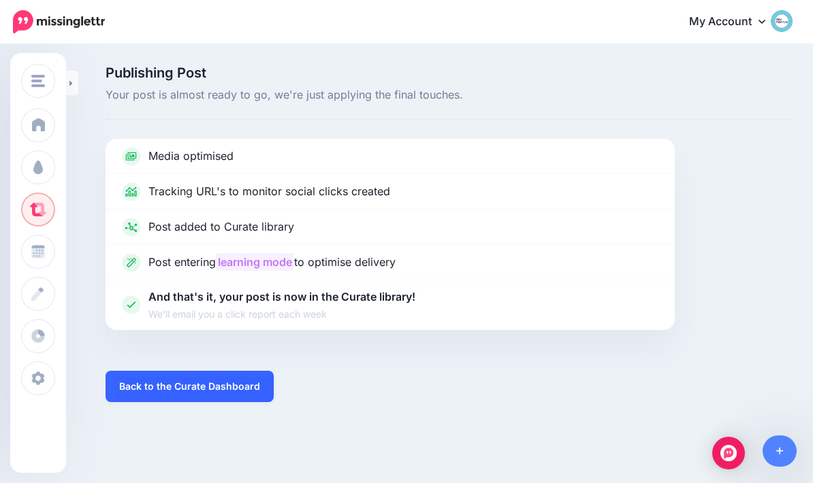
click at [237, 380] on link "Back to the Curate Dashboard" at bounding box center [189, 386] width 168 height 31
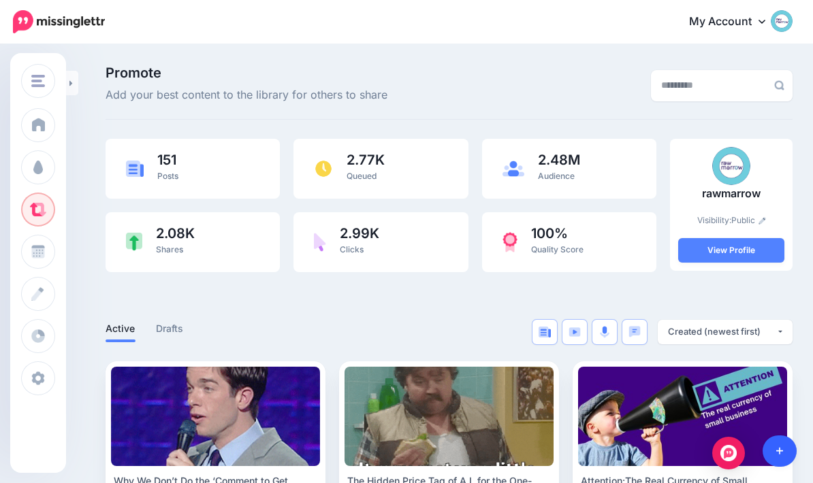
click at [779, 461] on link at bounding box center [779, 451] width 35 height 31
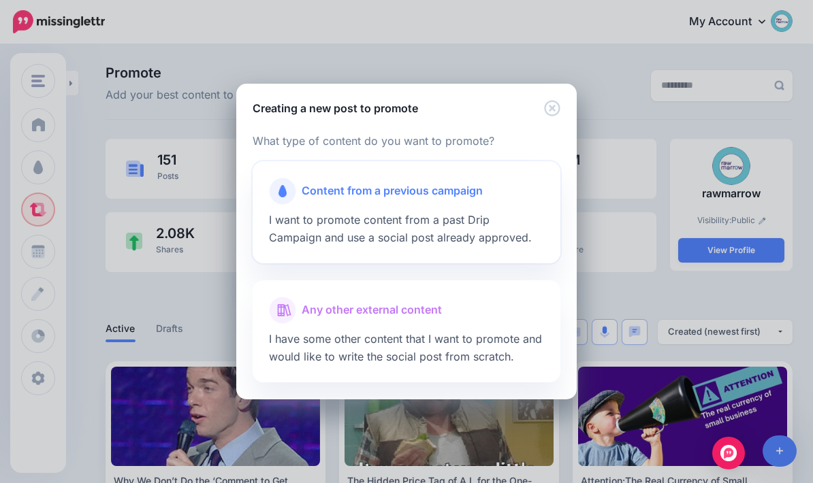
click at [447, 199] on span "Content from a previous campaign" at bounding box center [392, 191] width 181 height 18
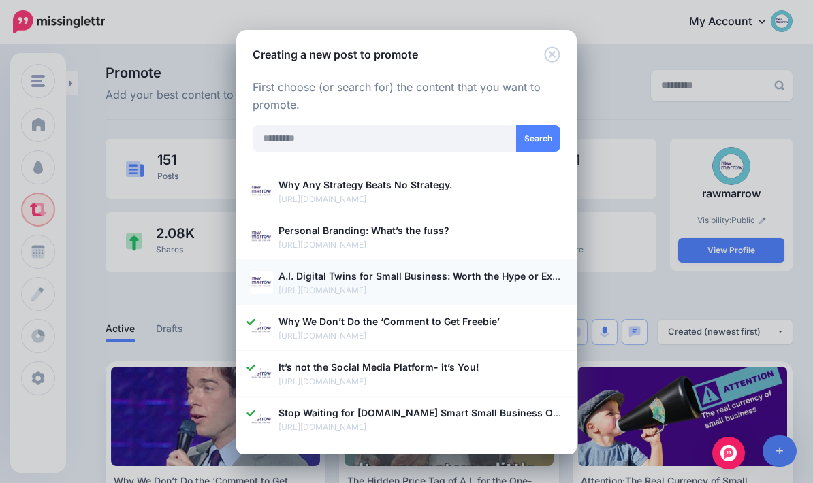
click at [260, 278] on img at bounding box center [261, 282] width 23 height 23
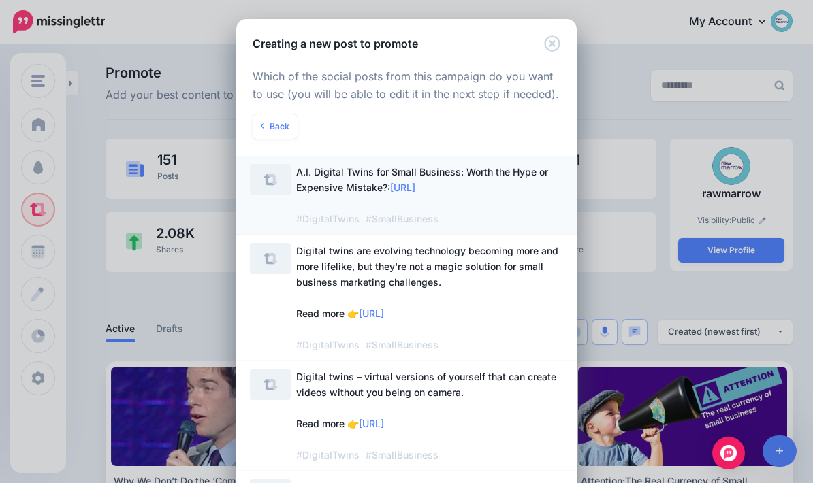
click at [530, 200] on span "A.I. Digital Twins for Small Business: Worth the Hype or Expensive Mistake?: ht…" at bounding box center [429, 195] width 267 height 63
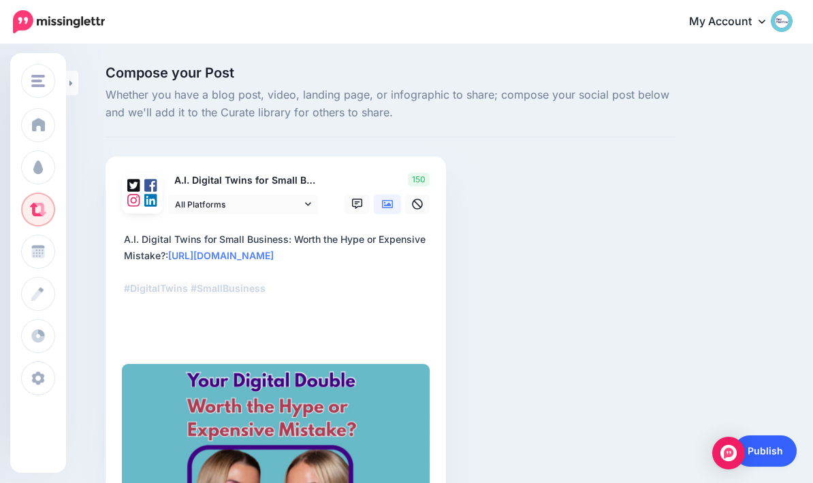
click at [771, 467] on link "Publish" at bounding box center [765, 451] width 63 height 31
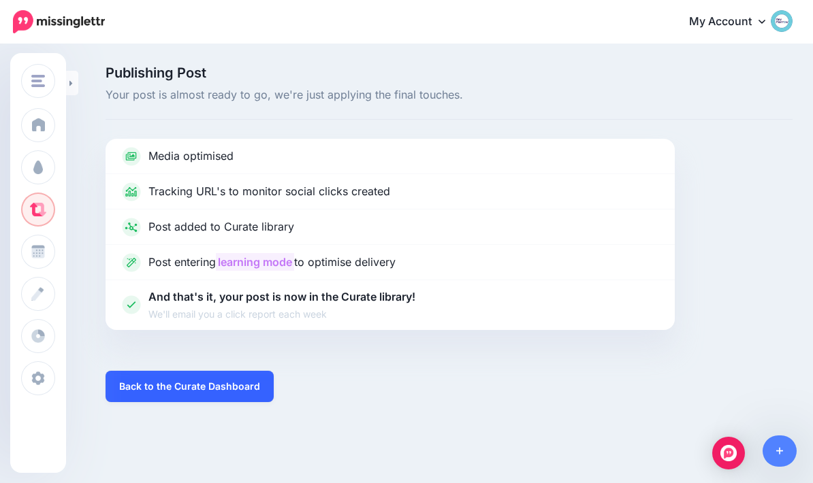
click at [243, 376] on link "Back to the Curate Dashboard" at bounding box center [189, 386] width 168 height 31
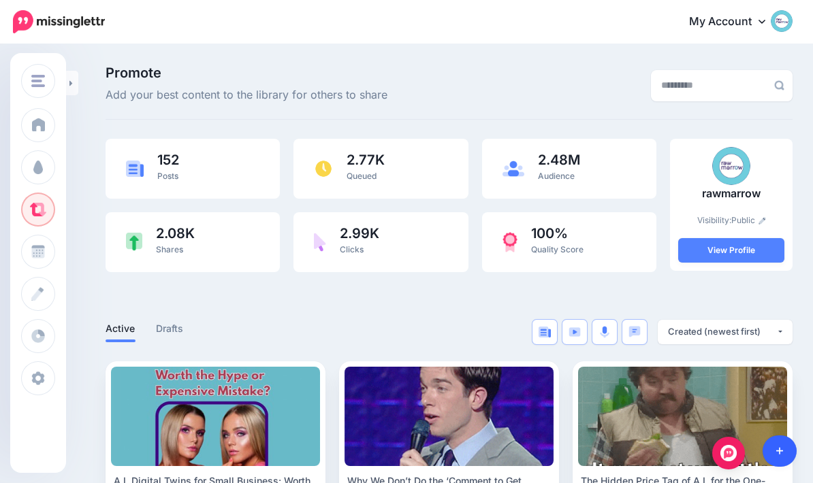
click at [781, 446] on icon at bounding box center [779, 451] width 7 height 10
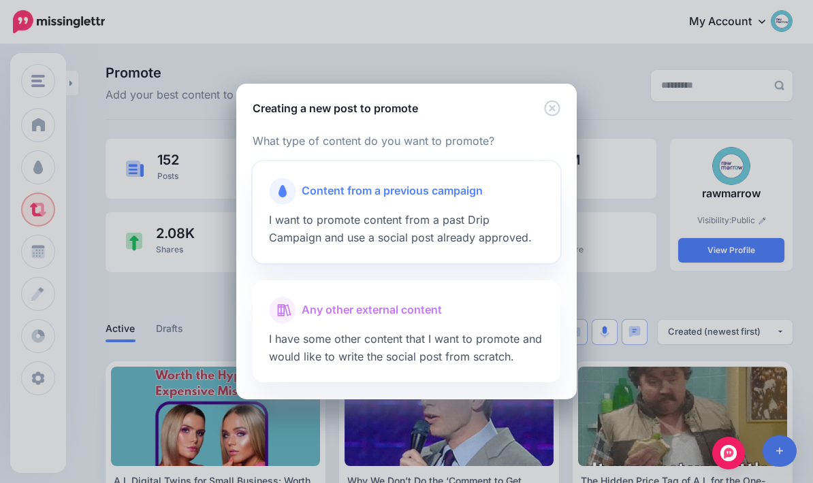
click at [449, 193] on span "Content from a previous campaign" at bounding box center [392, 191] width 181 height 18
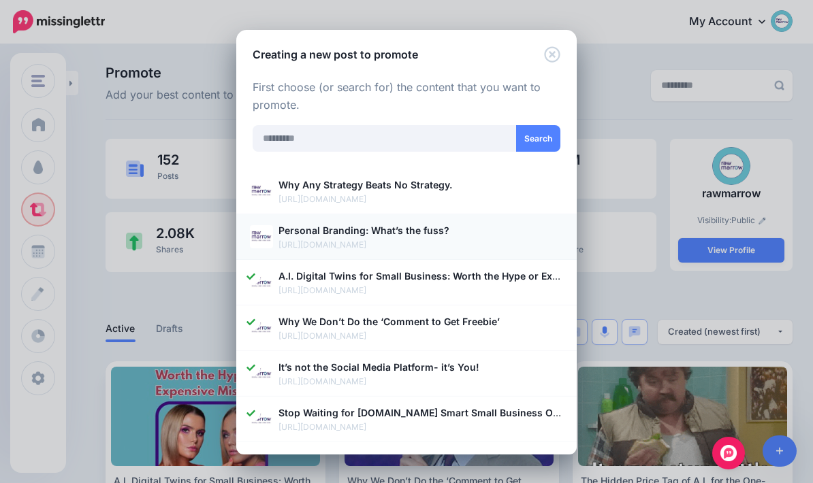
click at [500, 238] on p "[URL][DOMAIN_NAME]" at bounding box center [420, 245] width 284 height 14
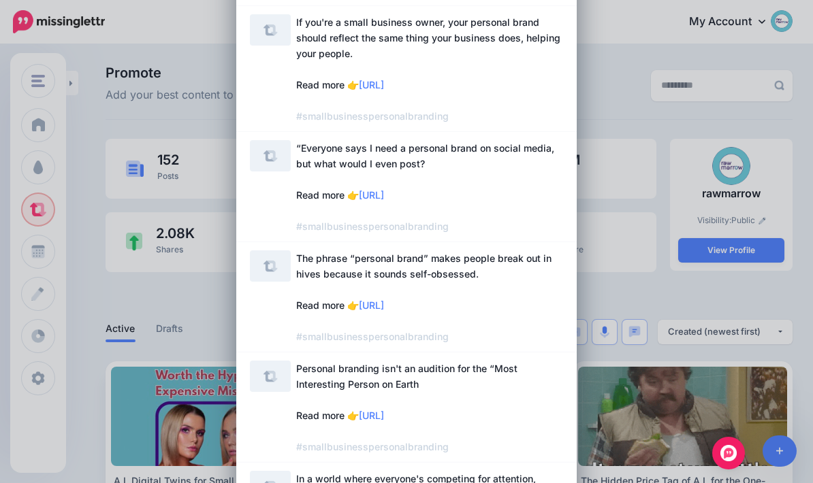
scroll to position [324, 0]
click at [279, 278] on img at bounding box center [270, 265] width 41 height 31
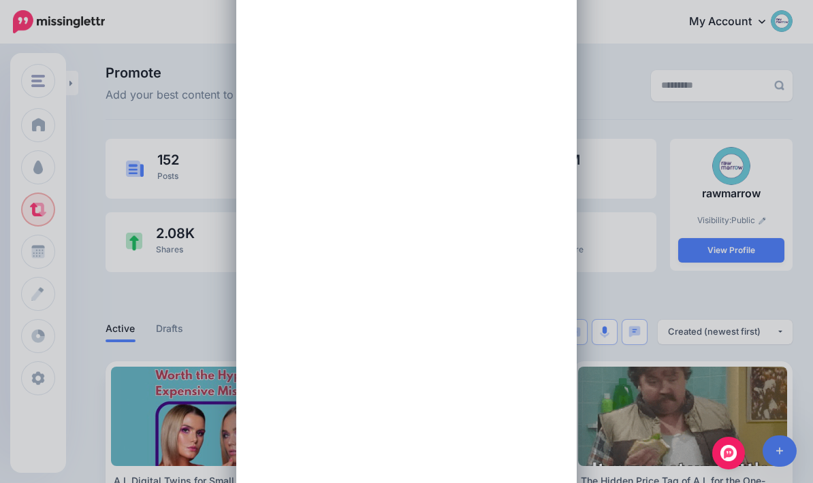
scroll to position [0, 0]
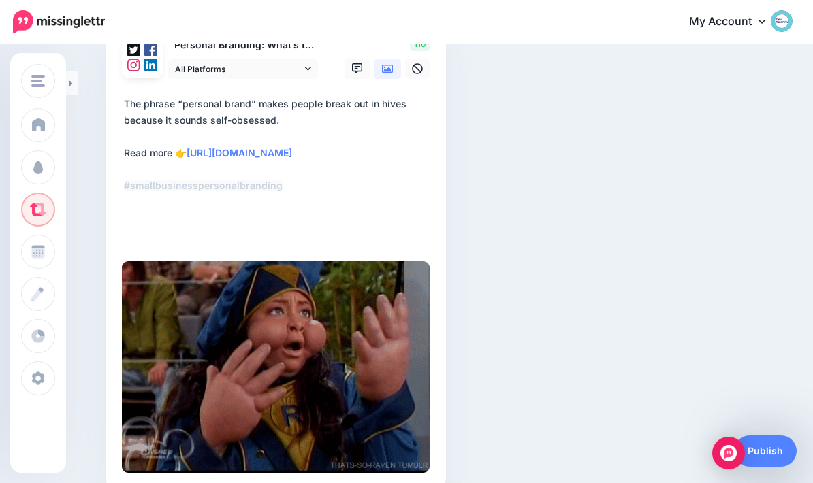
scroll to position [146, 0]
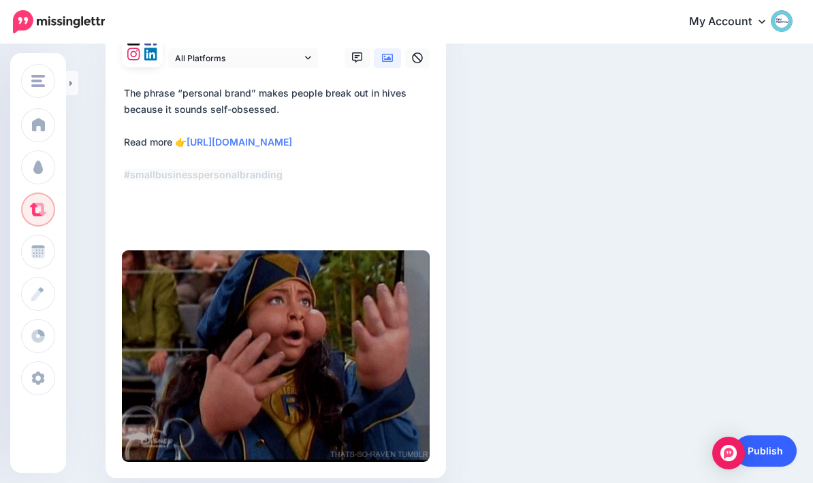
click at [772, 467] on link "Publish" at bounding box center [765, 451] width 63 height 31
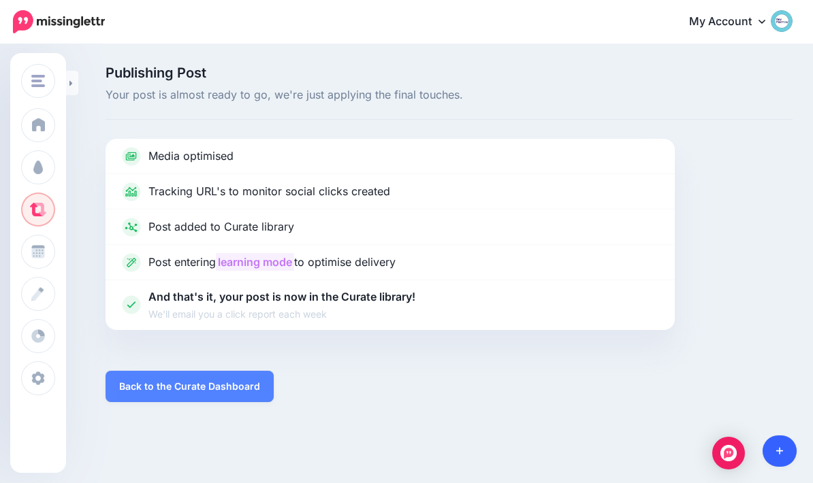
click at [779, 454] on icon at bounding box center [779, 451] width 7 height 7
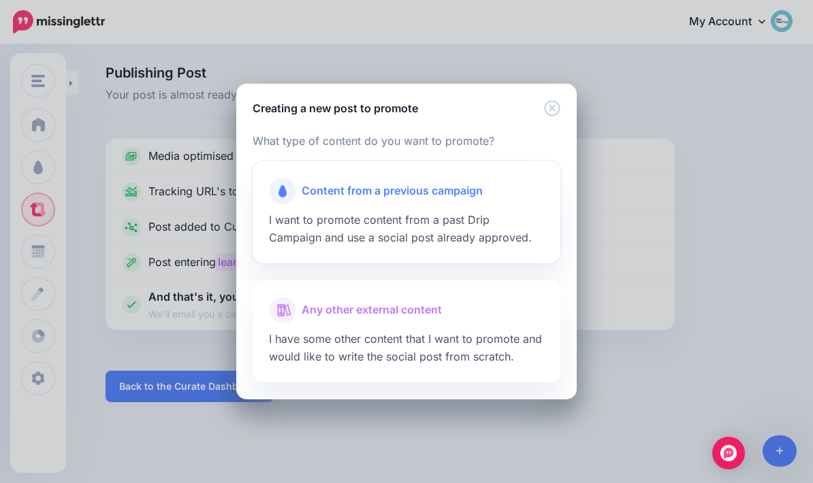
click at [468, 212] on div "Content from a previous campaign I want to promote content from a past Drip Cam…" at bounding box center [407, 212] width 308 height 102
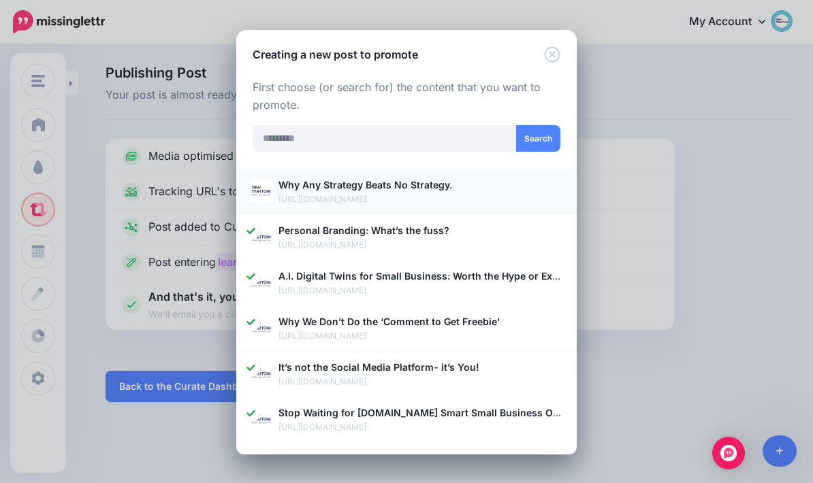
click at [267, 193] on img at bounding box center [261, 191] width 23 height 23
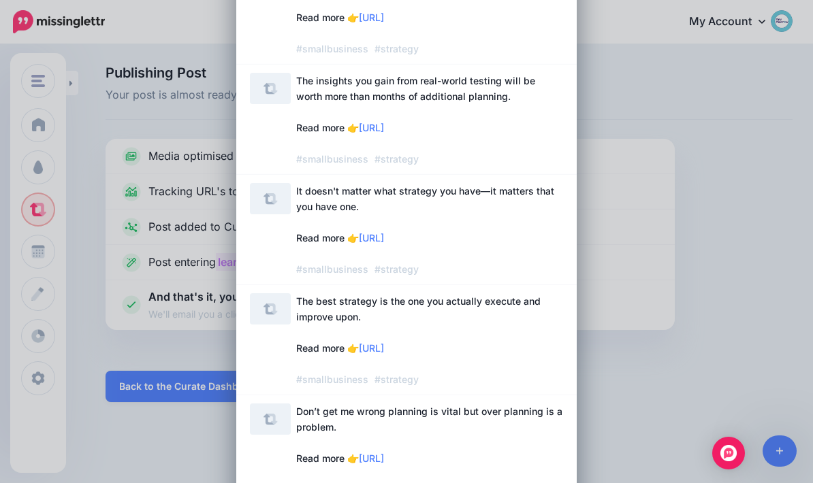
scroll to position [400, 0]
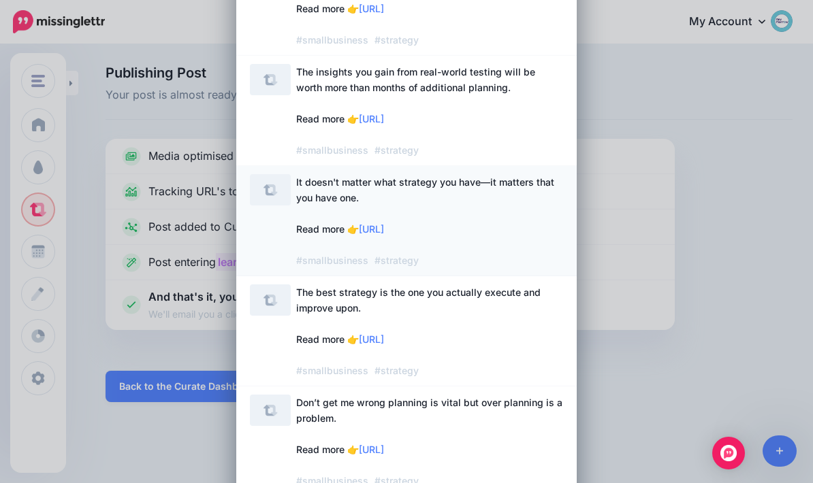
click at [533, 219] on span "It doesn't matter what strategy you have—it matters that you have one. Read mor…" at bounding box center [429, 221] width 267 height 94
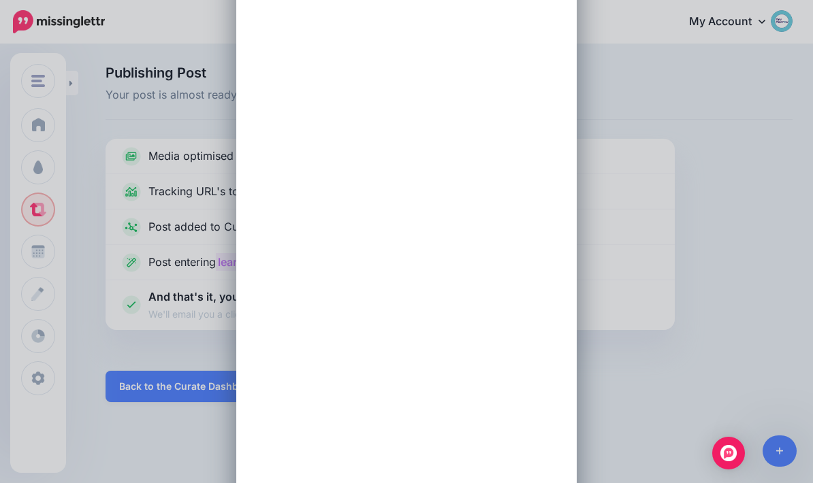
scroll to position [0, 0]
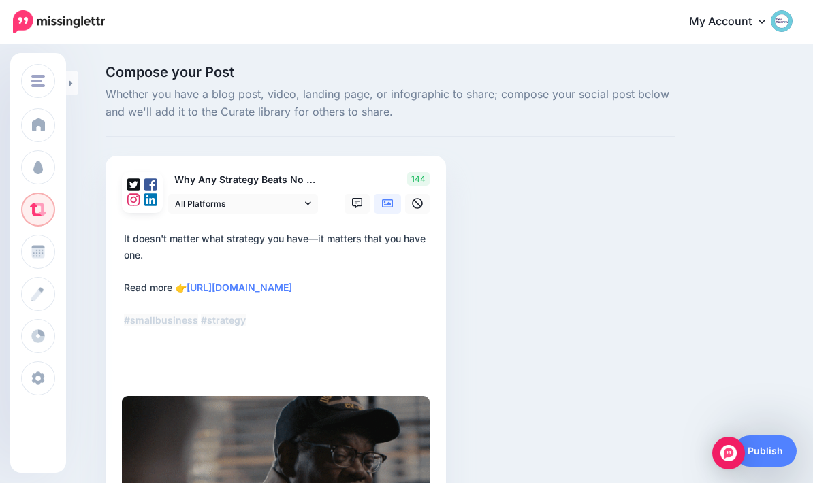
scroll to position [24, 0]
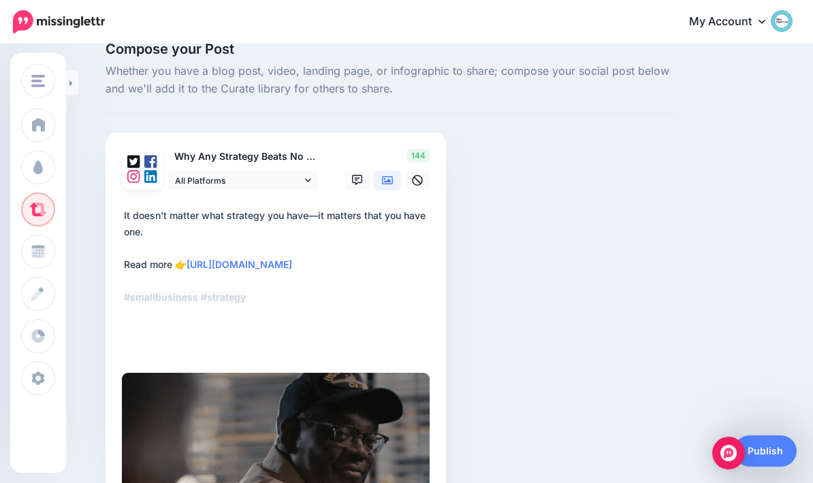
click at [389, 179] on icon at bounding box center [387, 180] width 11 height 8
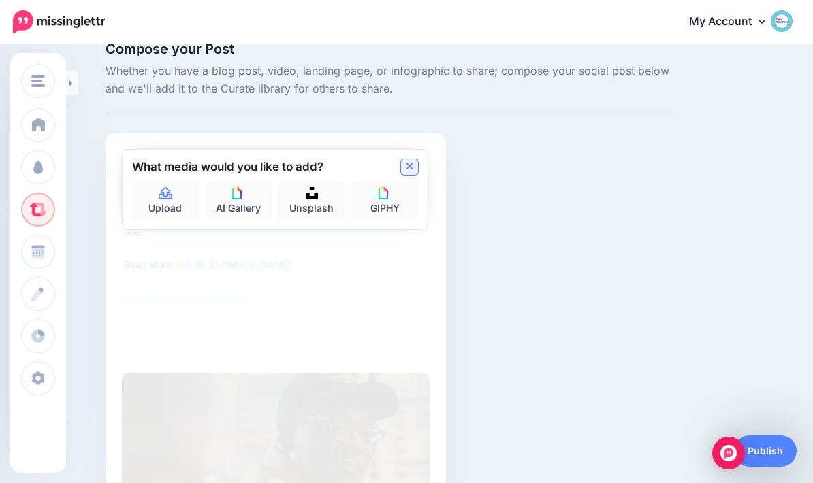
click at [412, 162] on icon at bounding box center [409, 166] width 7 height 11
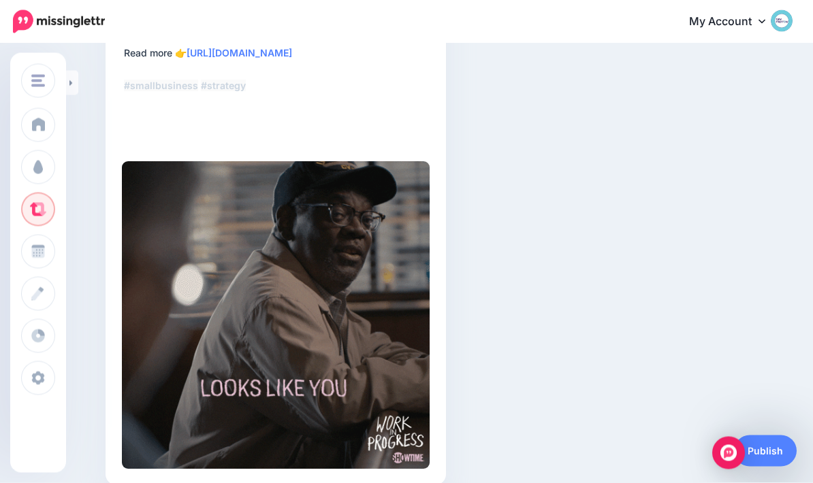
click at [378, 321] on img at bounding box center [276, 316] width 308 height 308
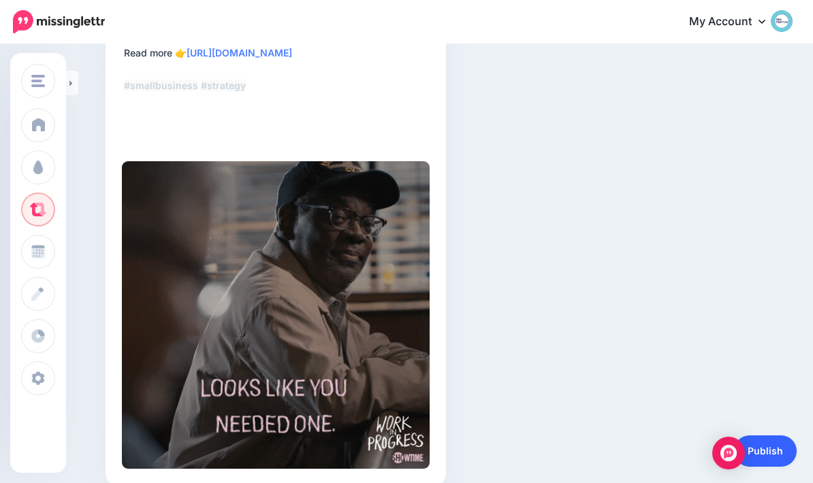
click at [766, 463] on link "Publish" at bounding box center [765, 451] width 63 height 31
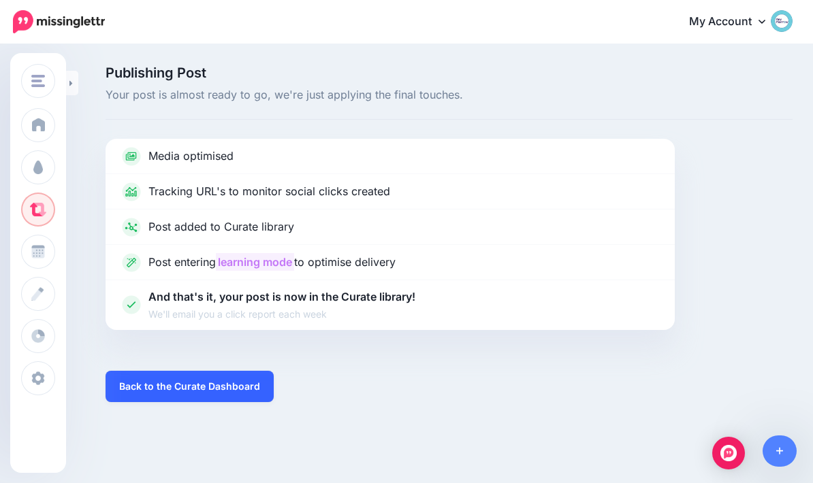
click at [224, 389] on link "Back to the Curate Dashboard" at bounding box center [189, 386] width 168 height 31
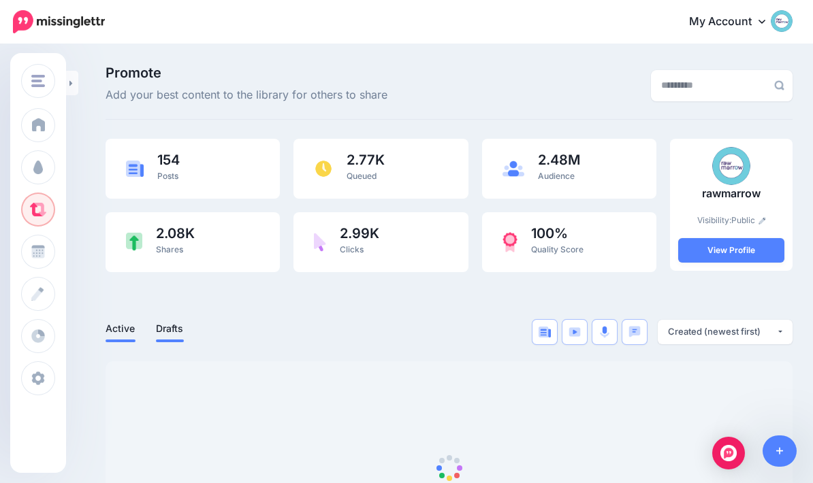
click at [183, 334] on link "Drafts" at bounding box center [170, 329] width 28 height 16
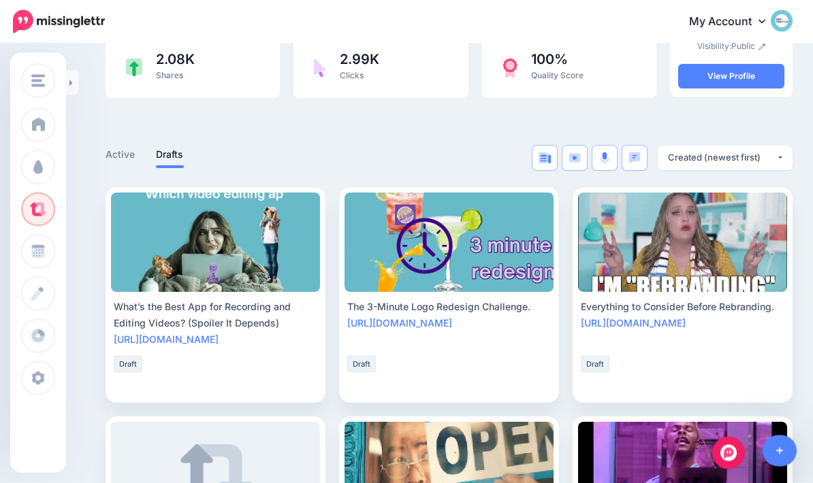
scroll to position [174, 0]
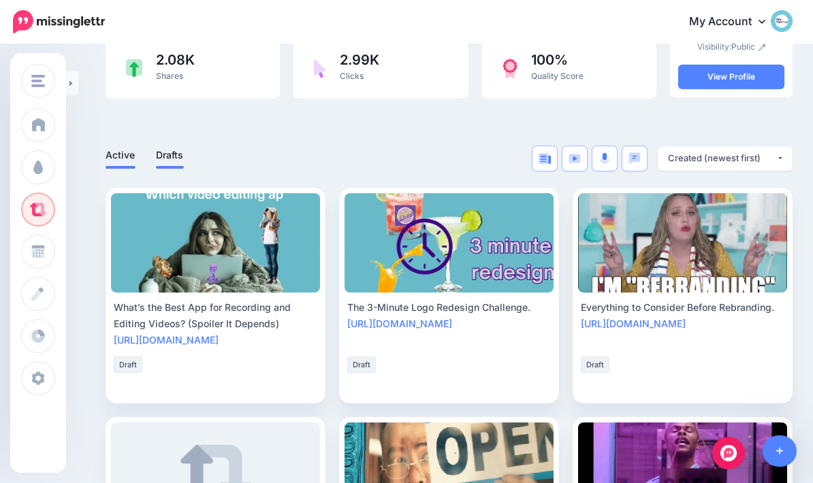
click at [118, 152] on link "Active" at bounding box center [120, 155] width 30 height 16
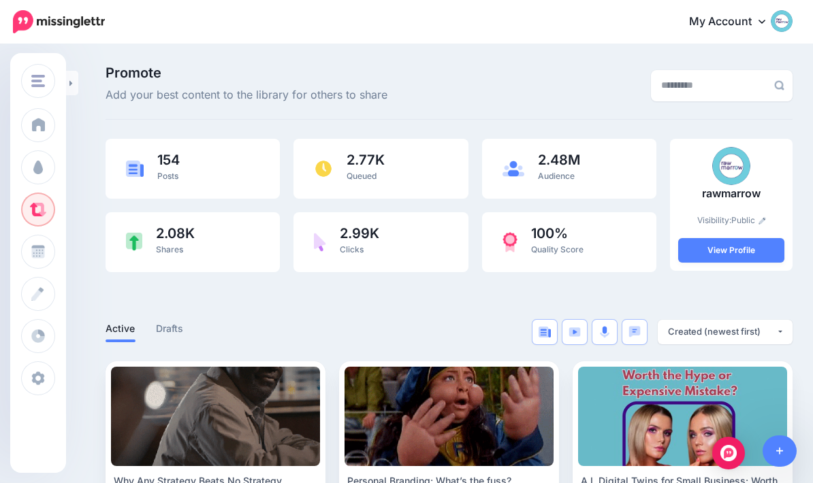
scroll to position [0, 0]
